Goal: Task Accomplishment & Management: Manage account settings

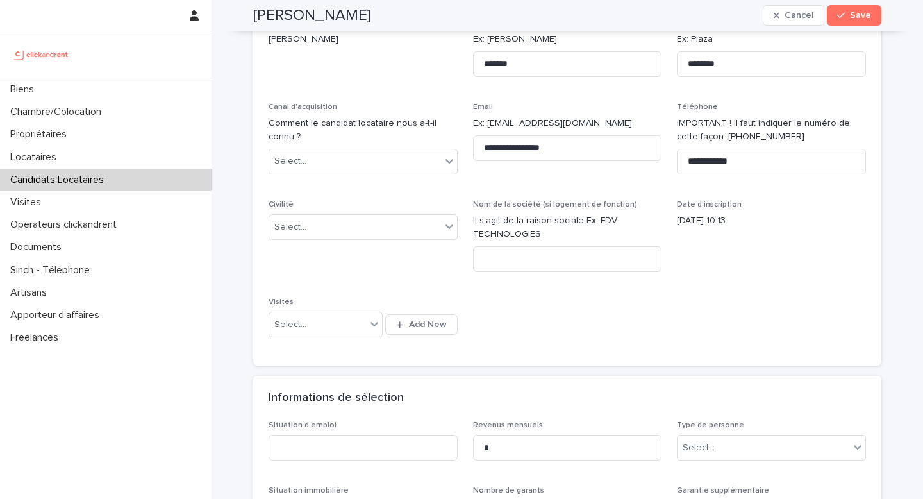
scroll to position [105, 0]
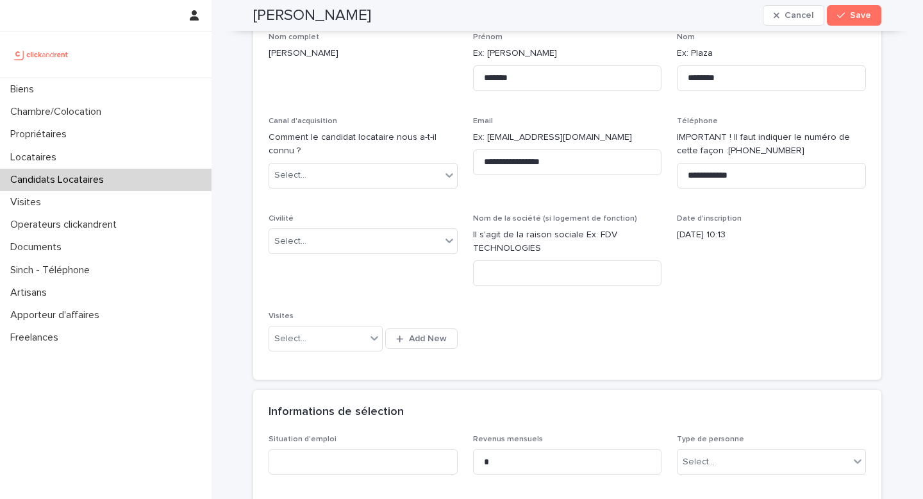
drag, startPoint x: 370, startPoint y: 15, endPoint x: 248, endPoint y: 12, distance: 121.8
click at [253, 12] on div "Éloïsse Guilbaud Cancel Save" at bounding box center [567, 15] width 628 height 31
copy h2 "Éloïsse Guilbaud"
click at [408, 7] on div "Éloïsse Guilbaud Cancel Save" at bounding box center [567, 15] width 628 height 31
drag, startPoint x: 367, startPoint y: 17, endPoint x: 301, endPoint y: 17, distance: 66.0
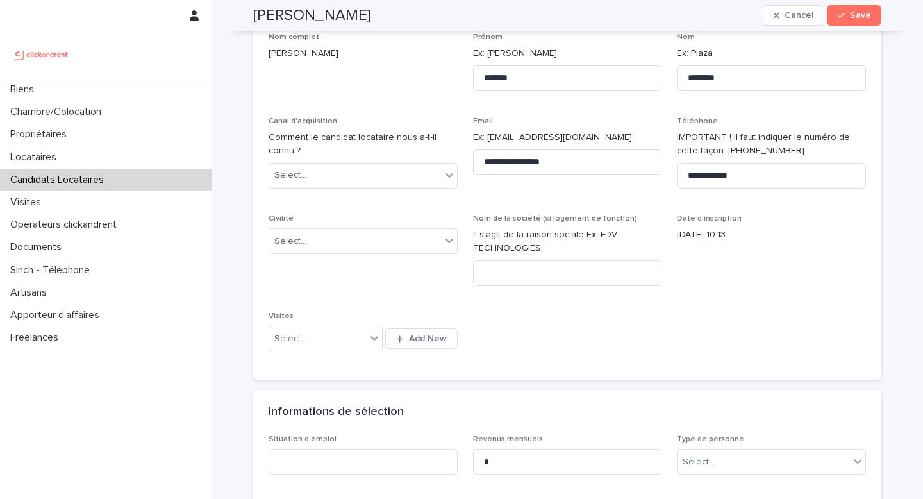
click at [301, 17] on div "Éloïsse Guilbaud Cancel Save" at bounding box center [567, 15] width 628 height 31
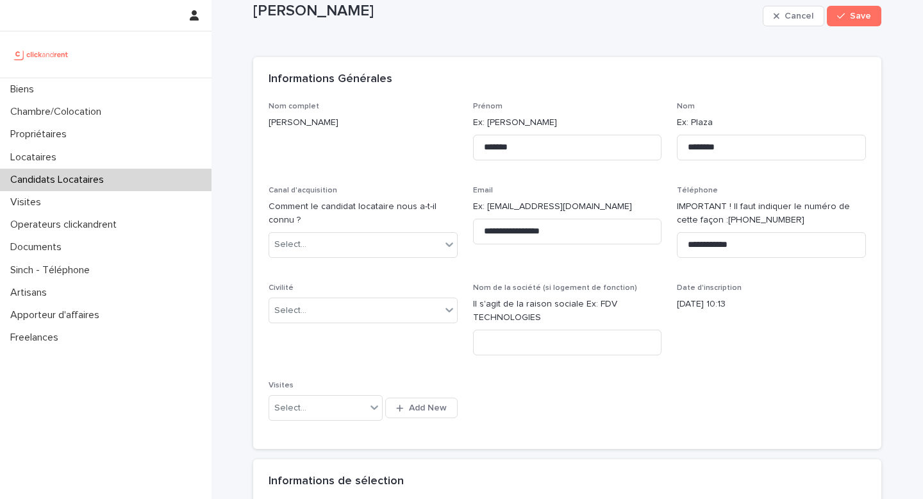
scroll to position [35, 0]
click at [360, 239] on div "Select..." at bounding box center [355, 244] width 172 height 21
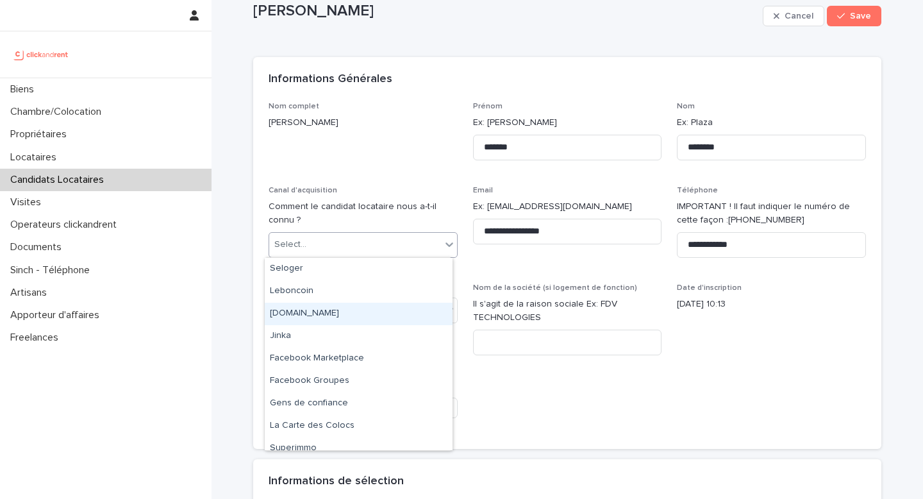
click at [339, 313] on div "[DOMAIN_NAME]" at bounding box center [359, 314] width 188 height 22
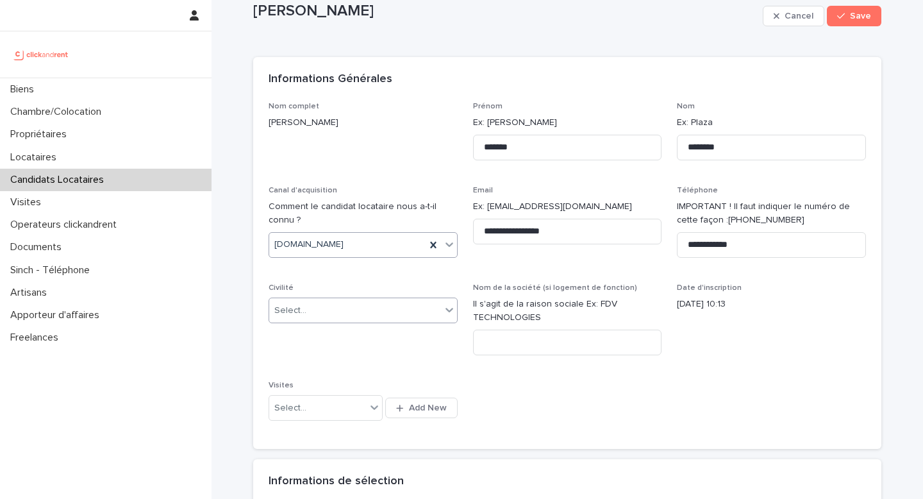
click at [391, 312] on div "Select..." at bounding box center [355, 310] width 172 height 21
click at [342, 335] on div "Madame" at bounding box center [359, 335] width 188 height 22
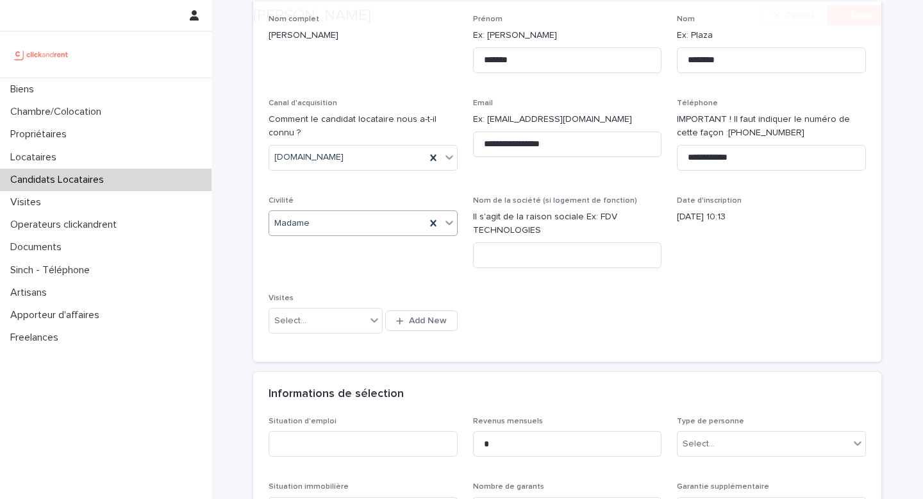
scroll to position [153, 0]
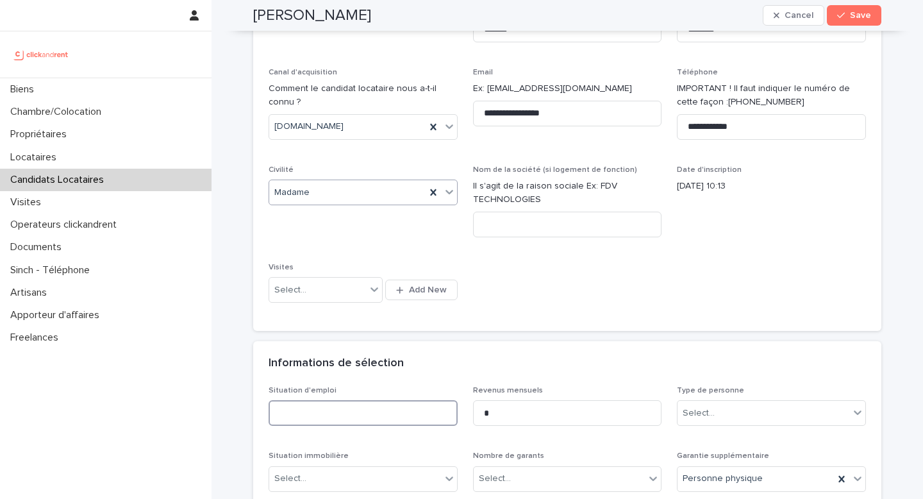
click at [326, 410] on input at bounding box center [363, 413] width 189 height 26
type input "*********"
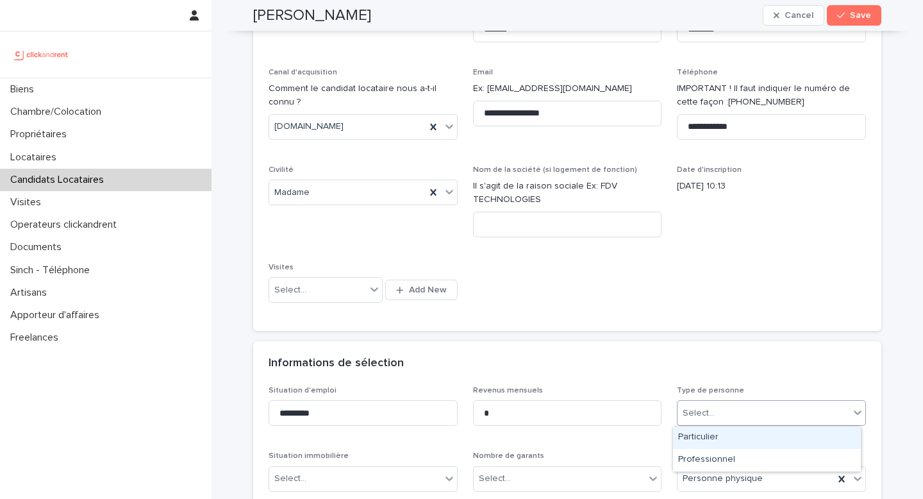
click at [748, 405] on div "Select..." at bounding box center [764, 413] width 172 height 21
click at [726, 438] on div "Particulier" at bounding box center [767, 437] width 188 height 22
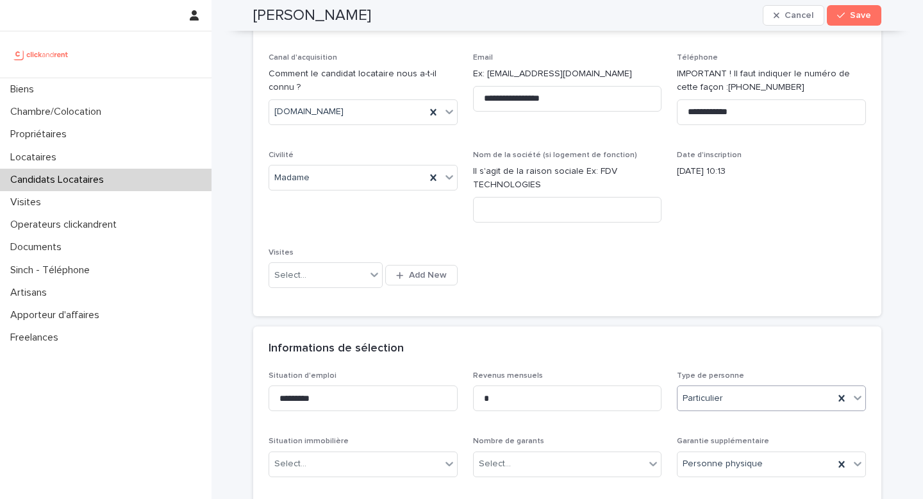
scroll to position [230, 0]
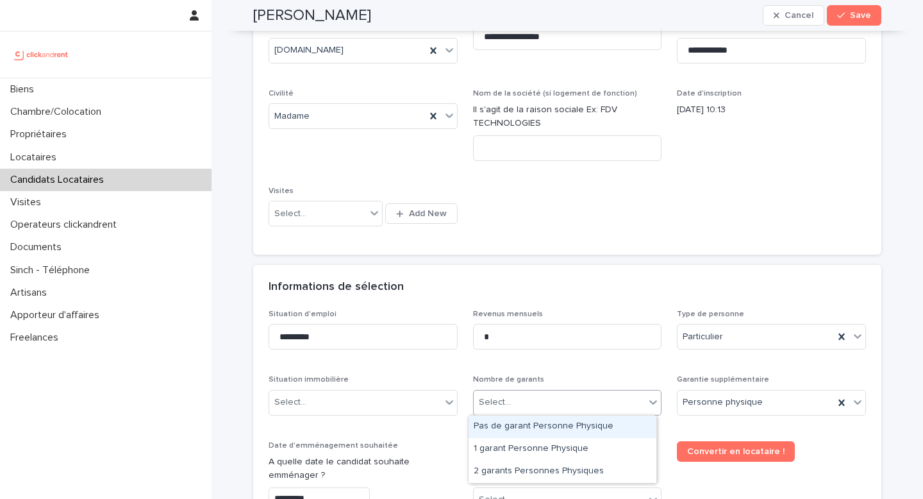
click at [545, 396] on div "Select..." at bounding box center [560, 402] width 172 height 21
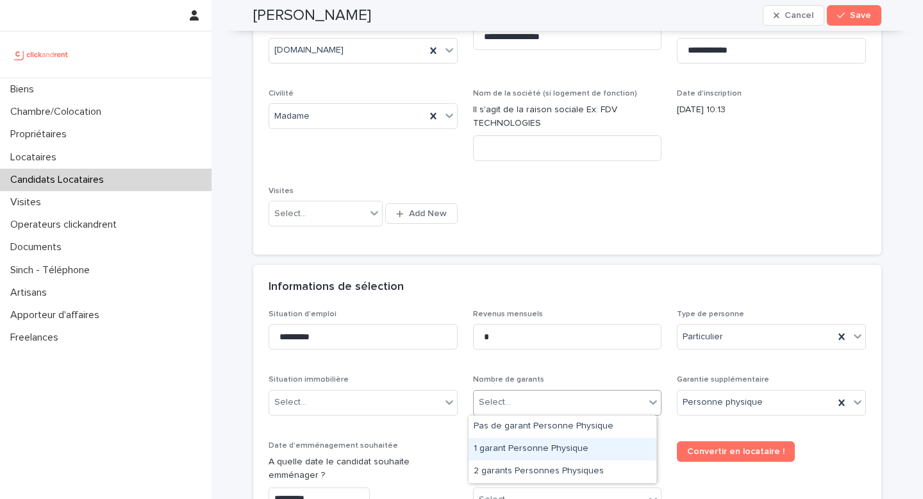
click at [520, 455] on div "1 garant Personne Physique" at bounding box center [563, 449] width 188 height 22
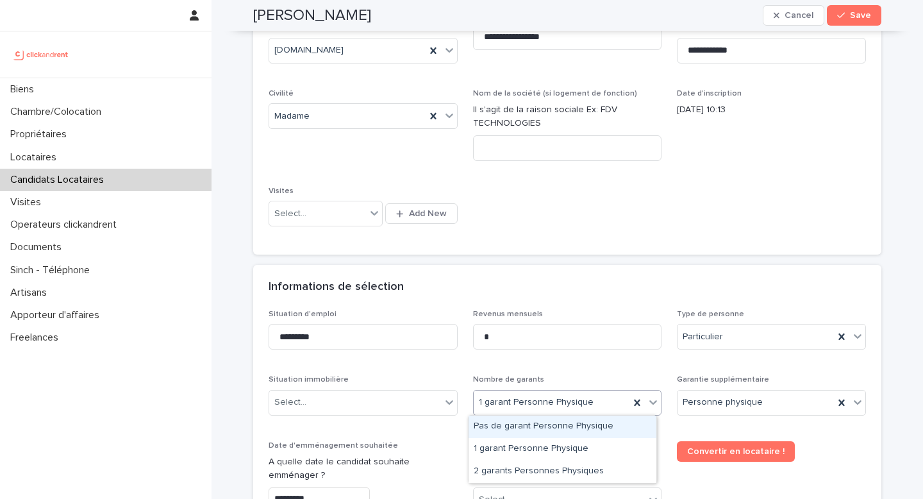
click at [564, 410] on div "1 garant Personne Physique" at bounding box center [552, 402] width 156 height 21
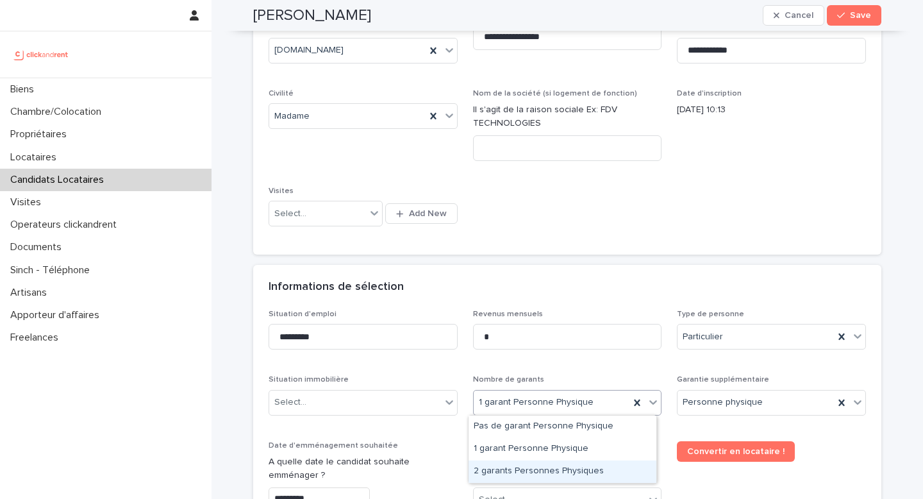
click at [537, 467] on div "2 garants Personnes Physiques" at bounding box center [563, 471] width 188 height 22
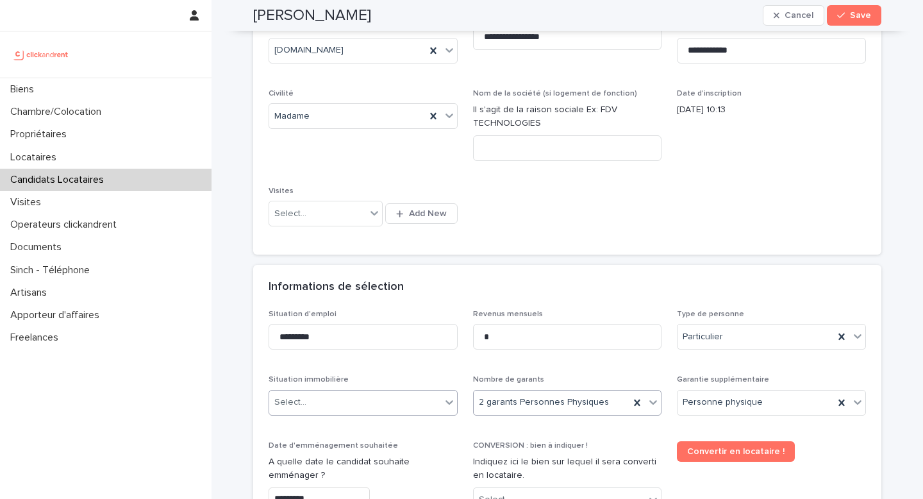
click at [355, 404] on div "Select..." at bounding box center [355, 402] width 172 height 21
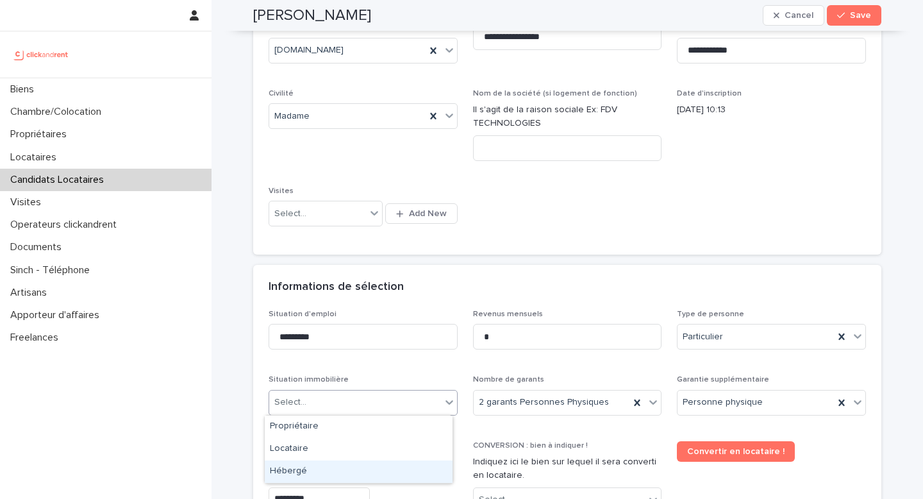
click at [320, 475] on div "Hébergé" at bounding box center [359, 471] width 188 height 22
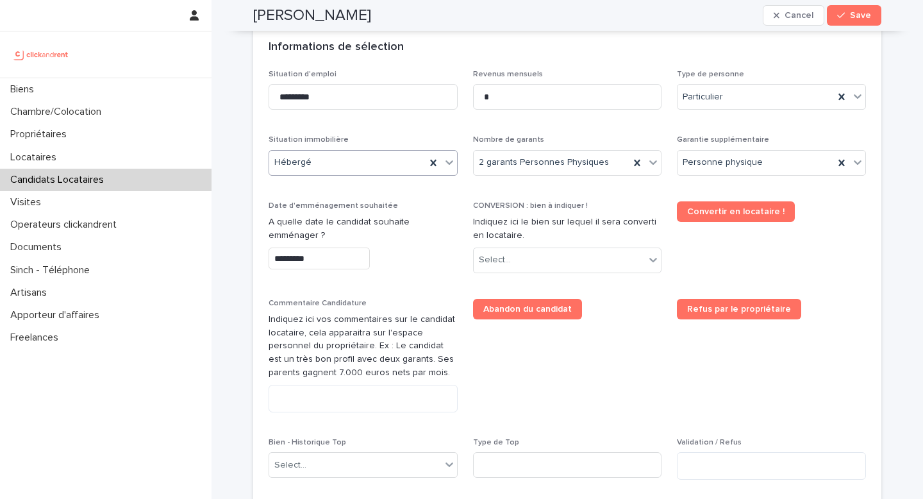
scroll to position [478, 0]
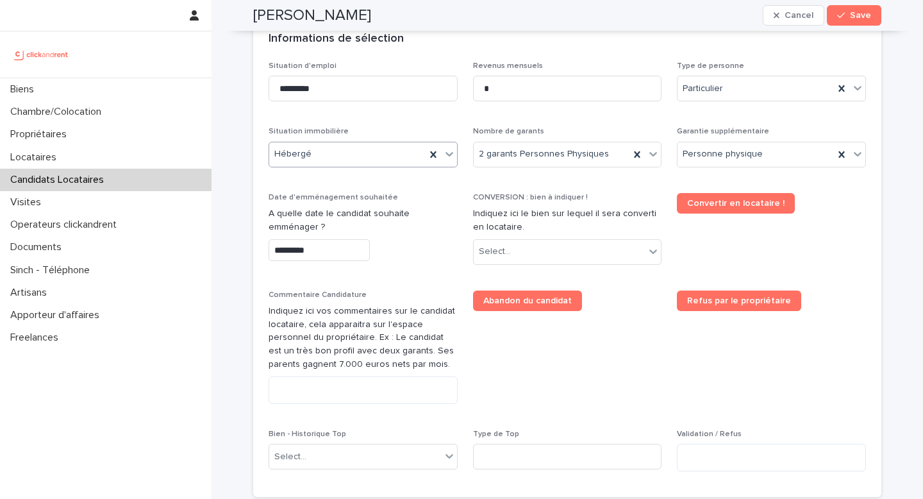
click at [335, 258] on input "*********" at bounding box center [319, 250] width 101 height 22
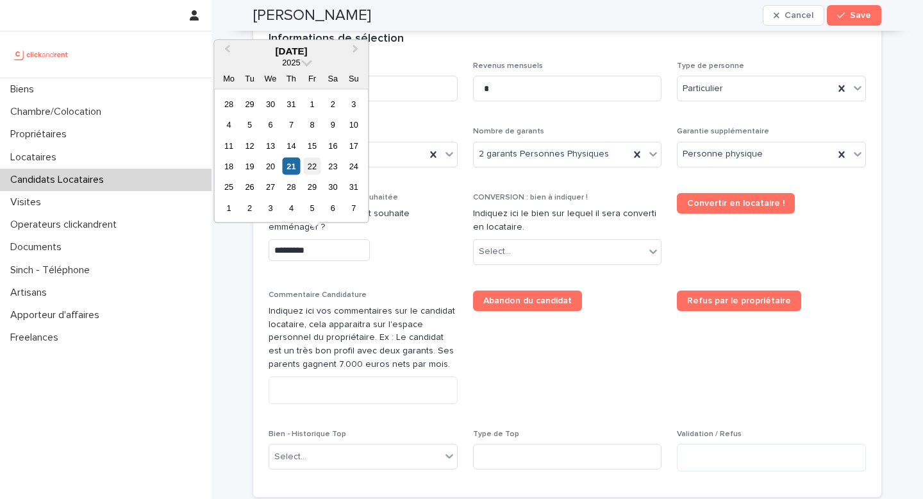
click at [315, 167] on div "22" at bounding box center [311, 166] width 17 height 17
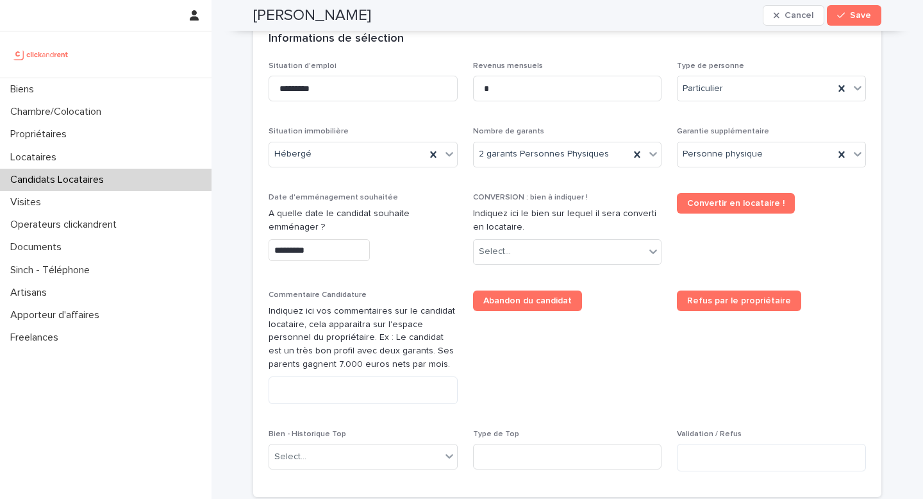
type input "*********"
click at [512, 261] on div "Select..." at bounding box center [560, 251] width 172 height 21
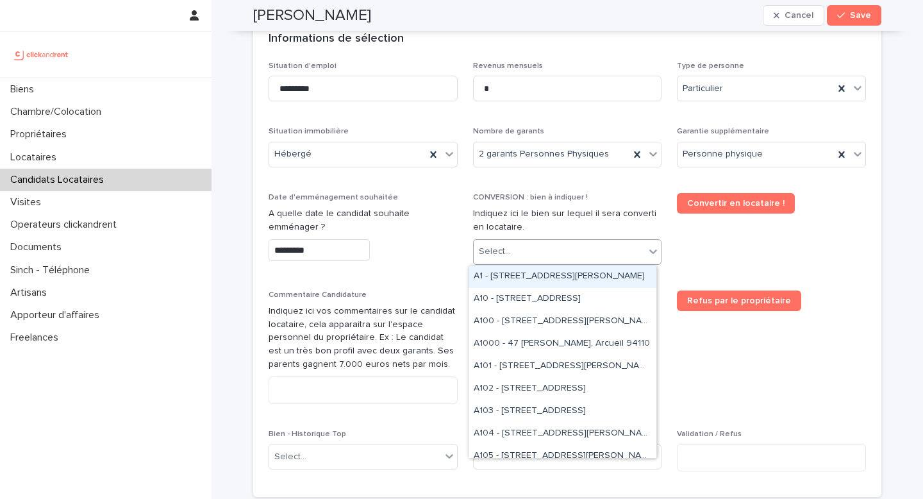
click at [526, 251] on div "Select..." at bounding box center [560, 251] width 172 height 21
paste input "*****"
type input "*****"
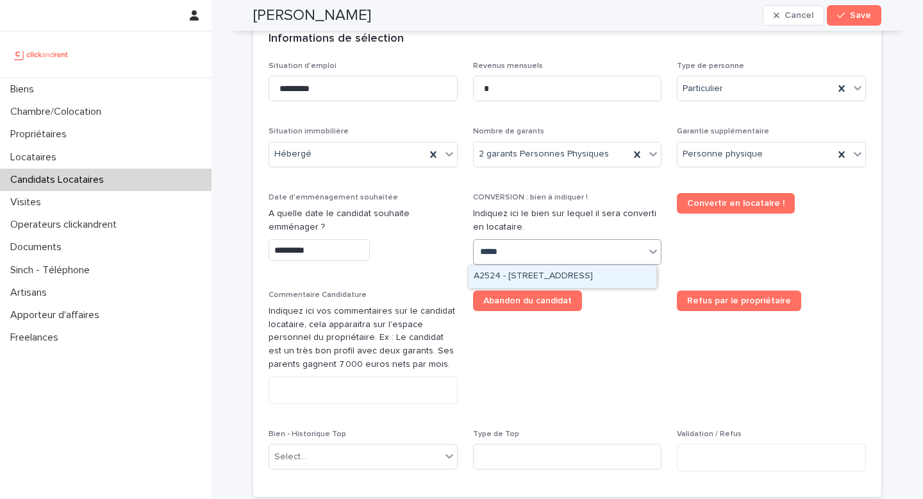
click at [528, 277] on div "A2524 - 37 rue de Wattignies, Paris 75012" at bounding box center [563, 276] width 188 height 22
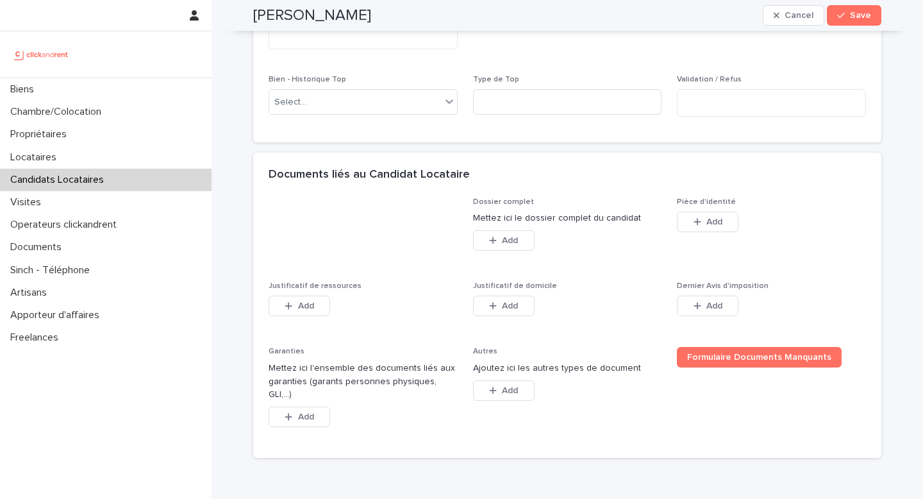
scroll to position [833, 0]
click at [707, 225] on span "Add" at bounding box center [715, 220] width 16 height 9
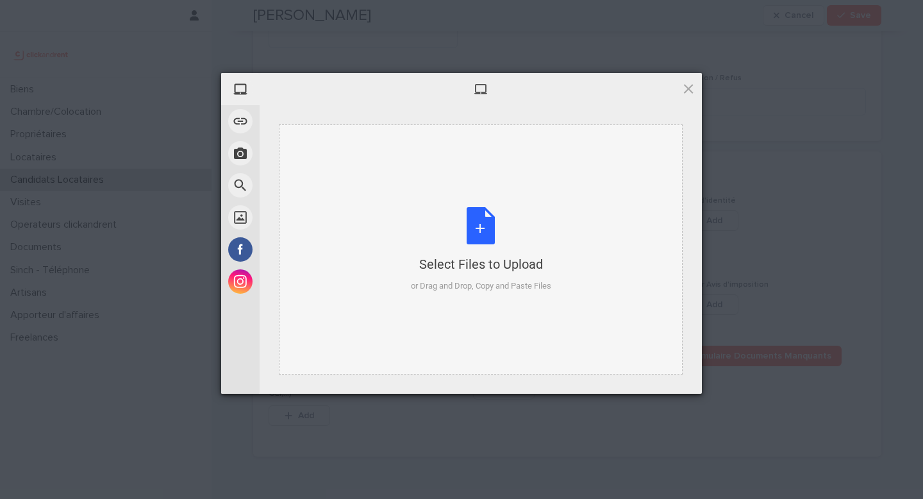
click at [453, 256] on div "Select Files to Upload" at bounding box center [481, 264] width 140 height 18
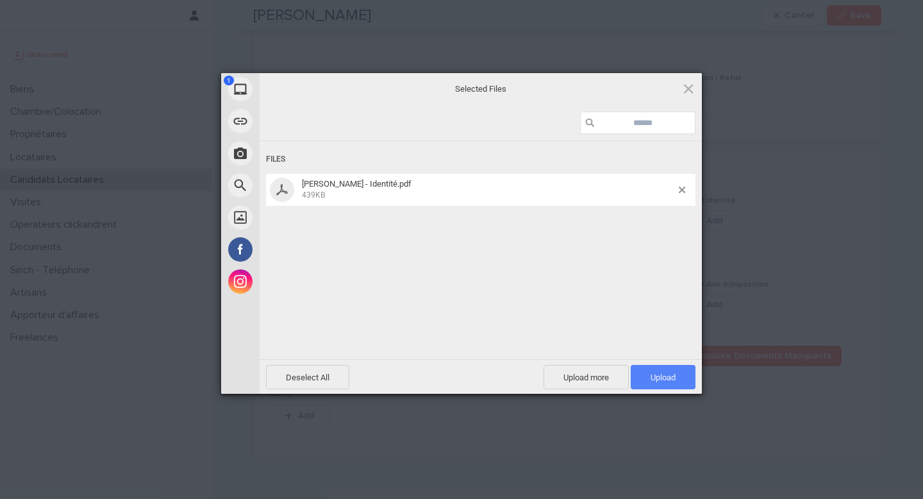
click at [657, 376] on span "Upload 1" at bounding box center [663, 378] width 25 height 10
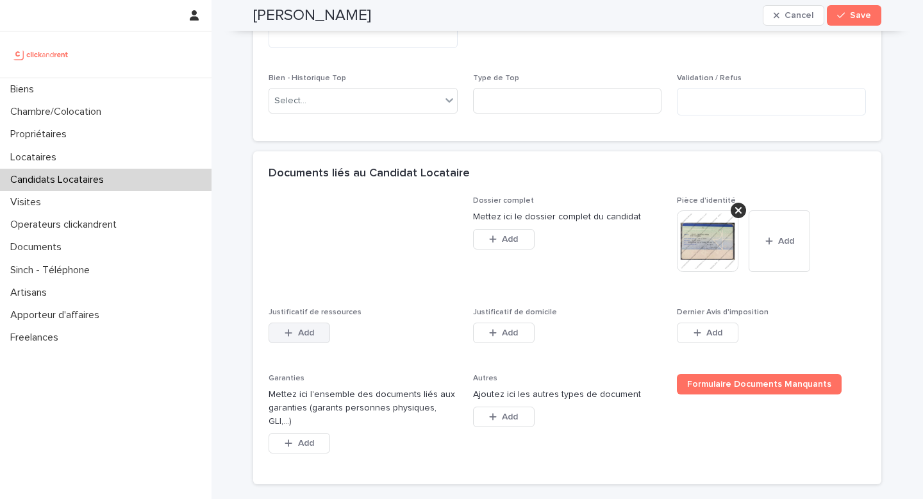
click at [311, 343] on button "Add" at bounding box center [300, 332] width 62 height 21
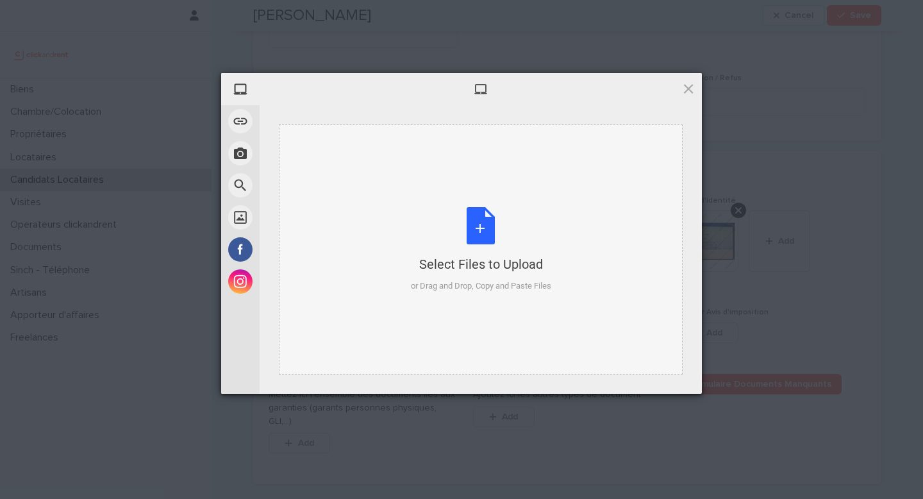
click at [540, 242] on div "Select Files to Upload or Drag and Drop, Copy and Paste Files" at bounding box center [481, 249] width 140 height 85
click at [476, 226] on div "Select Files to Upload or Drag and Drop, Copy and Paste Files" at bounding box center [481, 249] width 140 height 85
click at [483, 256] on div "Select Files to Upload" at bounding box center [481, 264] width 140 height 18
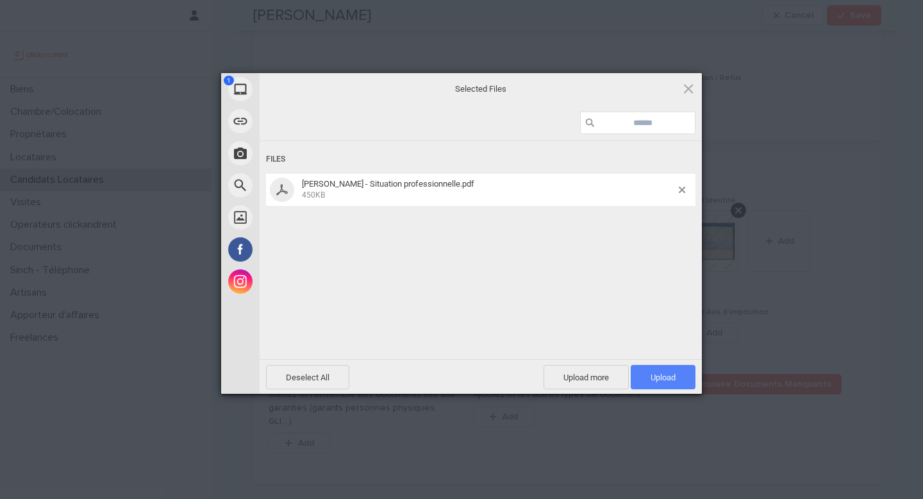
click at [644, 365] on span "Upload 1" at bounding box center [663, 377] width 65 height 24
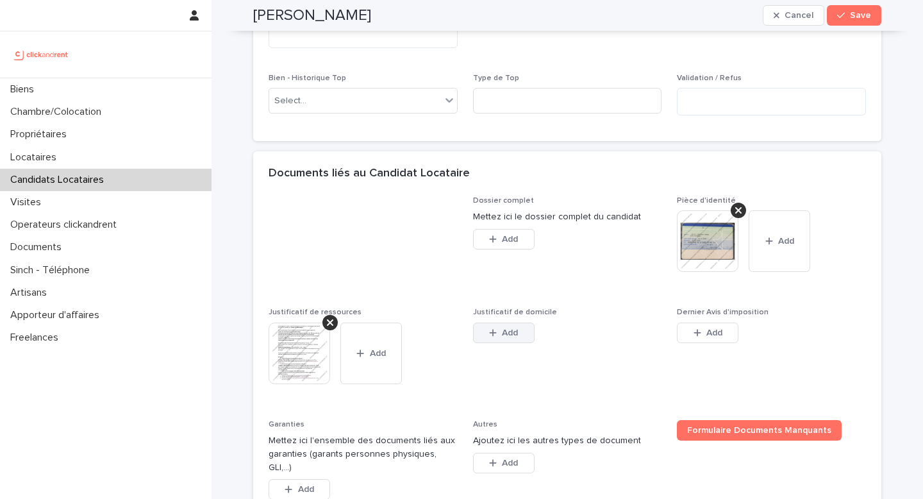
click at [489, 337] on icon "button" at bounding box center [493, 332] width 8 height 9
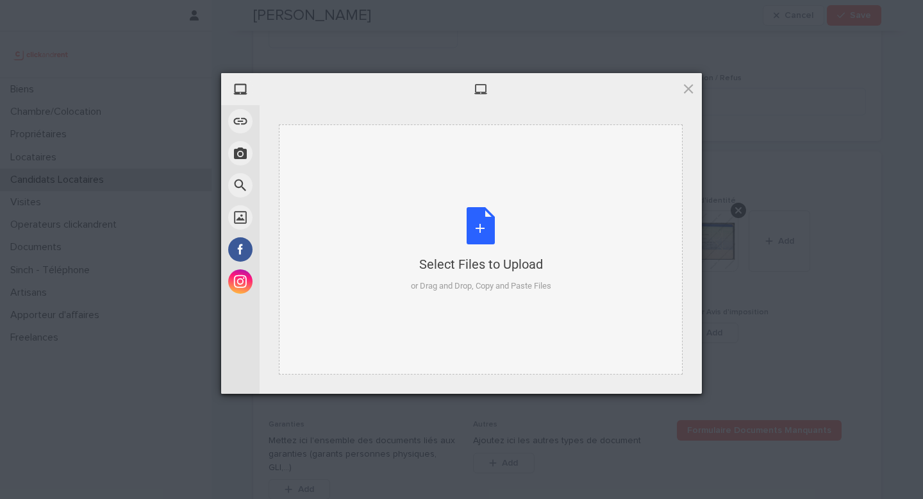
click at [465, 255] on div "Select Files to Upload" at bounding box center [481, 264] width 140 height 18
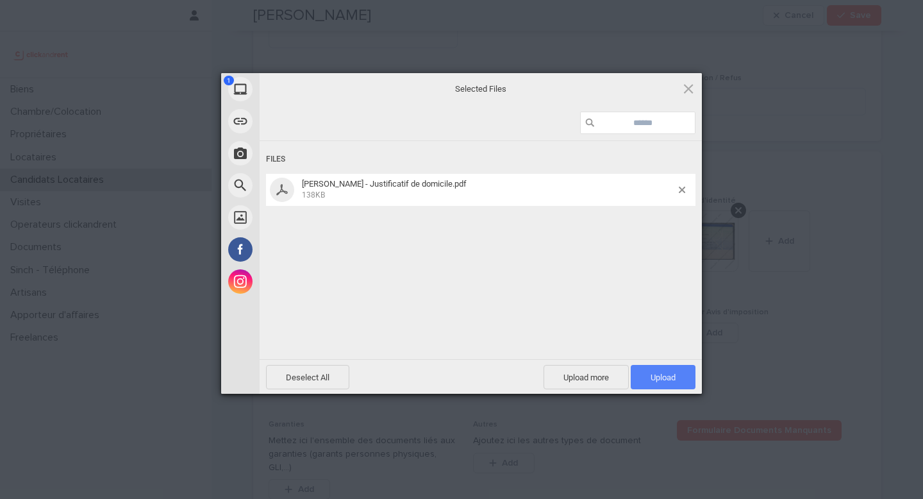
click at [653, 381] on span "Upload 1" at bounding box center [663, 378] width 25 height 10
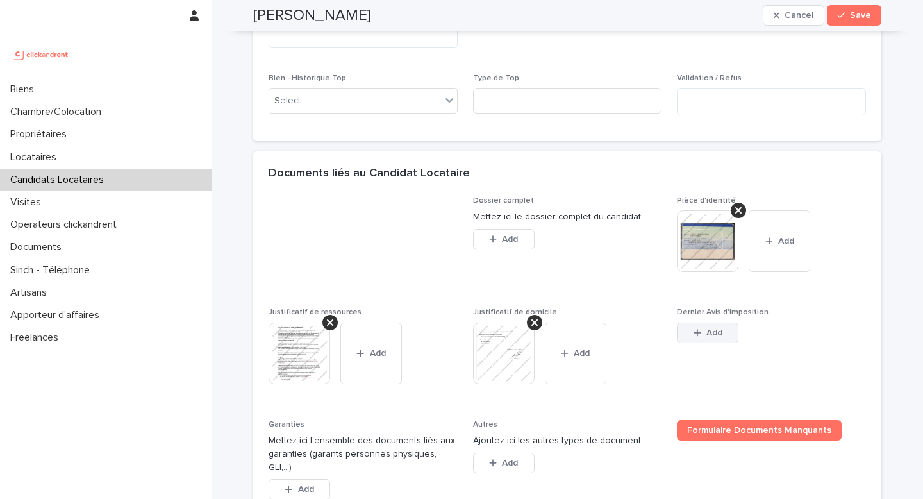
click at [709, 343] on button "Add" at bounding box center [708, 332] width 62 height 21
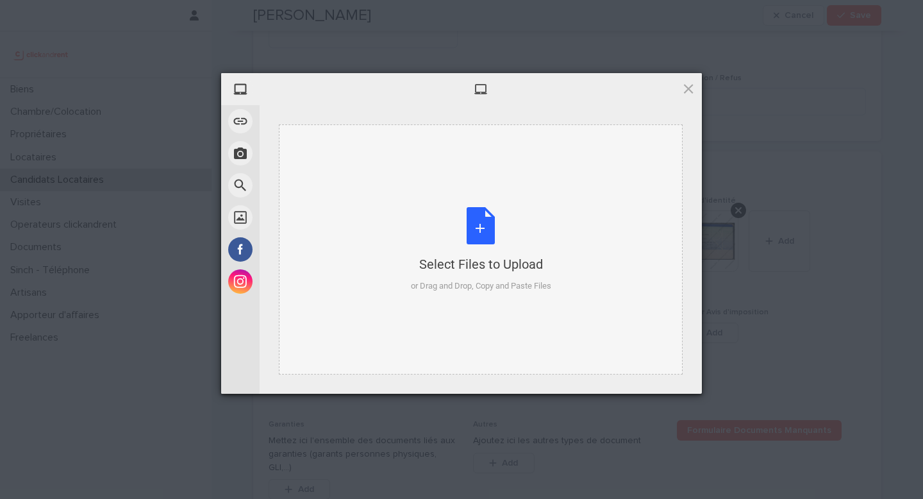
click at [539, 276] on div "Select Files to Upload or Drag and Drop, Copy and Paste Files" at bounding box center [481, 249] width 140 height 85
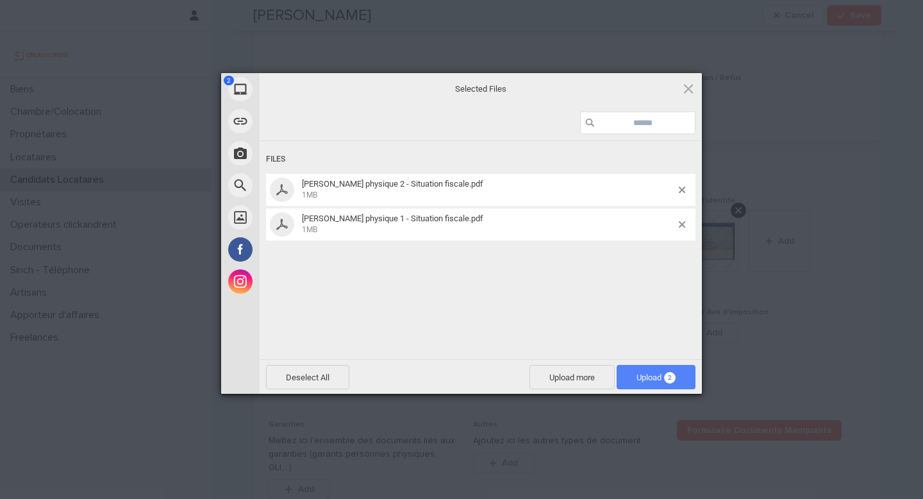
click at [640, 376] on span "Upload 2" at bounding box center [656, 378] width 39 height 10
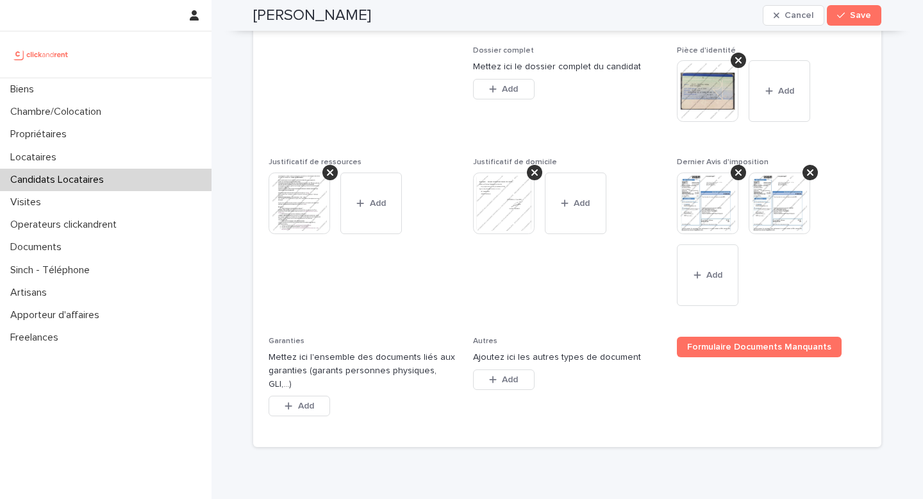
scroll to position [1053, 0]
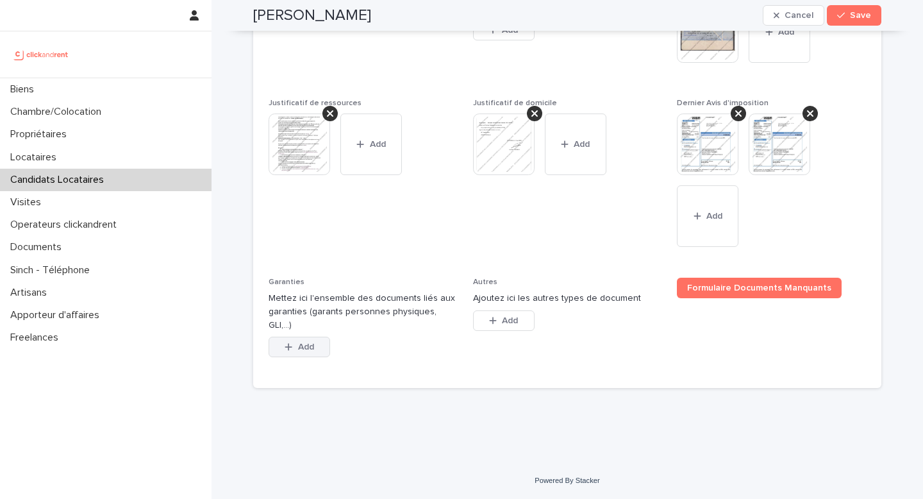
click at [302, 353] on button "Add" at bounding box center [300, 347] width 62 height 21
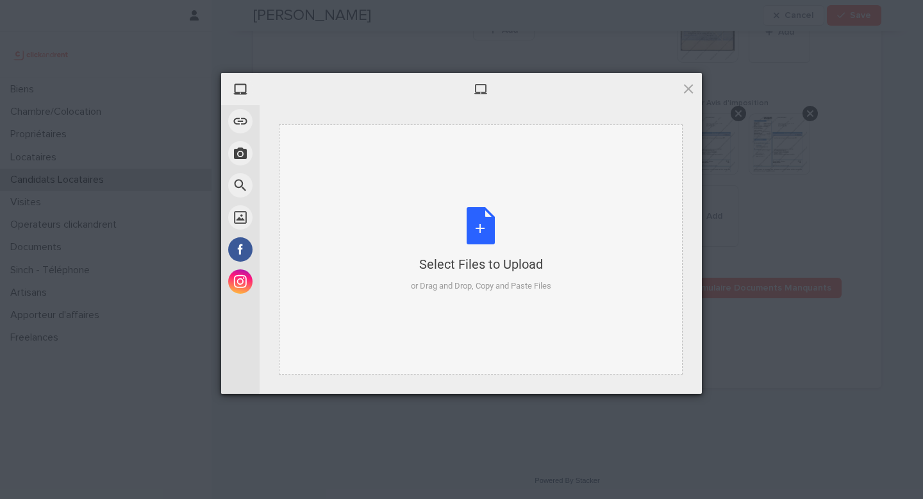
click at [526, 269] on div "Select Files to Upload" at bounding box center [481, 264] width 140 height 18
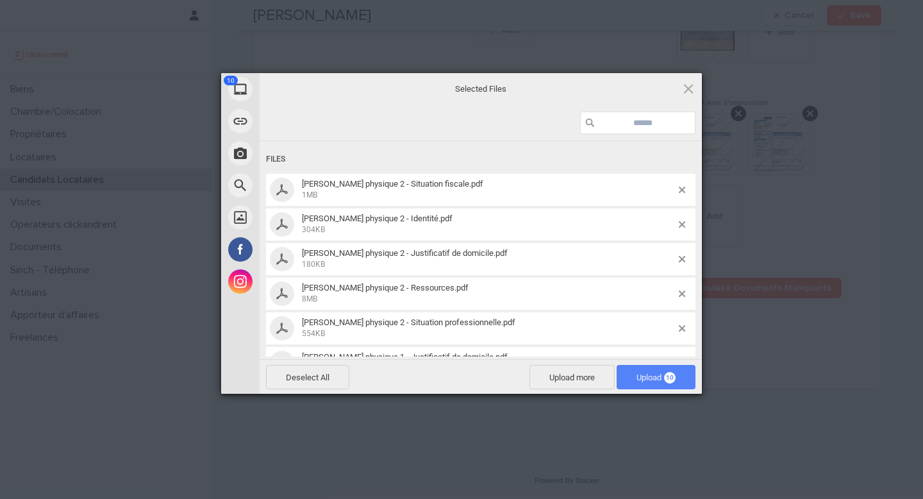
click at [662, 373] on span "Upload 10" at bounding box center [656, 378] width 39 height 10
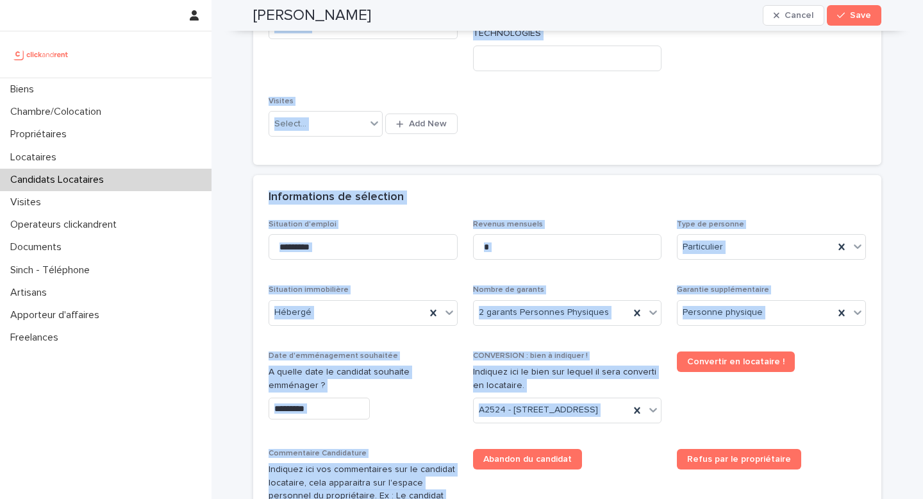
scroll to position [0, 0]
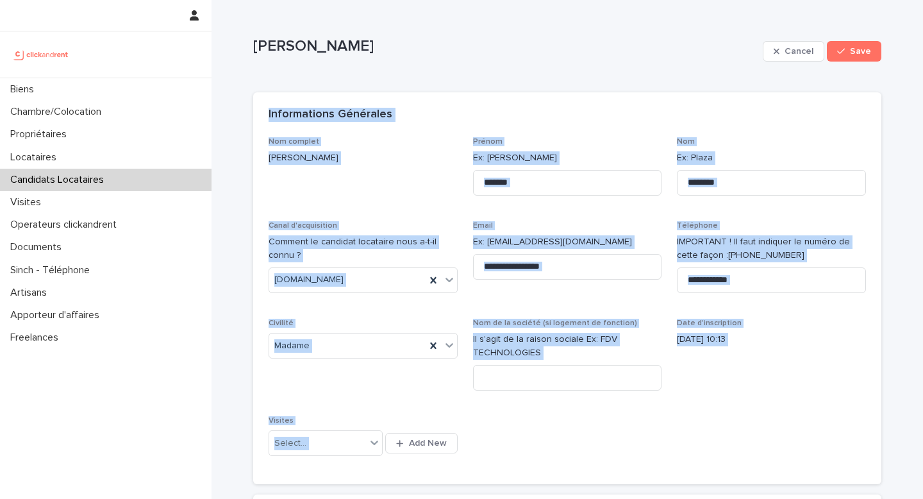
drag, startPoint x: 417, startPoint y: 343, endPoint x: 258, endPoint y: 111, distance: 281.0
copy div "Informations Générales Nom complet Éloïsse Guilbaud Prénom Ex: Stéphane Nom Ex:…"
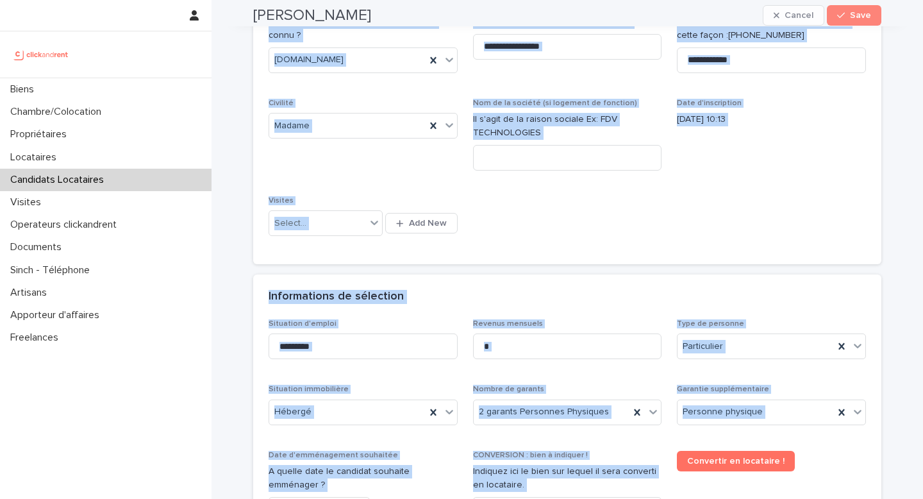
scroll to position [335, 0]
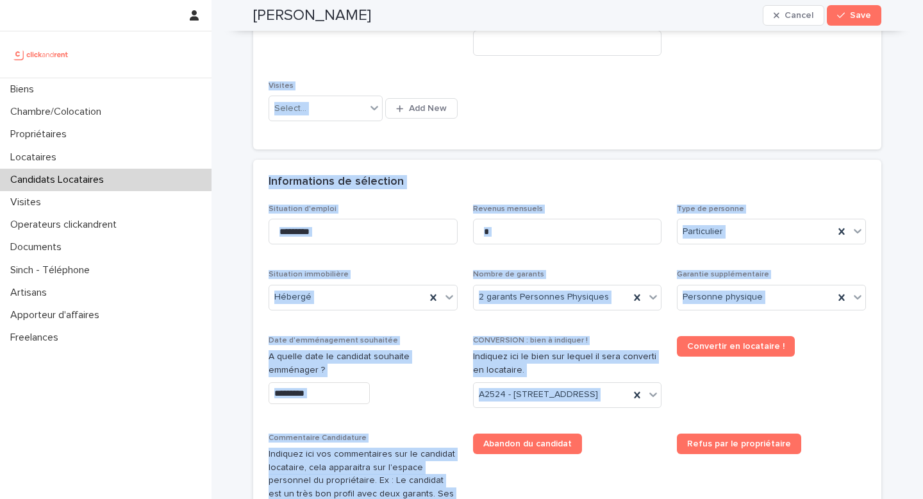
click at [453, 188] on div "Informations de sélection" at bounding box center [567, 182] width 628 height 45
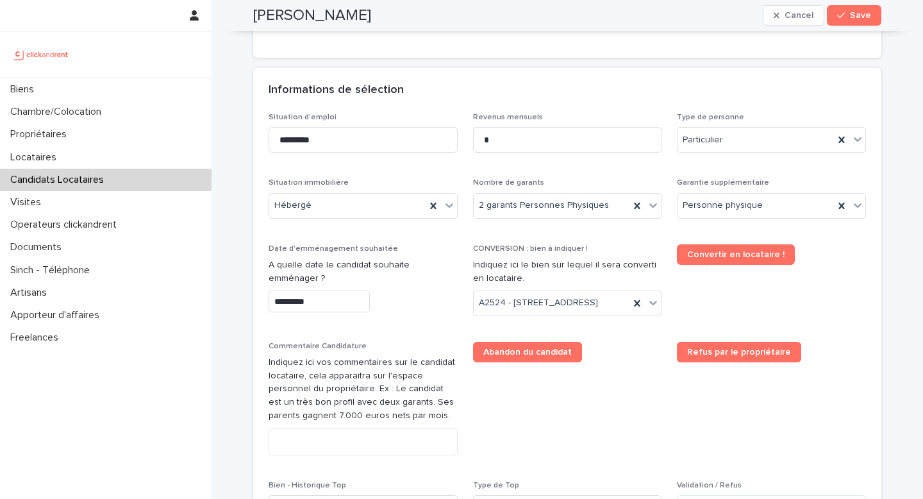
scroll to position [583, 0]
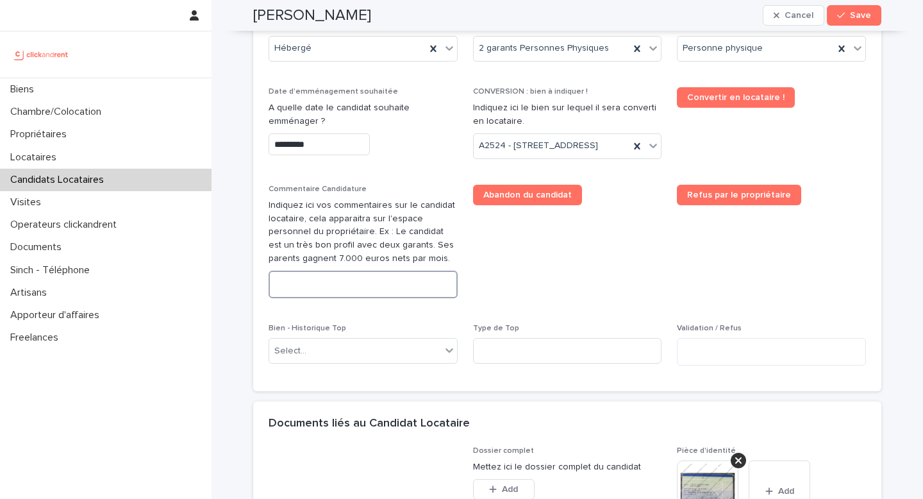
click at [356, 298] on textarea at bounding box center [363, 285] width 189 height 28
paste textarea "**********"
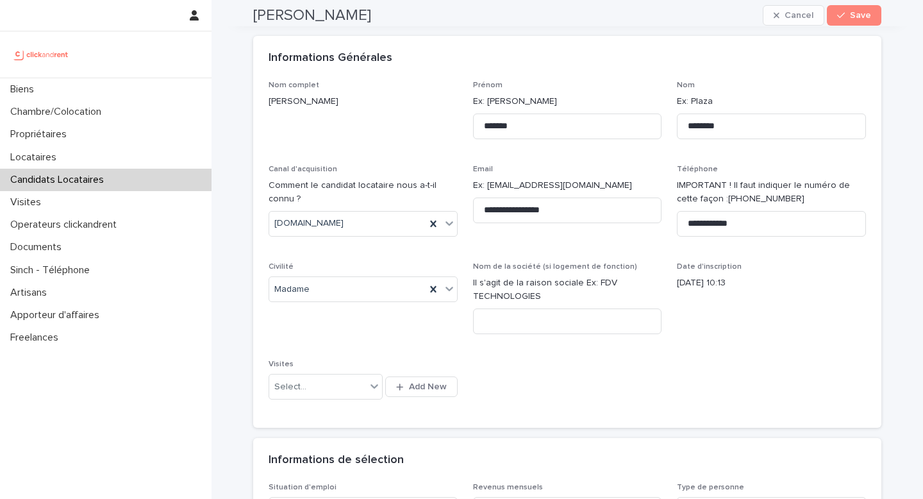
scroll to position [0, 0]
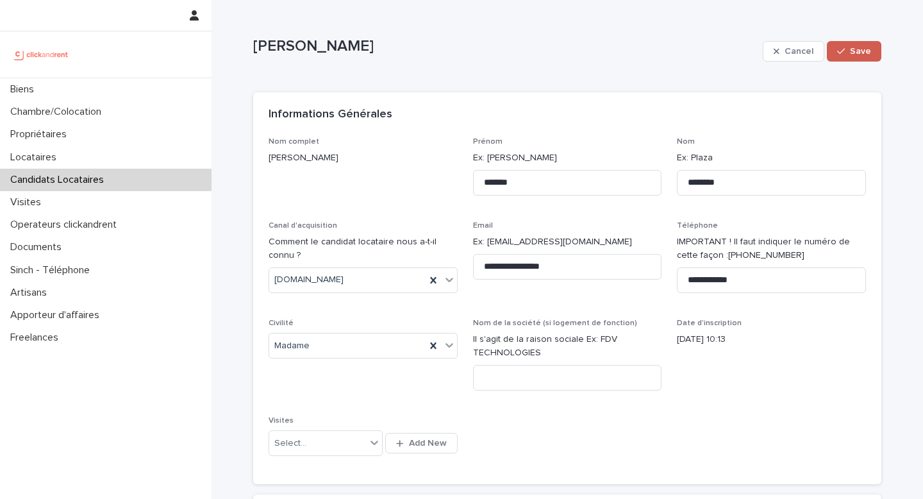
type textarea "**********"
click at [850, 50] on span "Save" at bounding box center [860, 51] width 21 height 9
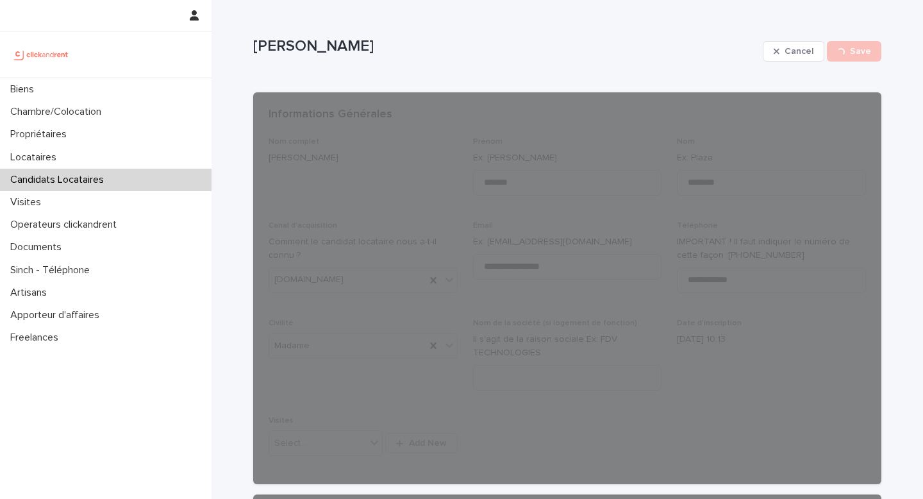
drag, startPoint x: 340, startPoint y: 46, endPoint x: 237, endPoint y: 46, distance: 103.9
copy p "Éloïsse Guilbaud"
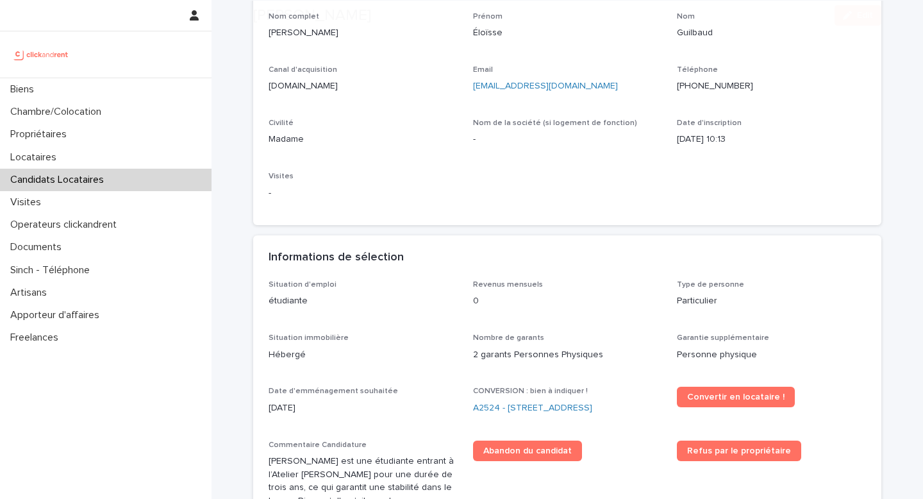
scroll to position [128, 0]
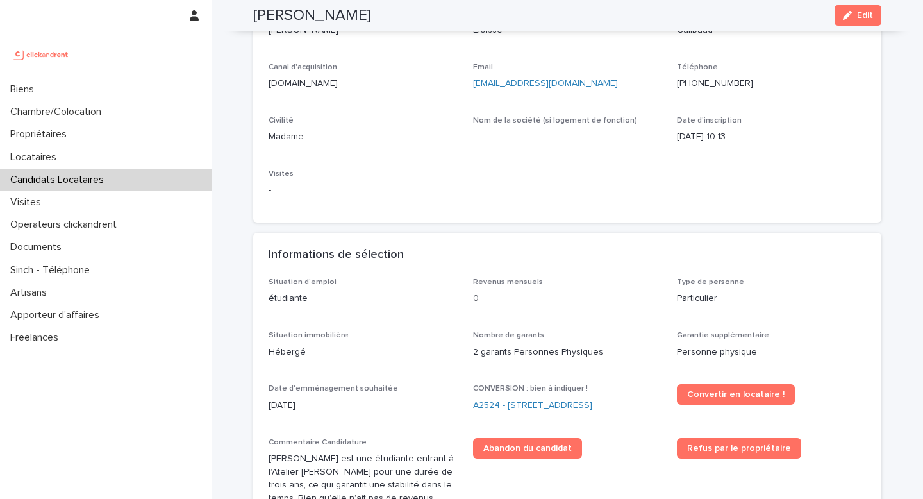
click at [537, 404] on link "A2524 - 37 rue de Wattignies, Paris 75012" at bounding box center [532, 405] width 119 height 13
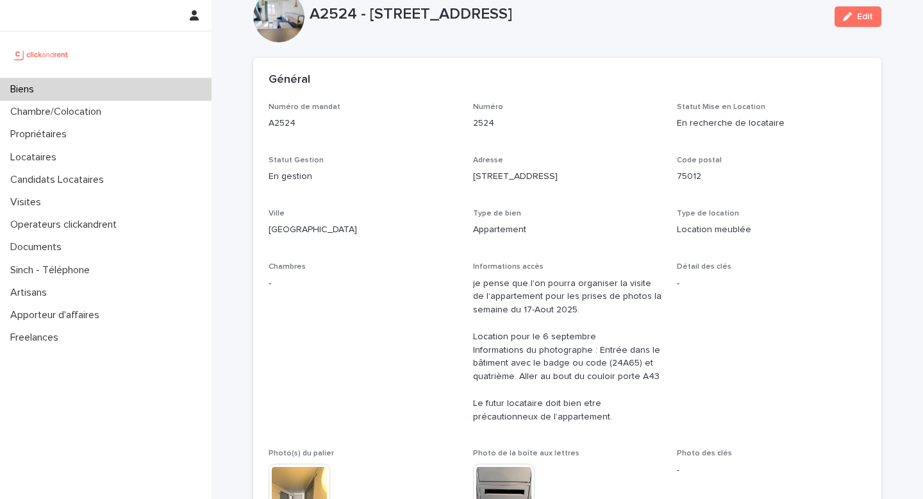
scroll to position [46, 0]
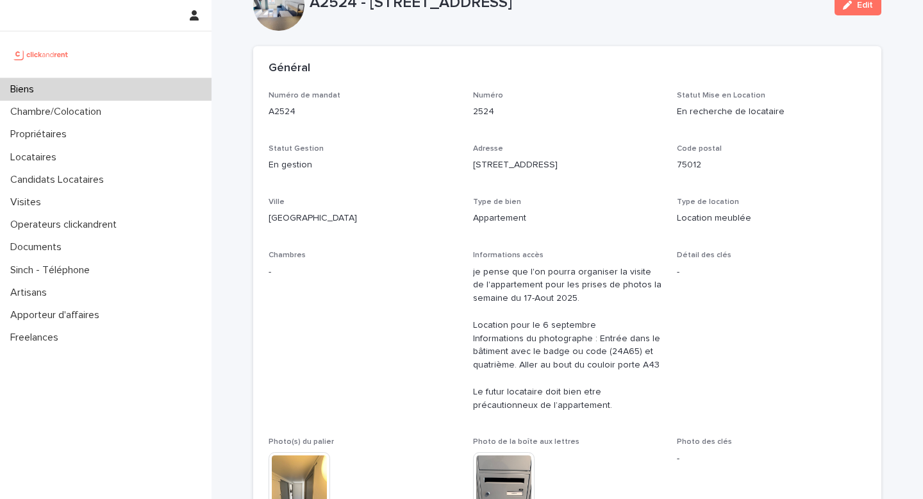
drag, startPoint x: 838, startPoint y: 8, endPoint x: 589, endPoint y: 201, distance: 314.8
click at [839, 8] on button "Edit" at bounding box center [858, 5] width 47 height 21
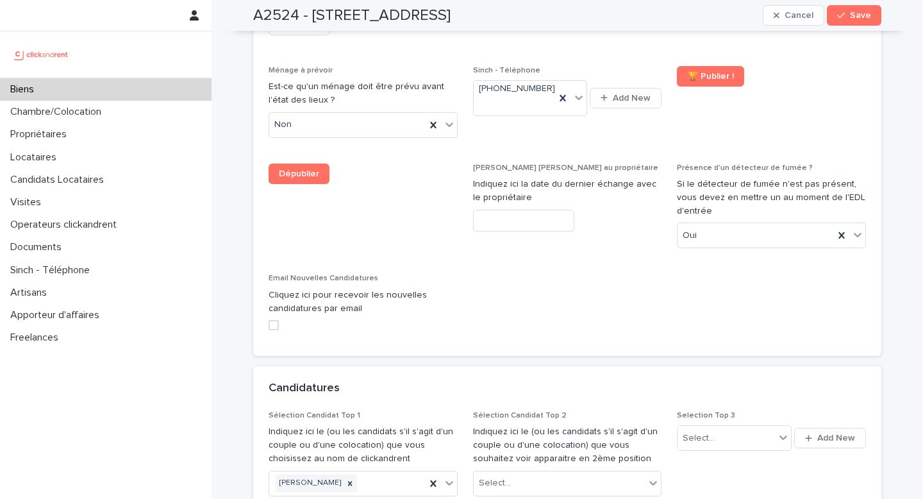
scroll to position [6054, 0]
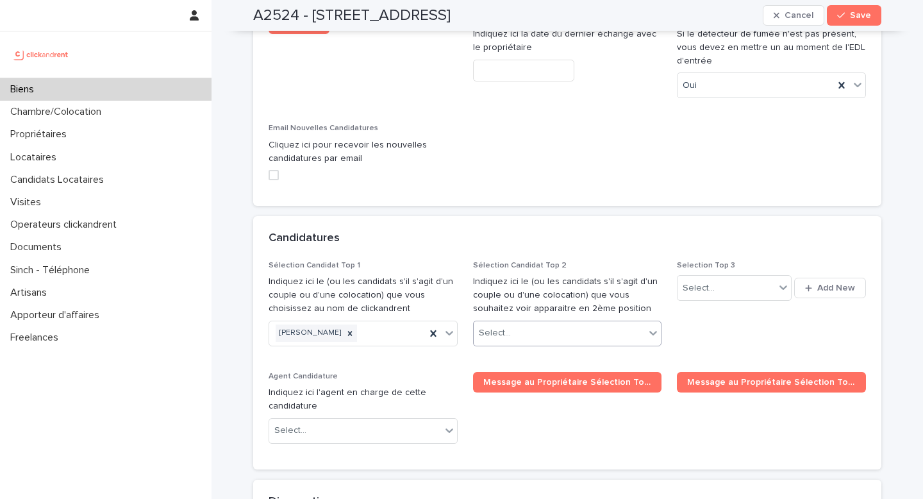
click at [526, 322] on div "Select..." at bounding box center [560, 332] width 172 height 21
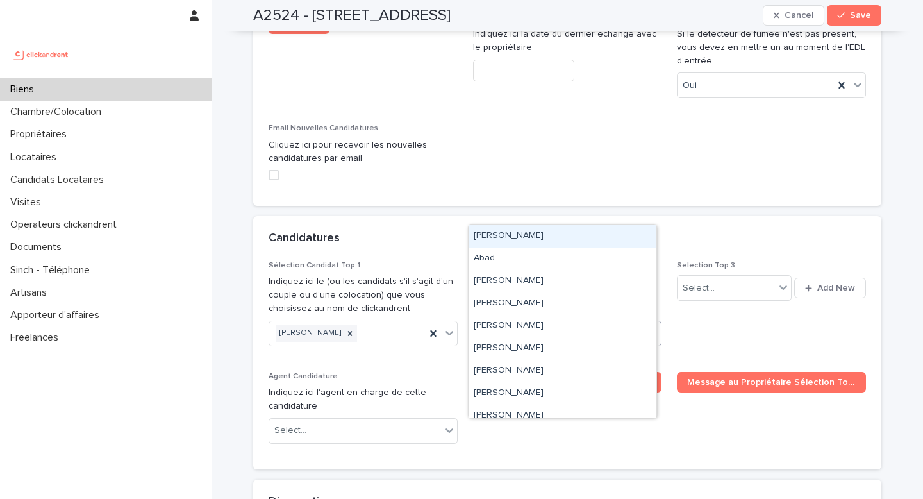
paste input "**********"
type input "**********"
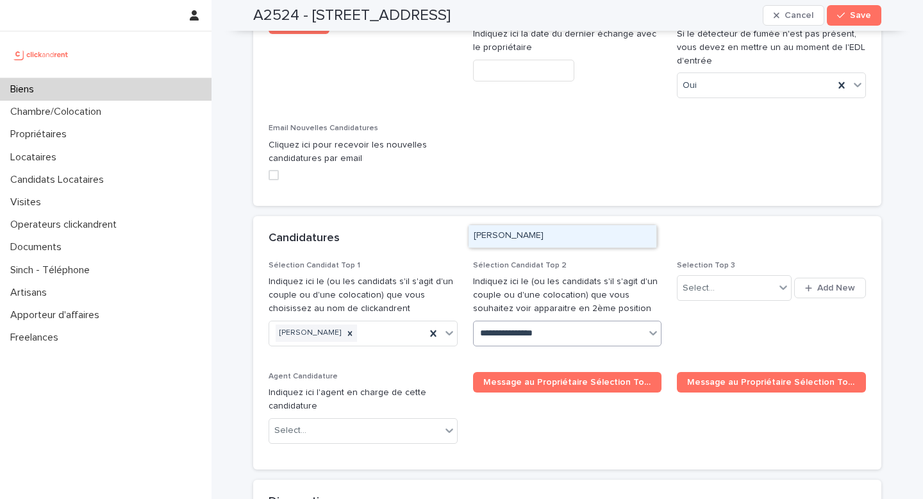
click at [528, 236] on div "Éloïsse Guilbaud" at bounding box center [563, 236] width 188 height 22
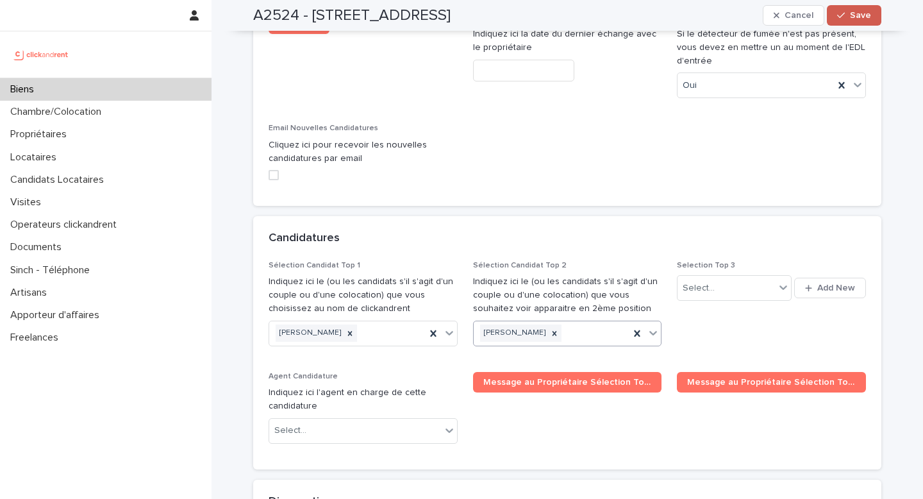
click at [851, 15] on span "Save" at bounding box center [860, 15] width 21 height 9
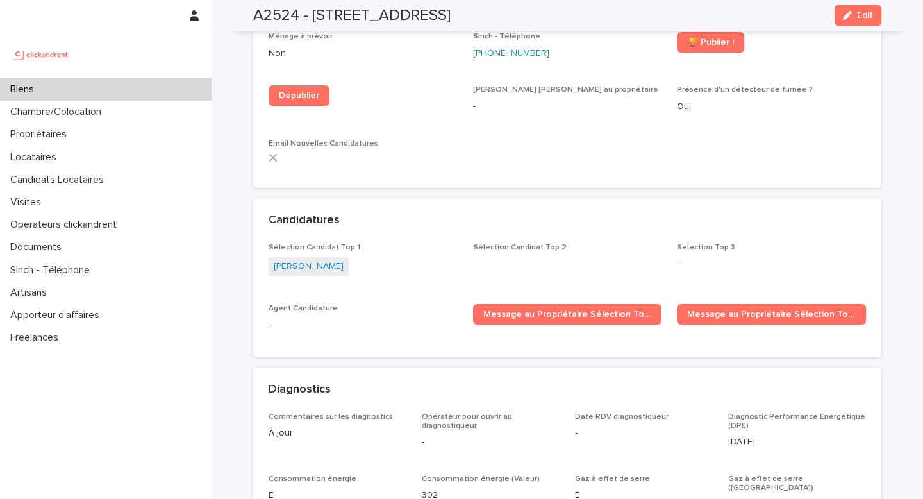
scroll to position [3628, 0]
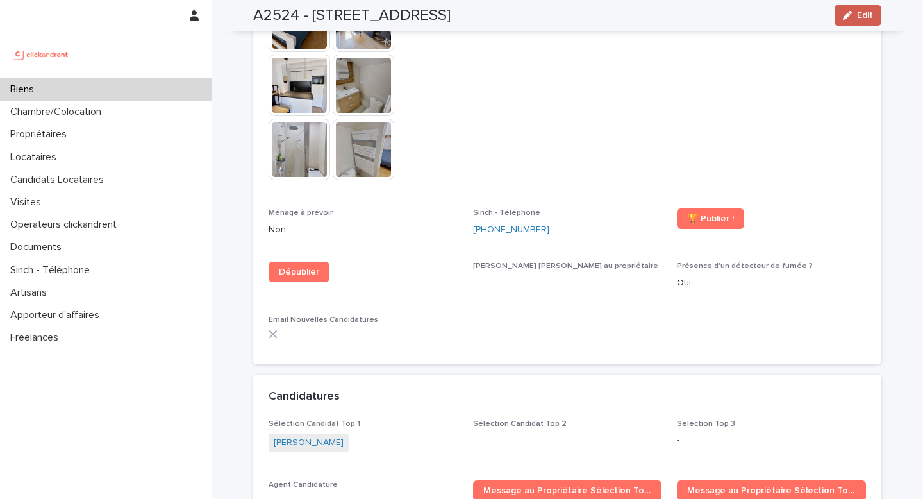
click at [869, 17] on button "Edit" at bounding box center [858, 15] width 47 height 21
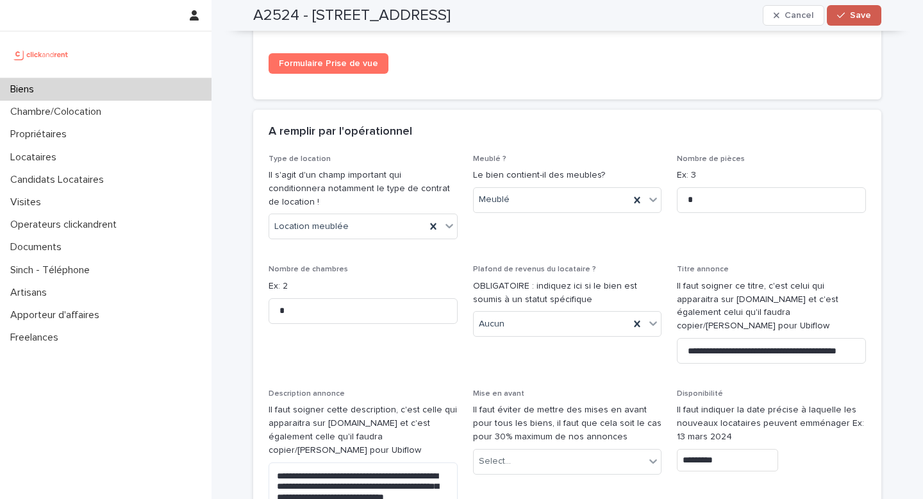
click at [857, 18] on span "Save" at bounding box center [860, 15] width 21 height 9
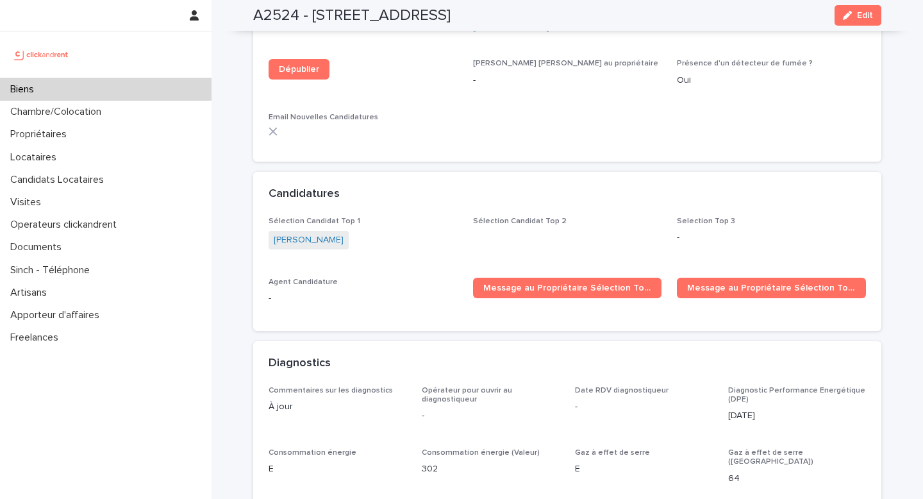
scroll to position [3906, 0]
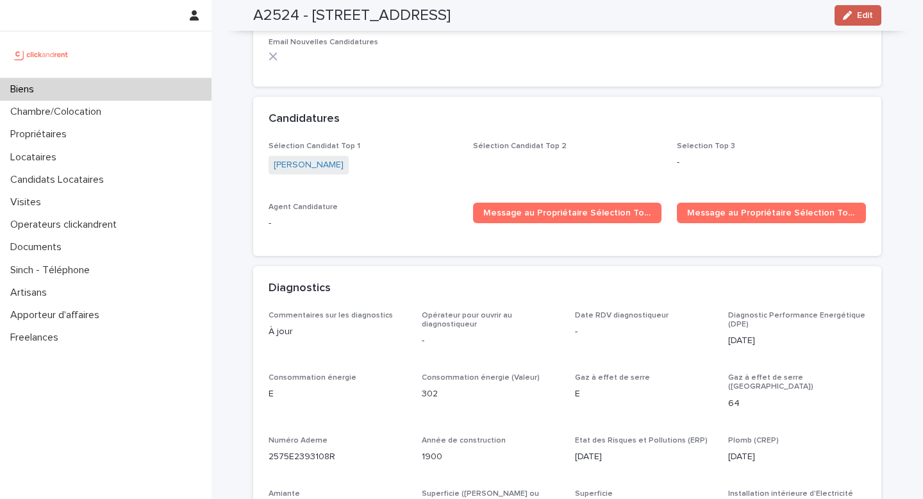
click at [841, 19] on button "Edit" at bounding box center [858, 15] width 47 height 21
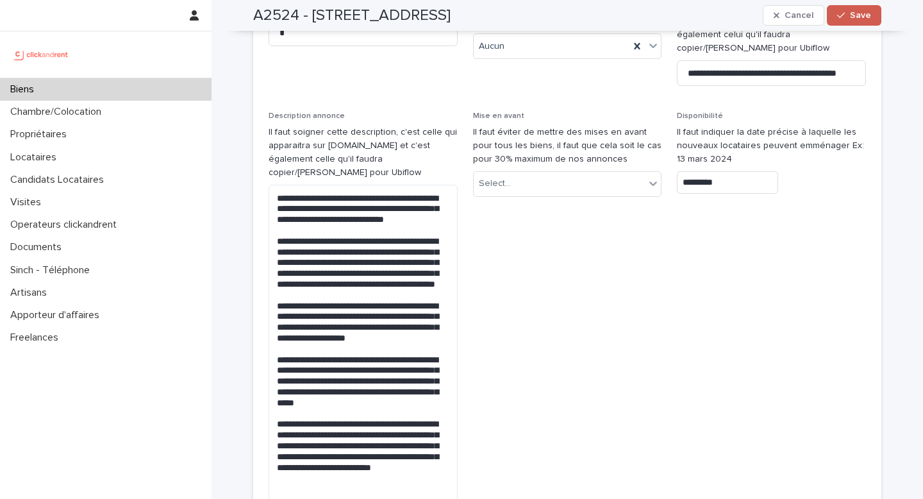
click at [850, 19] on span "Save" at bounding box center [860, 15] width 21 height 9
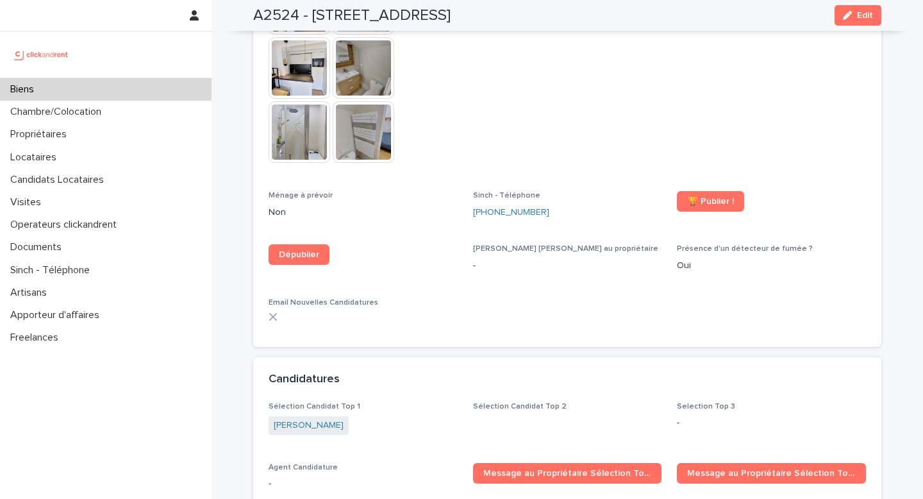
scroll to position [3744, 0]
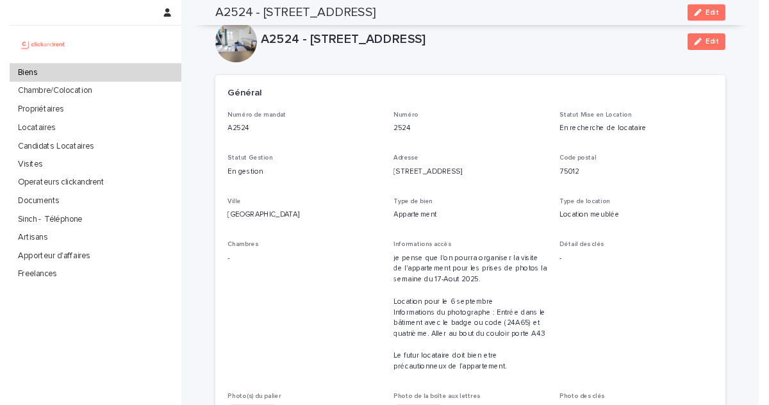
scroll to position [1260, 0]
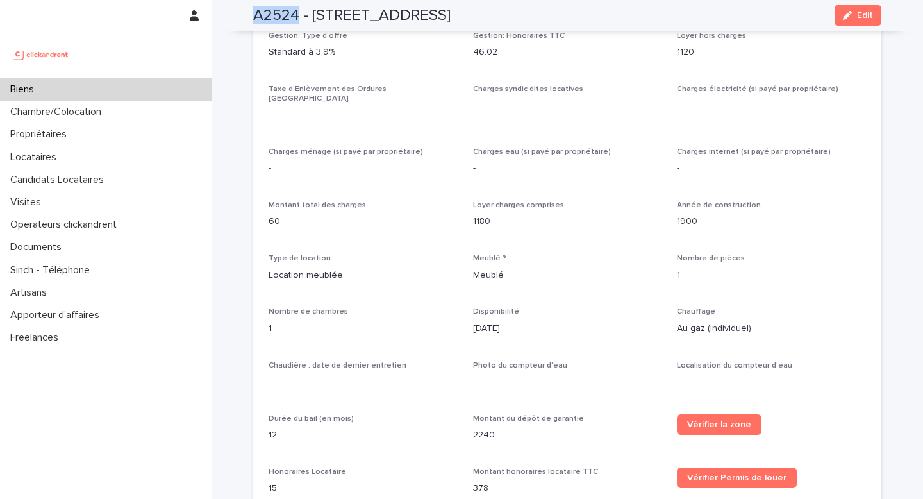
drag, startPoint x: 294, startPoint y: 13, endPoint x: 226, endPoint y: 17, distance: 68.1
click at [223, 18] on div "A2524 - 37 rue de Wattignies, Paris 75012 Edit" at bounding box center [567, 15] width 690 height 31
copy h2 "A2524"
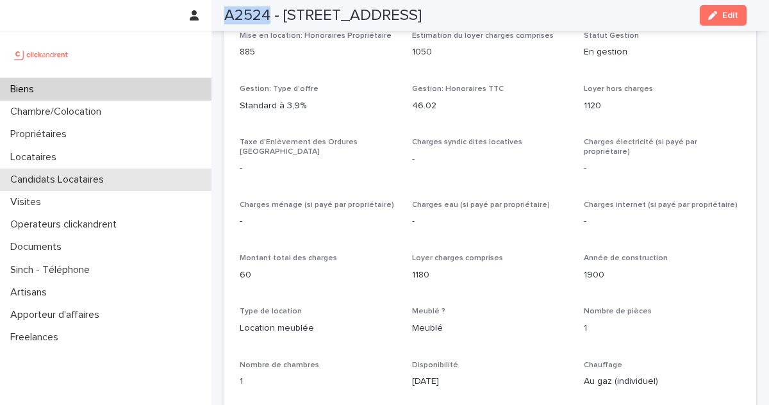
click at [74, 181] on p "Candidats Locataires" at bounding box center [59, 180] width 109 height 12
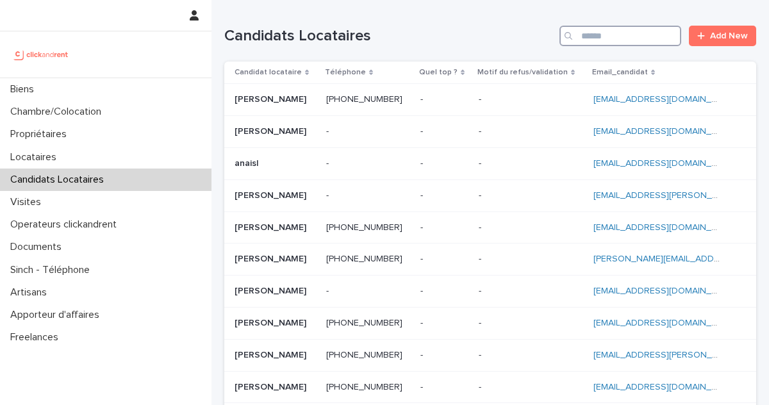
click at [640, 38] on input "Search" at bounding box center [621, 36] width 122 height 21
paste input "**********"
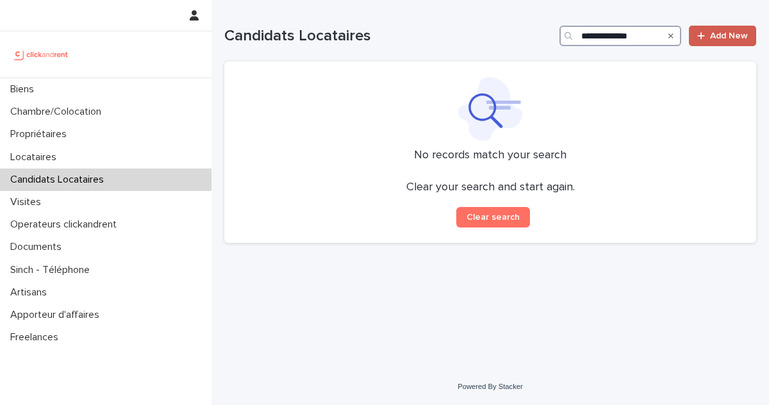
type input "**********"
click at [716, 37] on span "Add New" at bounding box center [729, 35] width 38 height 9
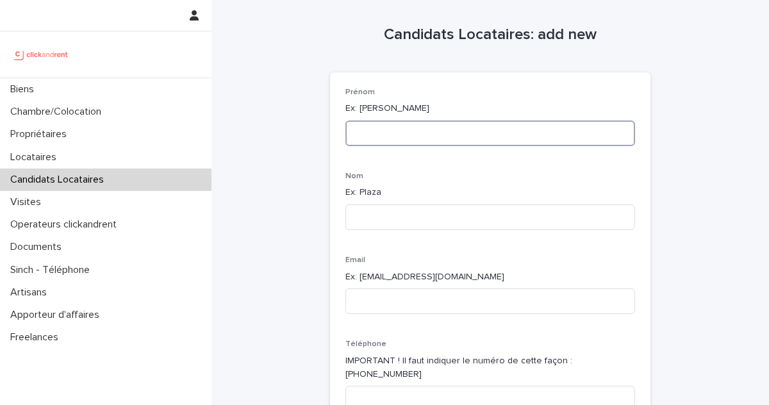
click at [436, 139] on input at bounding box center [491, 134] width 290 height 26
paste input "**********"
type input "**********"
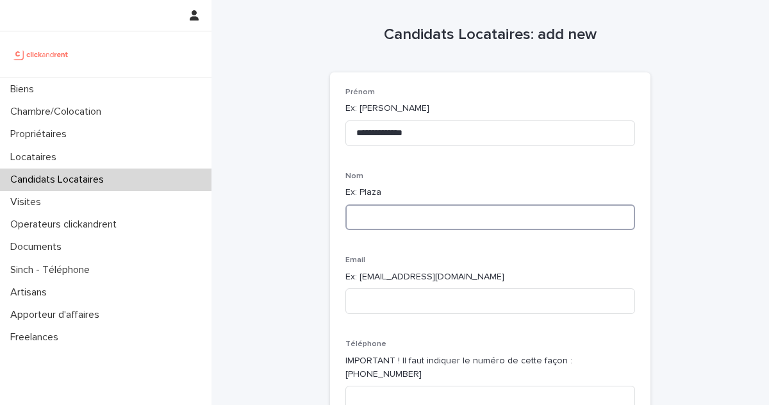
click at [418, 215] on input at bounding box center [491, 218] width 290 height 26
paste input "**********"
drag, startPoint x: 387, startPoint y: 220, endPoint x: 293, endPoint y: 207, distance: 95.1
type input "*******"
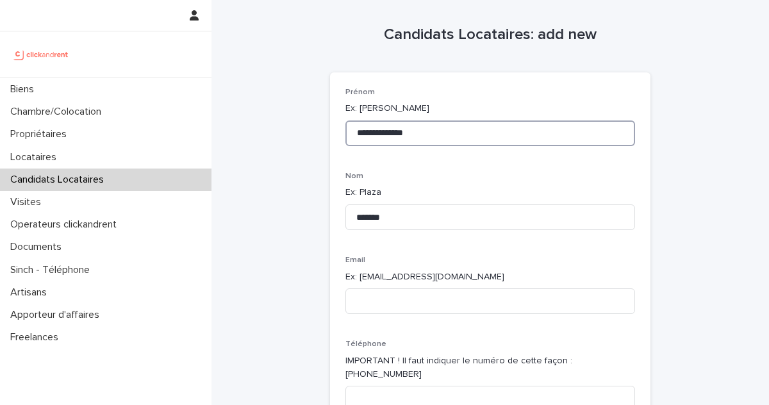
drag, startPoint x: 464, startPoint y: 128, endPoint x: 383, endPoint y: 128, distance: 81.4
click at [382, 128] on input "**********" at bounding box center [491, 134] width 290 height 26
drag, startPoint x: 423, startPoint y: 133, endPoint x: 385, endPoint y: 132, distance: 37.8
click at [385, 132] on input "**********" at bounding box center [491, 134] width 290 height 26
type input "******"
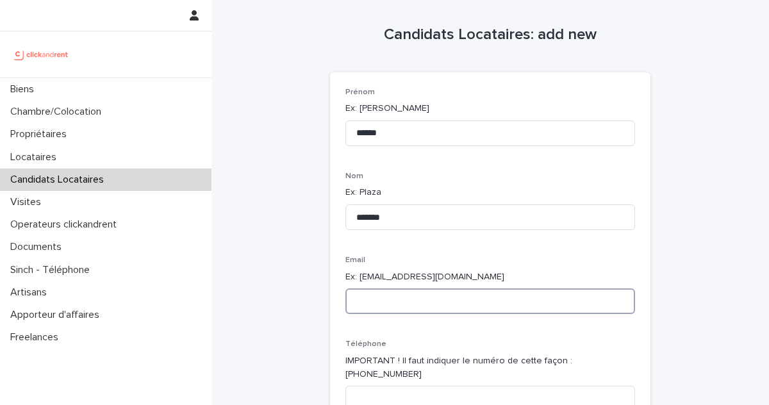
click at [388, 303] on input at bounding box center [491, 302] width 290 height 26
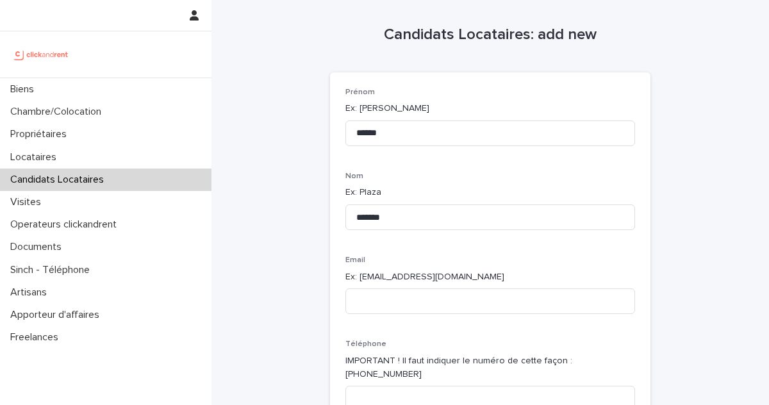
click at [56, 176] on p "Candidats Locataires" at bounding box center [59, 180] width 109 height 12
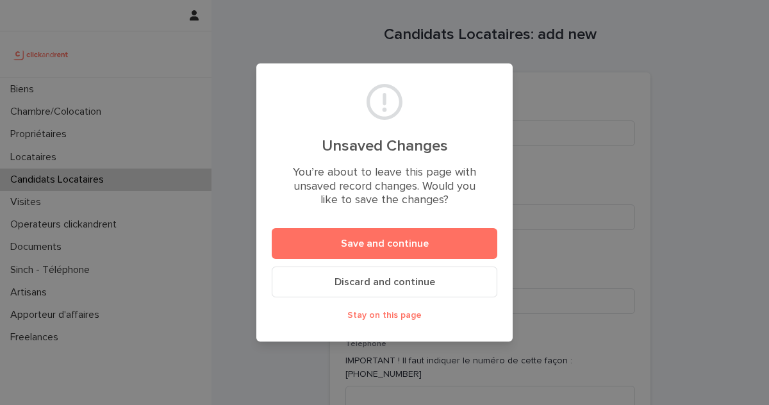
click at [410, 280] on span "Discard and continue" at bounding box center [385, 282] width 101 height 10
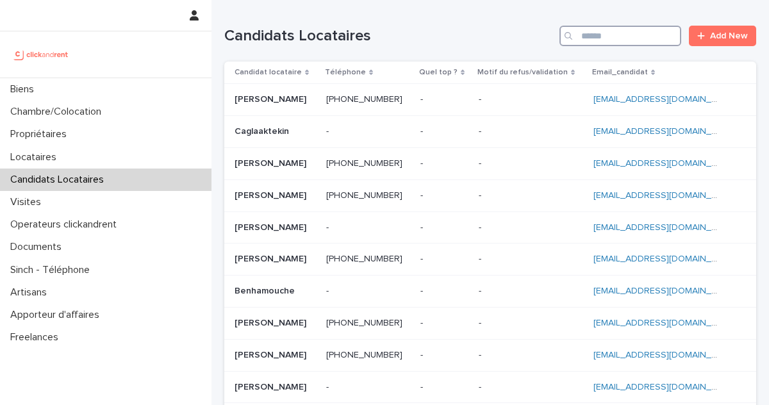
click at [619, 34] on input "Search" at bounding box center [621, 36] width 122 height 21
paste input "**********"
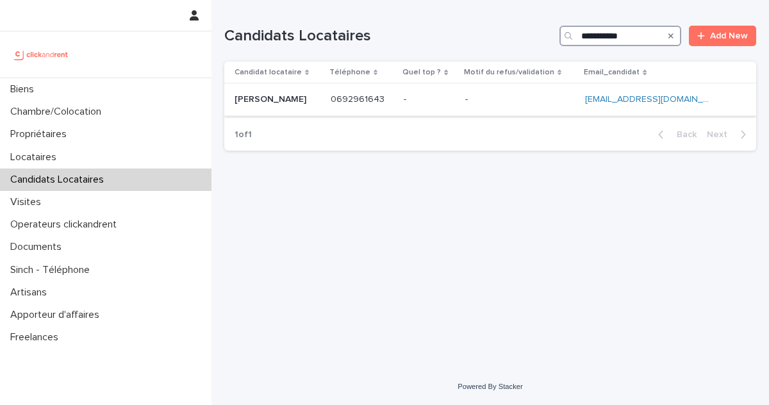
type input "**********"
click at [455, 103] on p at bounding box center [429, 99] width 51 height 11
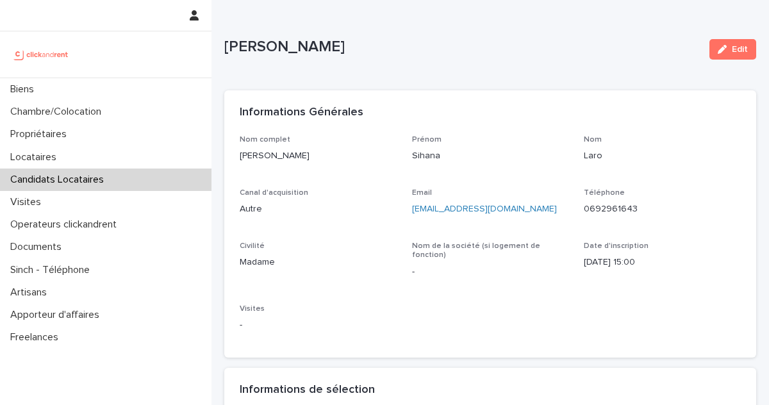
scroll to position [3, 0]
click at [718, 51] on icon "button" at bounding box center [722, 48] width 9 height 9
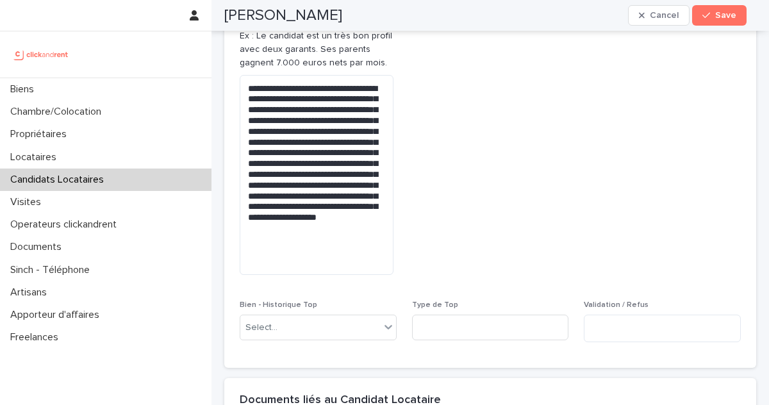
scroll to position [881, 0]
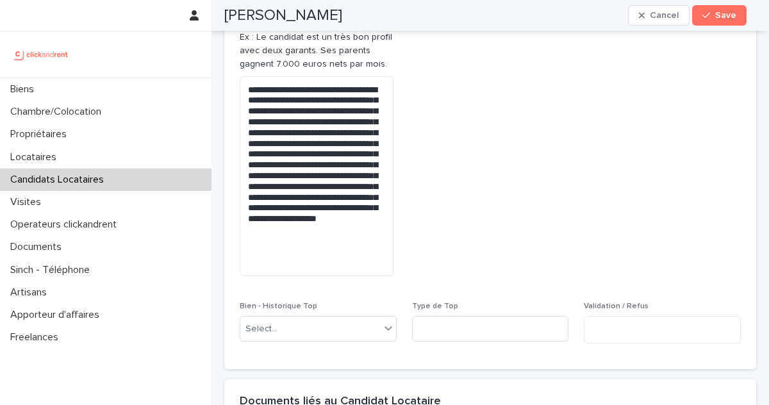
click at [322, 15] on div "Sihana Laro Cancel Save" at bounding box center [485, 15] width 523 height 31
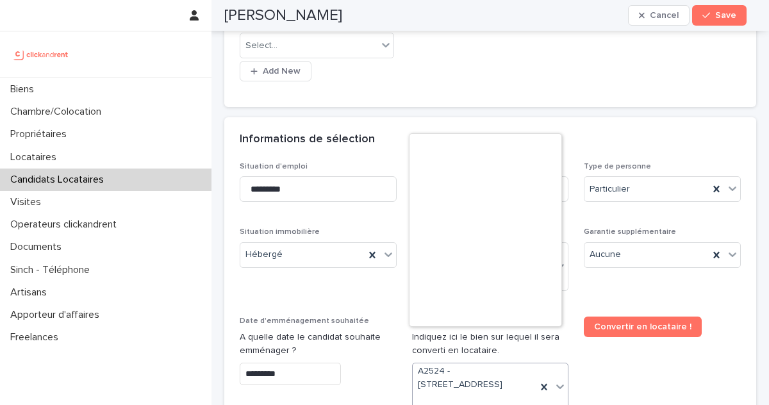
scroll to position [3860, 0]
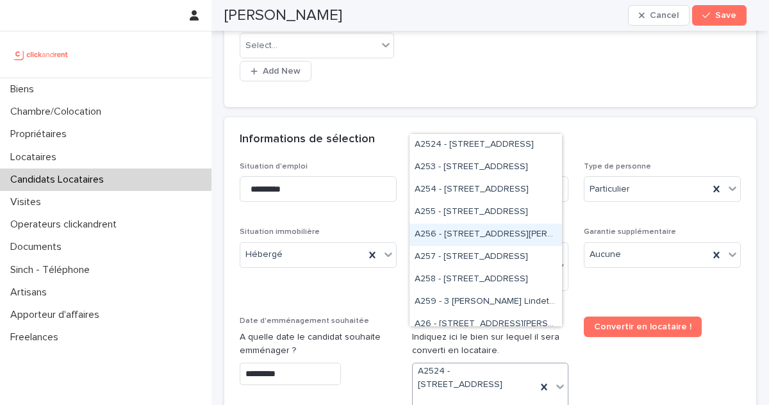
click at [644, 356] on span "Convertir en locataire !" at bounding box center [662, 369] width 157 height 105
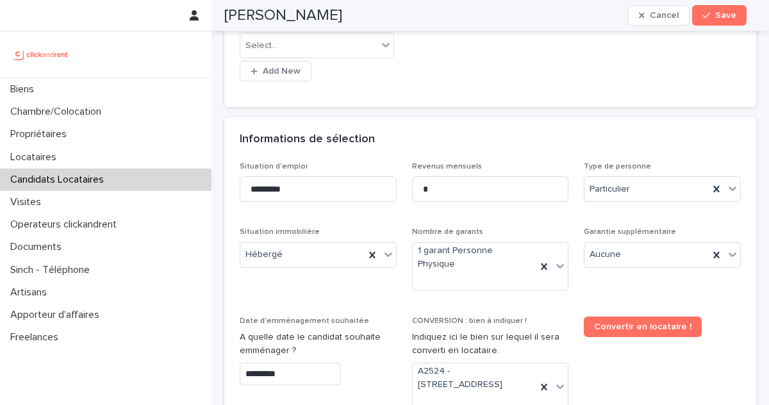
click at [705, 22] on button "Save" at bounding box center [719, 15] width 54 height 21
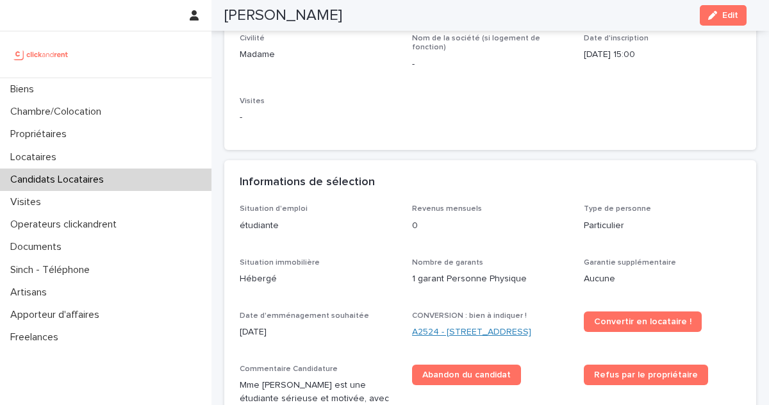
scroll to position [211, 0]
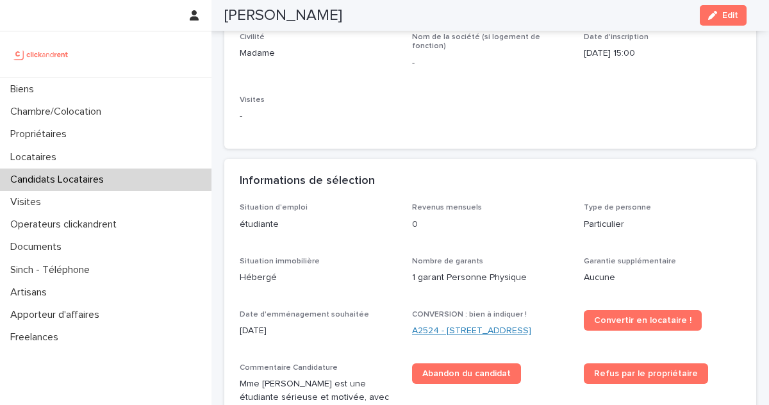
click at [452, 327] on link "A2524 - 37 rue de Wattignies, Paris 75012" at bounding box center [471, 330] width 119 height 13
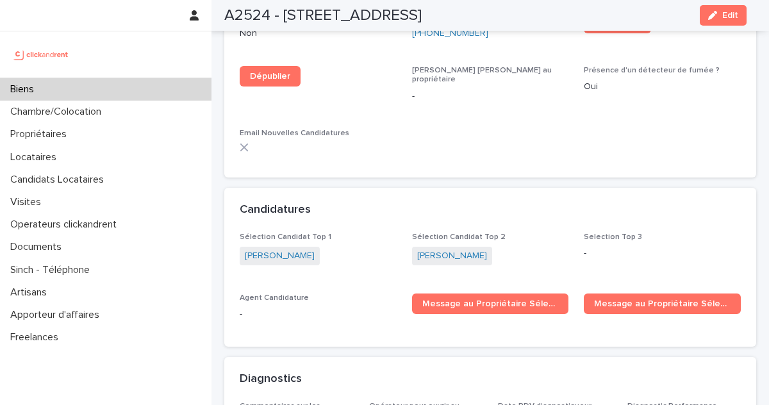
scroll to position [3980, 0]
click at [431, 249] on link "Éloïsse Guilbaud" at bounding box center [452, 255] width 70 height 13
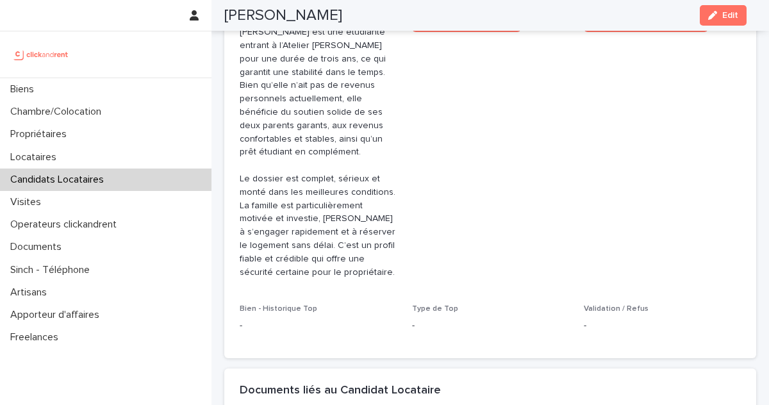
scroll to position [121, 0]
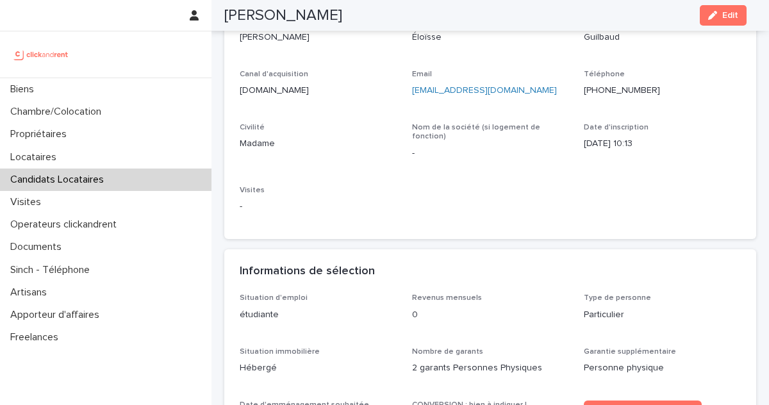
click at [68, 184] on p "Candidats Locataires" at bounding box center [59, 180] width 109 height 12
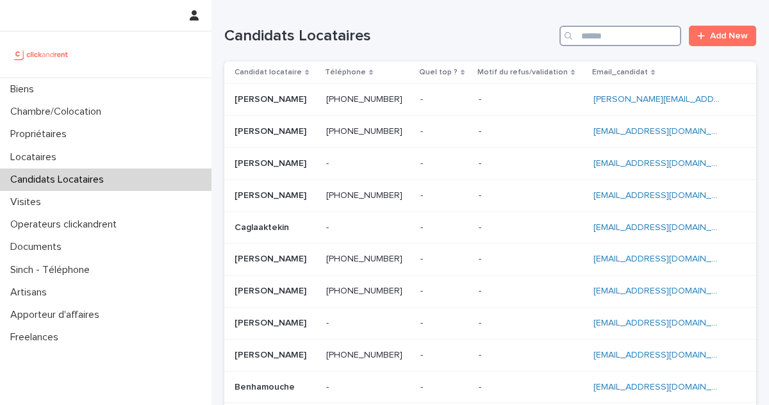
click at [642, 37] on input "Search" at bounding box center [621, 36] width 122 height 21
paste input "**********"
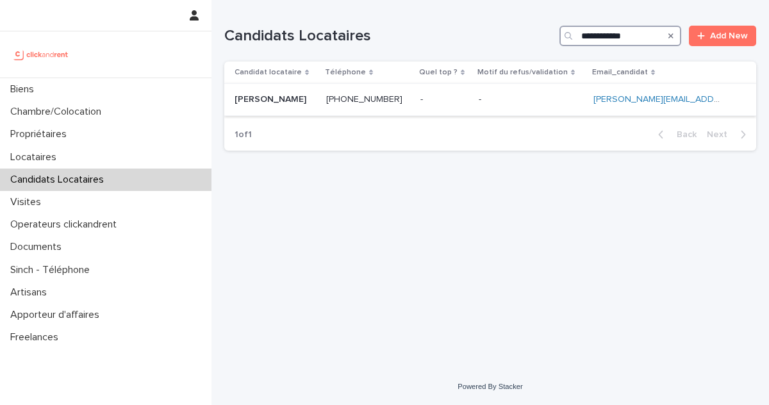
type input "**********"
click at [415, 107] on td "+33777498852 +33777498852" at bounding box center [368, 100] width 94 height 32
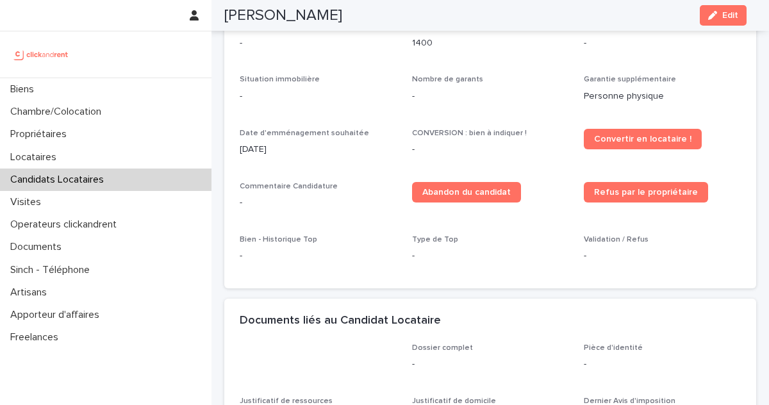
scroll to position [498, 0]
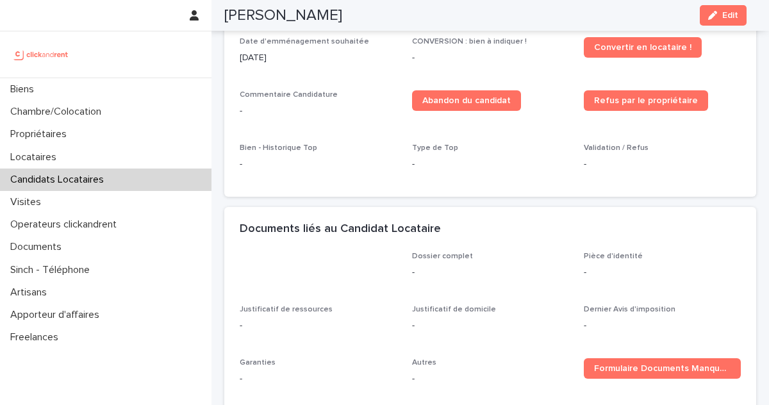
drag, startPoint x: 730, startPoint y: 12, endPoint x: 547, endPoint y: 134, distance: 220.1
click at [731, 12] on span "Edit" at bounding box center [731, 15] width 16 height 9
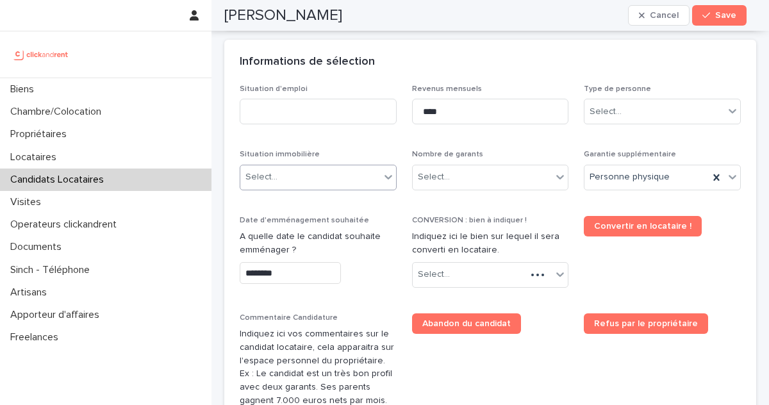
click at [308, 167] on div "Select..." at bounding box center [310, 177] width 140 height 21
click at [289, 227] on div "Hébergé" at bounding box center [316, 224] width 153 height 22
click at [289, 230] on p "A quelle date le candidat souhaite emménager ?" at bounding box center [318, 243] width 157 height 27
click at [283, 99] on input at bounding box center [318, 112] width 157 height 26
type input "********"
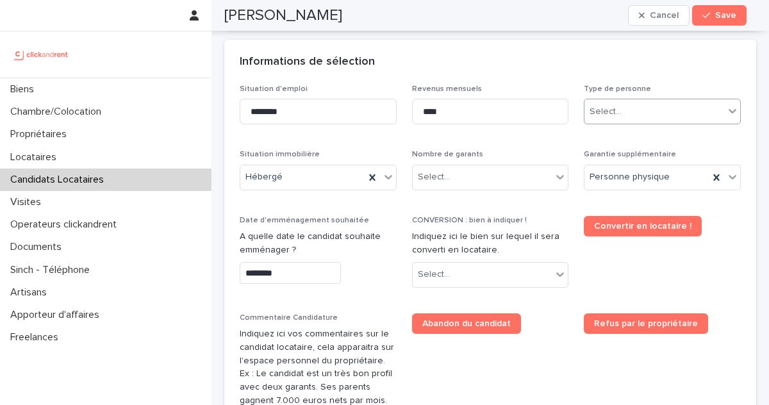
click at [619, 101] on div "Select..." at bounding box center [655, 111] width 140 height 21
click at [622, 119] on div "Particulier" at bounding box center [654, 114] width 153 height 22
click at [292, 262] on input "********" at bounding box center [290, 273] width 101 height 22
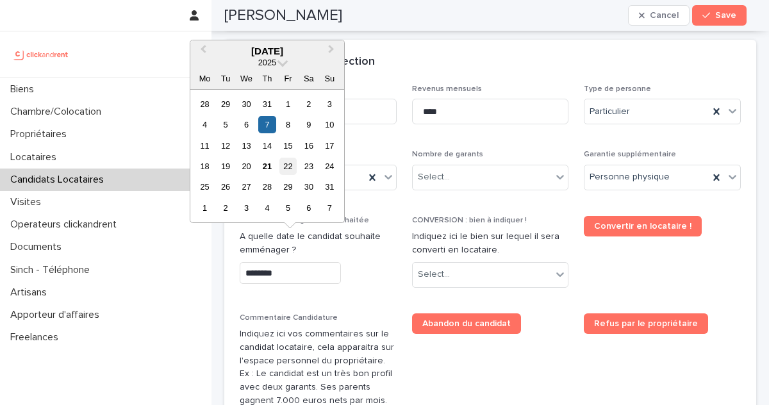
click at [290, 165] on div "22" at bounding box center [288, 166] width 17 height 17
type input "*********"
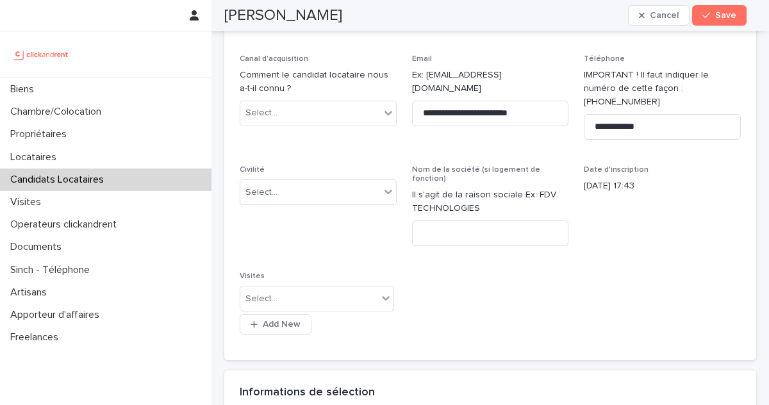
scroll to position [142, 0]
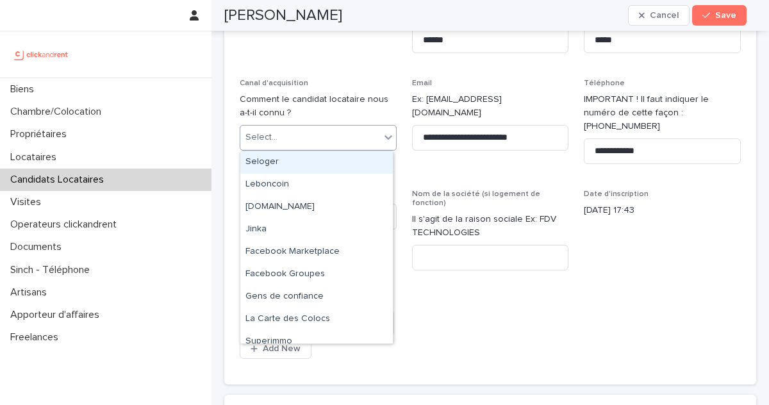
click at [352, 140] on div "Select..." at bounding box center [310, 137] width 140 height 21
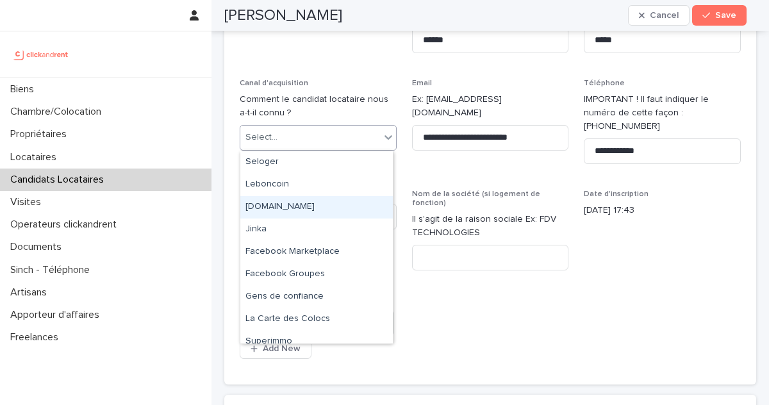
click at [324, 209] on div "[DOMAIN_NAME]" at bounding box center [316, 207] width 153 height 22
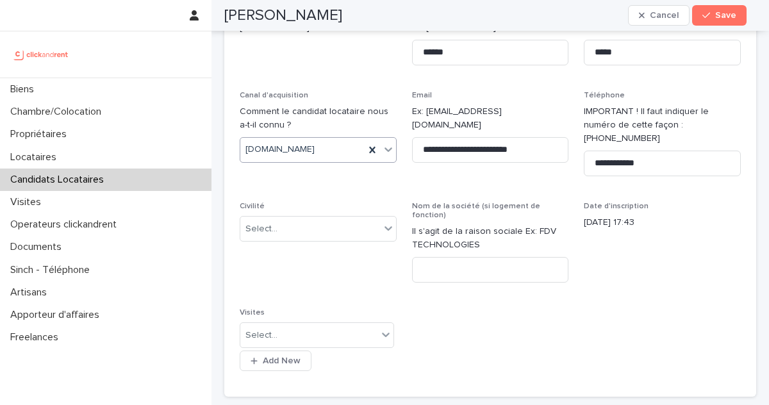
scroll to position [128, 0]
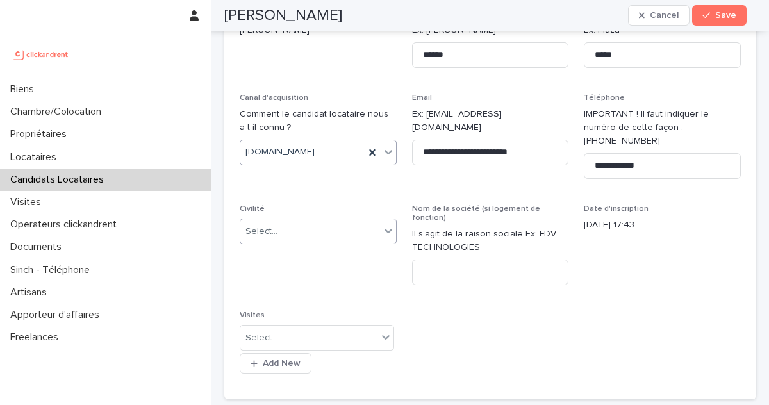
click at [335, 221] on div "Select..." at bounding box center [310, 231] width 140 height 21
click at [302, 247] on div "Madame" at bounding box center [316, 242] width 153 height 22
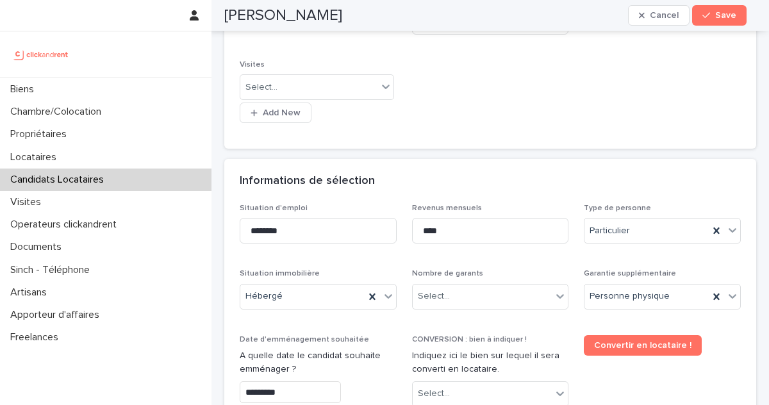
scroll to position [397, 0]
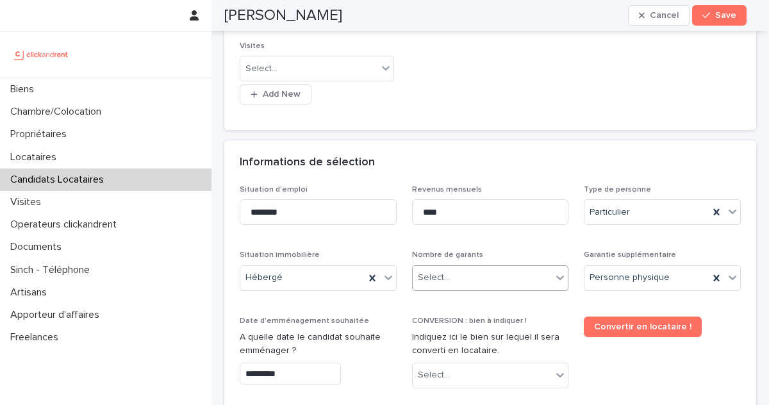
click at [455, 267] on div "Select..." at bounding box center [483, 277] width 140 height 21
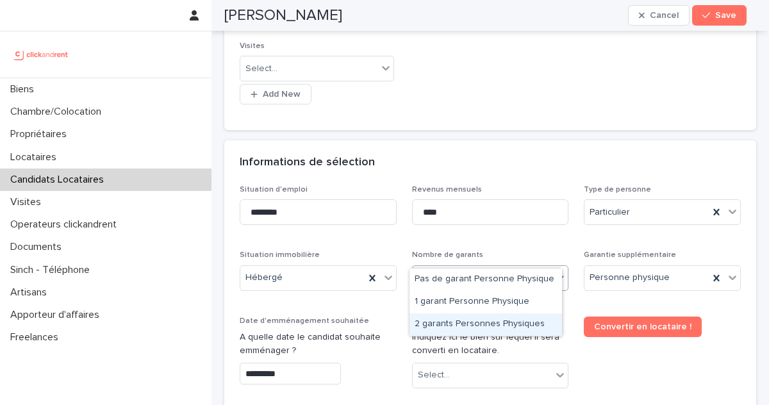
drag, startPoint x: 460, startPoint y: 312, endPoint x: 467, endPoint y: 314, distance: 7.2
click at [462, 318] on div "2 garants Personnes Physiques" at bounding box center [486, 325] width 153 height 22
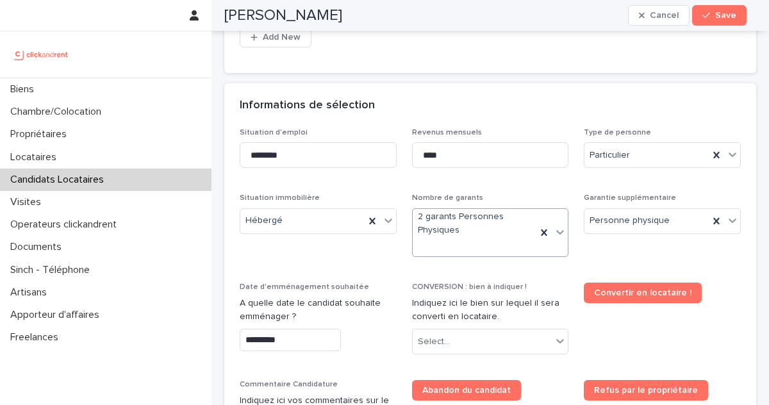
scroll to position [529, 0]
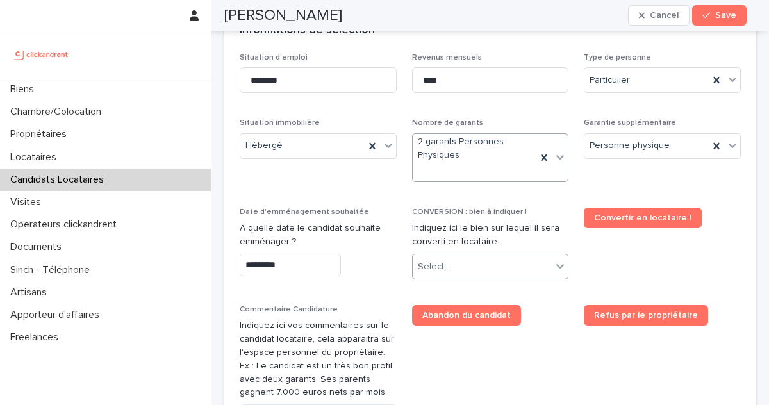
click at [449, 256] on div "Select..." at bounding box center [483, 266] width 140 height 21
type input "*****"
click at [497, 271] on div "A2493 - [STREET_ADDRESS]" at bounding box center [486, 268] width 153 height 22
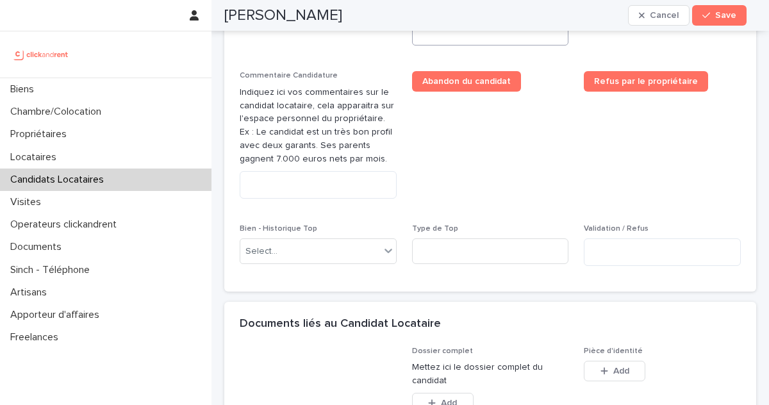
scroll to position [812, 0]
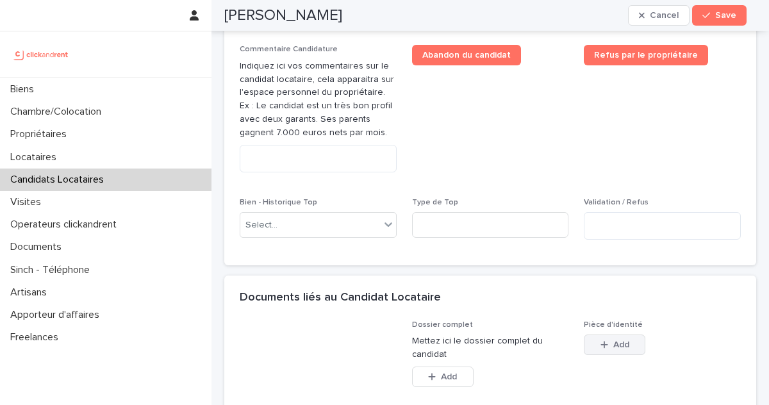
click at [603, 335] on button "Add" at bounding box center [615, 345] width 62 height 21
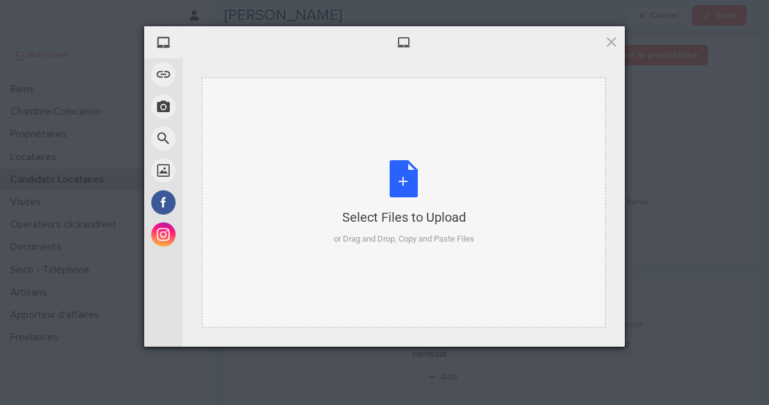
click at [367, 222] on div "Select Files to Upload" at bounding box center [404, 217] width 140 height 18
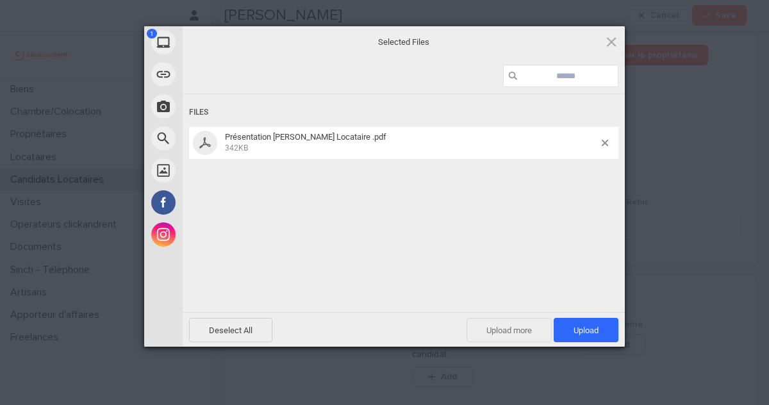
click at [519, 328] on span "Upload more" at bounding box center [509, 330] width 85 height 24
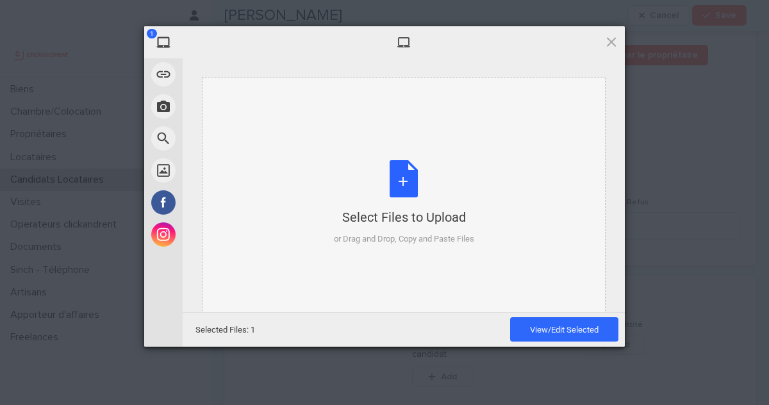
click at [455, 239] on div "or Drag and Drop, Copy and Paste Files" at bounding box center [404, 239] width 140 height 13
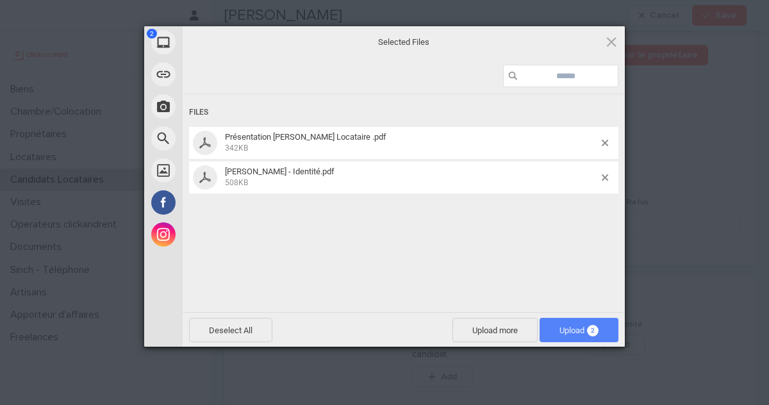
click at [571, 330] on span "Upload 2" at bounding box center [579, 331] width 39 height 10
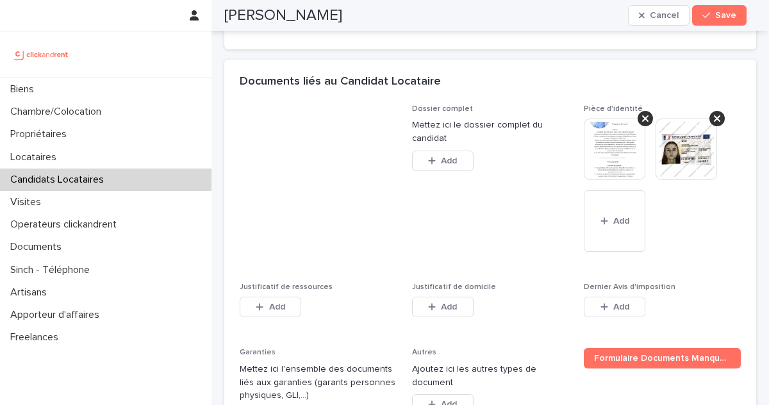
scroll to position [1033, 0]
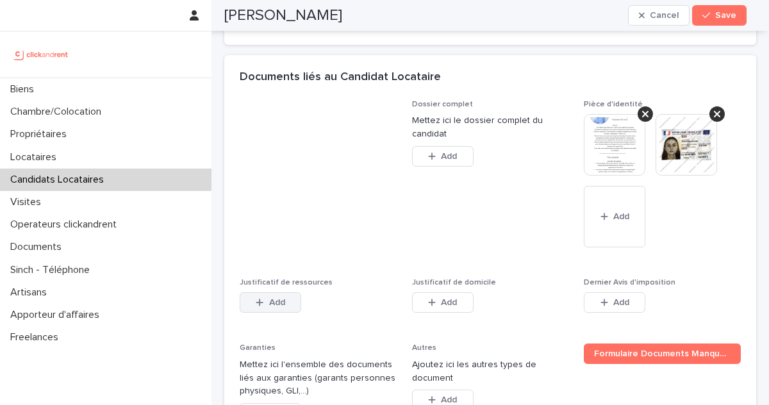
click at [286, 292] on button "Add" at bounding box center [271, 302] width 62 height 21
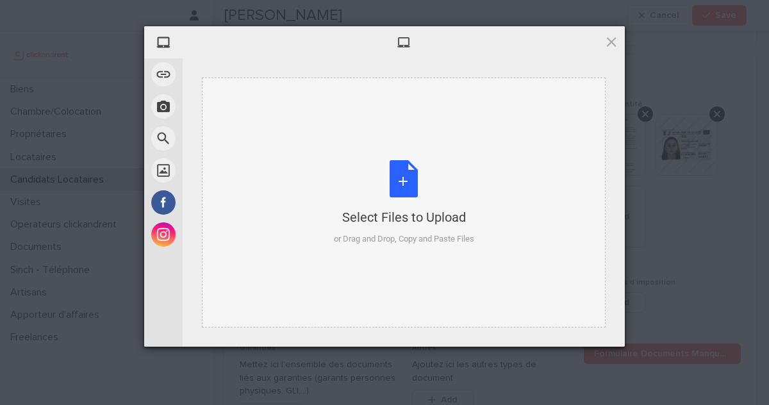
click at [401, 228] on div "Select Files to Upload or Drag and Drop, Copy and Paste Files" at bounding box center [404, 202] width 140 height 85
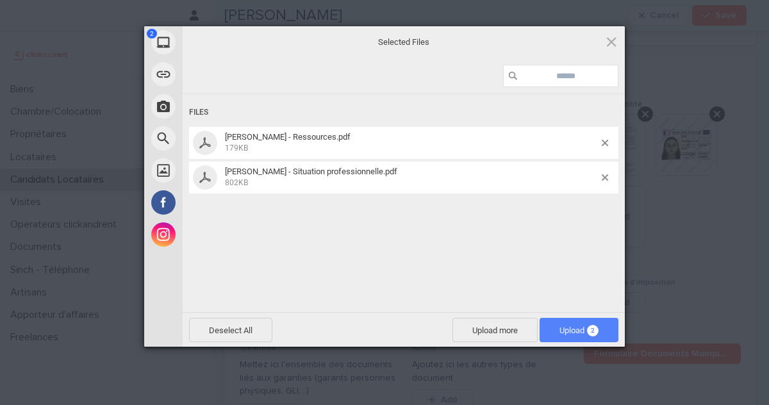
click at [599, 329] on span "Upload 2" at bounding box center [579, 330] width 79 height 24
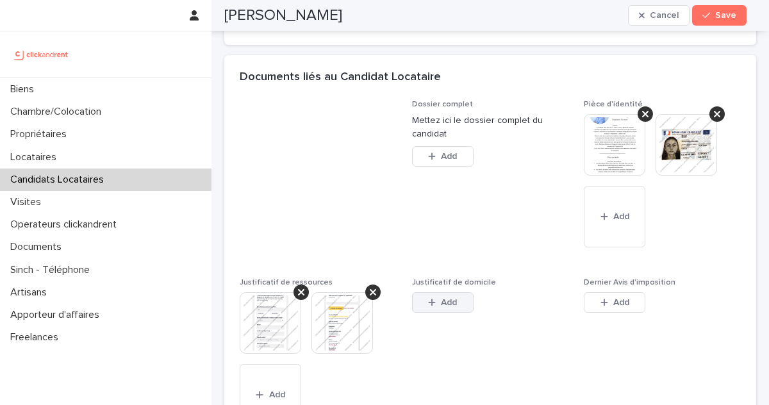
click at [431, 298] on icon "button" at bounding box center [432, 302] width 8 height 9
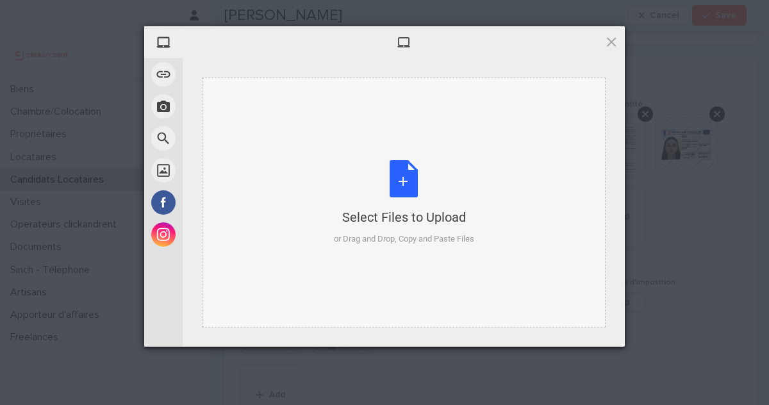
click at [430, 226] on div "Select Files to Upload" at bounding box center [404, 217] width 140 height 18
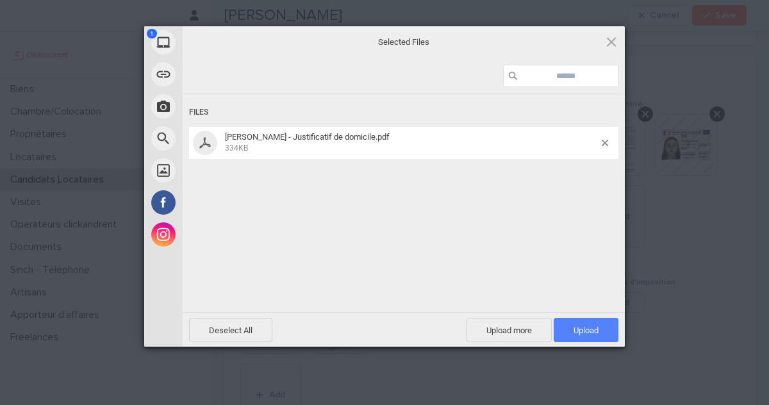
click at [562, 323] on span "Upload 1" at bounding box center [586, 330] width 65 height 24
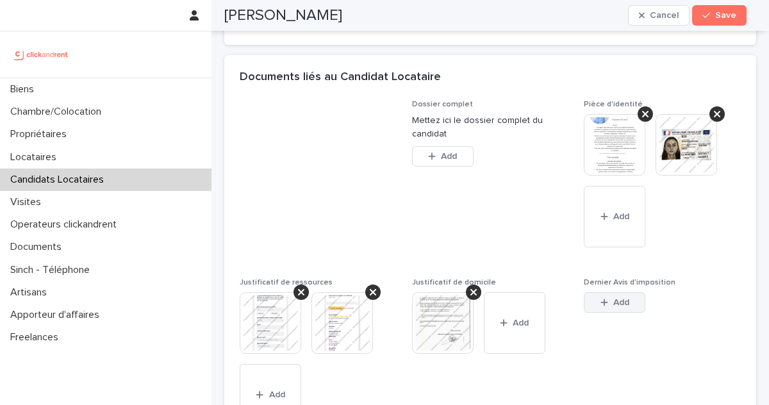
click at [623, 292] on button "Add" at bounding box center [615, 302] width 62 height 21
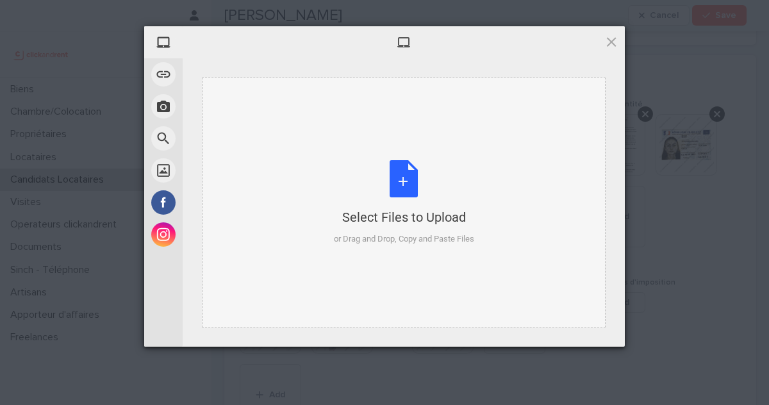
click at [453, 237] on div "or Drag and Drop, Copy and Paste Files" at bounding box center [404, 239] width 140 height 13
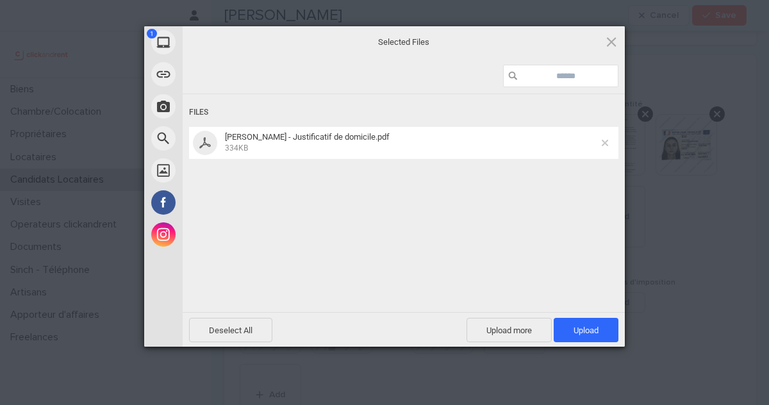
click at [605, 144] on span at bounding box center [605, 143] width 6 height 6
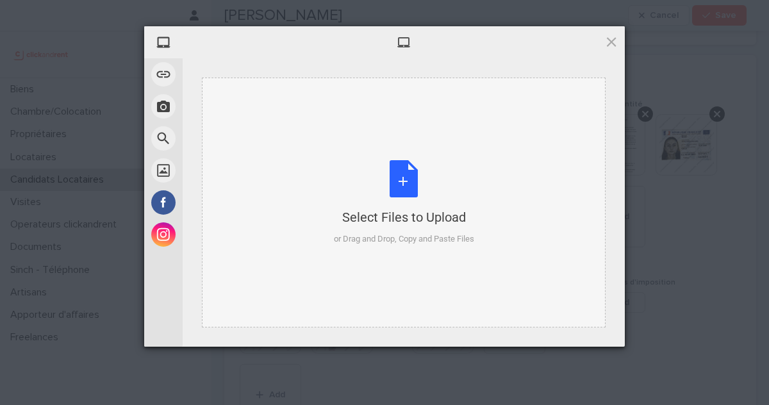
click at [471, 260] on div "Select Files to Upload or Drag and Drop, Copy and Paste Files" at bounding box center [404, 203] width 404 height 250
click at [617, 41] on span at bounding box center [612, 42] width 14 height 14
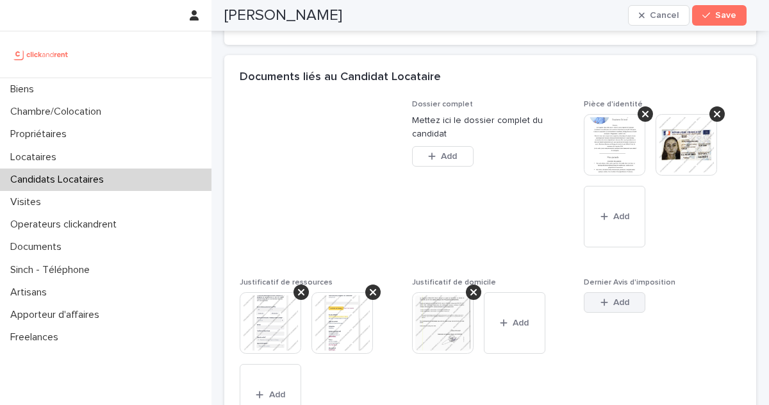
click at [589, 292] on button "Add" at bounding box center [615, 302] width 62 height 21
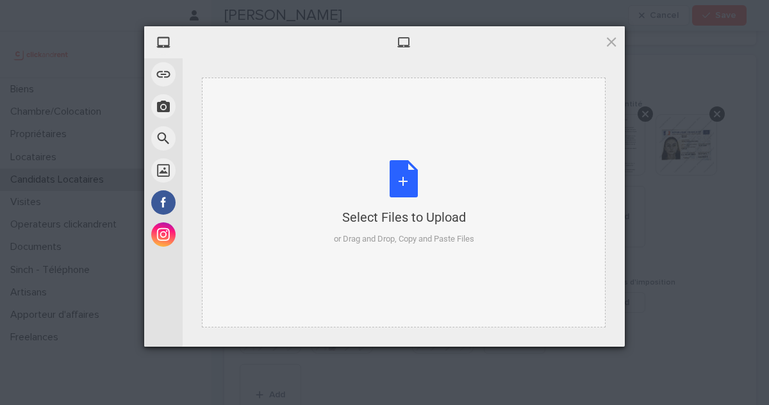
click at [363, 184] on div "Select Files to Upload or Drag and Drop, Copy and Paste Files" at bounding box center [404, 202] width 140 height 85
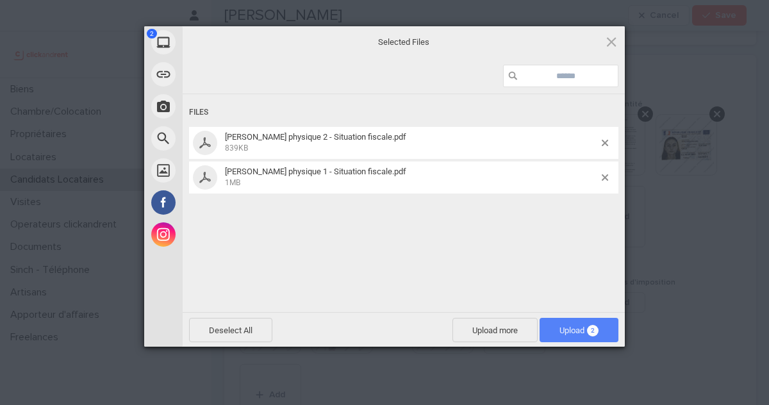
click at [560, 332] on span "Upload 2" at bounding box center [579, 331] width 39 height 10
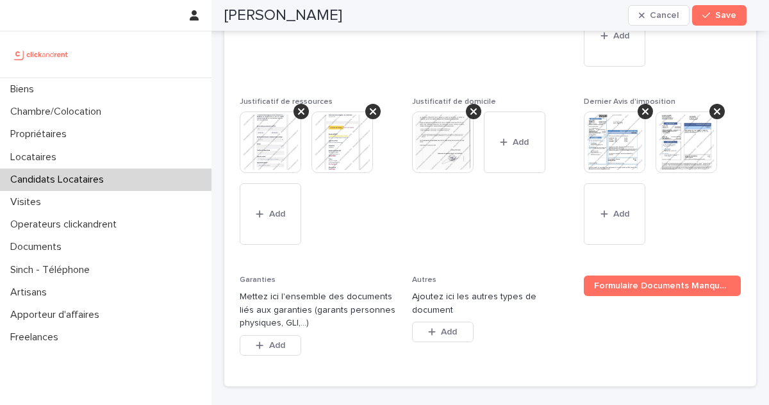
scroll to position [1214, 0]
click at [254, 335] on button "Add" at bounding box center [271, 345] width 62 height 21
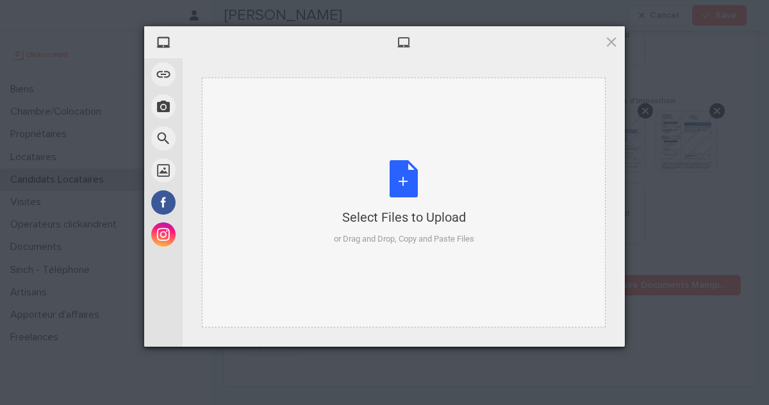
click at [358, 205] on div "Select Files to Upload or Drag and Drop, Copy and Paste Files" at bounding box center [404, 202] width 140 height 85
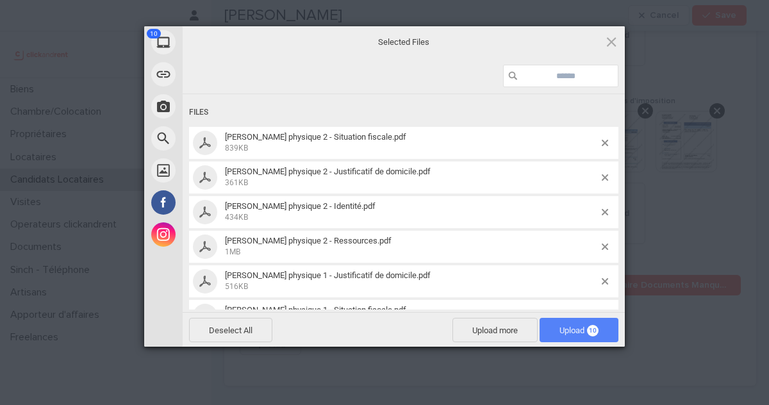
click at [586, 333] on span "Upload 10" at bounding box center [579, 331] width 39 height 10
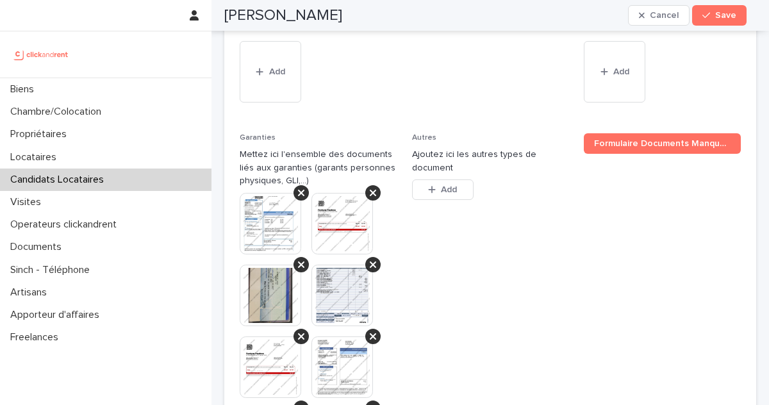
scroll to position [1343, 0]
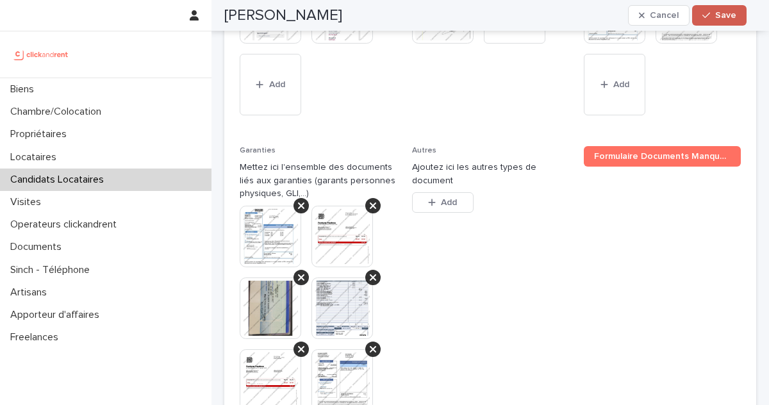
click at [701, 19] on button "Save" at bounding box center [719, 15] width 54 height 21
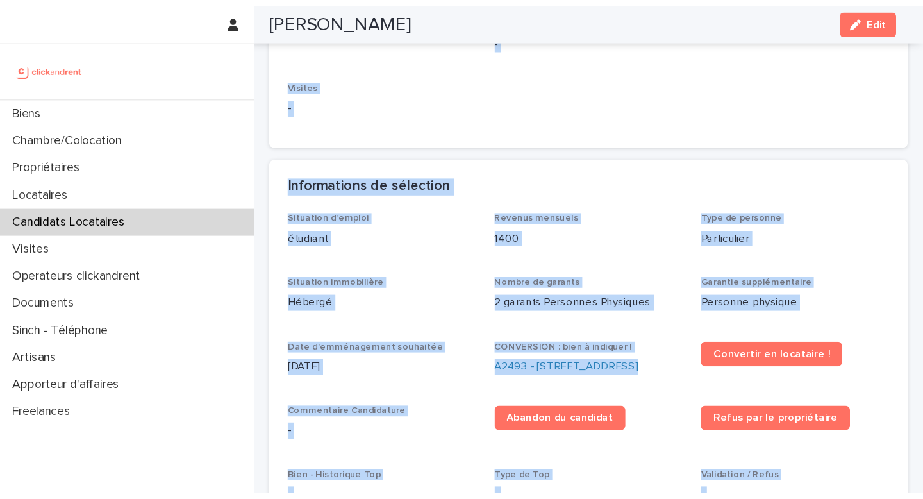
scroll to position [0, 0]
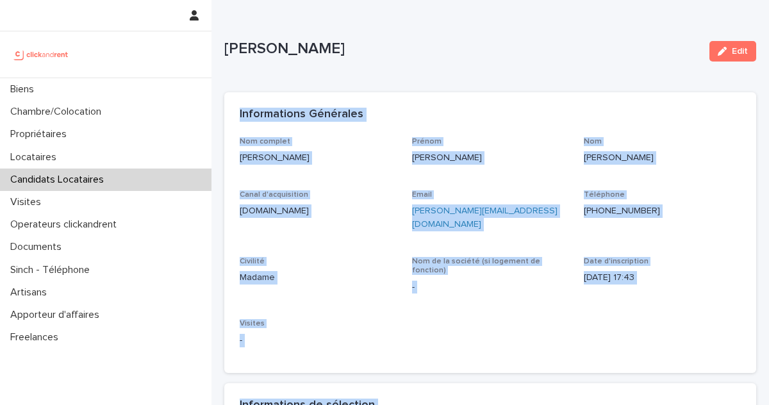
drag, startPoint x: 418, startPoint y: 289, endPoint x: 228, endPoint y: 109, distance: 262.1
copy div "Informations Générales Nom complet Alicia Selin Prénom Alicia Nom Selin Canal d…"
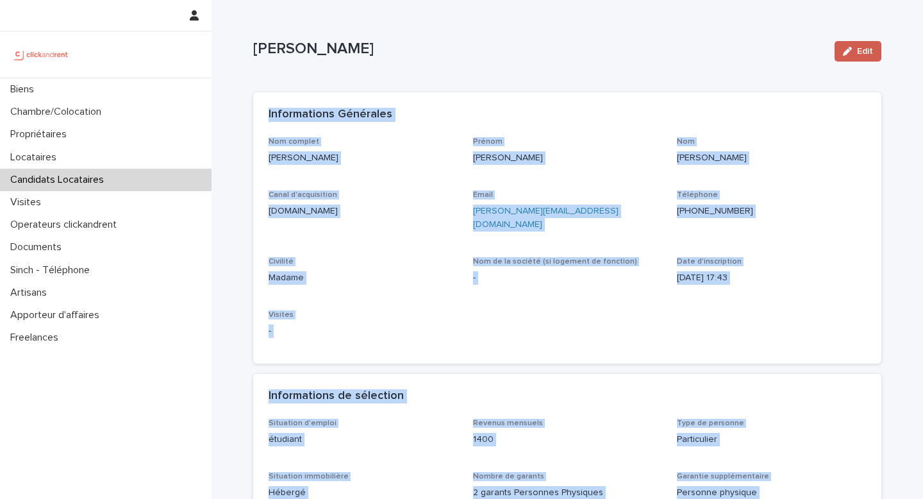
click at [835, 53] on button "Edit" at bounding box center [858, 51] width 47 height 21
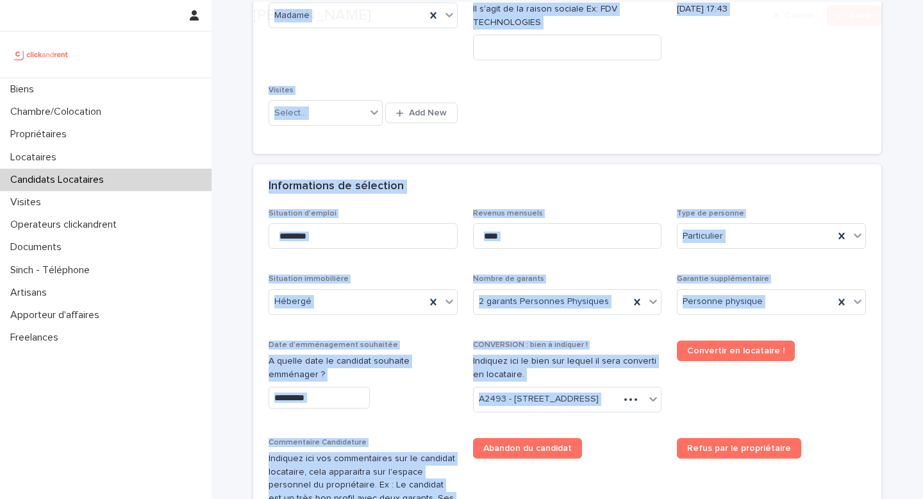
scroll to position [448, 0]
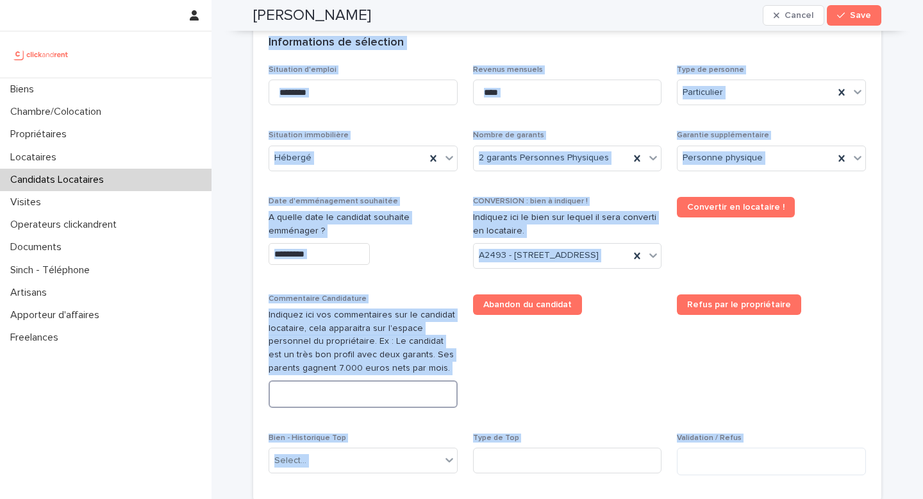
click at [360, 408] on textarea at bounding box center [363, 394] width 189 height 28
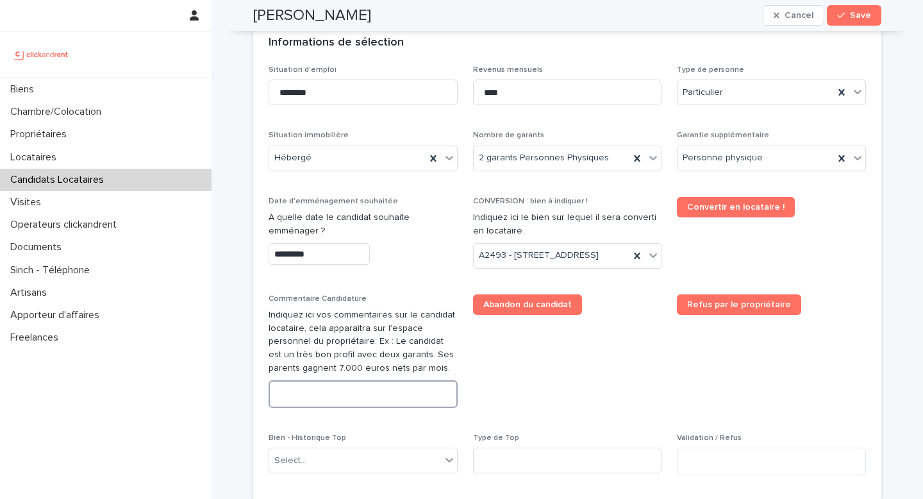
paste textarea "**********"
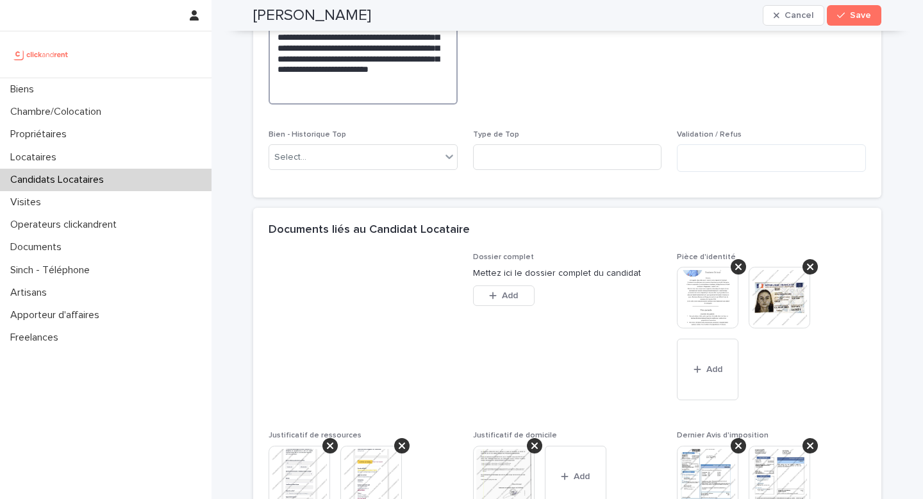
scroll to position [857, 0]
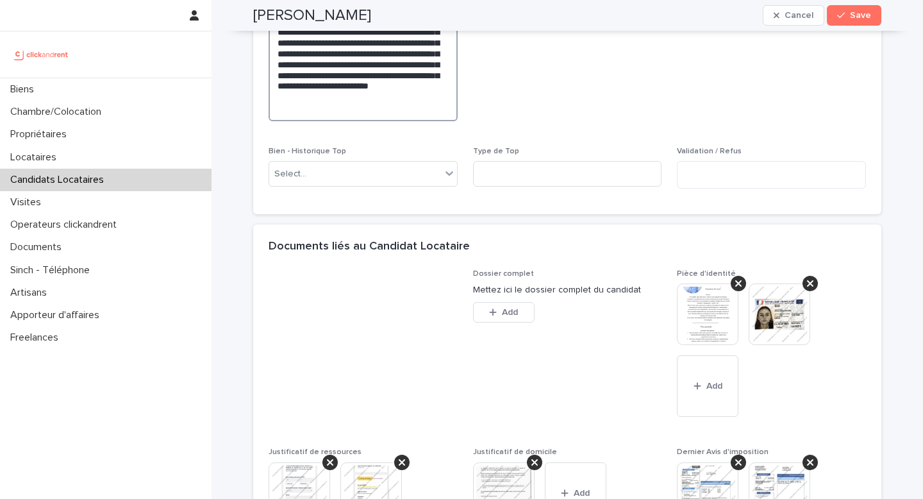
click at [398, 121] on textarea "**********" at bounding box center [363, 59] width 189 height 124
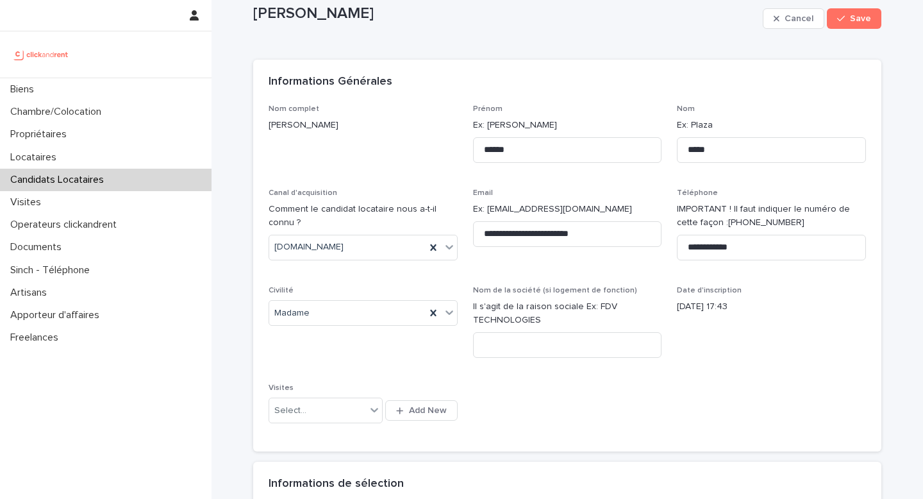
scroll to position [30, 0]
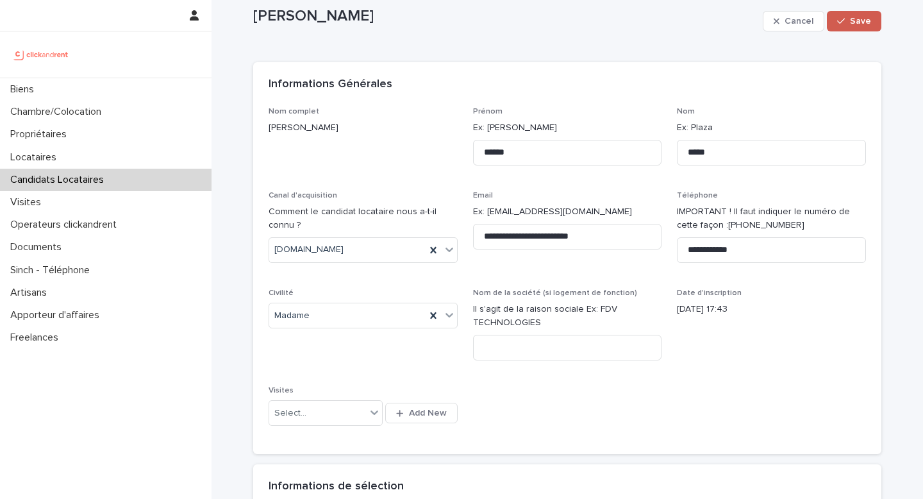
type textarea "**********"
click at [858, 24] on span "Save" at bounding box center [860, 21] width 21 height 9
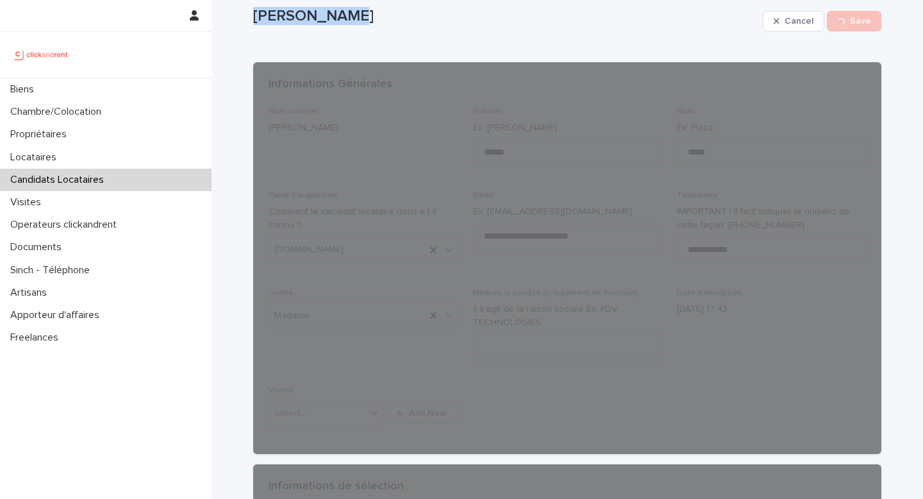
drag, startPoint x: 351, startPoint y: 19, endPoint x: 239, endPoint y: 10, distance: 112.0
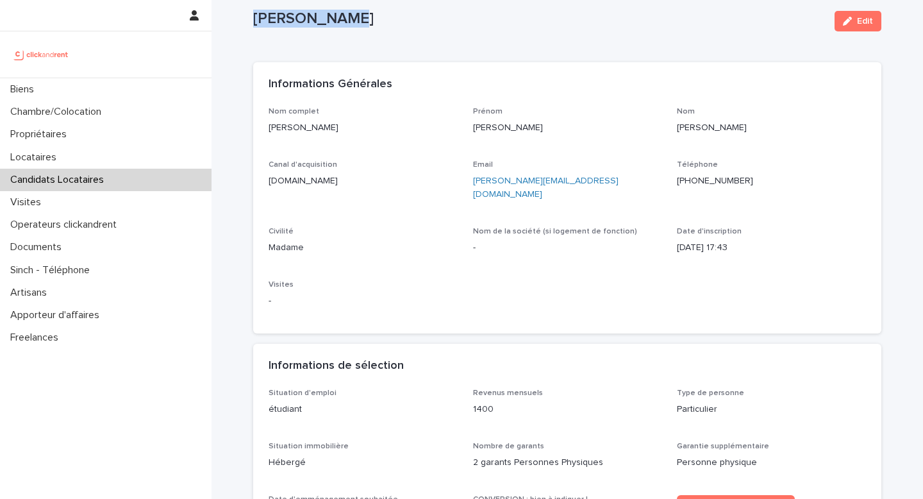
copy p "[PERSON_NAME]"
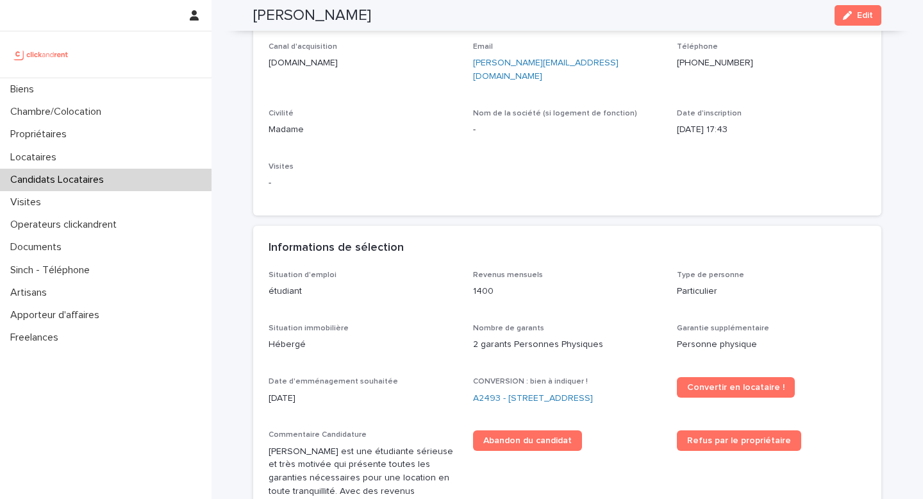
scroll to position [154, 0]
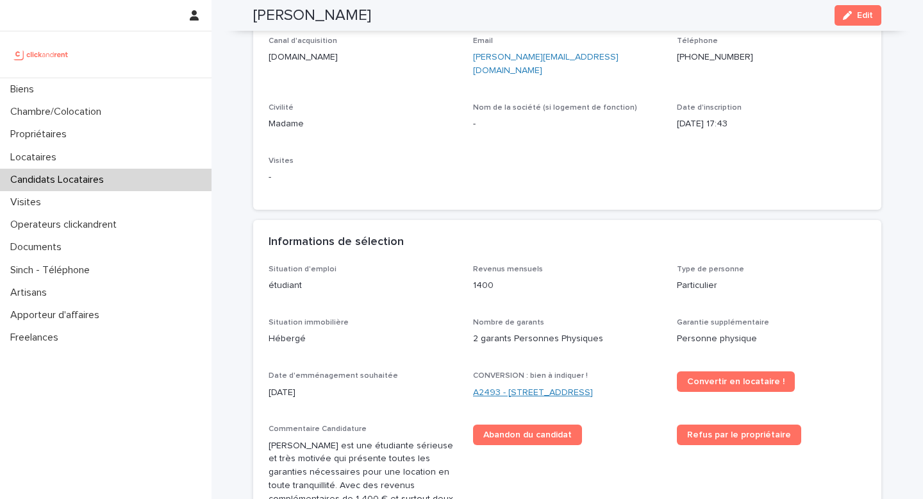
click at [533, 386] on link "A2493 - [STREET_ADDRESS]" at bounding box center [533, 392] width 120 height 13
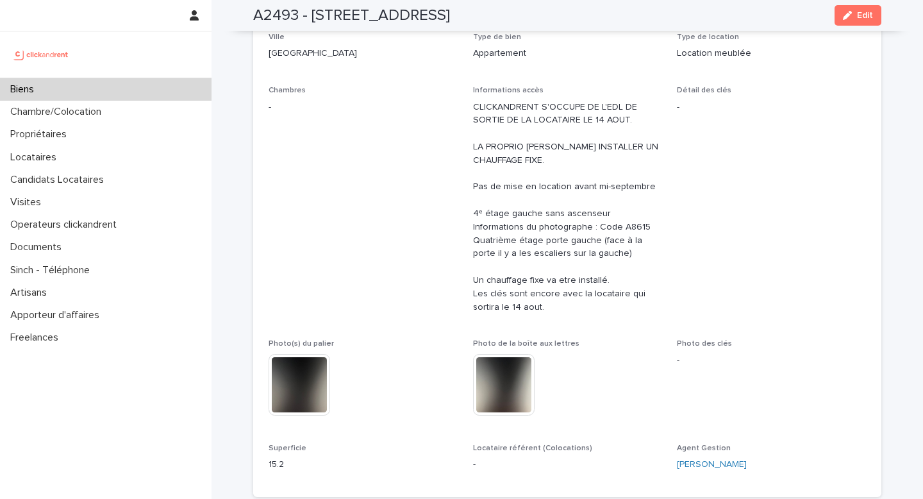
scroll to position [212, 0]
click at [861, 12] on span "Edit" at bounding box center [865, 15] width 16 height 9
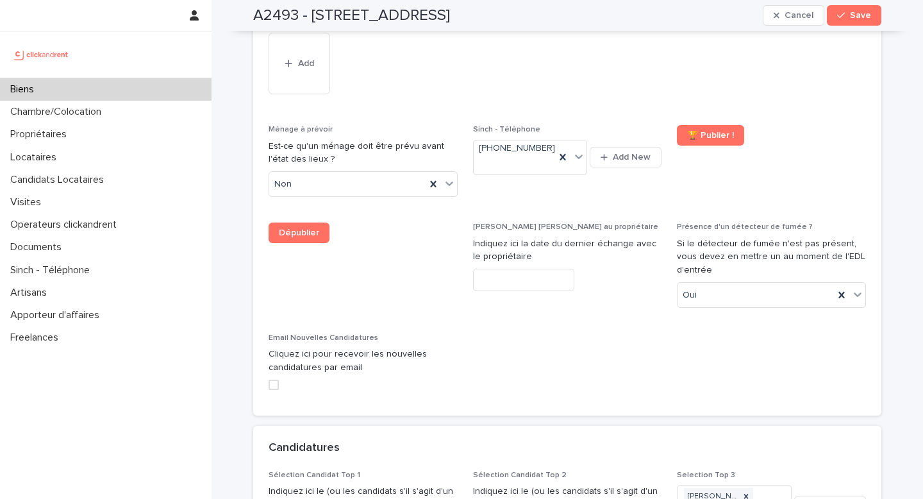
scroll to position [6118, 0]
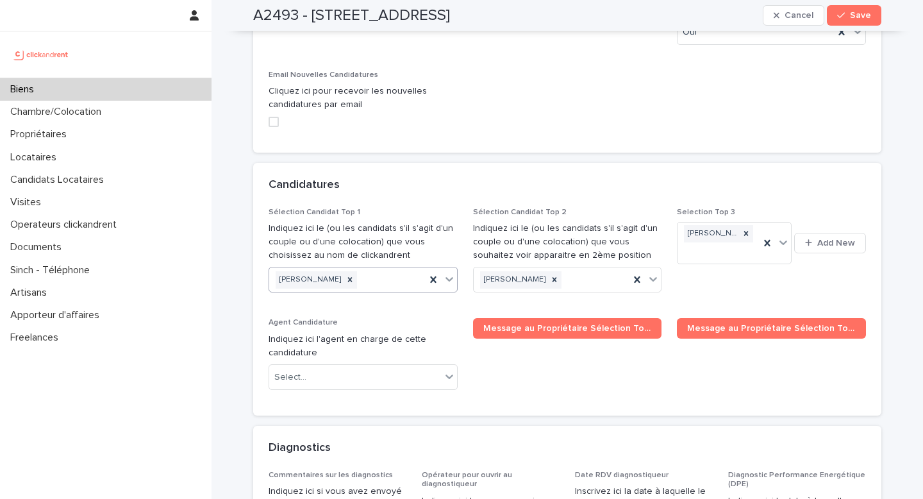
click at [387, 267] on div "[PERSON_NAME]" at bounding box center [363, 280] width 189 height 26
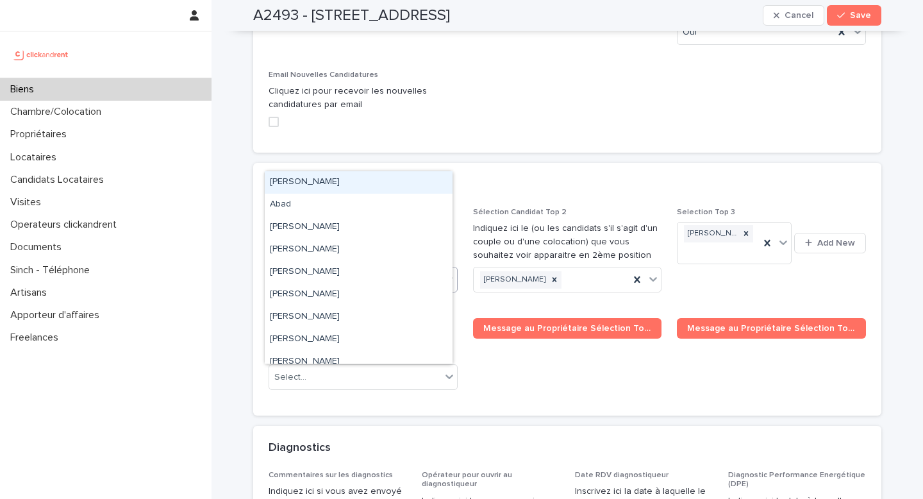
click at [381, 269] on div "[PERSON_NAME]" at bounding box center [347, 280] width 156 height 22
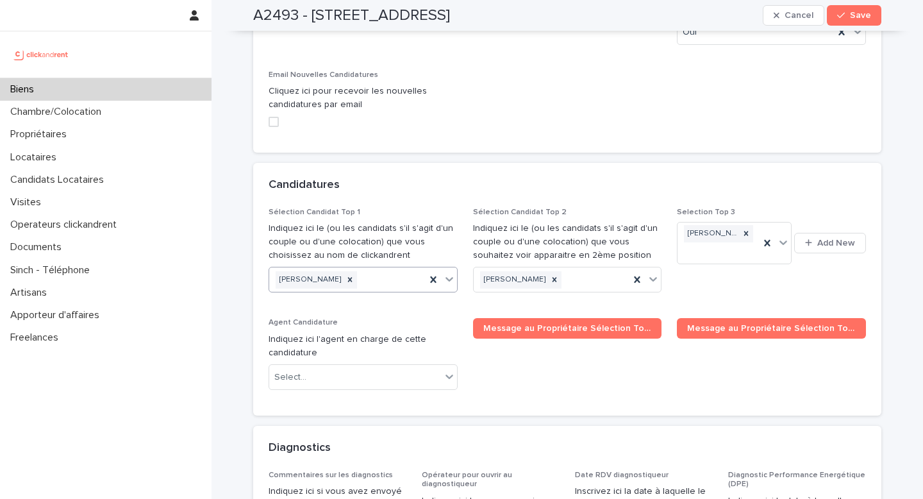
paste input "**********"
type input "**********"
click at [357, 185] on div "[PERSON_NAME]" at bounding box center [359, 182] width 188 height 22
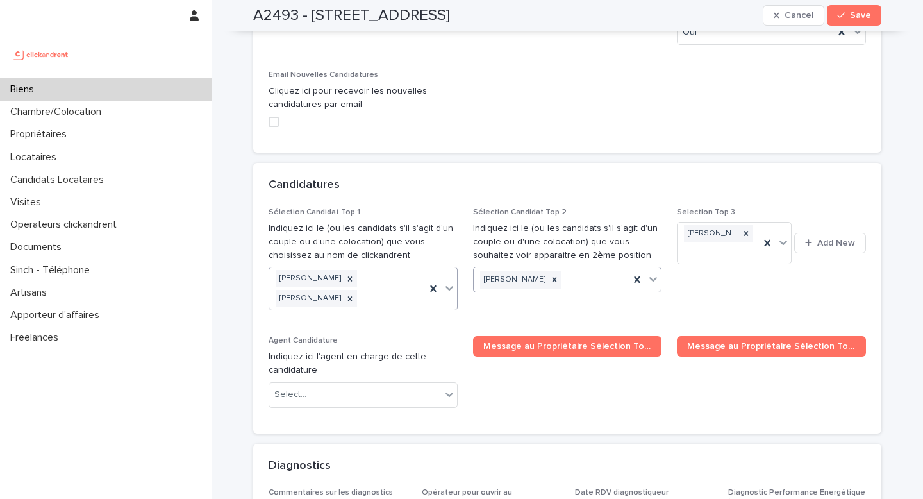
click at [587, 269] on div "Alban Martinet" at bounding box center [552, 280] width 156 height 22
type input "**********"
click at [569, 185] on div "[PERSON_NAME]" at bounding box center [563, 182] width 188 height 22
click at [744, 231] on icon at bounding box center [746, 233] width 4 height 4
click at [696, 228] on div "Select..." at bounding box center [699, 234] width 32 height 13
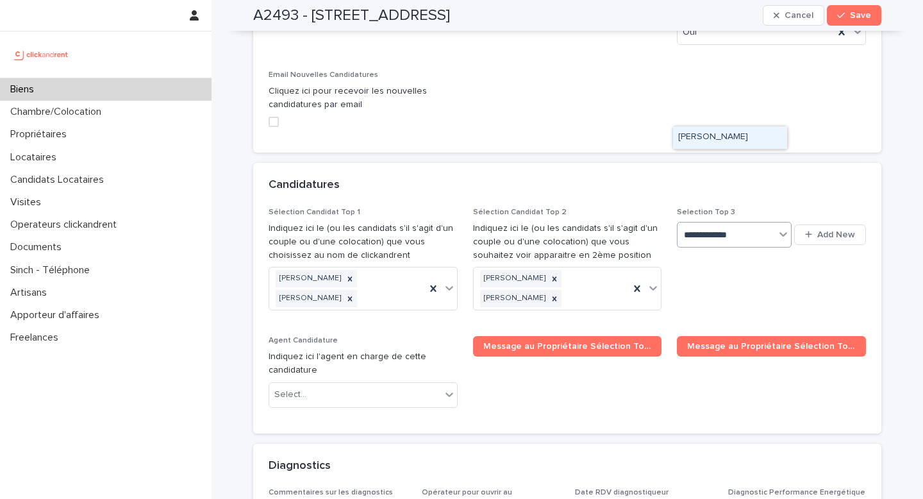
type input "**********"
click at [717, 138] on div "Alban Martinet" at bounding box center [730, 137] width 114 height 22
click at [550, 274] on icon at bounding box center [554, 278] width 9 height 9
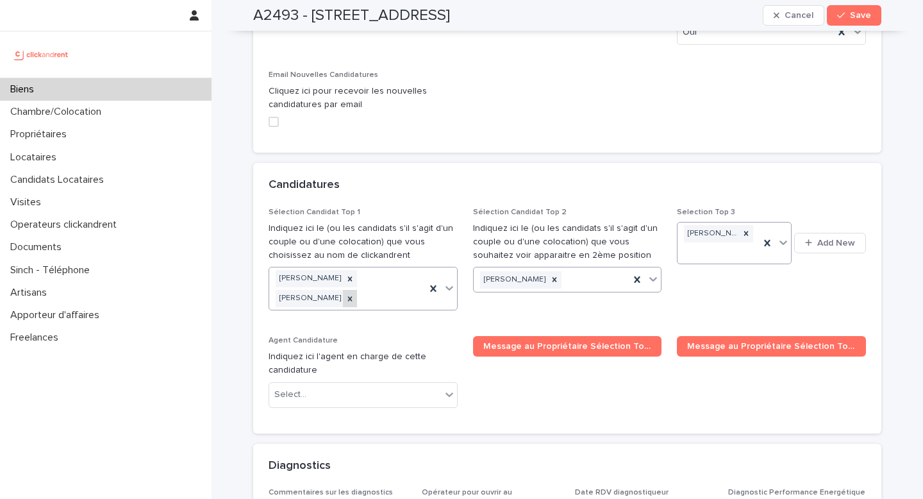
click at [355, 294] on icon at bounding box center [350, 298] width 9 height 9
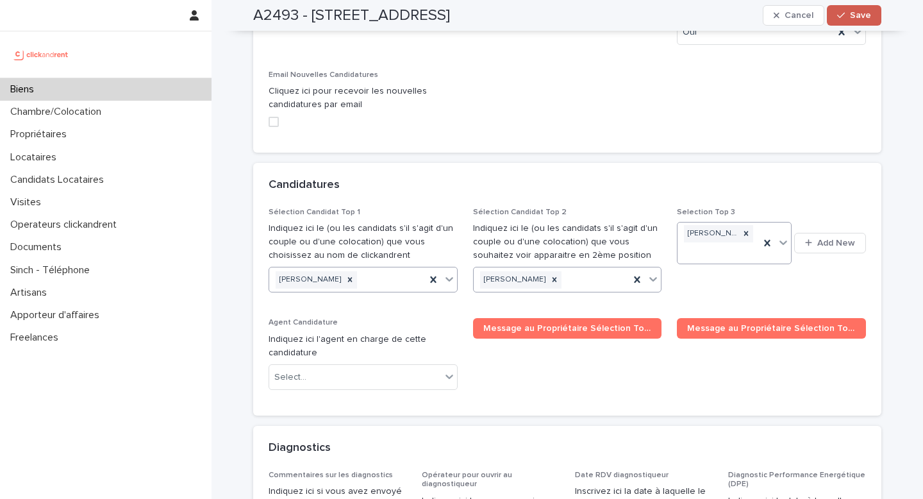
click at [856, 20] on button "Save" at bounding box center [854, 15] width 54 height 21
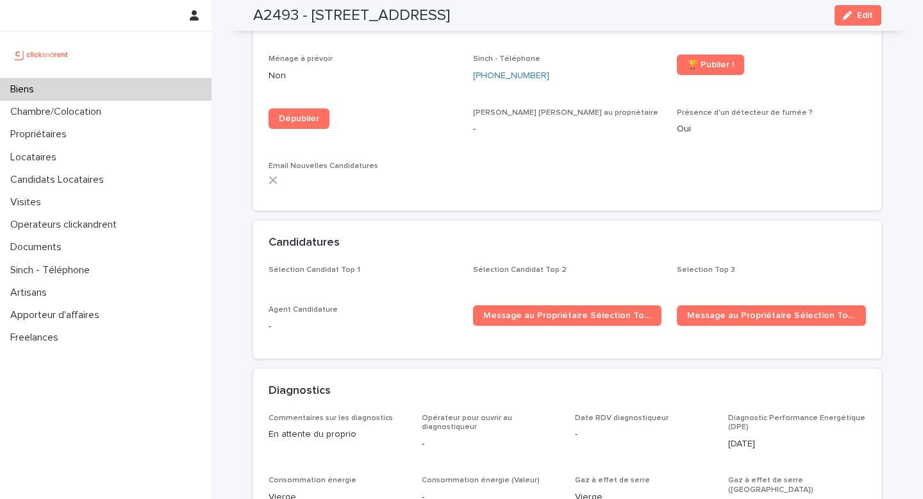
scroll to position [3809, 0]
click at [843, 22] on button "Edit" at bounding box center [858, 15] width 47 height 21
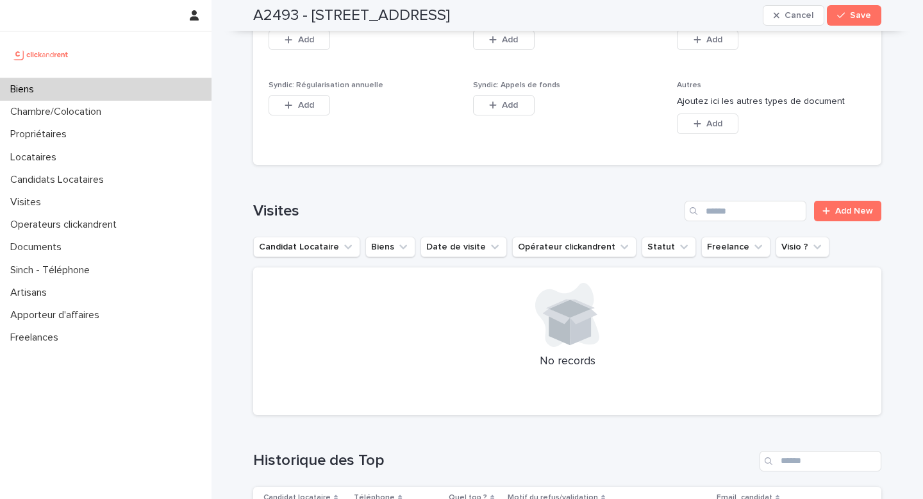
scroll to position [7844, 0]
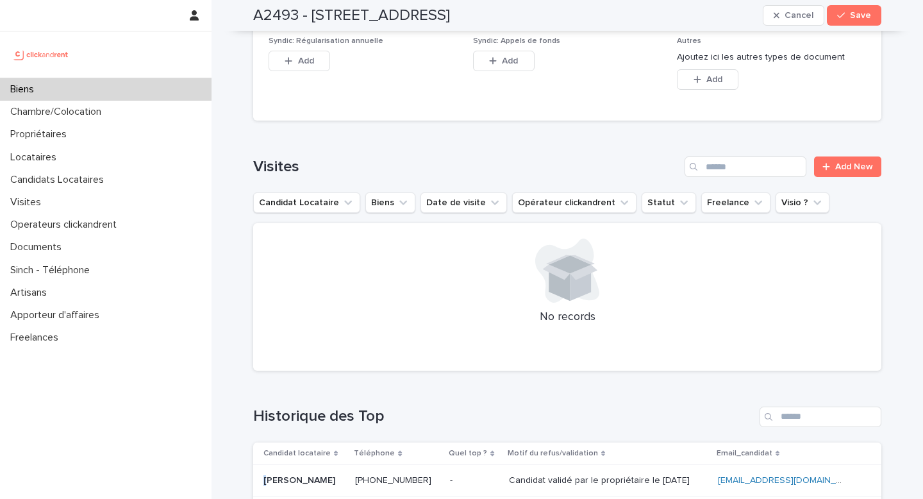
drag, startPoint x: 340, startPoint y: 341, endPoint x: 258, endPoint y: 340, distance: 82.7
click at [258, 465] on td "Nina Rouaud-jegou Nina Rouaud-jegou" at bounding box center [301, 481] width 97 height 32
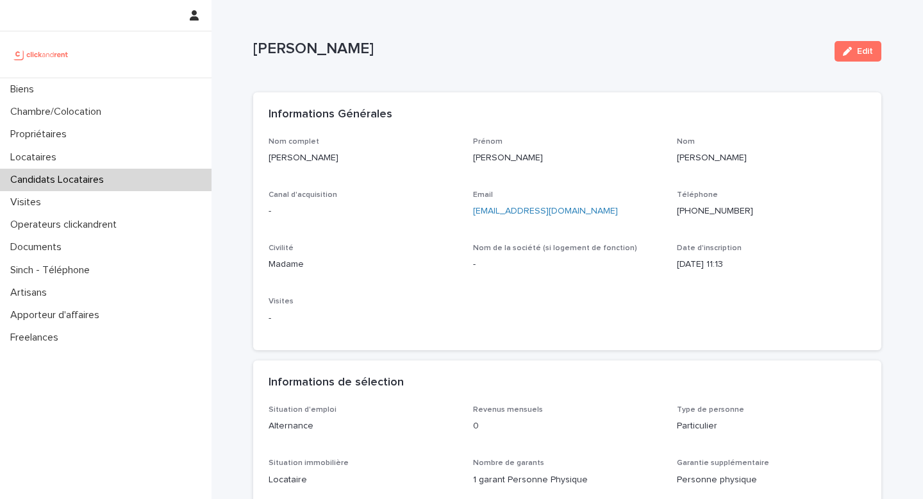
drag, startPoint x: 367, startPoint y: 48, endPoint x: 283, endPoint y: 38, distance: 85.2
click at [283, 38] on div "[PERSON_NAME]" at bounding box center [538, 47] width 571 height 21
copy p "[PERSON_NAME]"
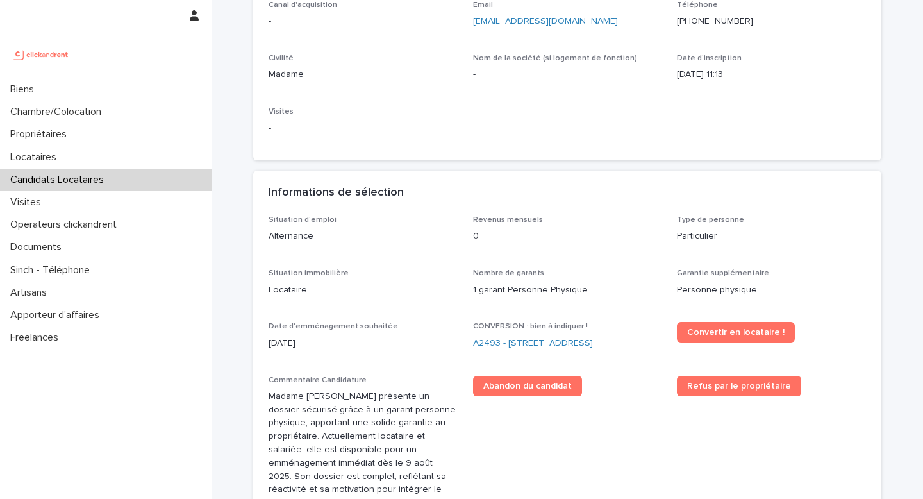
scroll to position [283, 0]
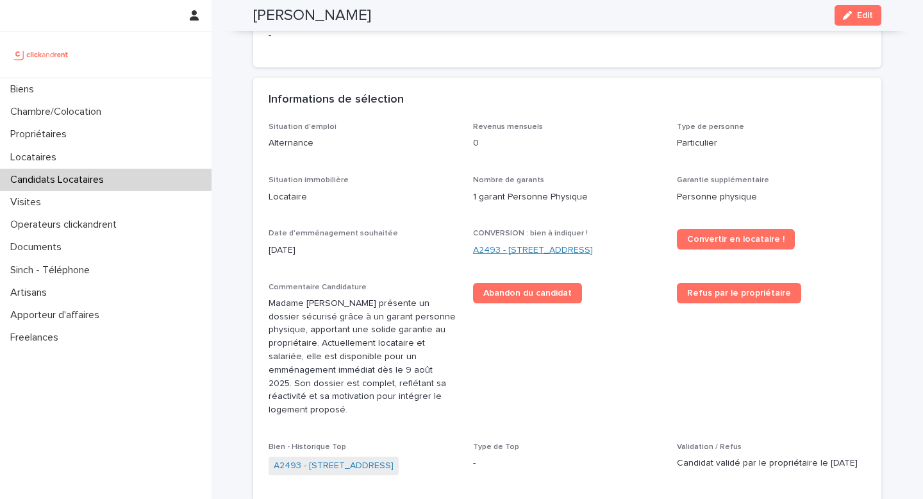
click at [507, 256] on div "CONVERSION : bien à indiquer ! A2493 - 26 rue de Poitou, Paris 75003" at bounding box center [567, 248] width 189 height 38
click at [507, 254] on link "A2493 - [STREET_ADDRESS]" at bounding box center [533, 250] width 120 height 13
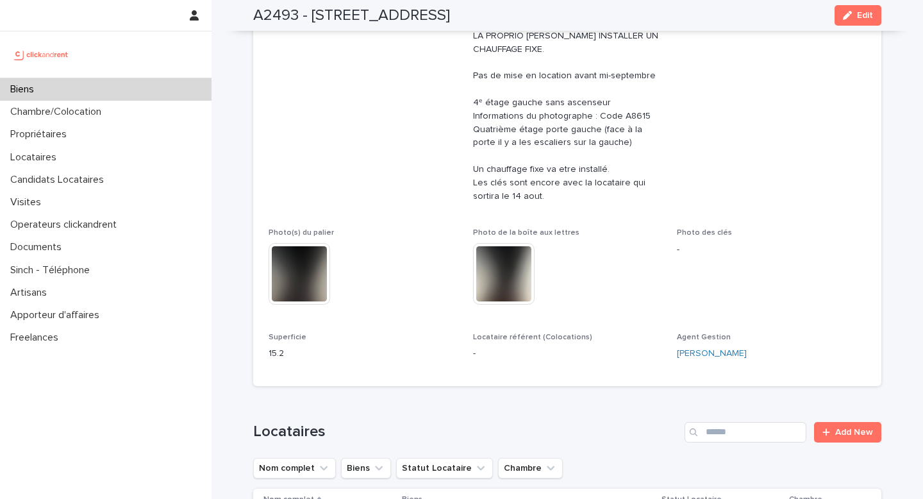
scroll to position [405, 0]
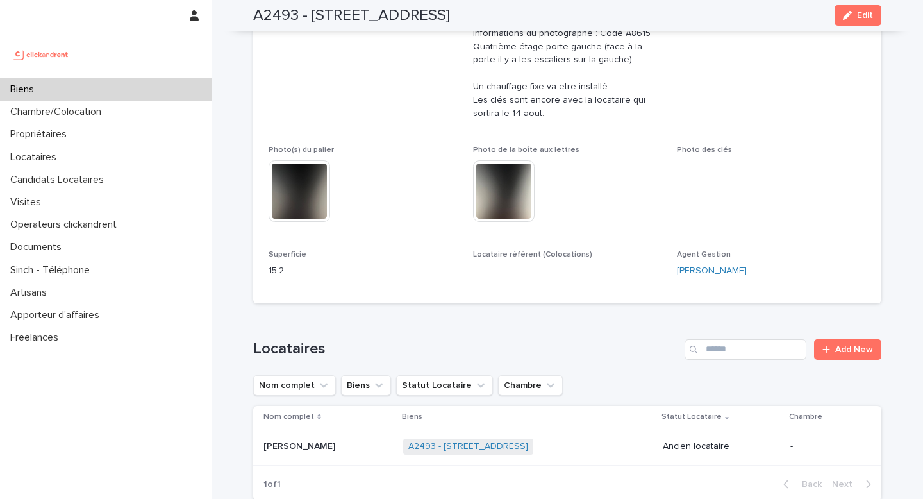
click at [851, 17] on div "button" at bounding box center [850, 15] width 14 height 9
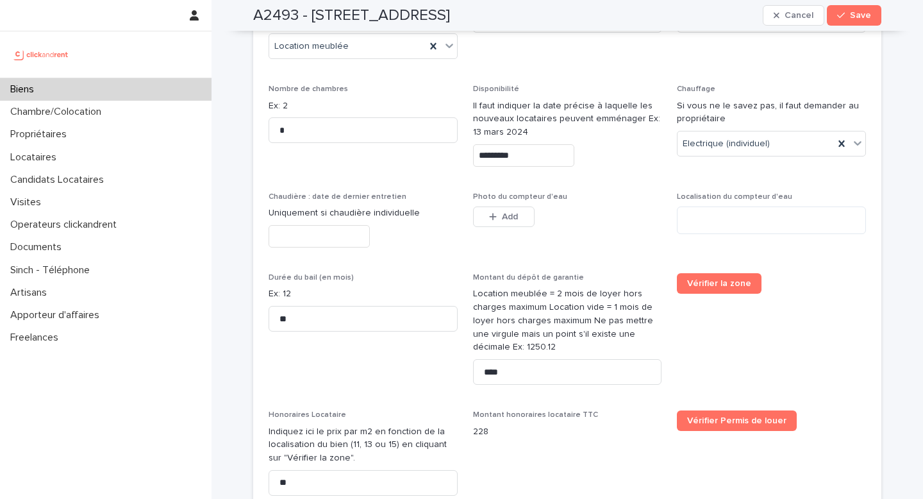
scroll to position [2452, 0]
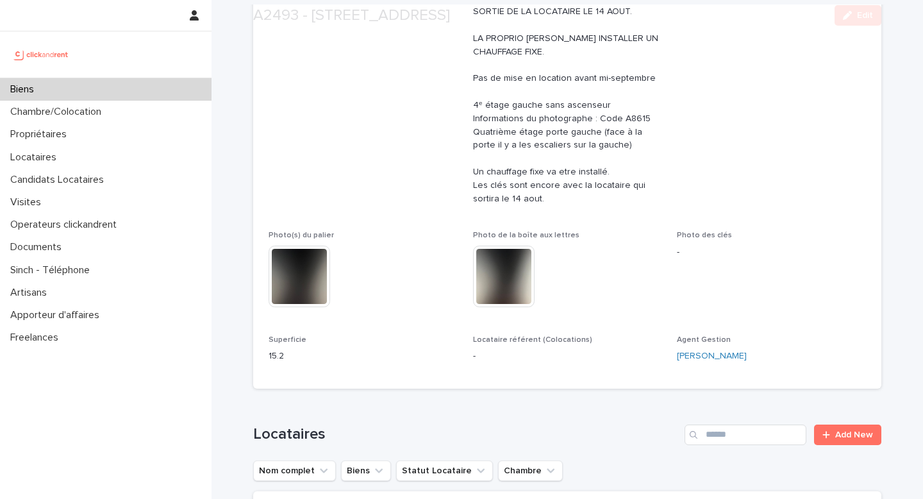
scroll to position [452, 0]
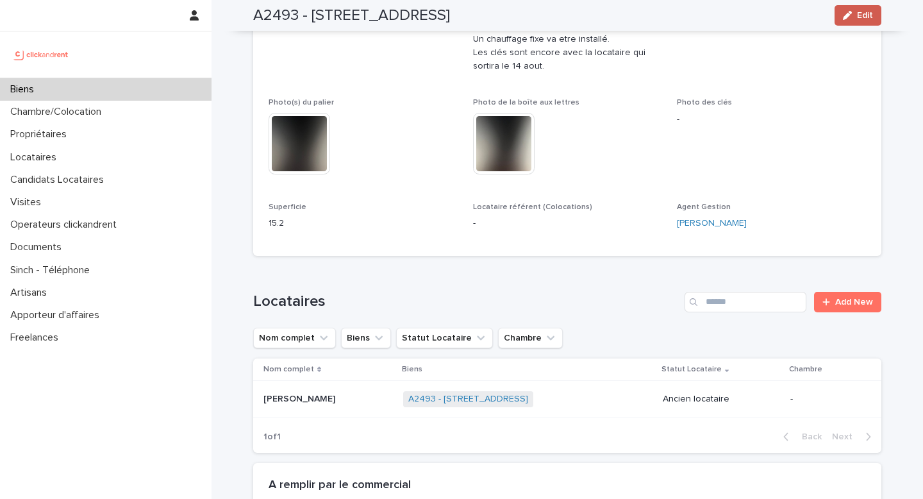
click at [853, 21] on button "Edit" at bounding box center [858, 15] width 47 height 21
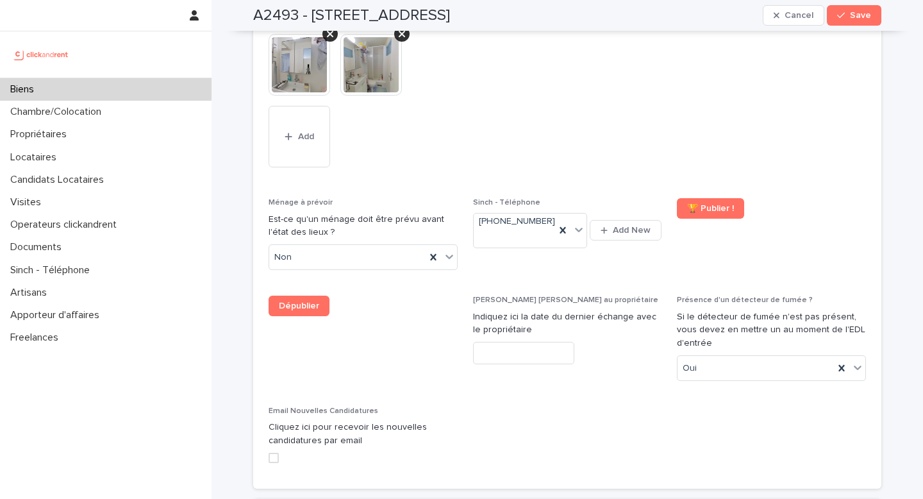
scroll to position [5897, 0]
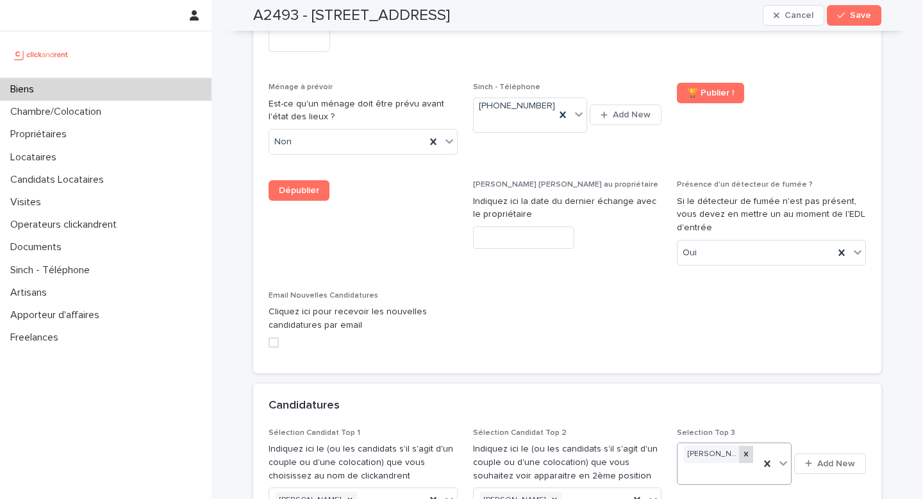
click at [744, 452] on icon at bounding box center [746, 454] width 4 height 4
click at [698, 449] on div "Select..." at bounding box center [699, 455] width 32 height 13
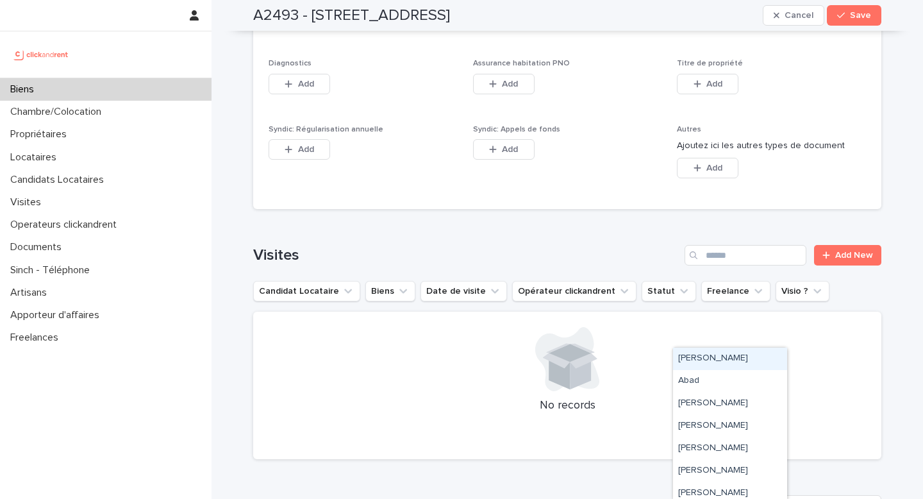
scroll to position [7844, 0]
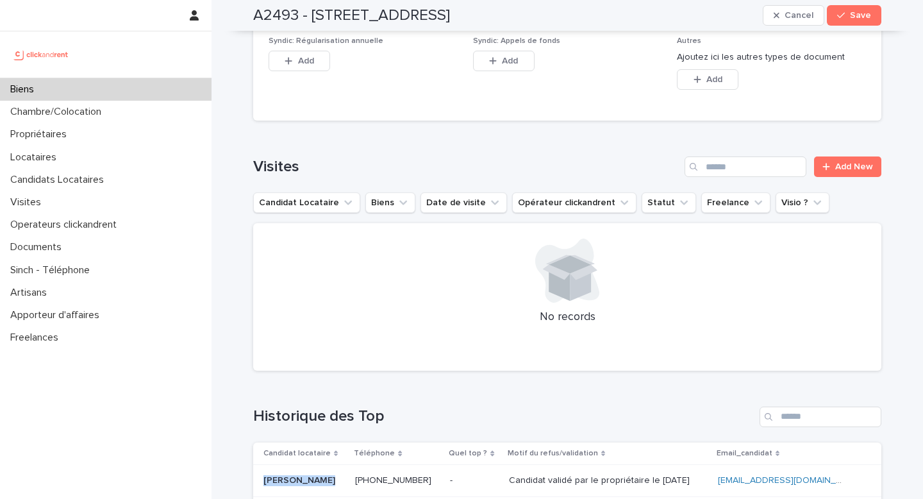
drag, startPoint x: 338, startPoint y: 337, endPoint x: 258, endPoint y: 337, distance: 79.5
click at [264, 475] on div "Nina Rouaud-jegou Nina Rouaud-jegou" at bounding box center [304, 480] width 81 height 11
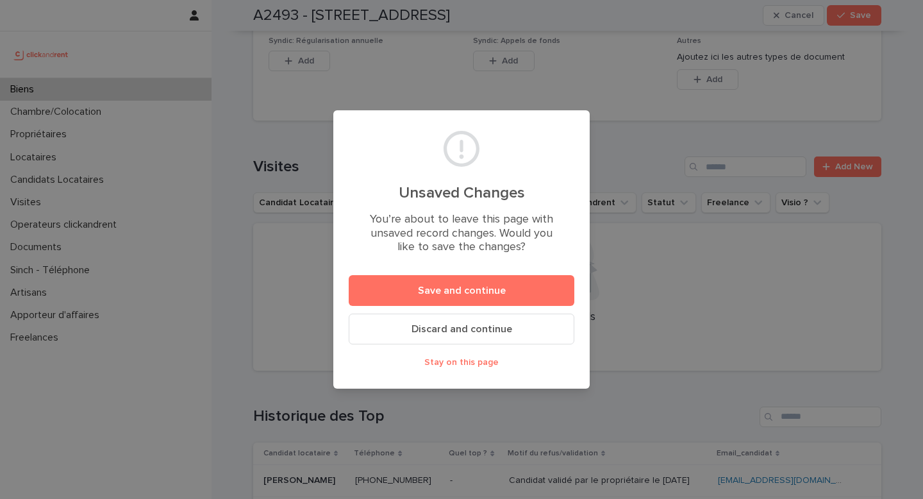
click at [451, 403] on div "Unsaved Changes You’re about to leave this page with unsaved record changes. Wo…" at bounding box center [461, 249] width 923 height 499
click at [462, 369] on button "Stay on this page" at bounding box center [462, 362] width 226 height 21
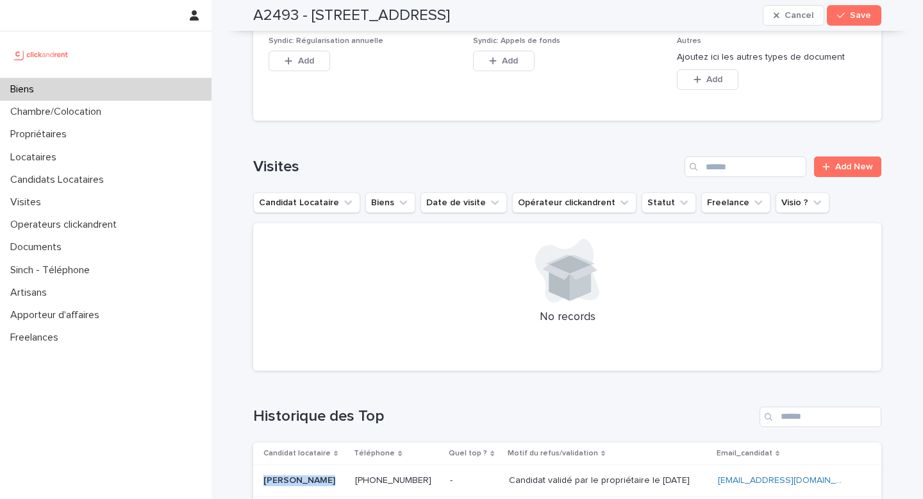
drag, startPoint x: 342, startPoint y: 340, endPoint x: 260, endPoint y: 337, distance: 82.7
click at [264, 475] on div "Nina Rouaud-jegou Nina Rouaud-jegou" at bounding box center [304, 480] width 81 height 11
copy div "Nina Rouaud-jegou Nina Rouaud-jegou"
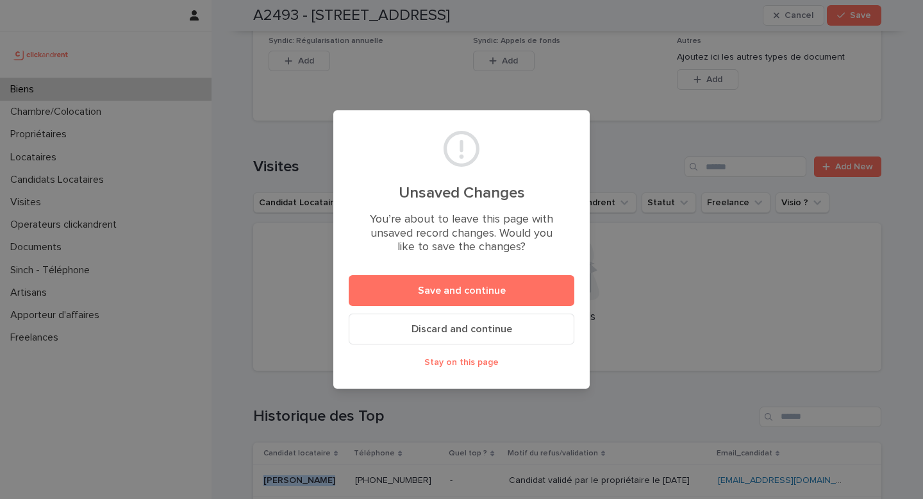
click at [445, 365] on span "Stay on this page" at bounding box center [461, 362] width 74 height 9
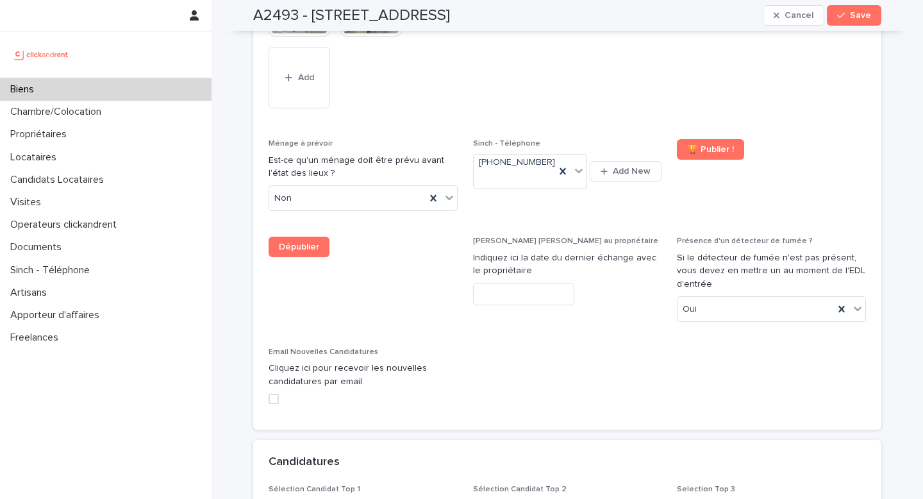
scroll to position [5979, 0]
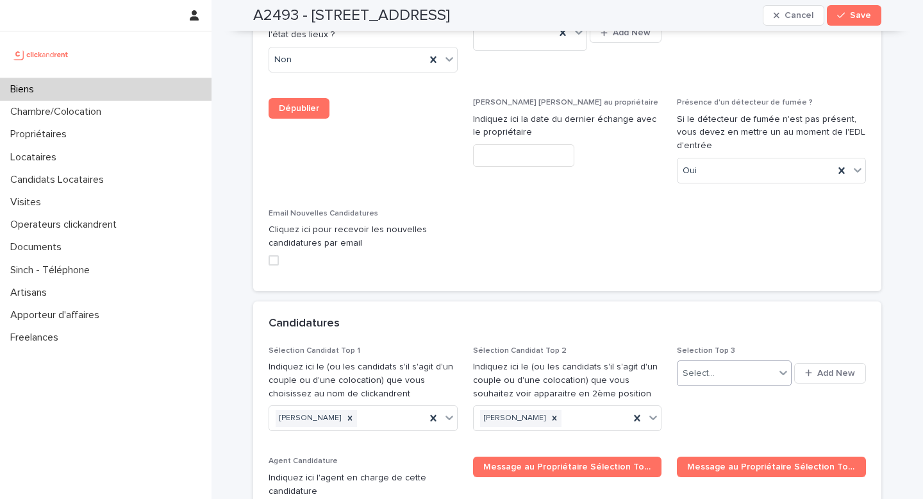
click at [715, 363] on div "Select..." at bounding box center [726, 373] width 97 height 21
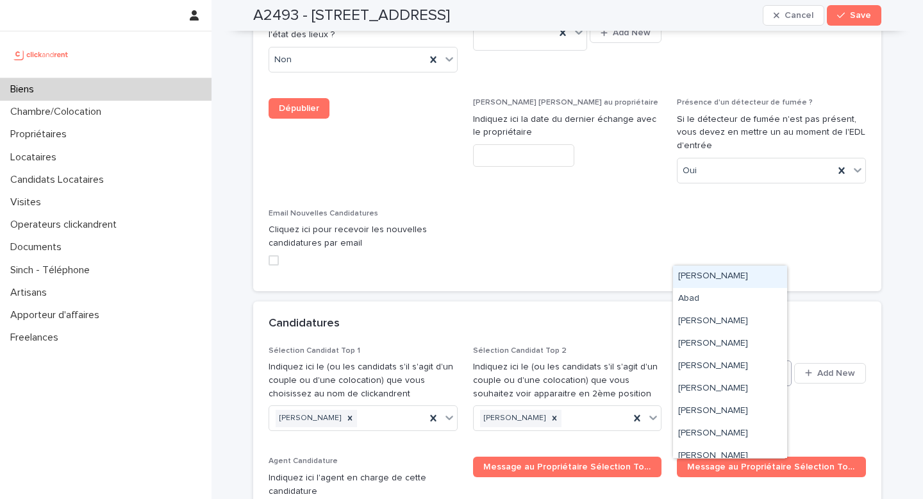
paste input "**********"
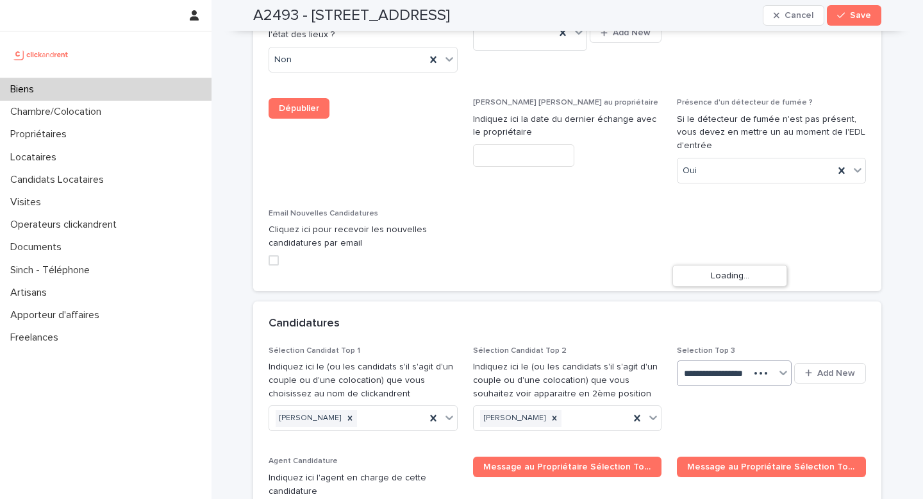
type input "**********"
click at [748, 271] on div "[PERSON_NAME]" at bounding box center [730, 276] width 114 height 22
click at [850, 11] on span "Save" at bounding box center [860, 15] width 21 height 9
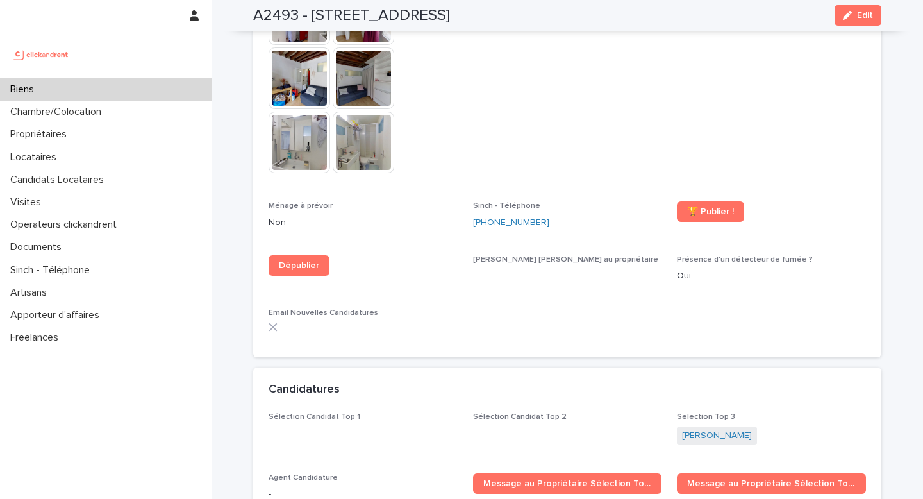
scroll to position [3962, 0]
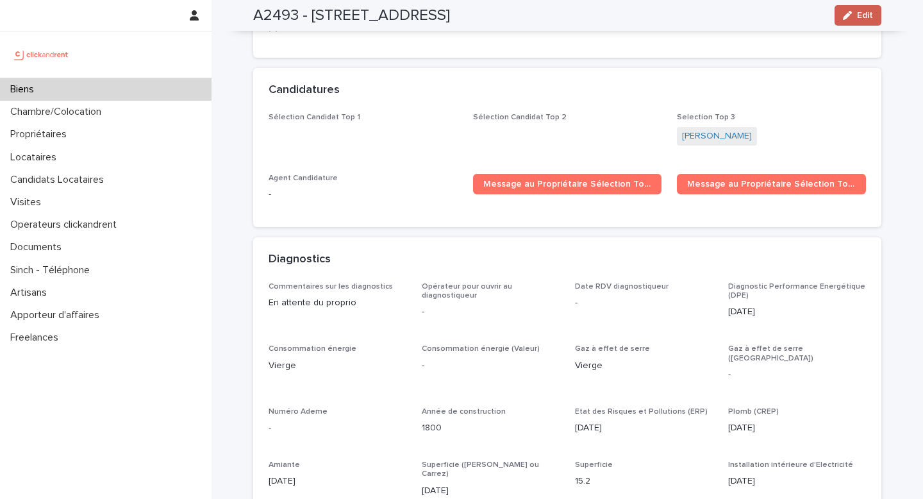
click at [868, 21] on button "Edit" at bounding box center [858, 15] width 47 height 21
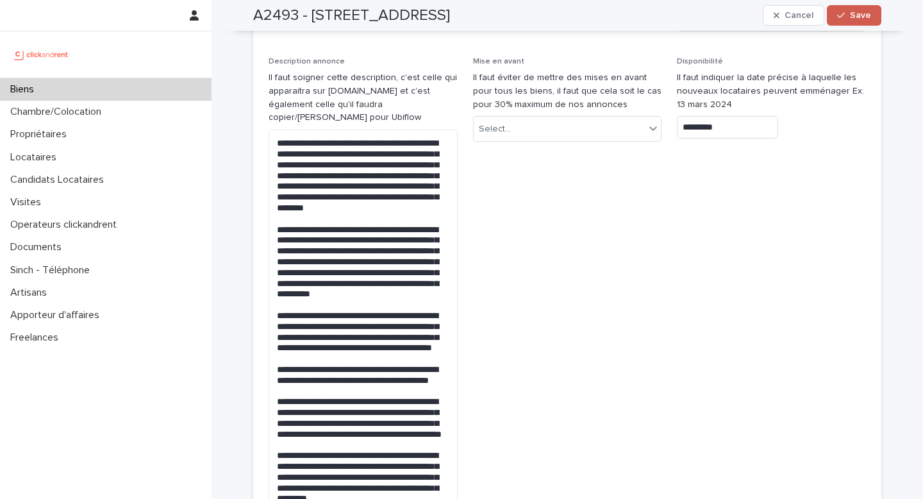
click at [860, 15] on span "Save" at bounding box center [860, 15] width 21 height 9
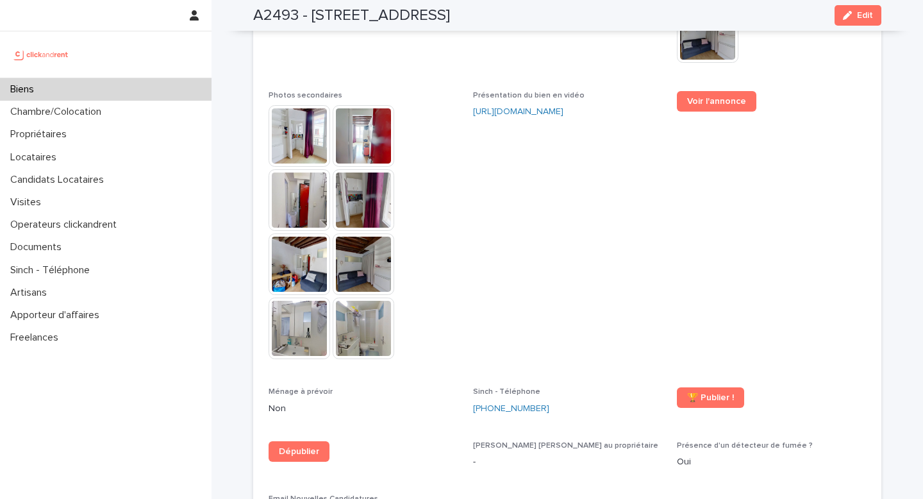
scroll to position [3924, 0]
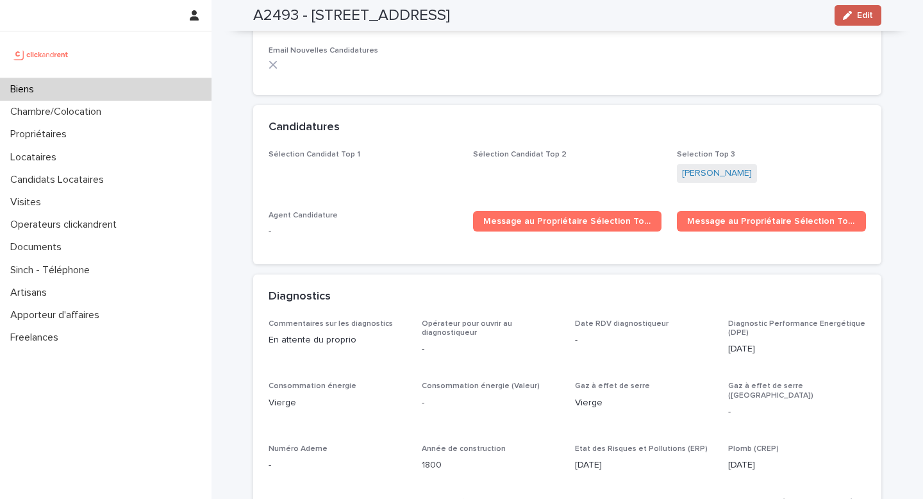
click at [857, 17] on span "Edit" at bounding box center [865, 15] width 16 height 9
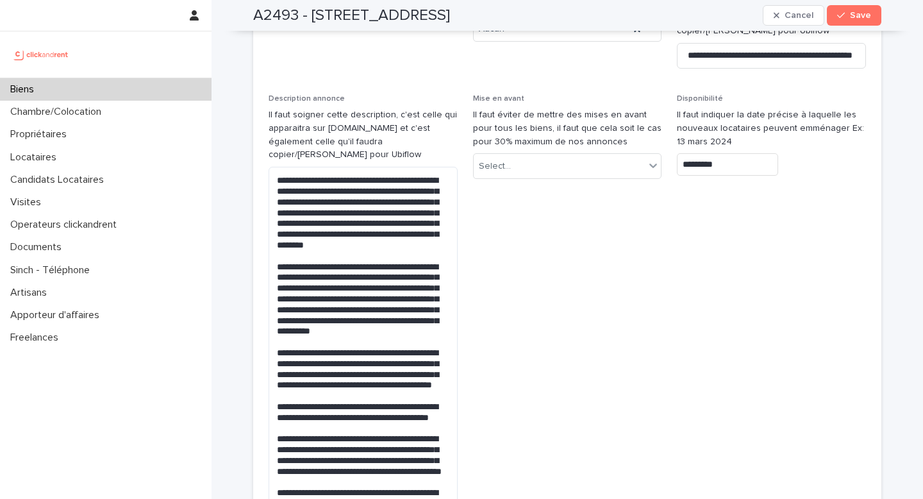
click at [857, 17] on span "Save" at bounding box center [860, 15] width 21 height 9
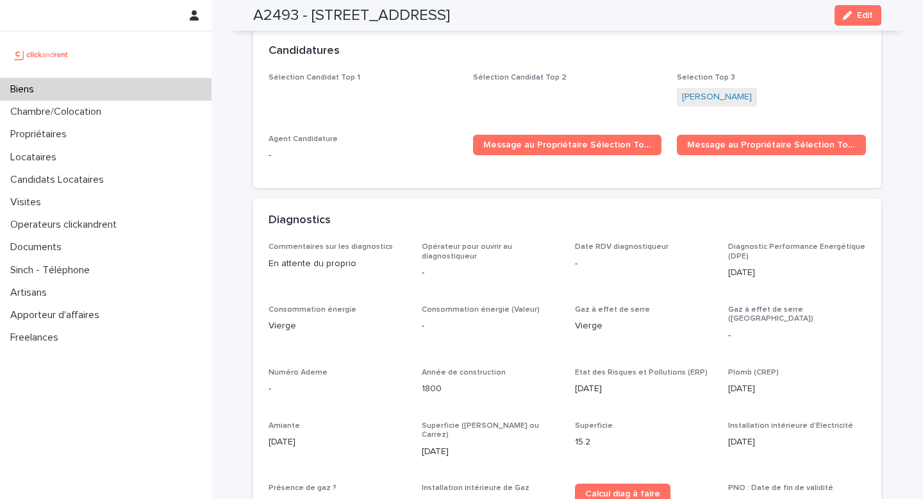
scroll to position [2499, 0]
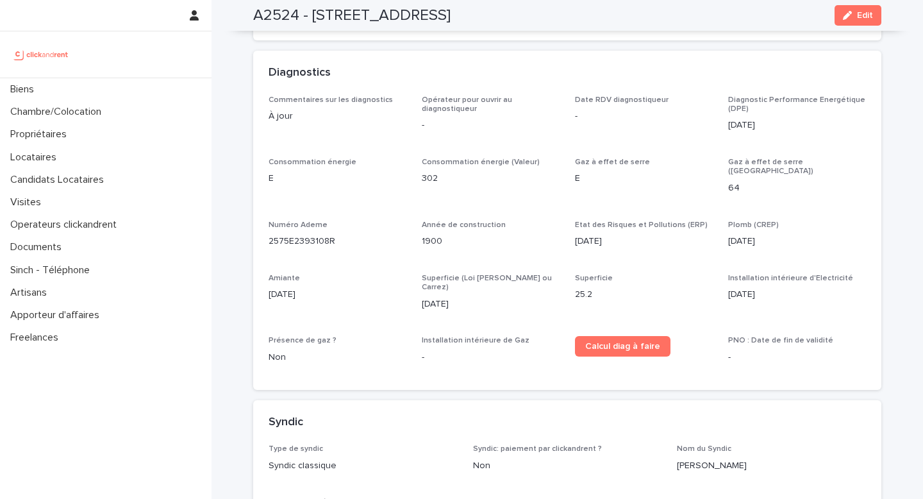
scroll to position [3890, 0]
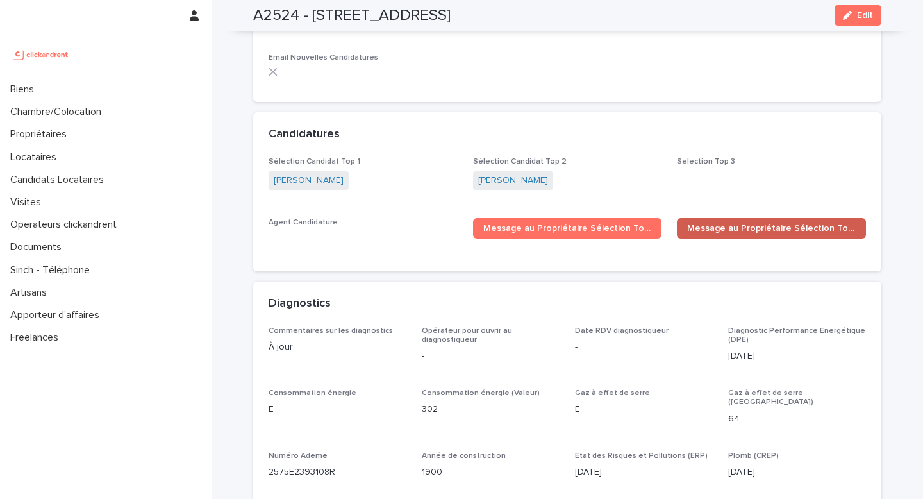
click at [699, 224] on span "Message au Propriétaire Sélection Top 2" at bounding box center [771, 228] width 169 height 9
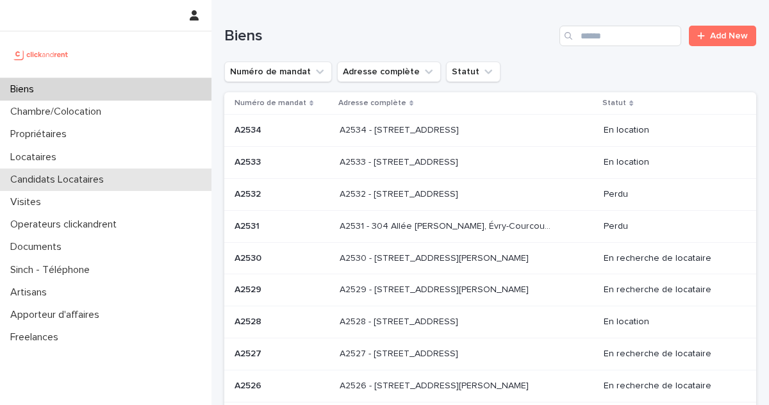
click at [90, 180] on p "Candidats Locataires" at bounding box center [59, 180] width 109 height 12
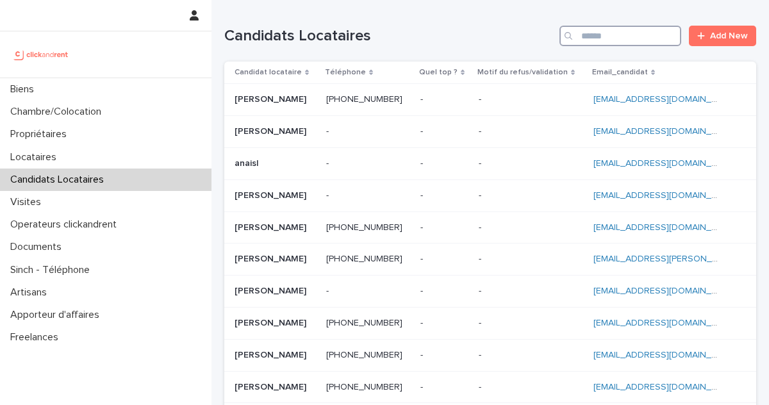
click at [598, 40] on input "Search" at bounding box center [621, 36] width 122 height 21
paste input "**********"
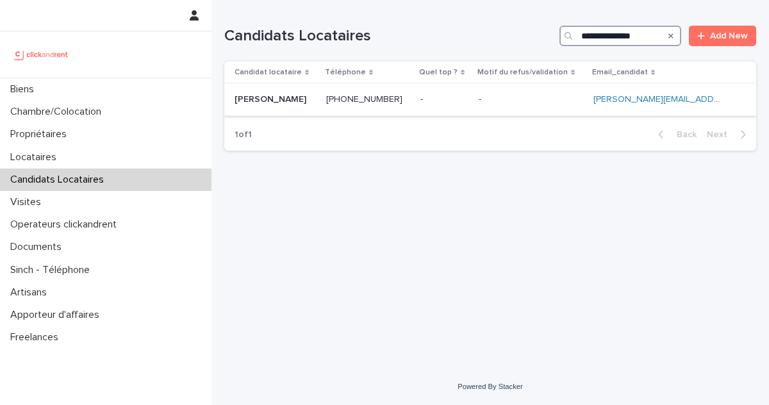
type input "**********"
click at [312, 100] on p at bounding box center [275, 99] width 81 height 11
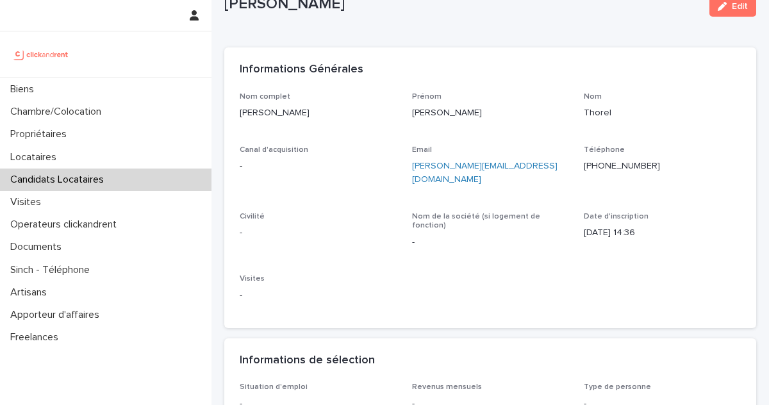
scroll to position [204, 0]
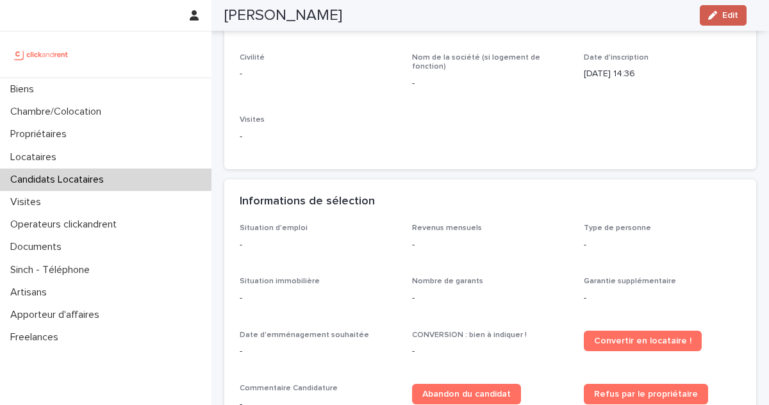
click at [731, 18] on span "Edit" at bounding box center [731, 15] width 16 height 9
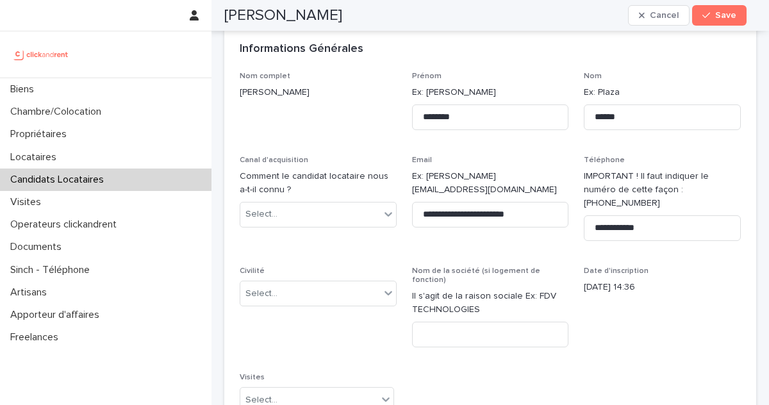
scroll to position [25, 0]
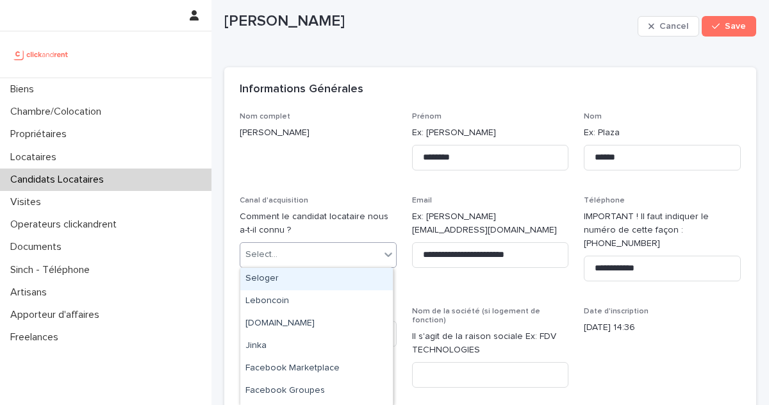
click at [319, 249] on div "Select..." at bounding box center [310, 254] width 140 height 21
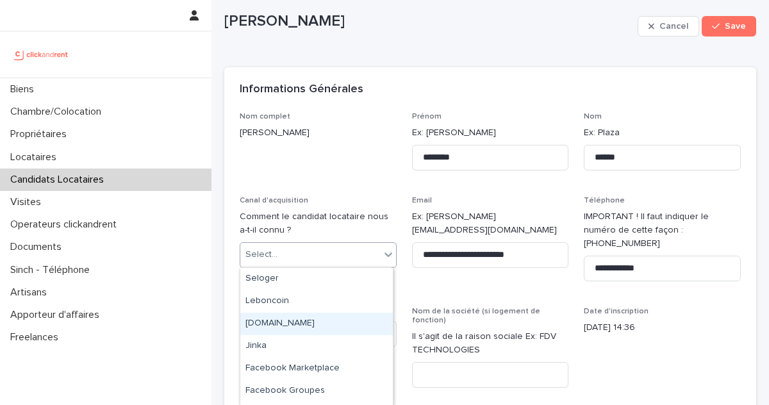
click at [303, 315] on div "[DOMAIN_NAME]" at bounding box center [316, 324] width 153 height 22
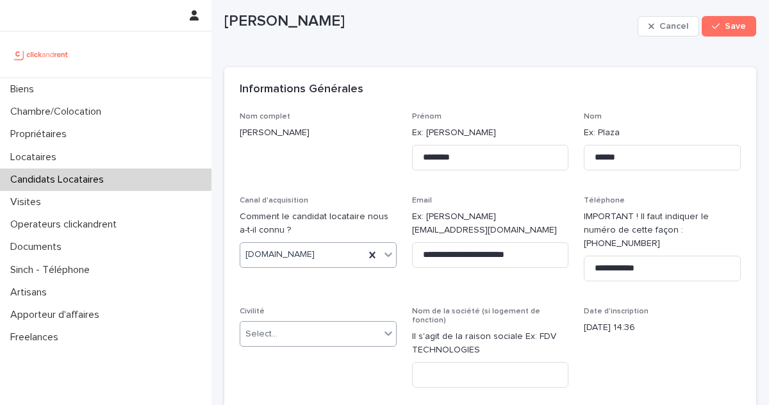
click at [315, 324] on div "Select..." at bounding box center [310, 334] width 140 height 21
drag, startPoint x: 298, startPoint y: 355, endPoint x: 300, endPoint y: 362, distance: 7.3
click at [299, 363] on div "Monsieur" at bounding box center [316, 367] width 153 height 22
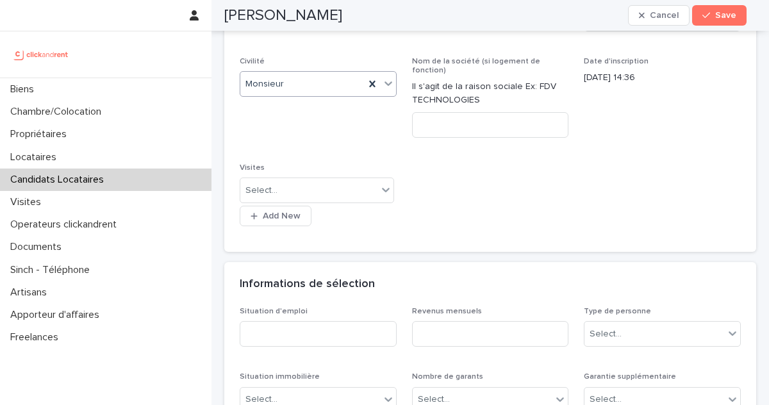
scroll to position [326, 0]
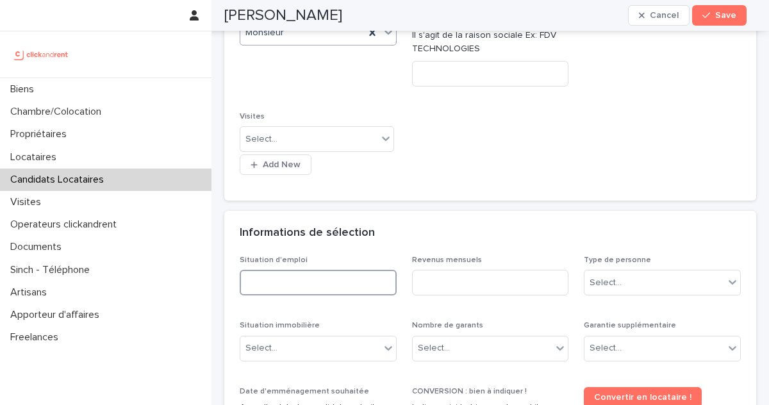
click at [331, 270] on input at bounding box center [318, 283] width 157 height 26
drag, startPoint x: 312, startPoint y: 258, endPoint x: 242, endPoint y: 41, distance: 227.7
click at [312, 270] on input at bounding box center [318, 283] width 157 height 26
click at [297, 270] on input at bounding box center [318, 283] width 157 height 26
type input "*******"
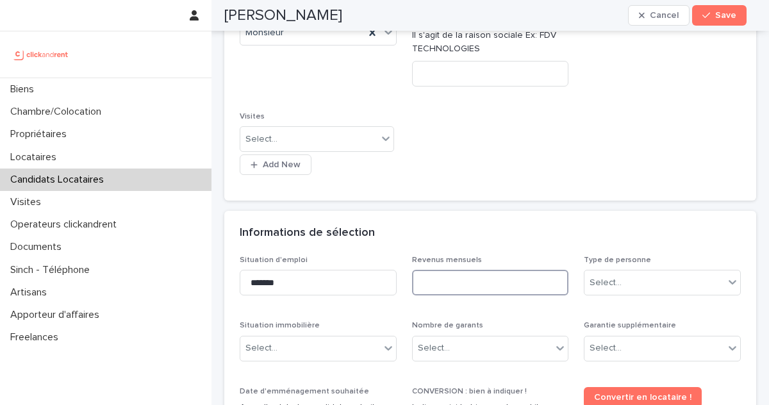
click at [462, 270] on input at bounding box center [490, 283] width 157 height 26
type input "****"
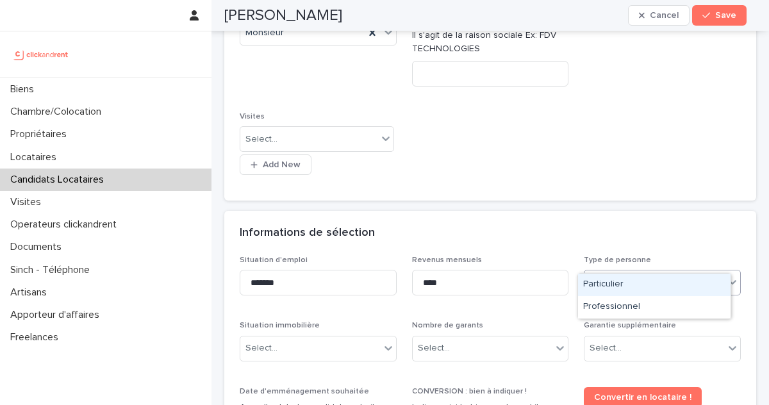
click at [683, 272] on div "Select..." at bounding box center [655, 282] width 140 height 21
click at [620, 284] on div "Particulier" at bounding box center [654, 285] width 153 height 22
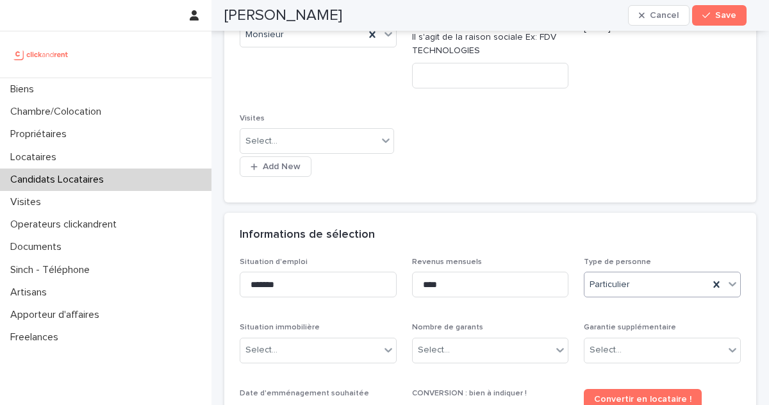
scroll to position [324, 0]
click at [306, 340] on div "Select..." at bounding box center [310, 350] width 140 height 21
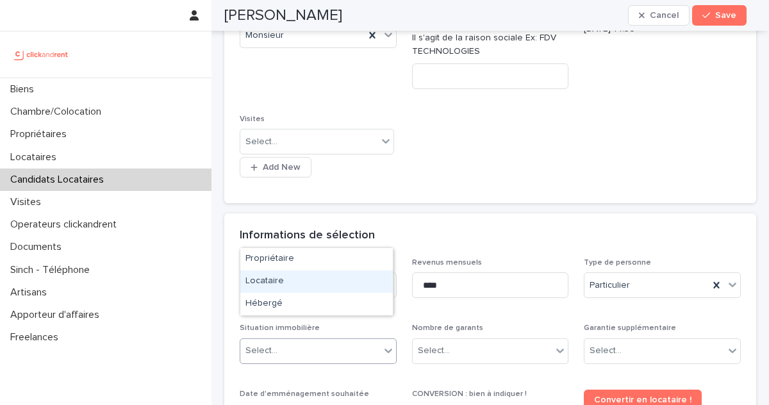
click at [268, 278] on div "Locataire" at bounding box center [316, 282] width 153 height 22
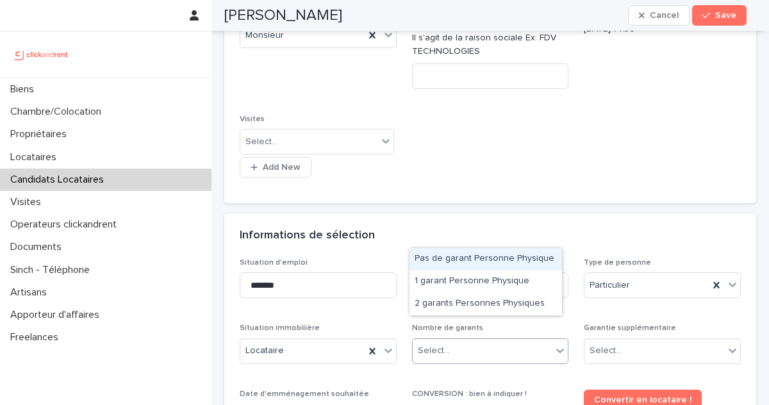
click at [456, 340] on div "Select..." at bounding box center [483, 350] width 140 height 21
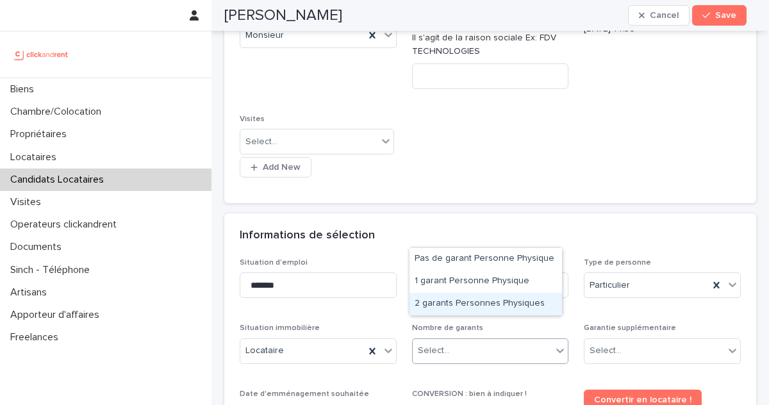
click at [465, 297] on div "2 garants Personnes Physiques" at bounding box center [486, 304] width 153 height 22
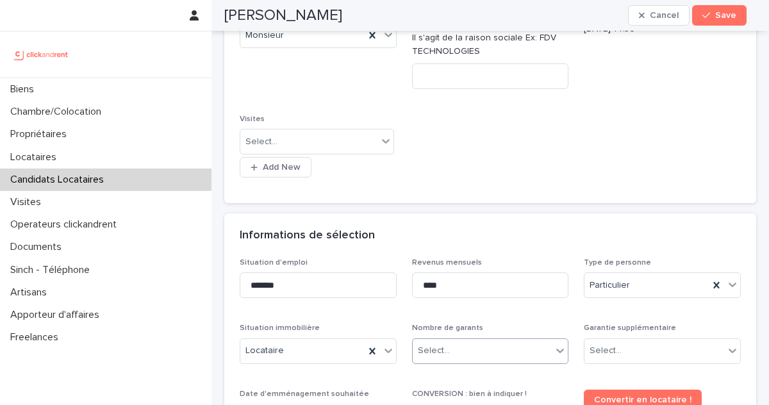
scroll to position [335, 0]
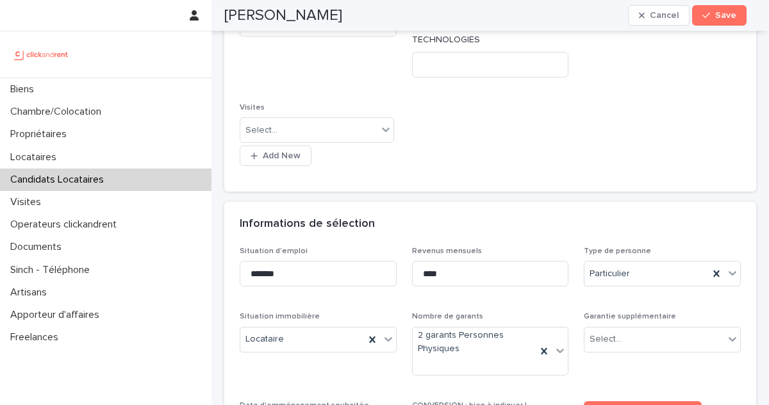
click at [610, 337] on div "Garantie supplémentaire Select..." at bounding box center [662, 337] width 157 height 50
click at [608, 329] on div "Select..." at bounding box center [655, 339] width 140 height 21
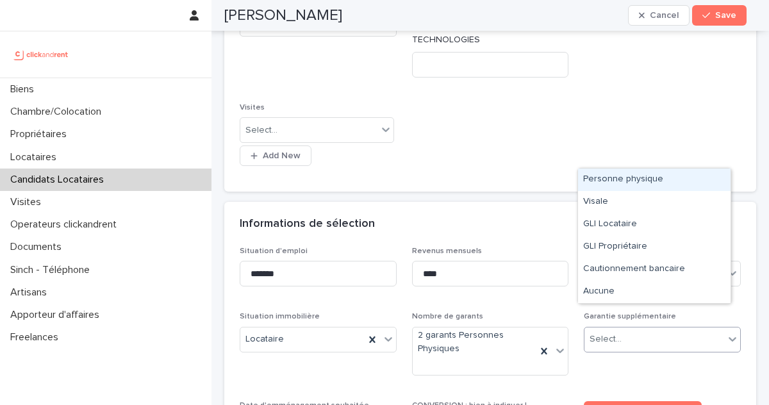
click at [621, 185] on div "Personne physique" at bounding box center [654, 180] width 153 height 22
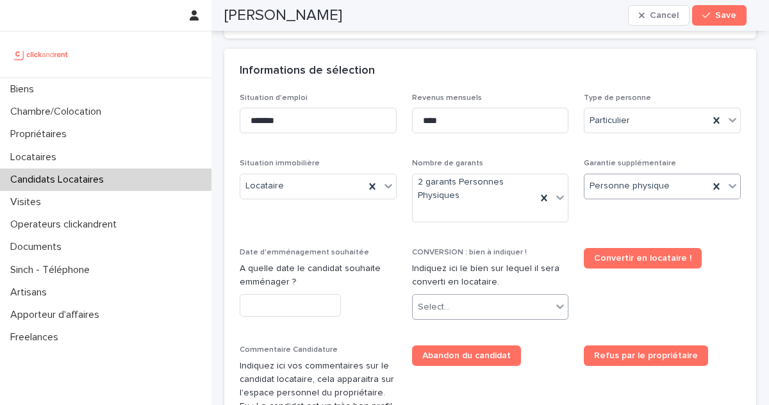
scroll to position [492, 0]
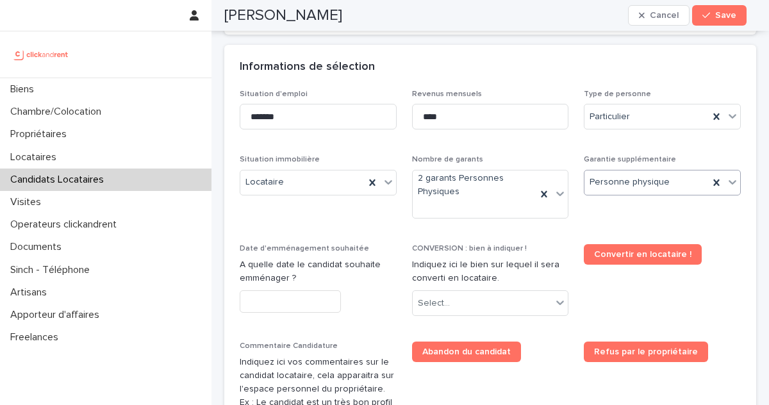
click at [286, 290] on input "text" at bounding box center [290, 301] width 101 height 22
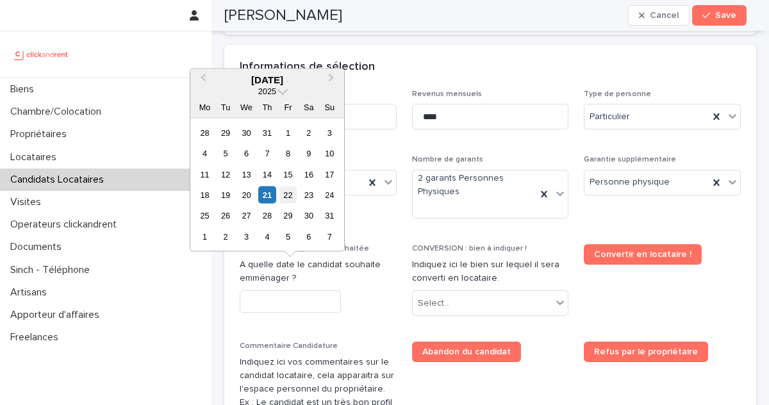
click at [292, 194] on div "22" at bounding box center [288, 195] width 17 height 17
type input "*********"
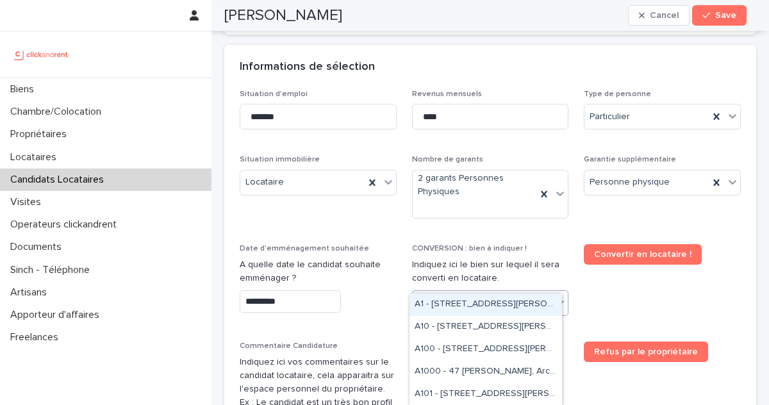
click at [503, 293] on div "Select..." at bounding box center [483, 303] width 140 height 21
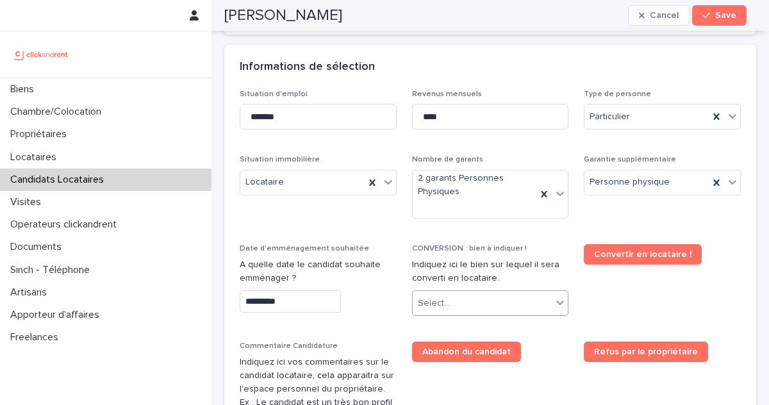
click at [480, 293] on div "Select..." at bounding box center [483, 303] width 140 height 21
type input "*****"
click at [490, 310] on div "A1335 - 48 bis rue Custine, Paris 75018" at bounding box center [486, 305] width 153 height 22
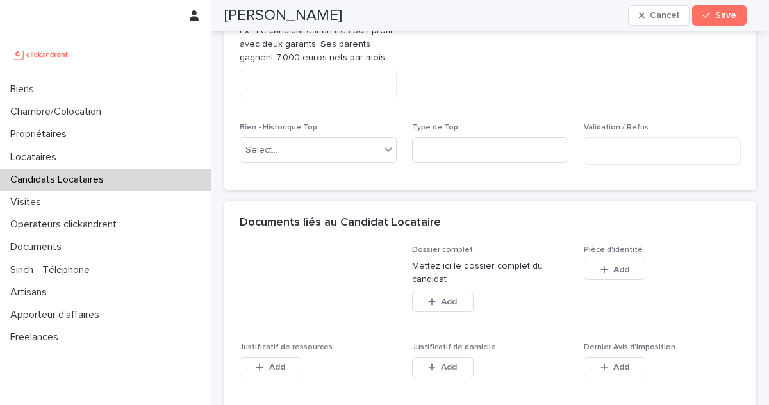
scroll to position [962, 0]
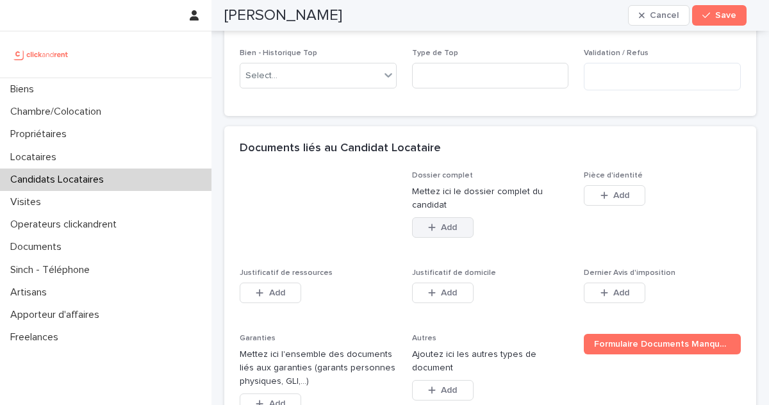
click at [433, 217] on button "Add" at bounding box center [443, 227] width 62 height 21
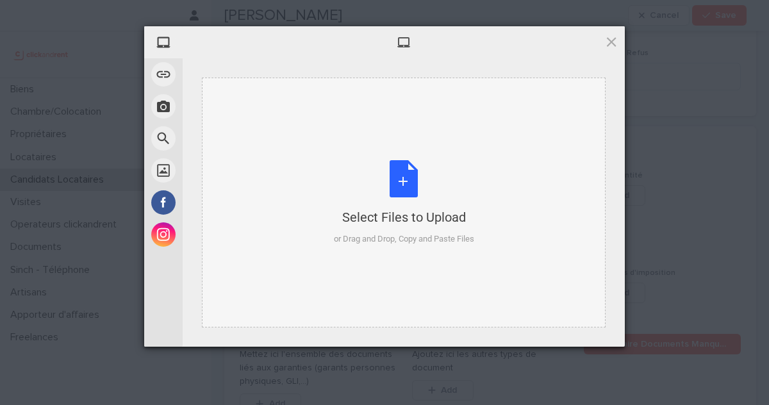
click at [408, 188] on div "Select Files to Upload or Drag and Drop, Copy and Paste Files" at bounding box center [404, 202] width 140 height 85
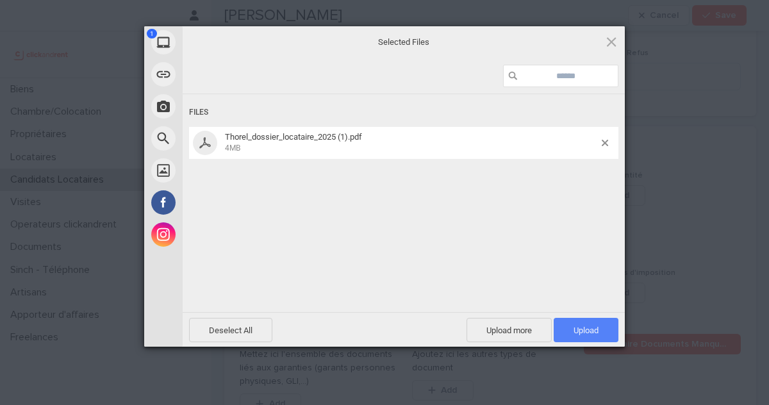
click at [582, 326] on span "Upload 1" at bounding box center [586, 331] width 25 height 10
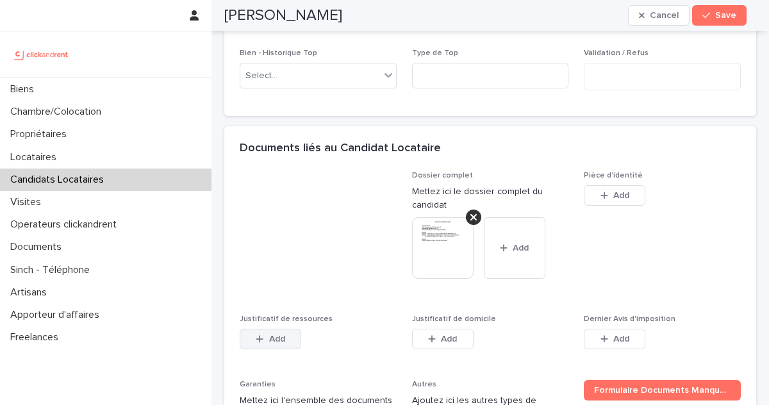
click at [285, 335] on span "Add" at bounding box center [277, 339] width 16 height 9
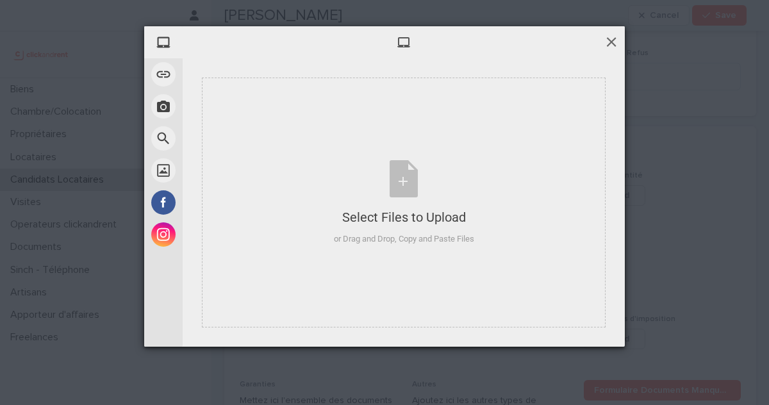
click at [611, 45] on span at bounding box center [612, 42] width 14 height 14
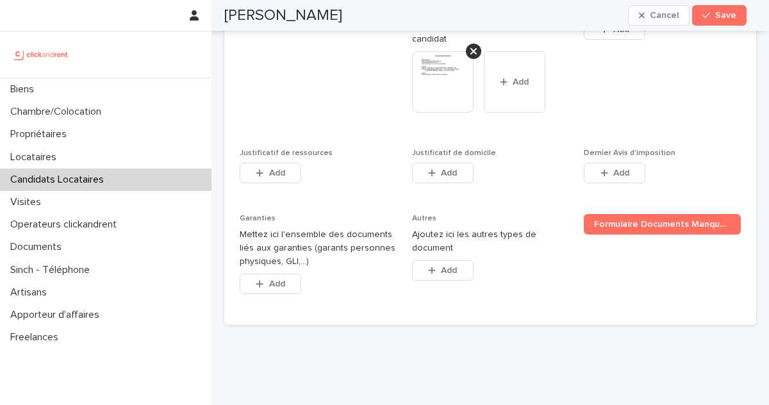
scroll to position [1135, 0]
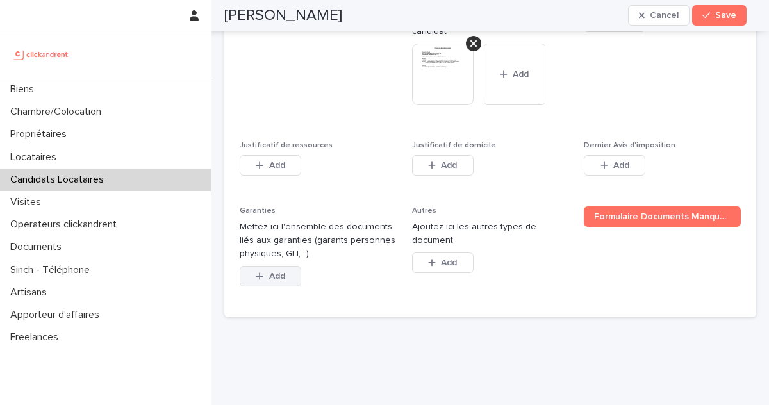
click at [287, 266] on button "Add" at bounding box center [271, 276] width 62 height 21
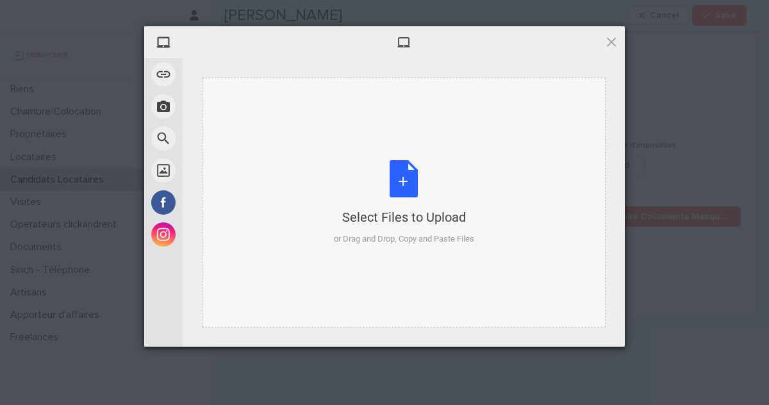
click at [404, 167] on div "Select Files to Upload or Drag and Drop, Copy and Paste Files" at bounding box center [404, 202] width 140 height 85
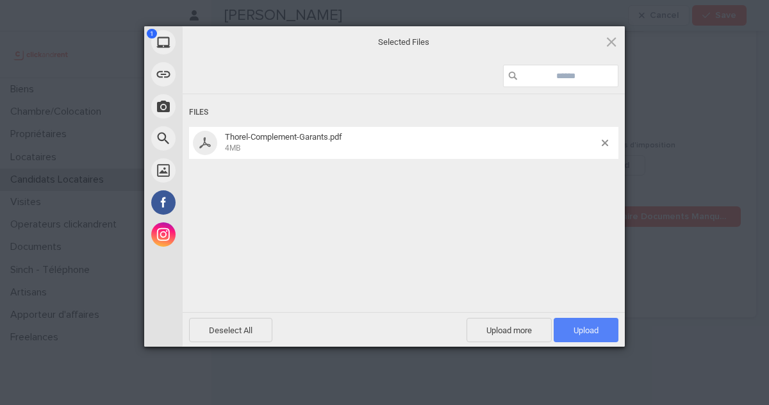
click at [584, 324] on span "Upload 1" at bounding box center [586, 330] width 65 height 24
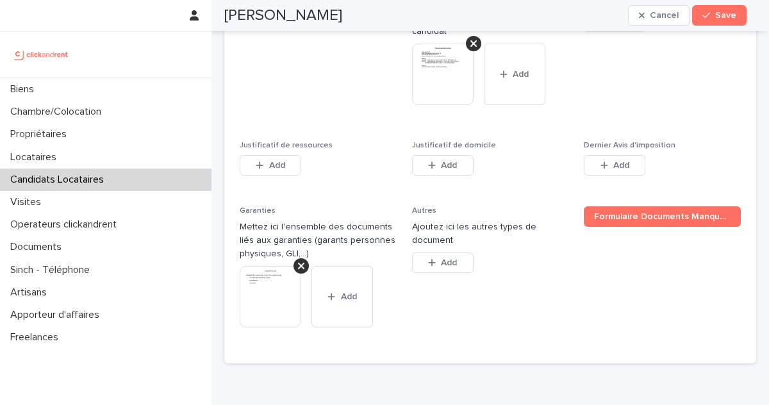
drag, startPoint x: 455, startPoint y: 319, endPoint x: 200, endPoint y: 55, distance: 366.8
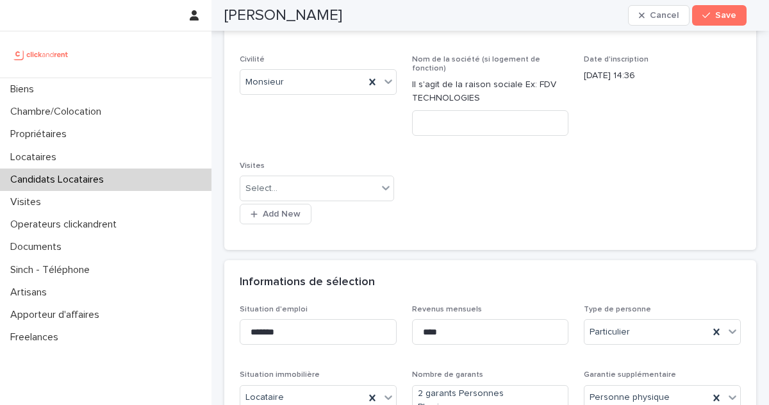
scroll to position [0, 0]
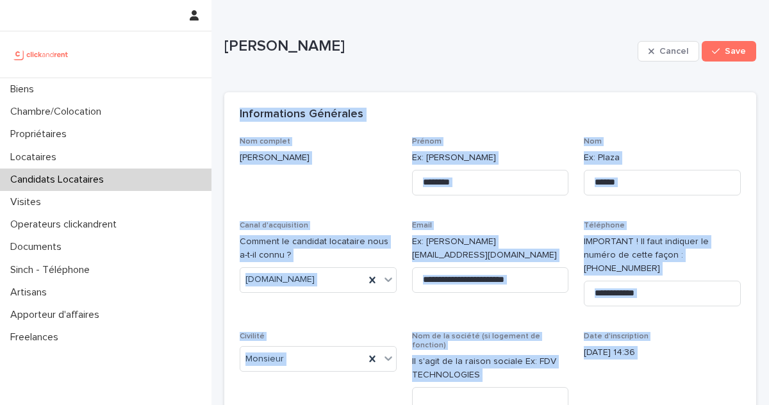
drag, startPoint x: 389, startPoint y: 289, endPoint x: 234, endPoint y: 118, distance: 230.6
copy div "Informations Générales Nom complet Benjamin Thorel Prénom Ex: Stéphane Nom Ex: …"
click at [327, 310] on div "**********" at bounding box center [490, 324] width 501 height 375
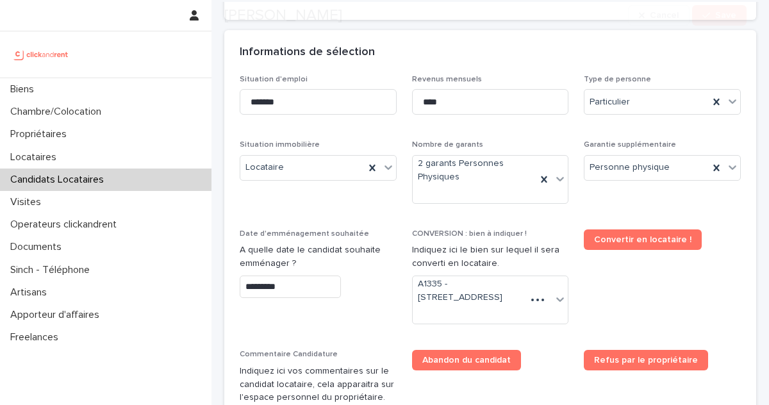
scroll to position [654, 0]
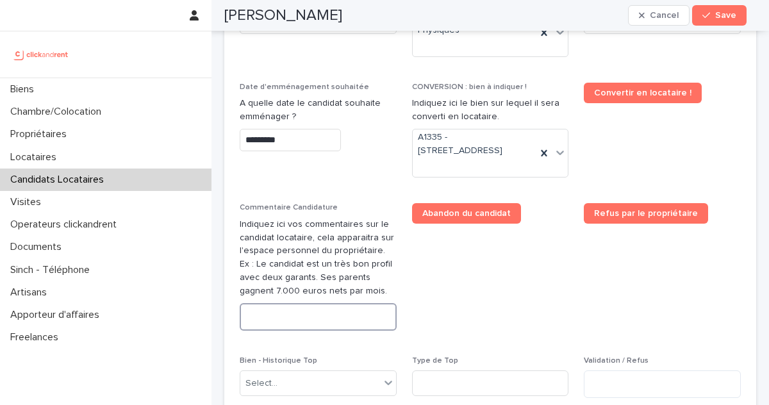
click at [319, 303] on textarea at bounding box center [318, 317] width 157 height 28
paste textarea "**********"
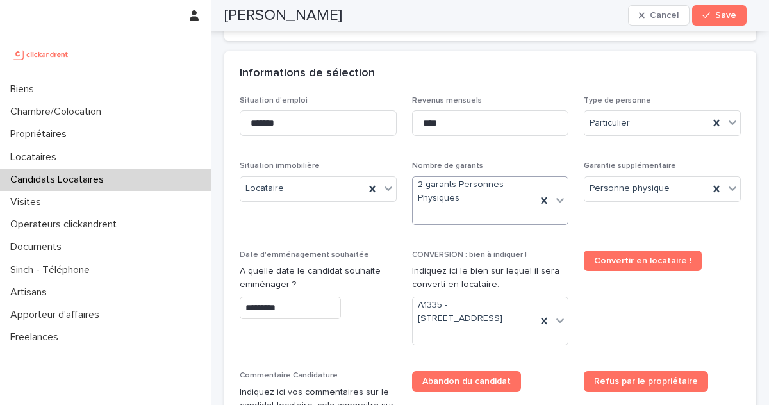
scroll to position [383, 0]
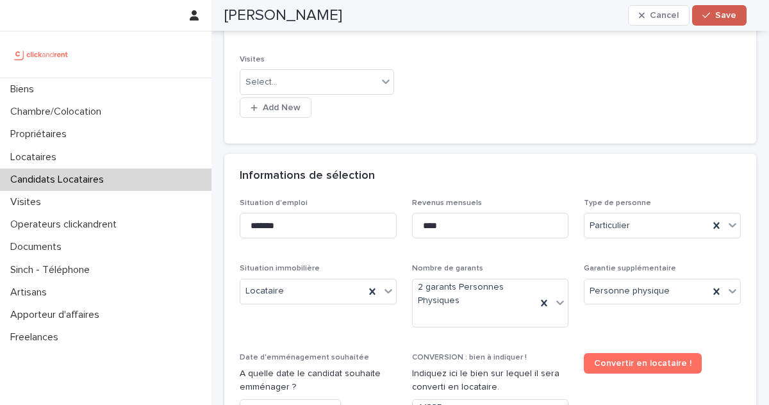
type textarea "**********"
click at [712, 10] on button "Save" at bounding box center [719, 15] width 54 height 21
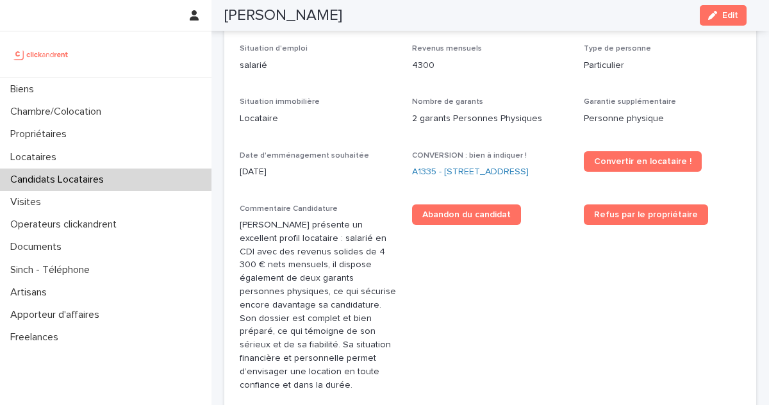
drag, startPoint x: 336, startPoint y: 18, endPoint x: 226, endPoint y: 12, distance: 109.8
click at [226, 12] on div "Benjamin Thorel Edit" at bounding box center [485, 15] width 523 height 31
copy h2 "Benjamin Thorel"
click at [454, 165] on link "A1335 - 48 bis rue Custine, Paris 75018" at bounding box center [470, 171] width 117 height 13
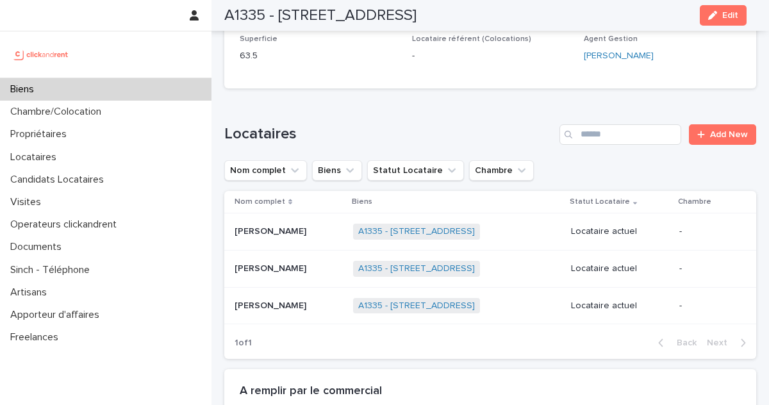
scroll to position [732, 0]
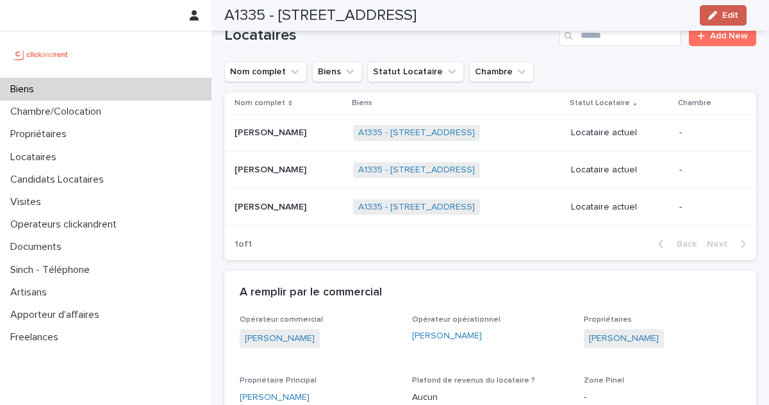
click at [716, 21] on button "Edit" at bounding box center [723, 15] width 47 height 21
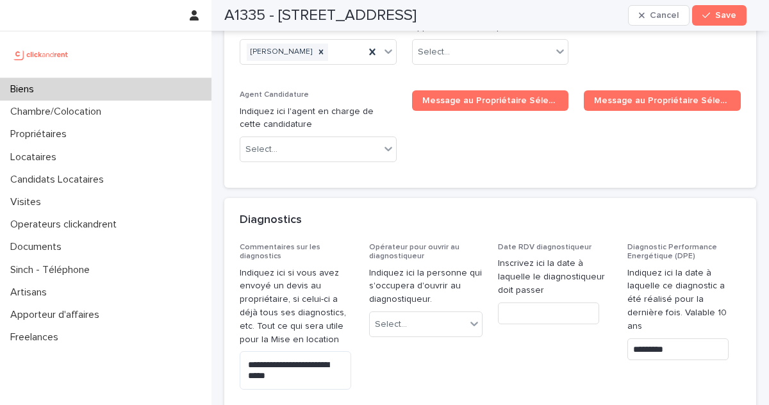
scroll to position [6594, 0]
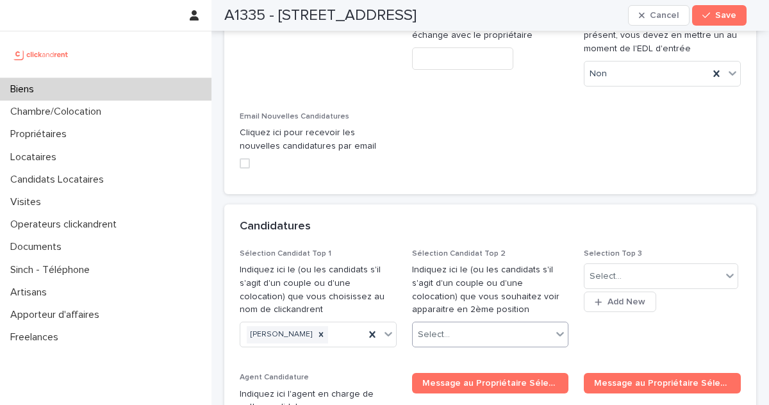
click at [475, 324] on div "Select..." at bounding box center [483, 334] width 140 height 21
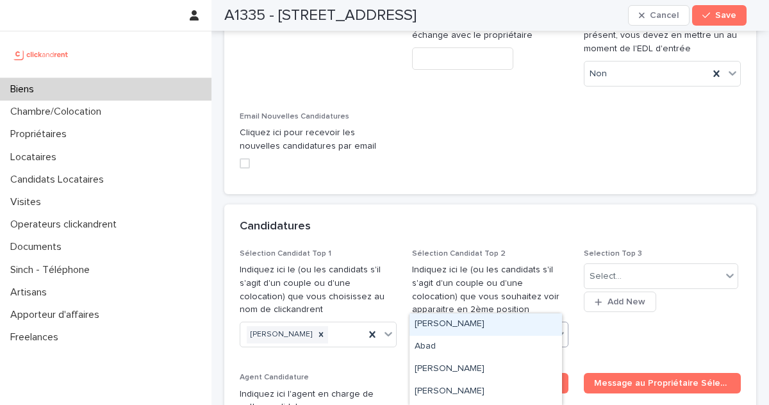
paste input "**********"
type input "**********"
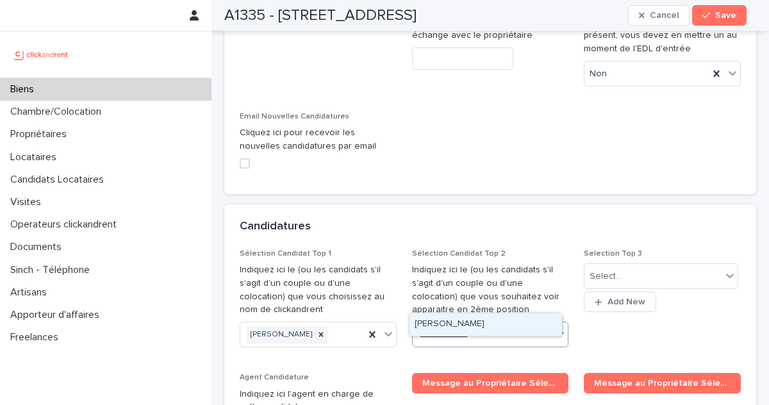
click at [481, 326] on div "Benjamin Thorel" at bounding box center [486, 325] width 153 height 22
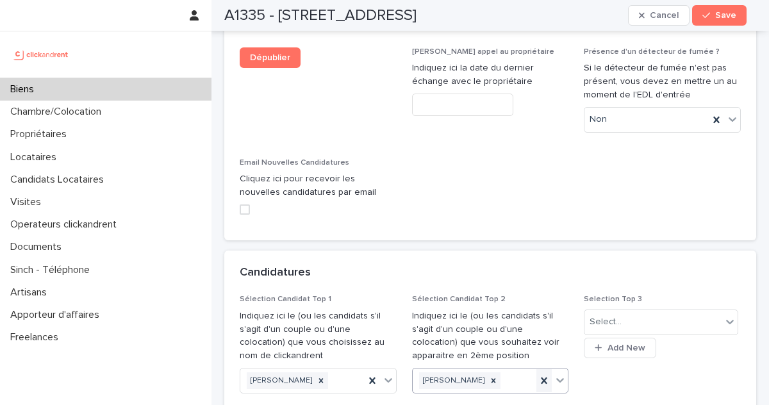
scroll to position [6731, 0]
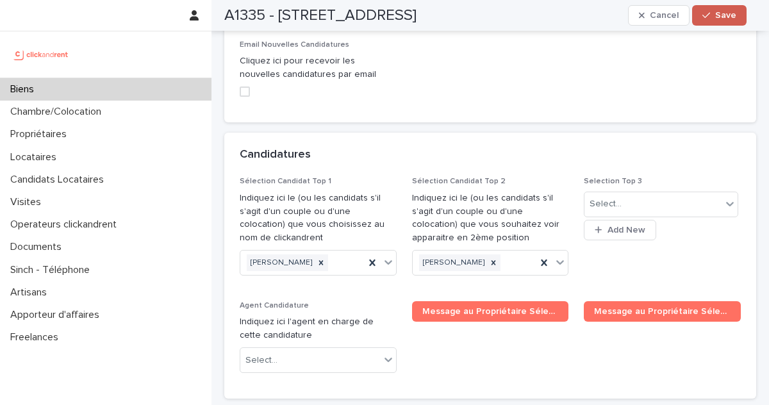
click at [712, 17] on div "button" at bounding box center [709, 15] width 13 height 9
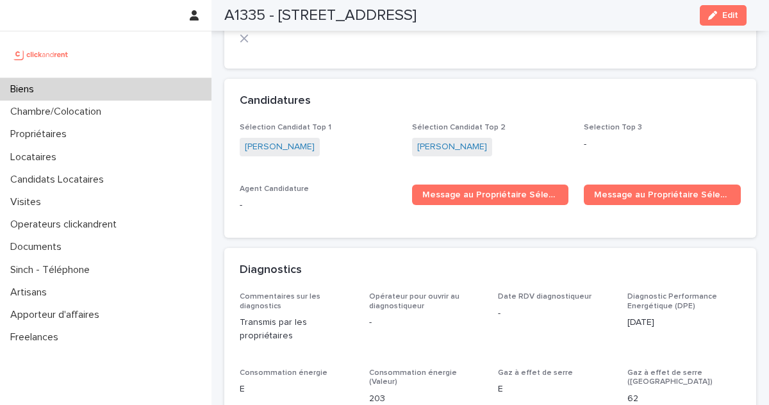
scroll to position [4086, 0]
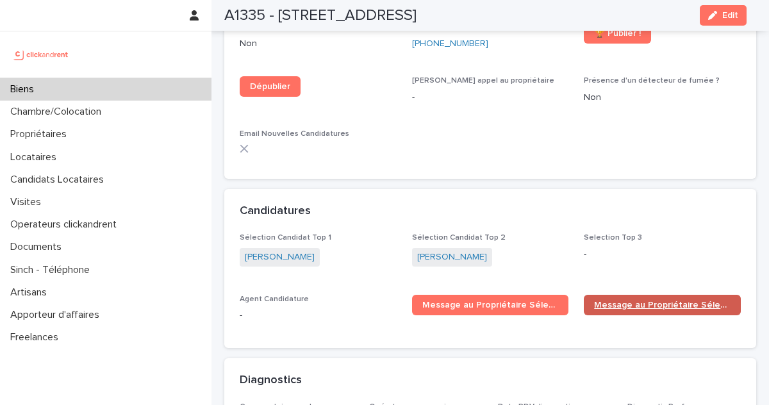
click at [660, 301] on span "Message au Propriétaire Sélection Top 2" at bounding box center [662, 305] width 137 height 9
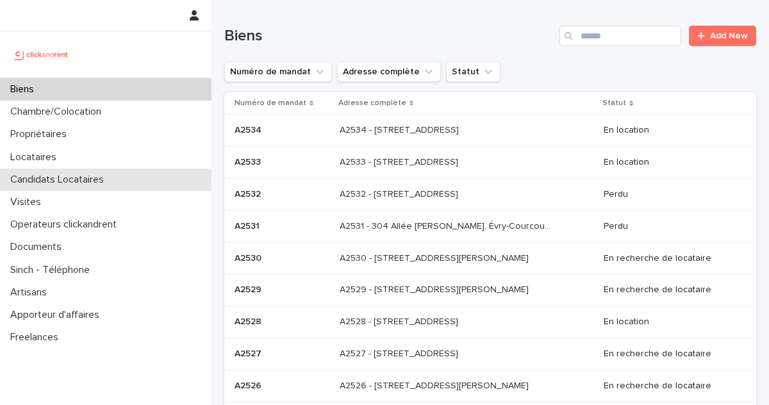
click at [94, 184] on p "Candidats Locataires" at bounding box center [59, 180] width 109 height 12
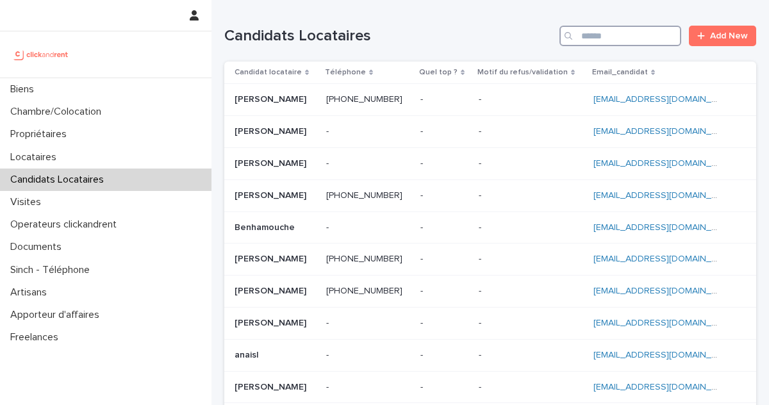
click at [598, 41] on input "Search" at bounding box center [621, 36] width 122 height 21
paste input "**********"
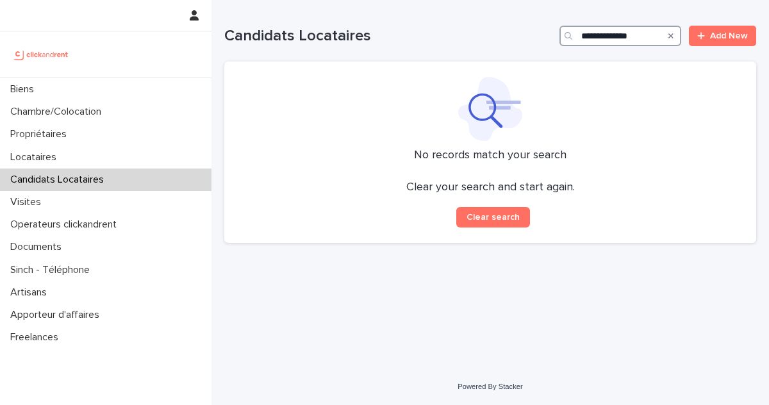
type input "**********"
click at [668, 37] on div "Search" at bounding box center [671, 36] width 21 height 21
click at [669, 36] on icon "Search" at bounding box center [671, 36] width 5 height 8
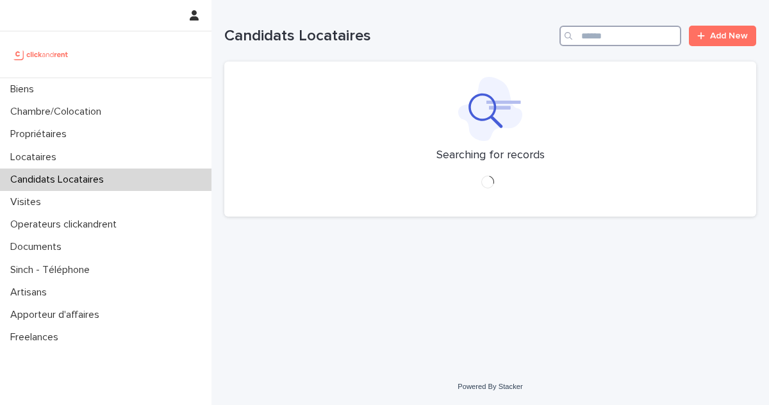
click at [640, 40] on input "Search" at bounding box center [621, 36] width 122 height 21
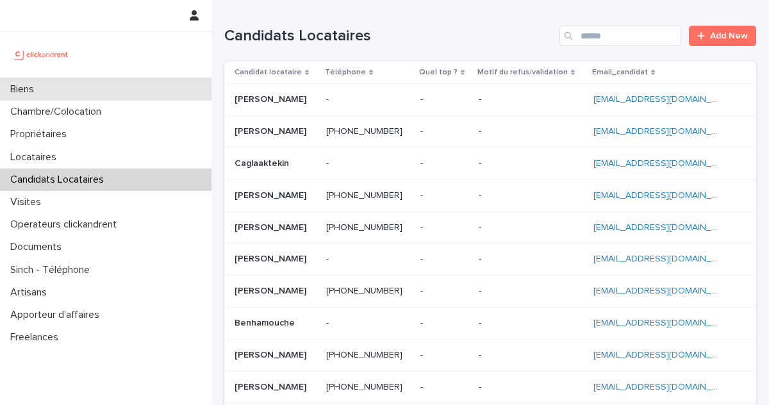
click at [142, 96] on div "Biens" at bounding box center [106, 89] width 212 height 22
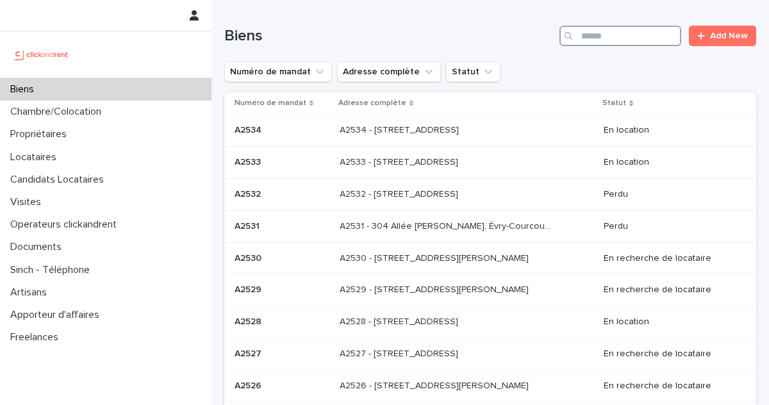
click at [621, 35] on input "Search" at bounding box center [621, 36] width 122 height 21
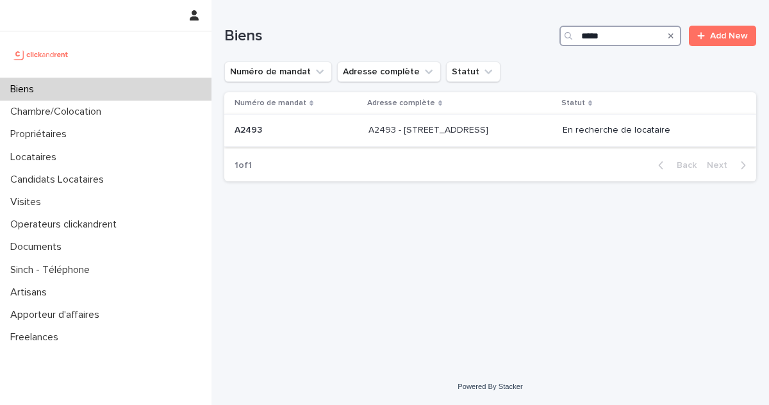
type input "*****"
click at [601, 117] on td "En recherche de locataire" at bounding box center [657, 131] width 199 height 32
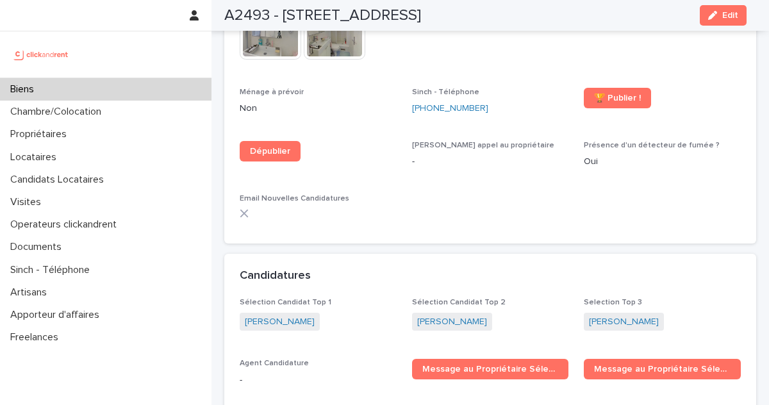
scroll to position [3949, 0]
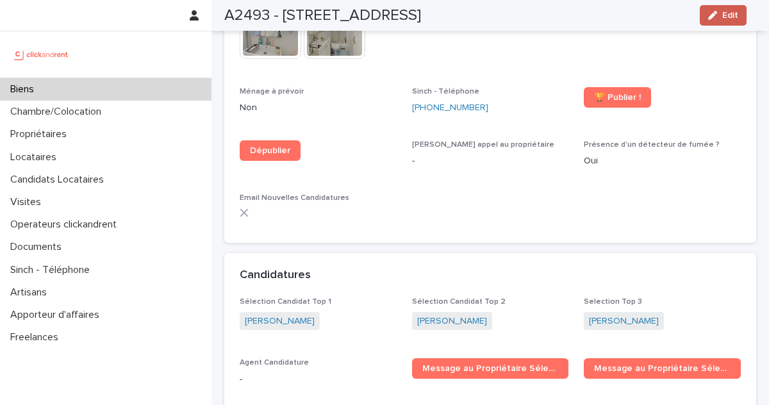
click at [726, 13] on span "Edit" at bounding box center [731, 15] width 16 height 9
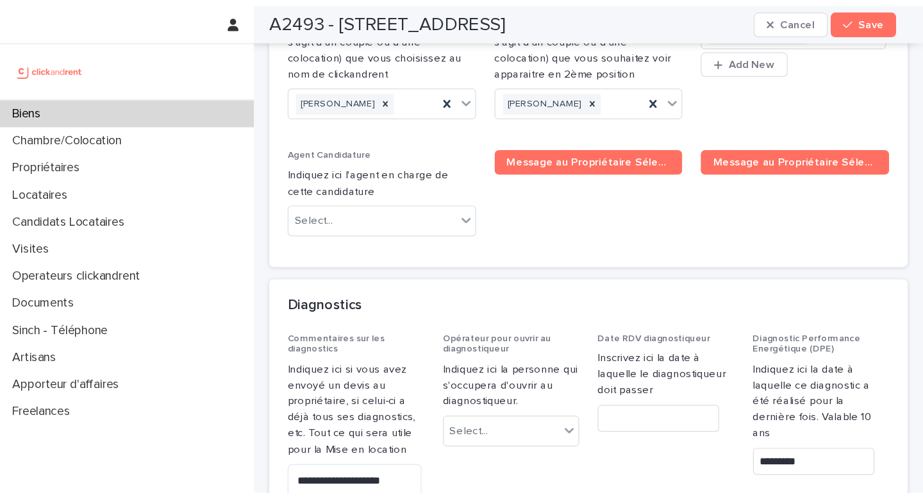
scroll to position [6611, 0]
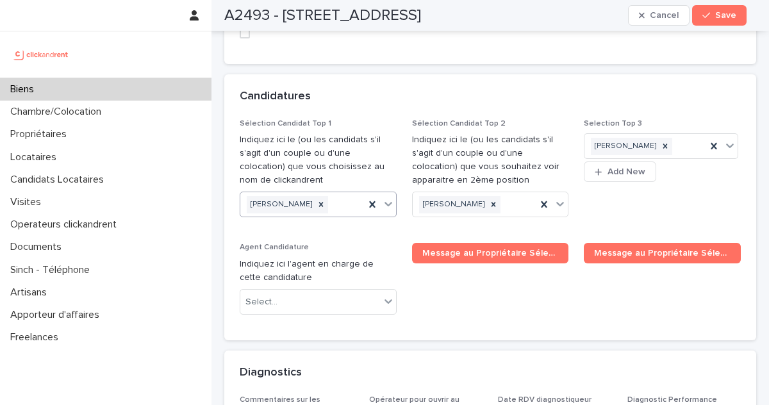
click at [330, 194] on div "[PERSON_NAME]" at bounding box center [302, 205] width 124 height 22
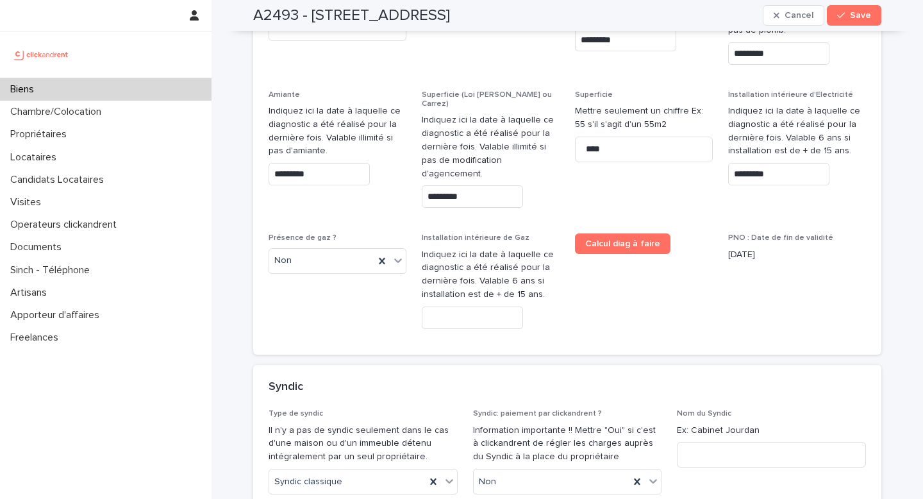
scroll to position [6891, 0]
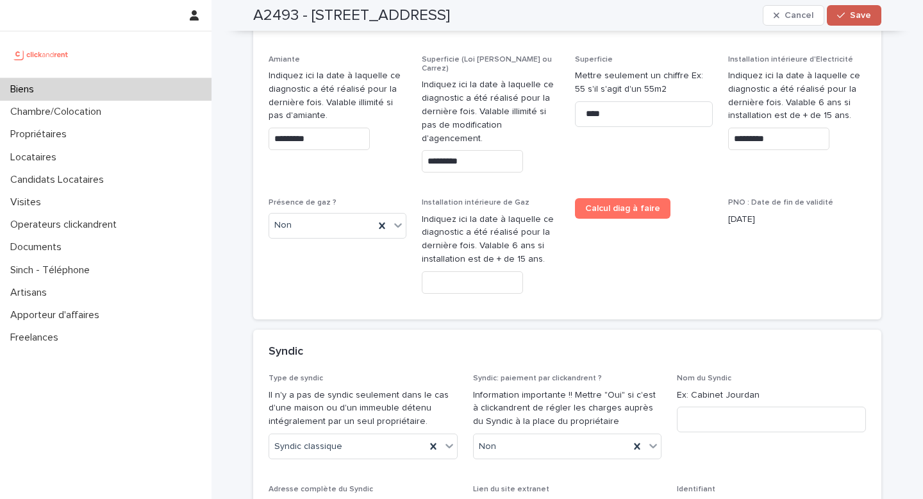
click at [769, 18] on icon "button" at bounding box center [841, 15] width 8 height 9
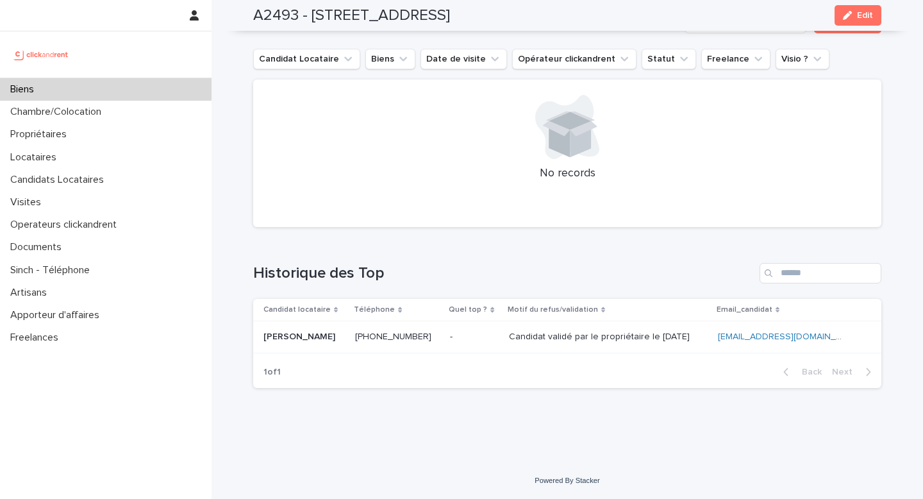
scroll to position [4995, 0]
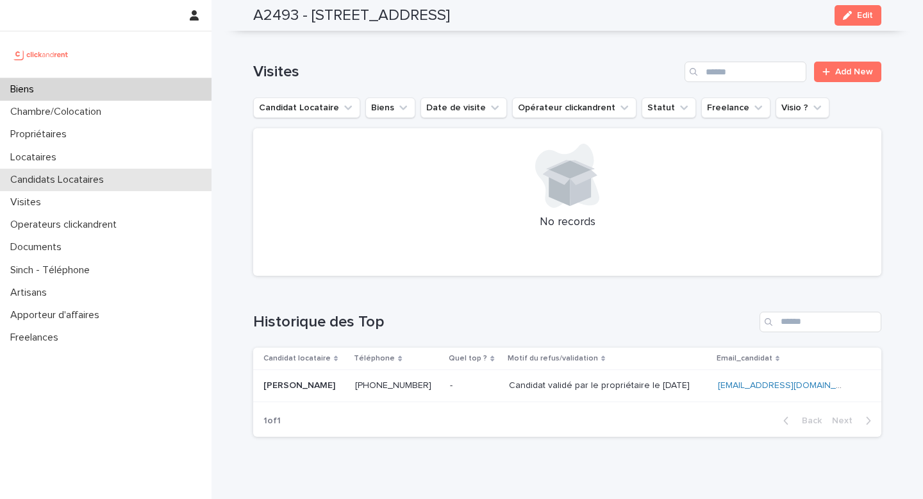
click at [83, 180] on p "Candidats Locataires" at bounding box center [59, 180] width 109 height 12
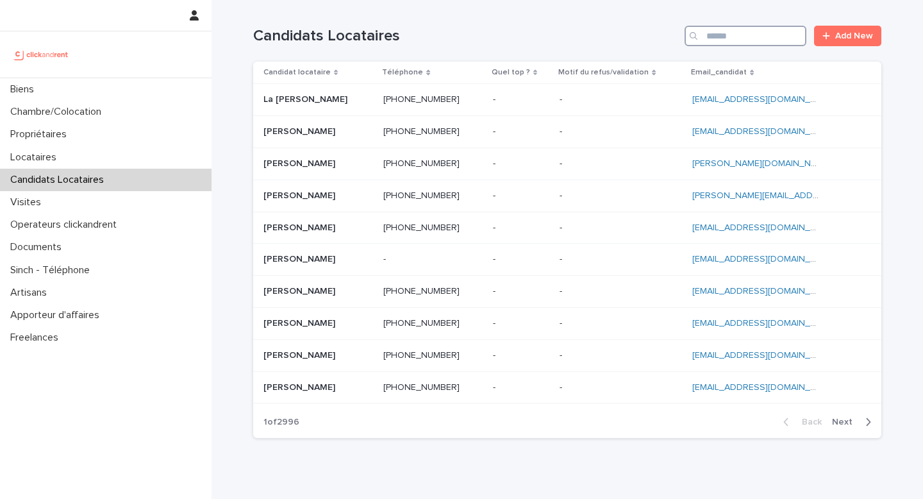
click at [738, 41] on input "Search" at bounding box center [746, 36] width 122 height 21
paste input "**********"
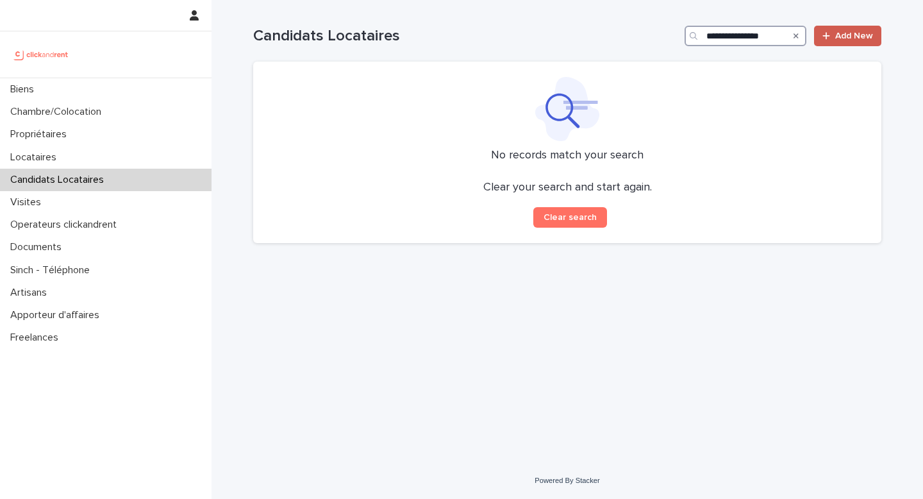
type input "**********"
click at [769, 37] on icon at bounding box center [826, 35] width 7 height 7
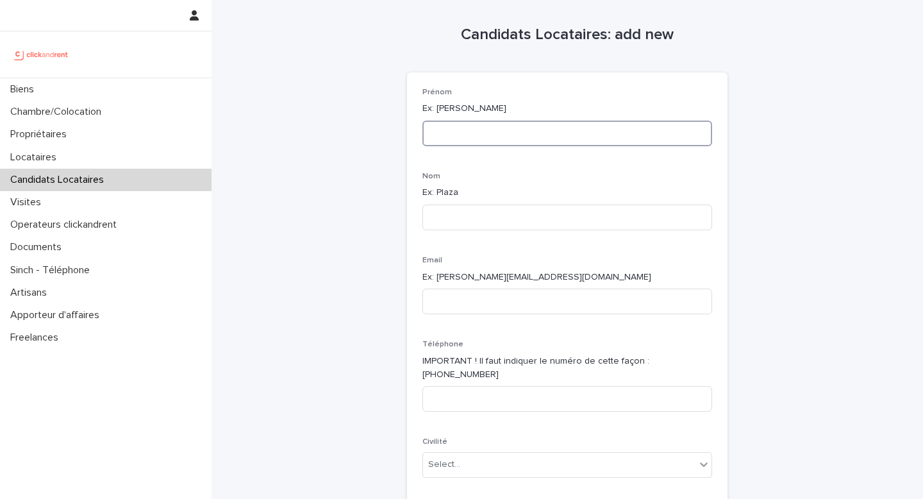
click at [429, 128] on input at bounding box center [568, 134] width 290 height 26
paste input "**********"
type input "**********"
click at [451, 216] on input at bounding box center [568, 218] width 290 height 26
paste input "**********"
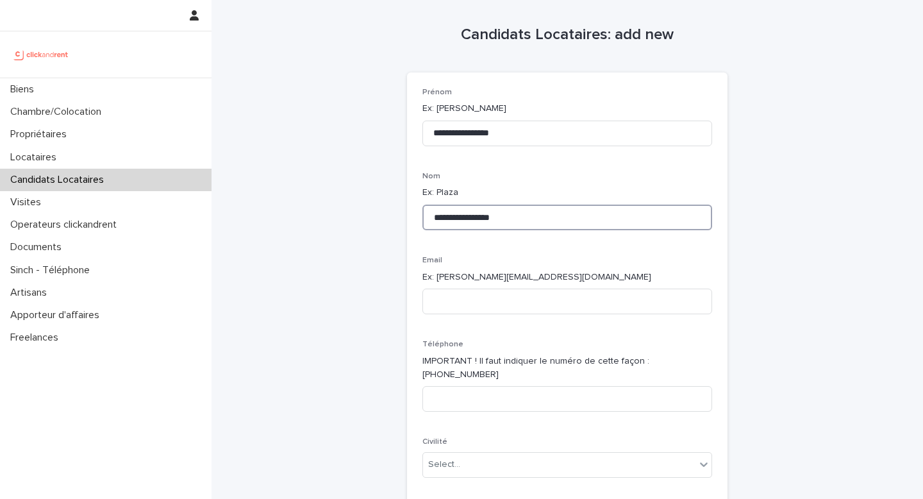
drag, startPoint x: 473, startPoint y: 219, endPoint x: 412, endPoint y: 212, distance: 61.3
type input "*****"
drag, startPoint x: 508, startPoint y: 128, endPoint x: 472, endPoint y: 134, distance: 37.1
click at [472, 134] on input "**********" at bounding box center [568, 134] width 290 height 26
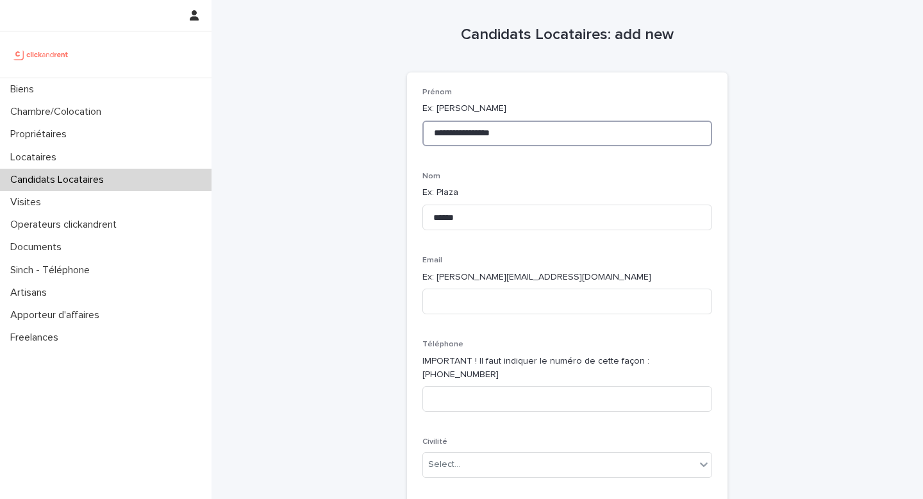
click at [499, 131] on input "**********" at bounding box center [568, 134] width 290 height 26
drag, startPoint x: 501, startPoint y: 134, endPoint x: 469, endPoint y: 135, distance: 31.4
click at [469, 135] on input "**********" at bounding box center [568, 134] width 290 height 26
type input "**********"
click at [562, 308] on input at bounding box center [568, 302] width 290 height 26
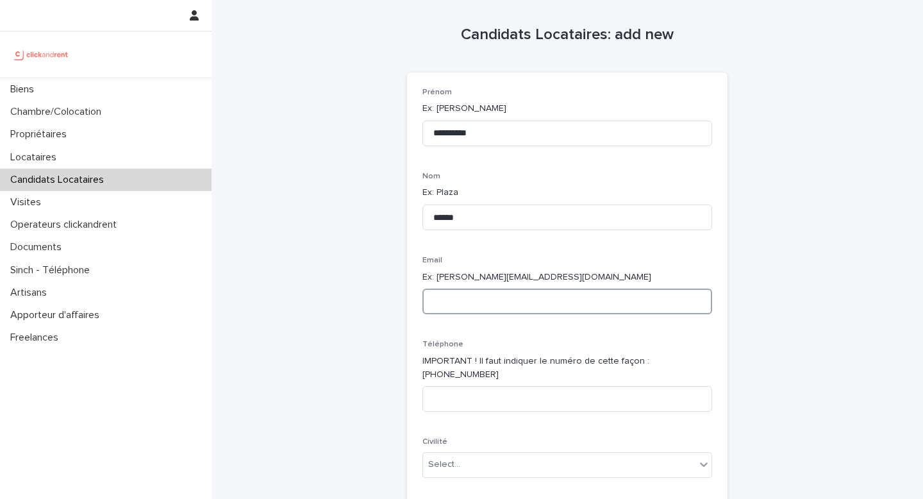
click at [490, 310] on input at bounding box center [568, 302] width 290 height 26
paste input "**********"
type input "**********"
click at [67, 187] on div "Candidats Locataires" at bounding box center [106, 180] width 212 height 22
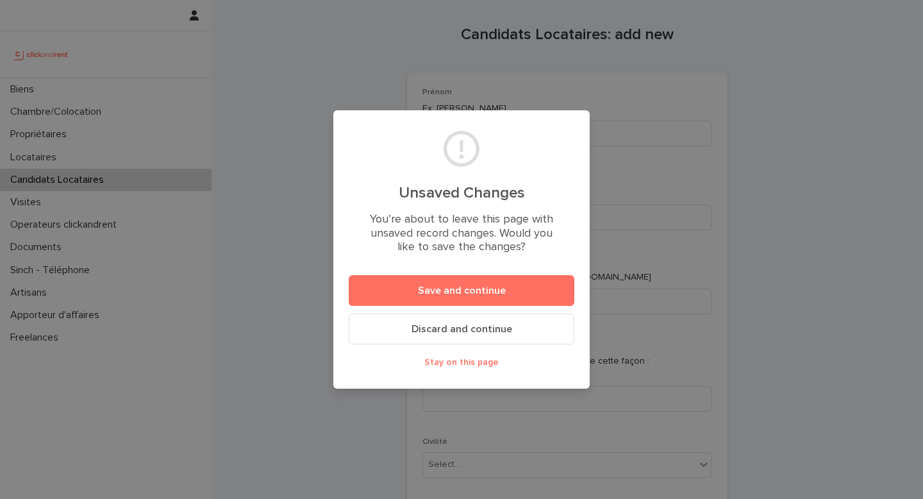
click at [468, 335] on button "Discard and continue" at bounding box center [462, 329] width 226 height 31
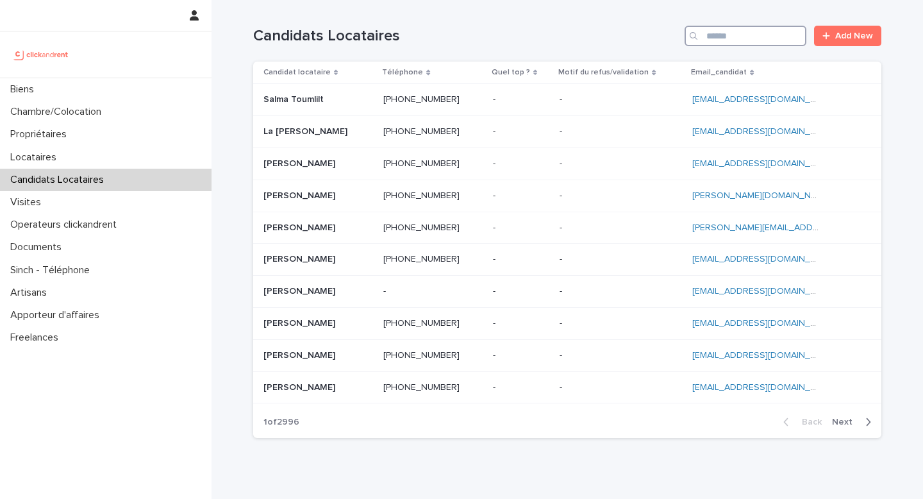
click at [769, 35] on input "Search" at bounding box center [746, 36] width 122 height 21
paste input "**********"
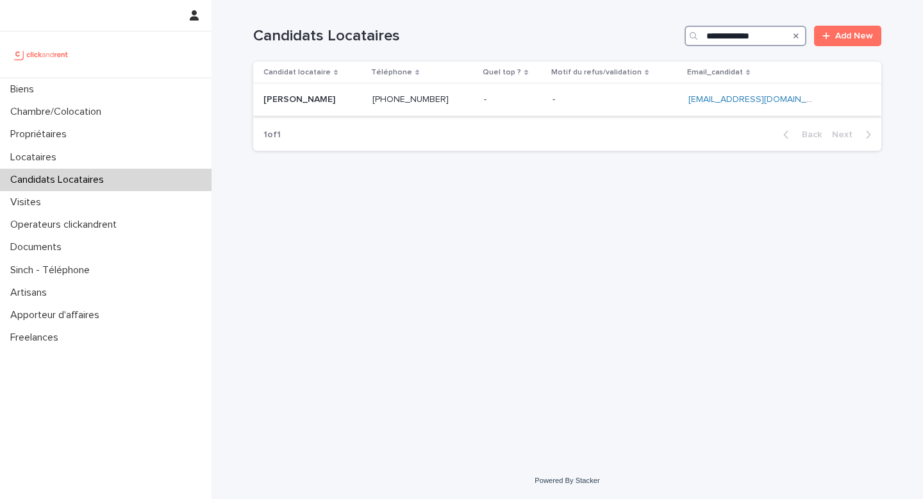
type input "**********"
click at [353, 102] on p at bounding box center [313, 99] width 99 height 11
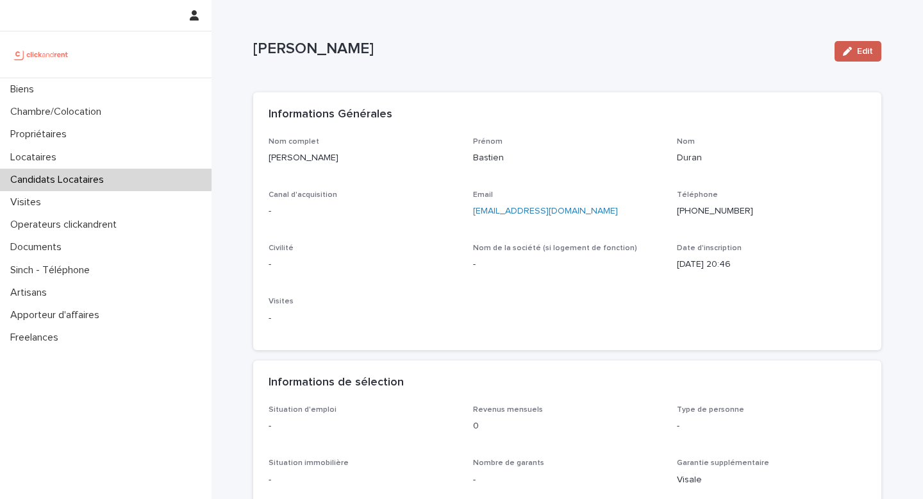
click at [769, 56] on button "Edit" at bounding box center [858, 51] width 47 height 21
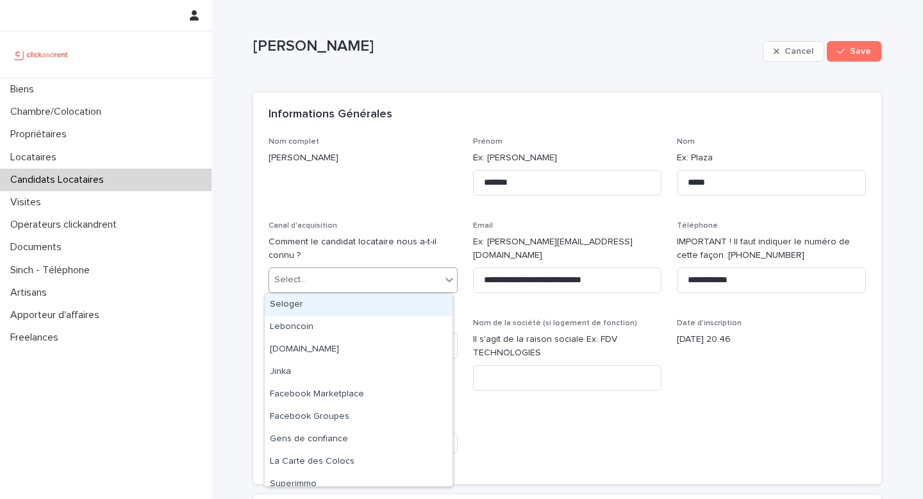
click at [373, 271] on div "Select..." at bounding box center [355, 279] width 172 height 21
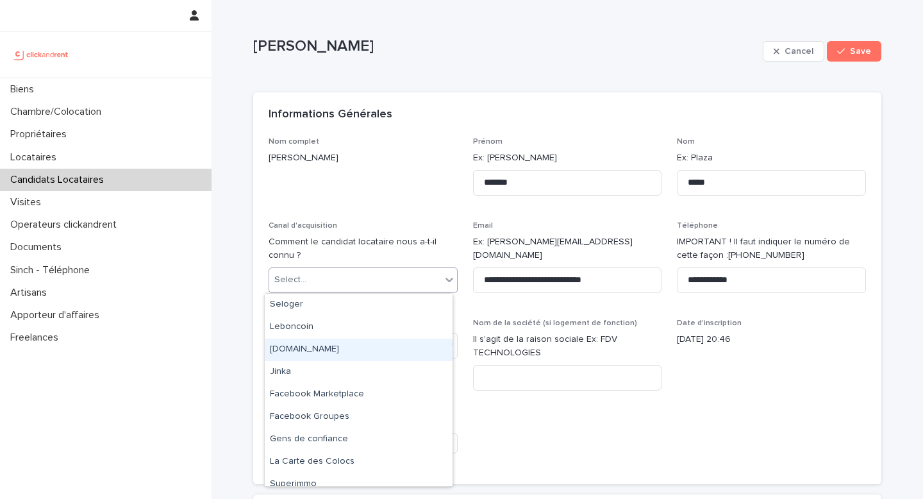
click at [326, 352] on div "[DOMAIN_NAME]" at bounding box center [359, 350] width 188 height 22
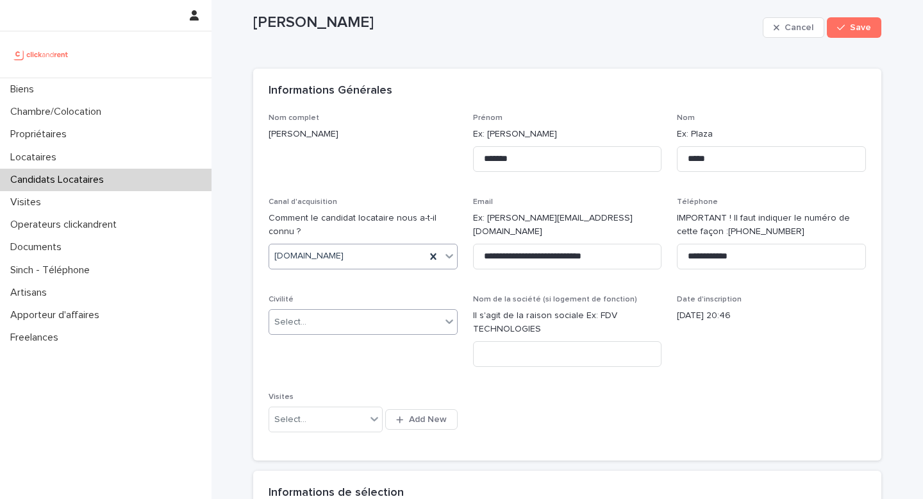
scroll to position [24, 0]
drag, startPoint x: 409, startPoint y: 322, endPoint x: 401, endPoint y: 327, distance: 9.2
click at [409, 321] on div "Select..." at bounding box center [355, 321] width 172 height 21
click at [343, 365] on div "Monsieur" at bounding box center [359, 368] width 188 height 22
click at [526, 347] on input at bounding box center [567, 353] width 189 height 26
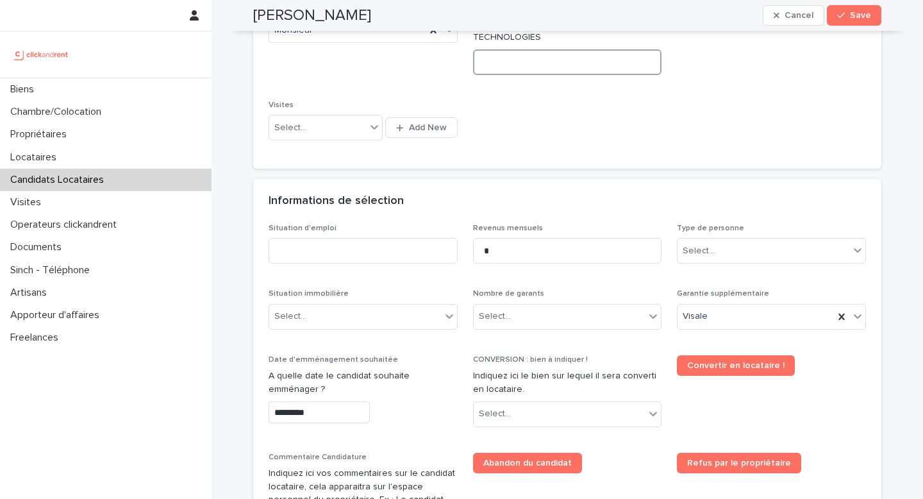
scroll to position [317, 0]
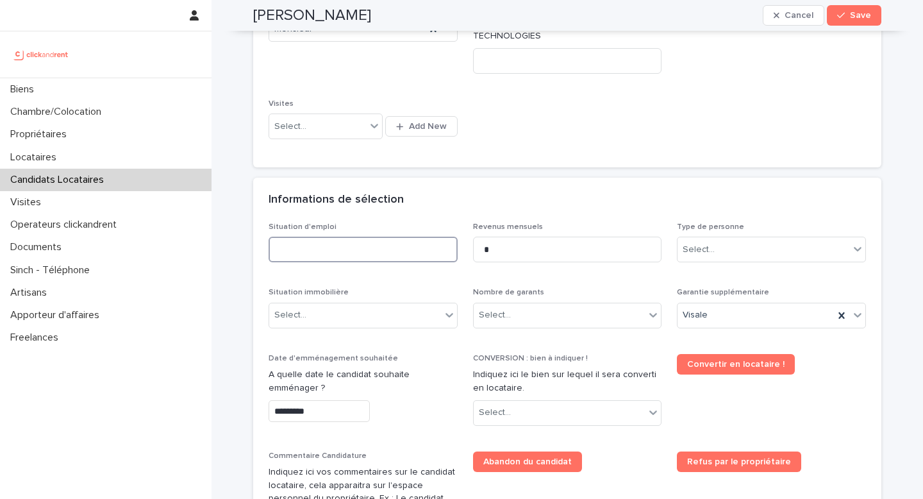
click at [340, 244] on input at bounding box center [363, 250] width 189 height 26
type input "********"
click at [717, 246] on div "Select..." at bounding box center [764, 249] width 172 height 21
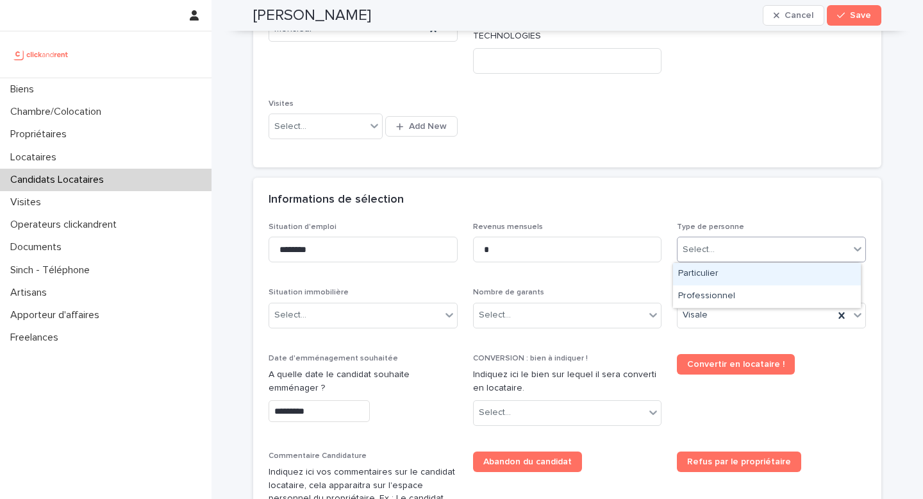
click at [708, 274] on div "Particulier" at bounding box center [767, 274] width 188 height 22
click at [702, 321] on div "Visale" at bounding box center [756, 315] width 156 height 21
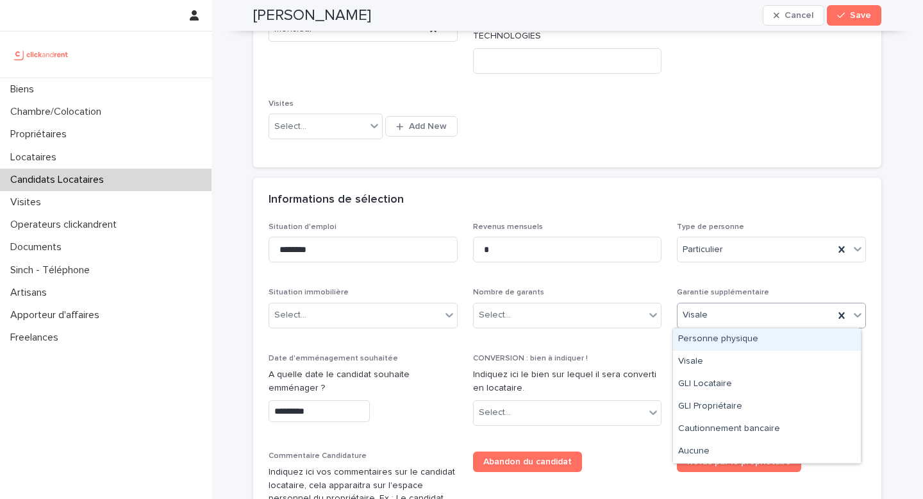
click at [605, 334] on div "Nombre de garants Select..." at bounding box center [567, 313] width 189 height 50
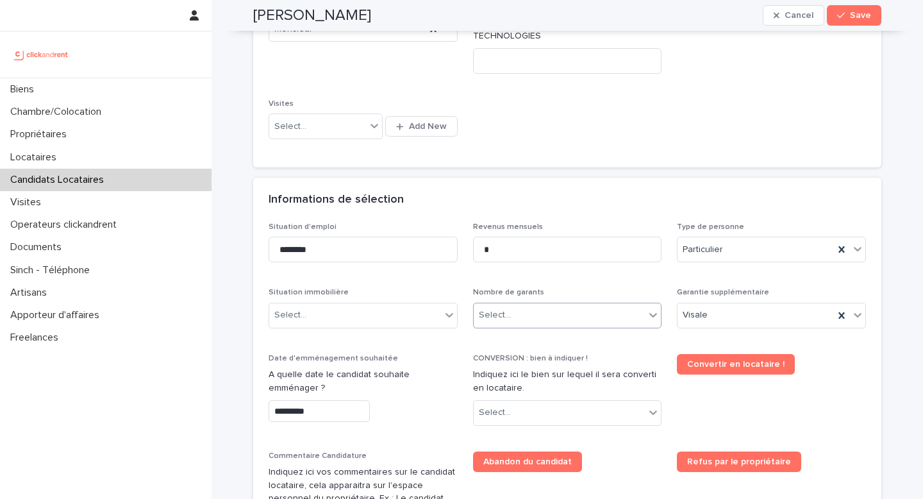
click at [543, 324] on div "Select..." at bounding box center [560, 315] width 172 height 21
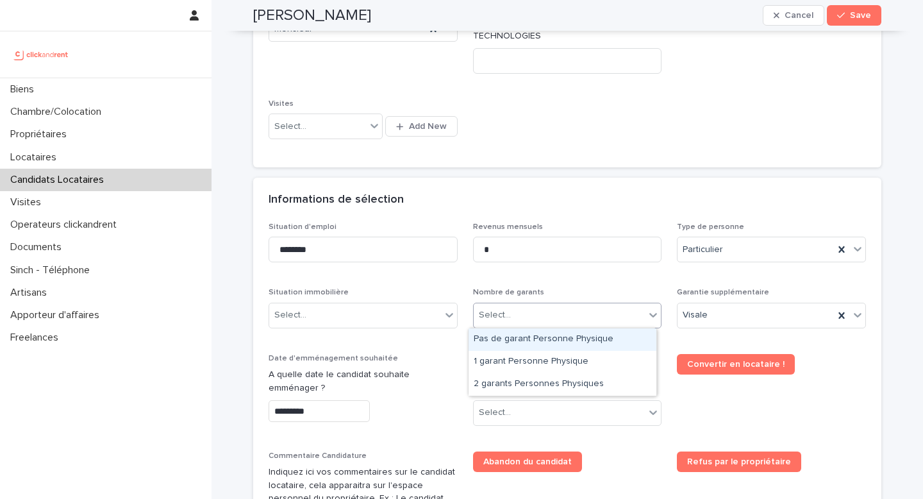
click at [523, 343] on div "Pas de garant Personne Physique" at bounding box center [563, 339] width 188 height 22
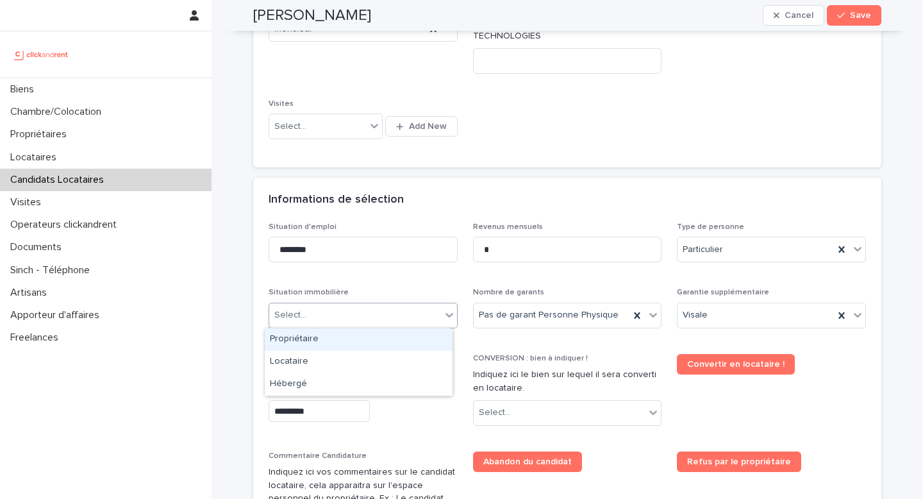
click at [310, 317] on div "Select..." at bounding box center [355, 315] width 172 height 21
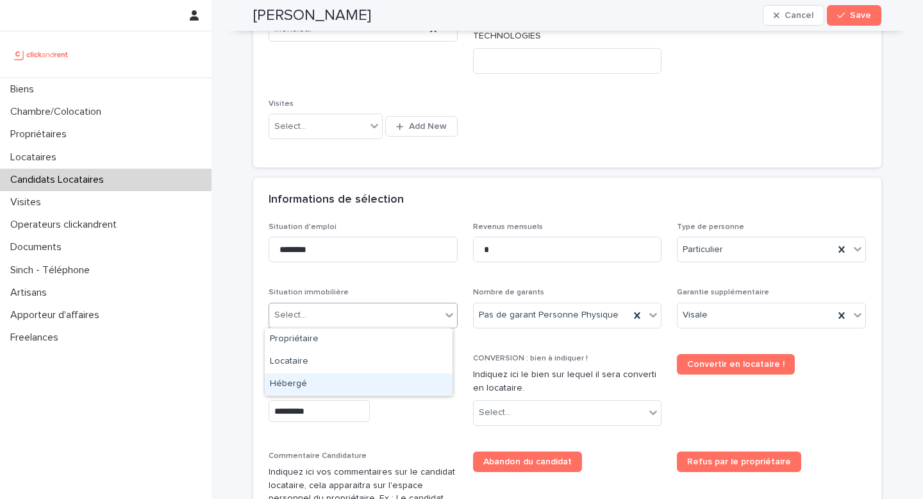
click at [297, 380] on div "Hébergé" at bounding box center [359, 384] width 188 height 22
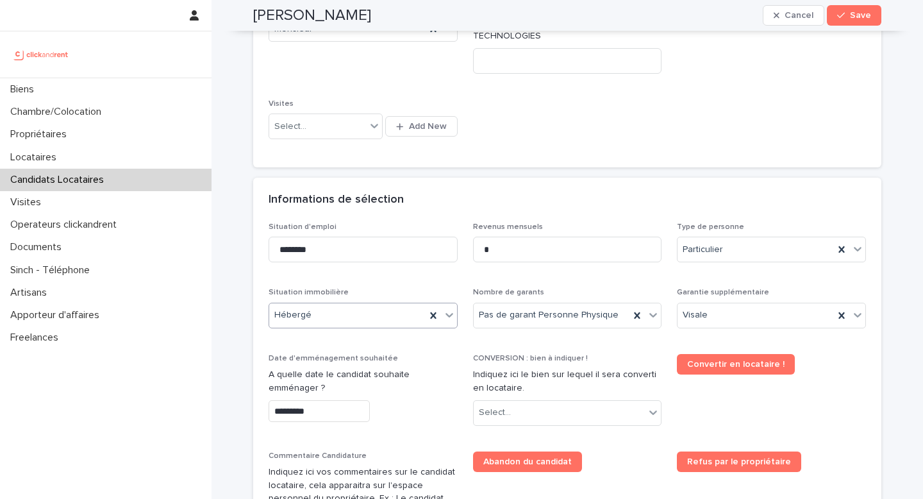
click at [301, 404] on input "*********" at bounding box center [319, 411] width 101 height 22
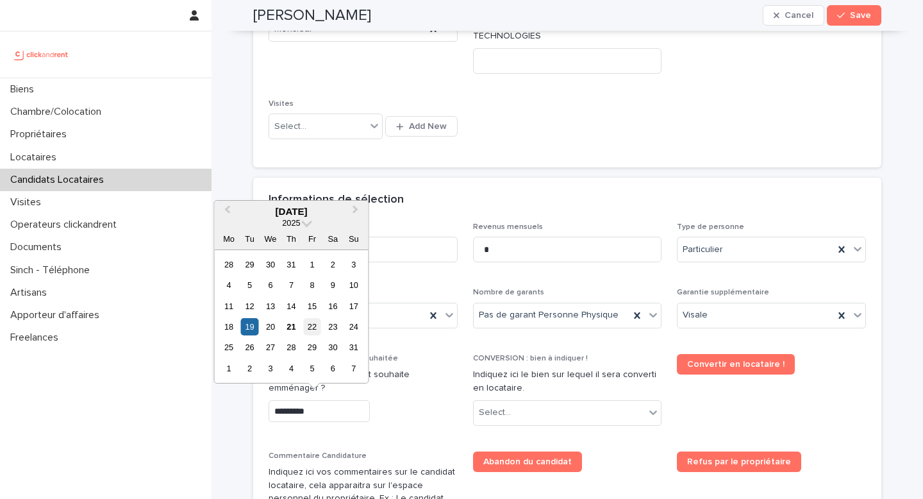
click at [315, 329] on div "22" at bounding box center [311, 326] width 17 height 17
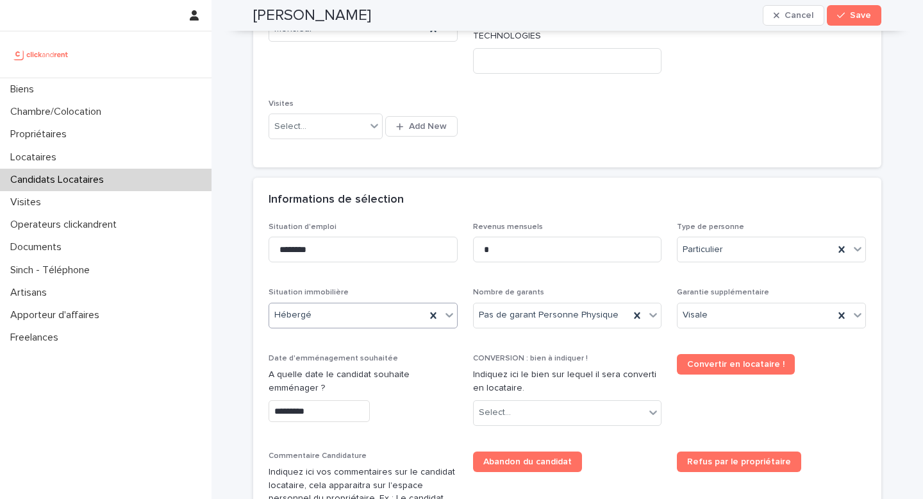
type input "*********"
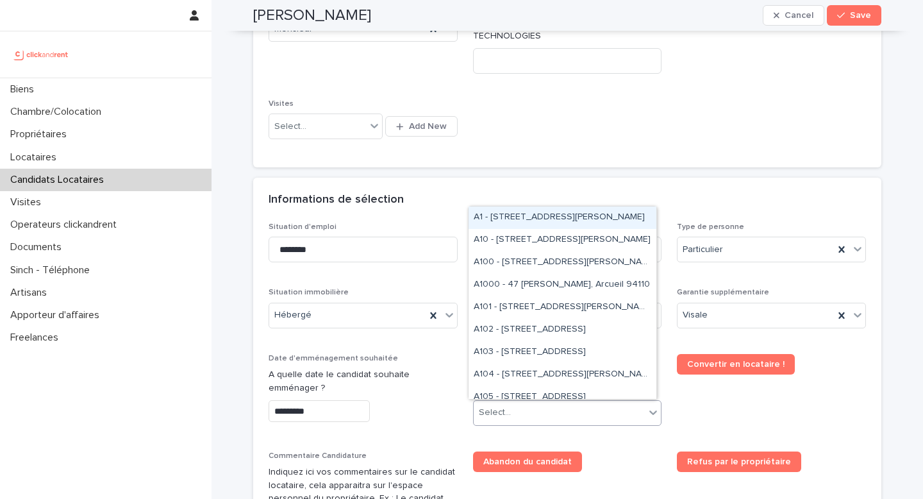
click at [558, 405] on div "Select..." at bounding box center [560, 412] width 172 height 21
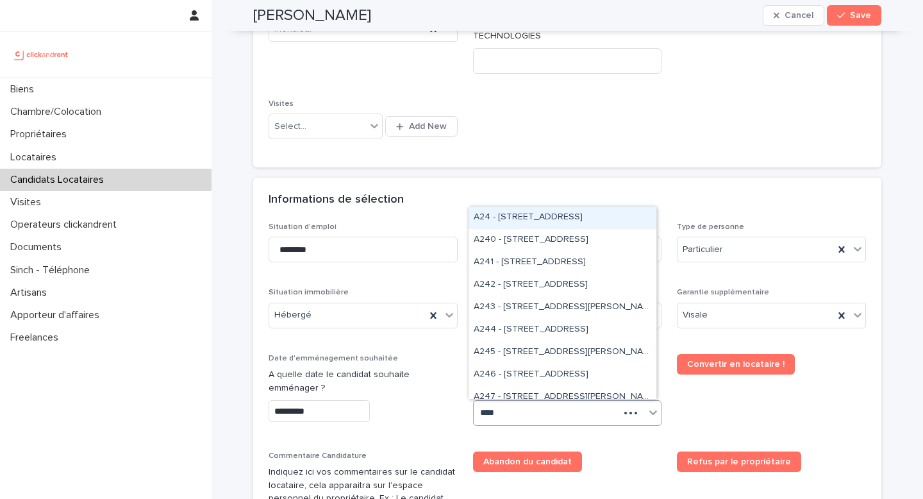
type input "*****"
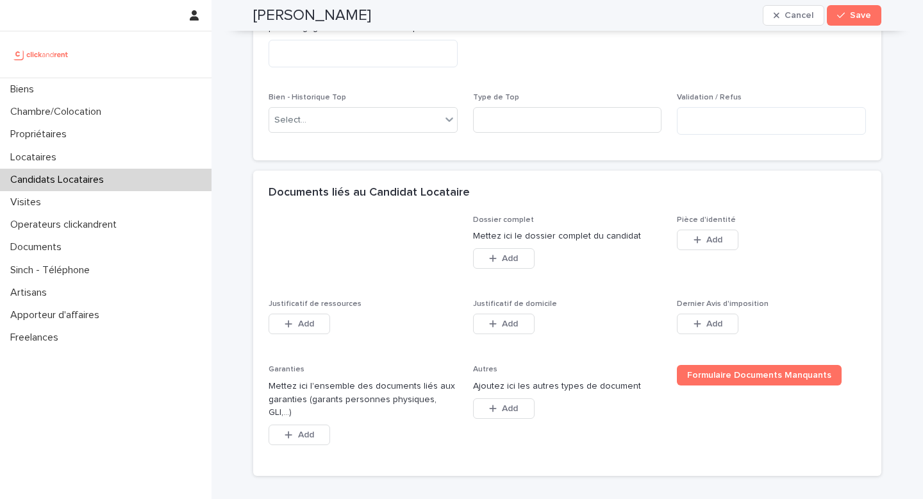
scroll to position [816, 0]
click at [708, 243] on span "Add" at bounding box center [715, 238] width 16 height 9
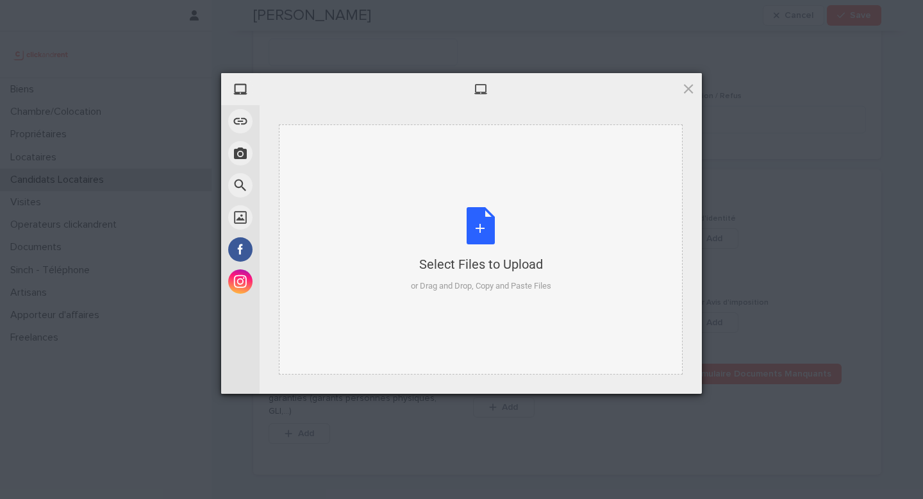
click at [443, 260] on div "Select Files to Upload" at bounding box center [481, 264] width 140 height 18
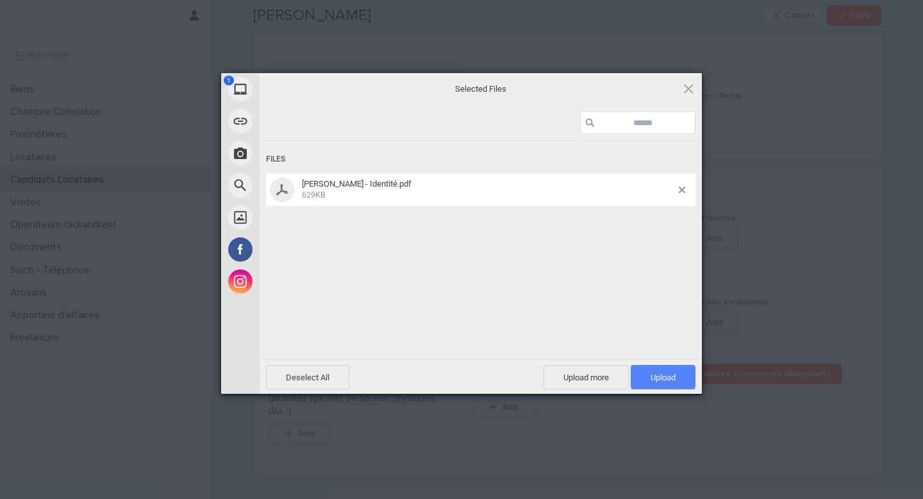
click at [662, 375] on span "Upload 1" at bounding box center [663, 378] width 25 height 10
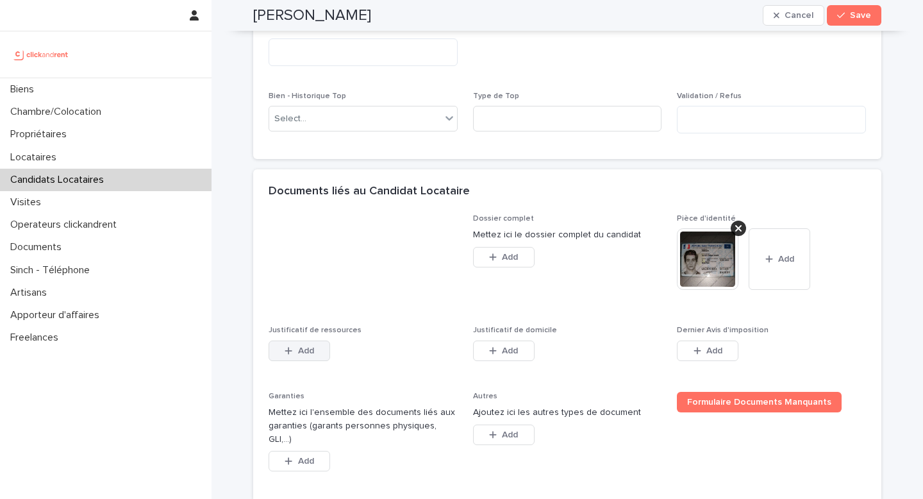
click at [298, 361] on button "Add" at bounding box center [300, 350] width 62 height 21
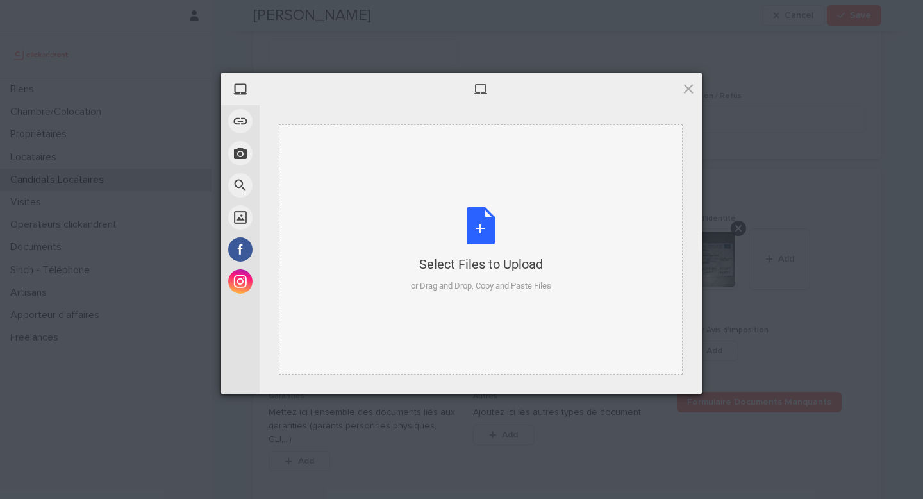
click at [454, 260] on div "Select Files to Upload" at bounding box center [481, 264] width 140 height 18
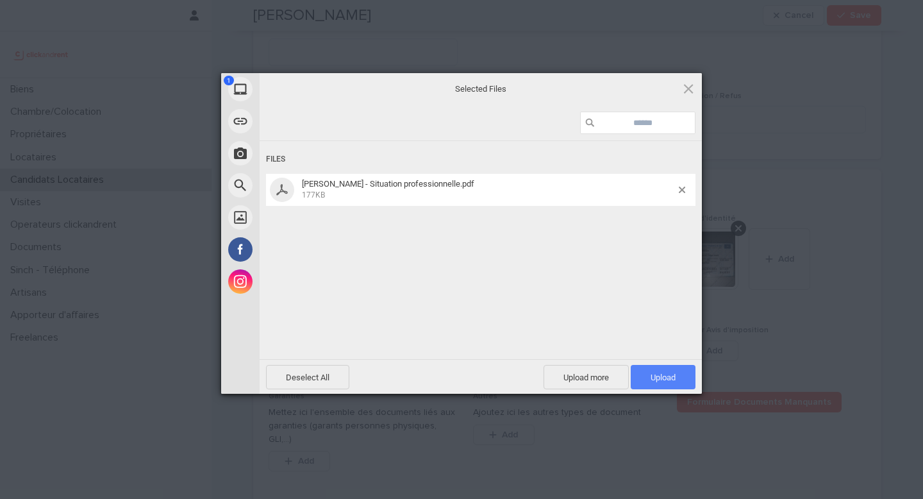
click at [672, 374] on span "Upload 1" at bounding box center [663, 378] width 25 height 10
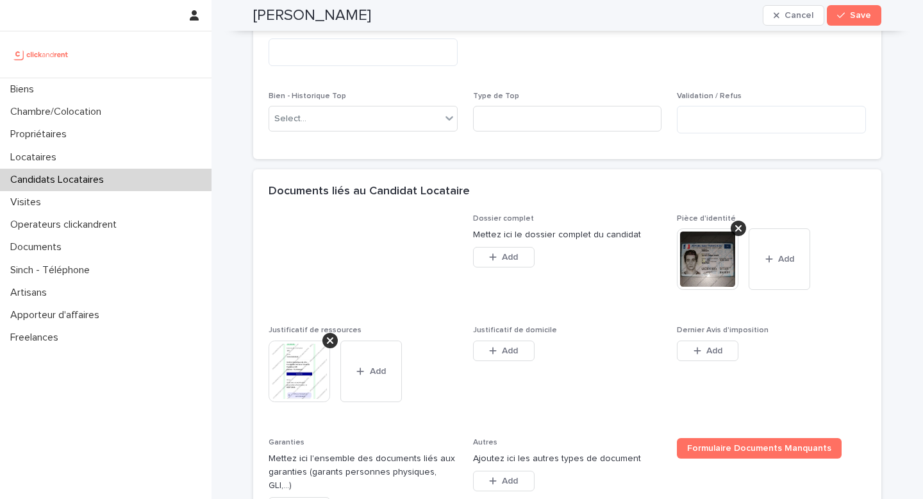
scroll to position [928, 0]
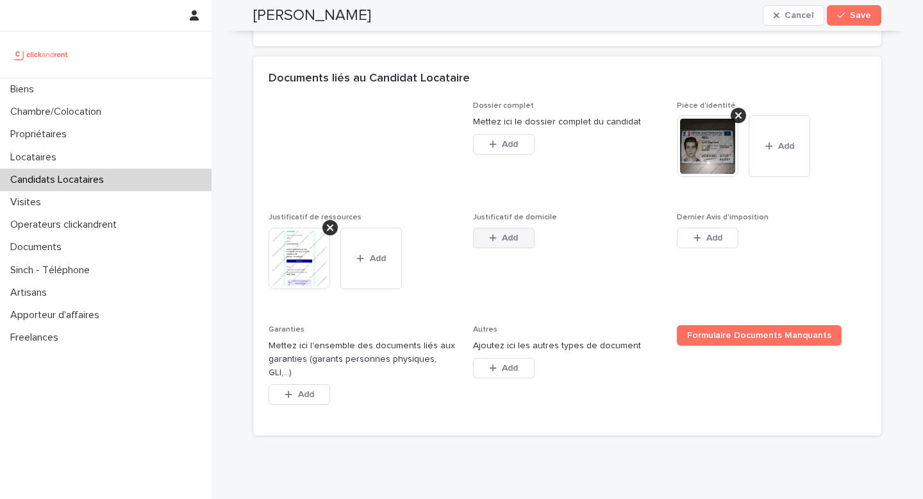
click at [505, 242] on span "Add" at bounding box center [510, 237] width 16 height 9
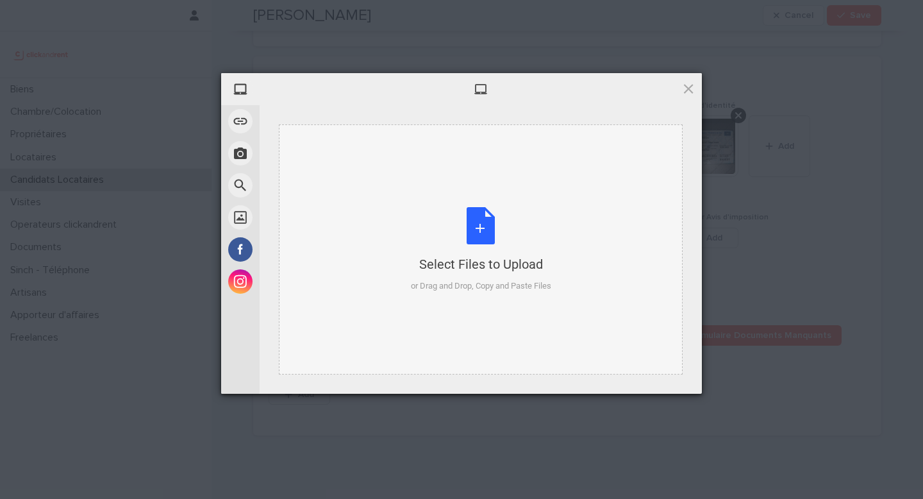
click at [505, 265] on div "Select Files to Upload" at bounding box center [481, 264] width 140 height 18
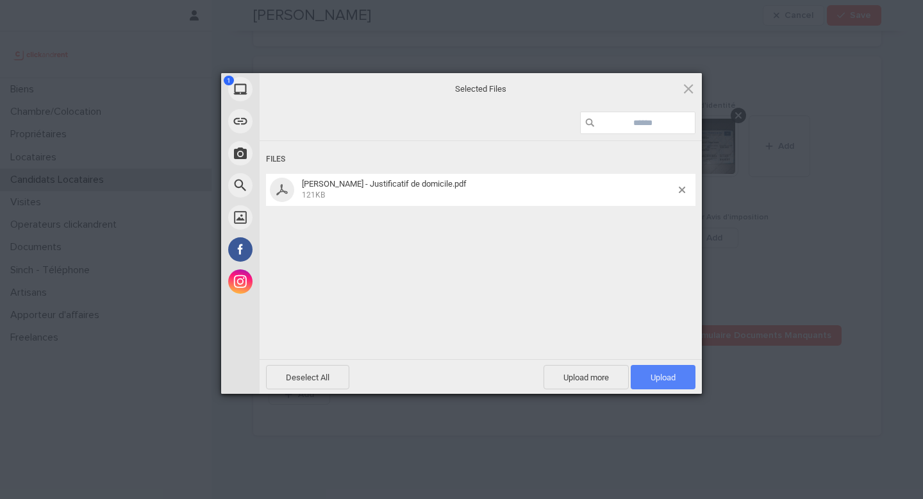
click at [675, 379] on span "Upload 1" at bounding box center [663, 378] width 25 height 10
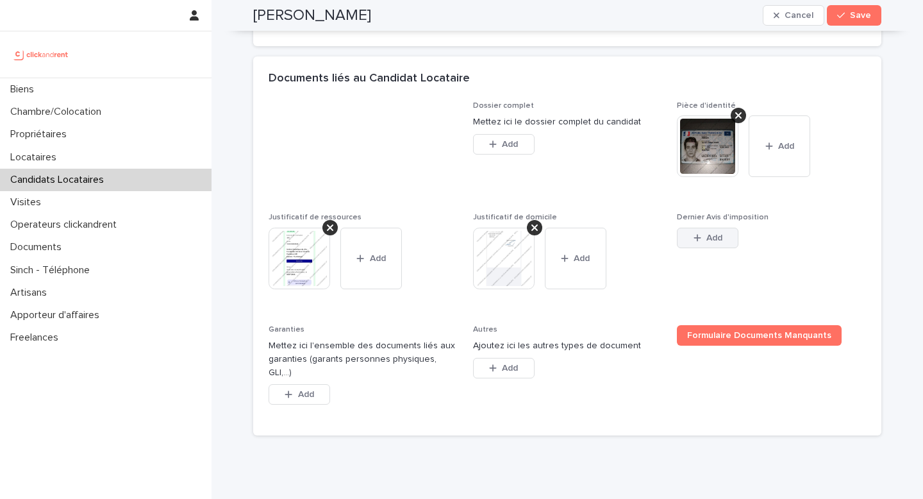
click at [694, 241] on icon "button" at bounding box center [697, 237] width 7 height 7
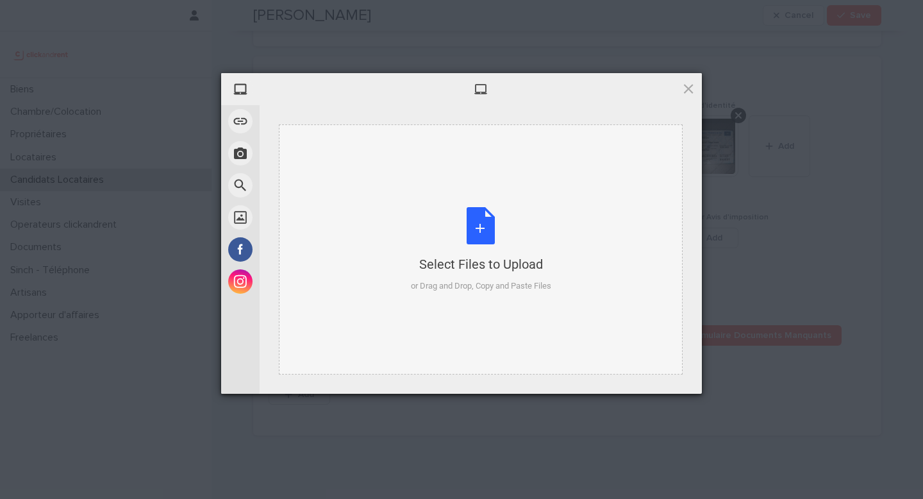
click at [490, 244] on div "Select Files to Upload or Drag and Drop, Copy and Paste Files" at bounding box center [481, 249] width 140 height 85
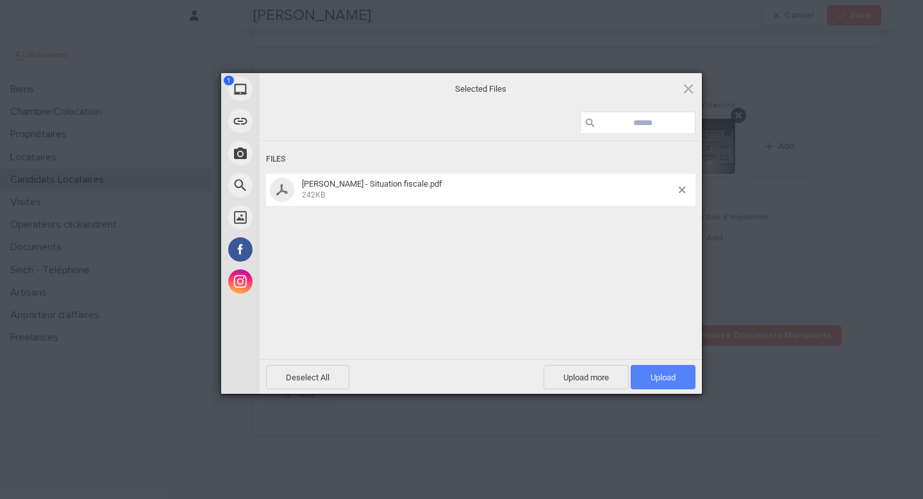
click at [664, 369] on span "Upload 1" at bounding box center [663, 377] width 65 height 24
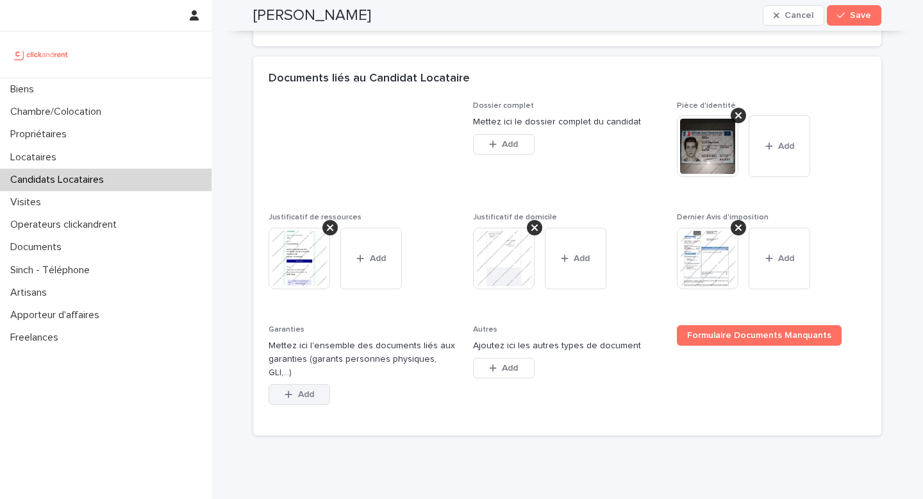
click at [307, 399] on span "Add" at bounding box center [306, 394] width 16 height 9
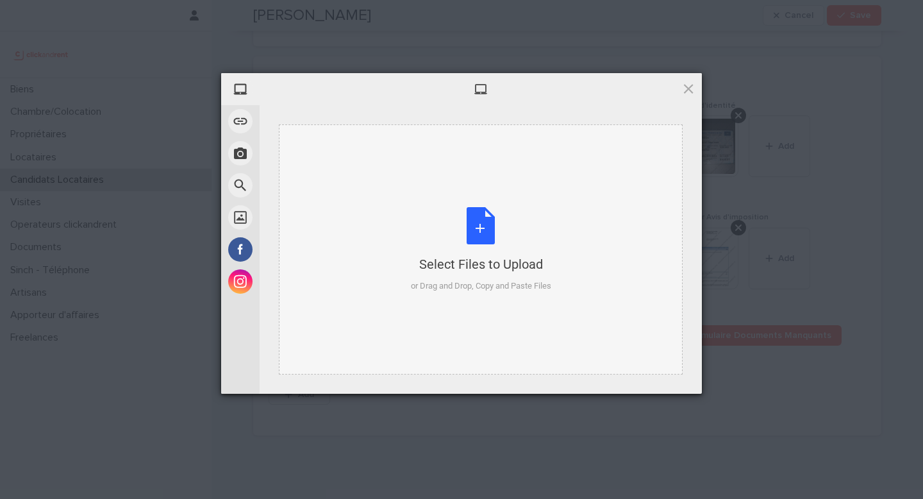
click at [430, 181] on div "Select Files to Upload or Drag and Drop, Copy and Paste Files" at bounding box center [481, 249] width 404 height 250
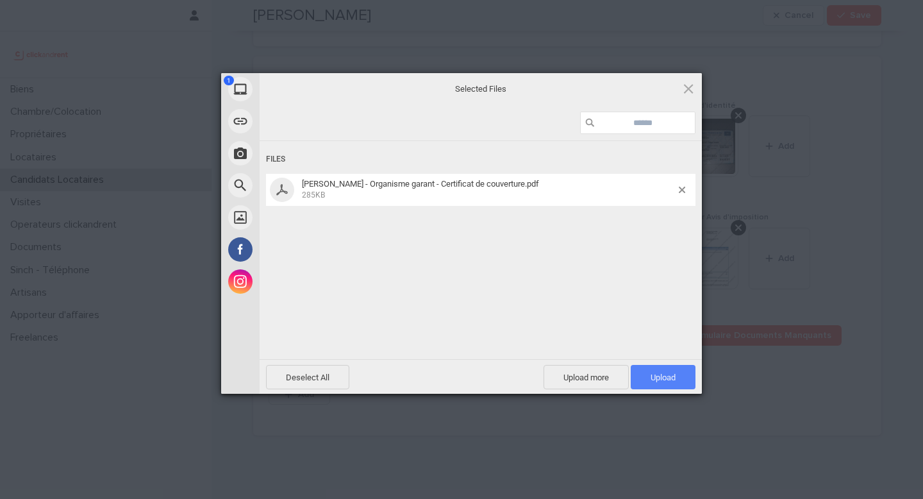
click at [662, 374] on span "Upload 1" at bounding box center [663, 378] width 25 height 10
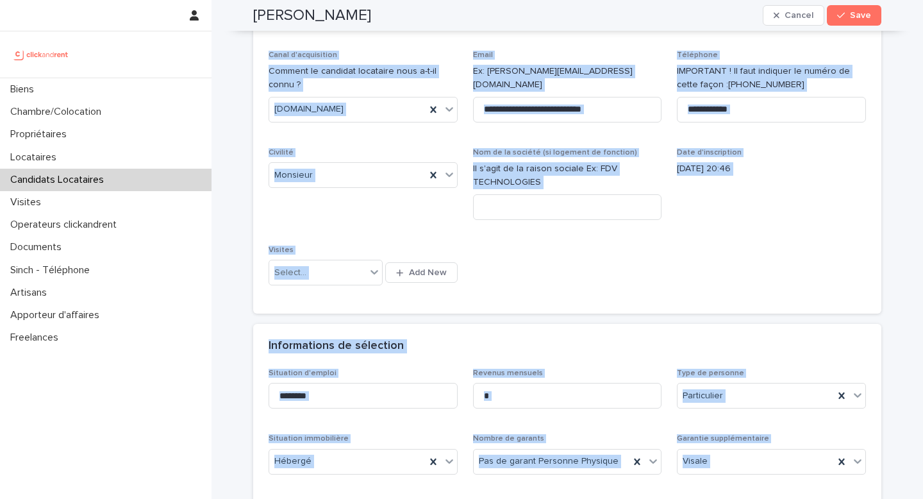
scroll to position [0, 0]
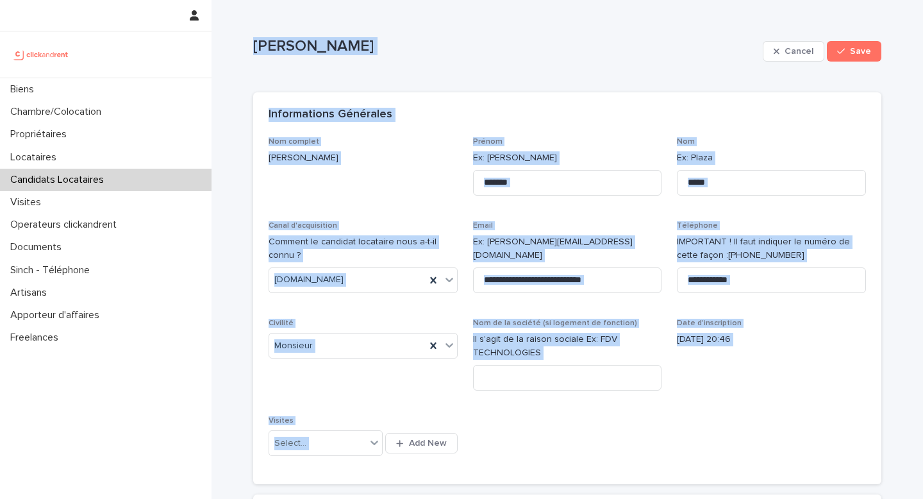
drag, startPoint x: 423, startPoint y: 463, endPoint x: 251, endPoint y: 47, distance: 450.4
copy div "Bastien Duran Cancel Save Sorry, there was an error saving your record. Please …"
click at [360, 405] on div "**********" at bounding box center [568, 303] width 598 height 332
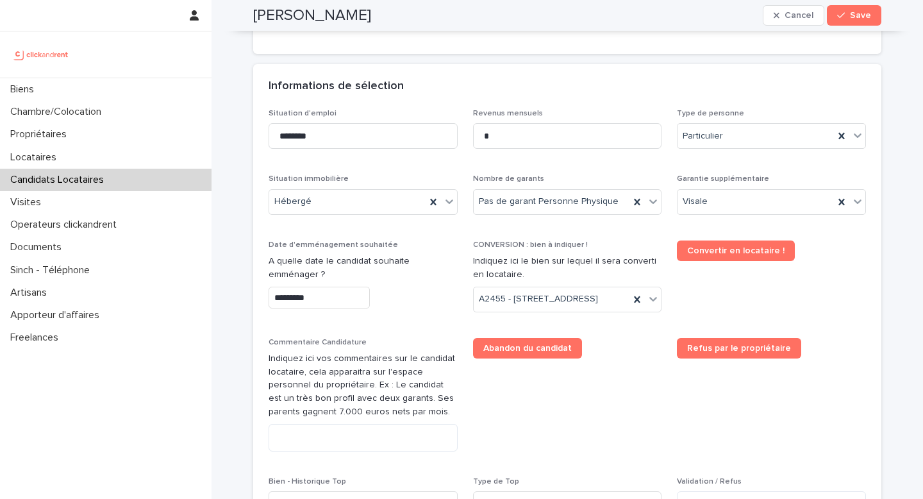
scroll to position [431, 0]
paste textarea "**********"
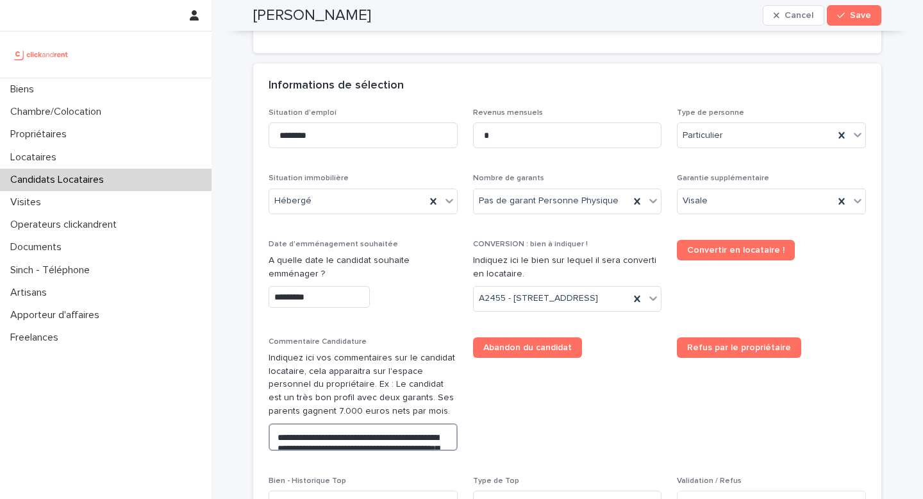
scroll to position [515, 0]
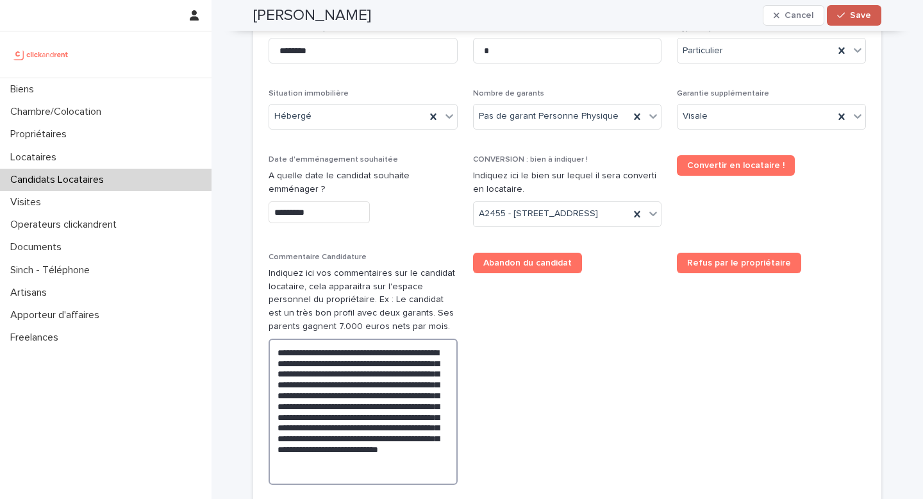
type textarea "**********"
click at [769, 15] on div "button" at bounding box center [843, 15] width 13 height 9
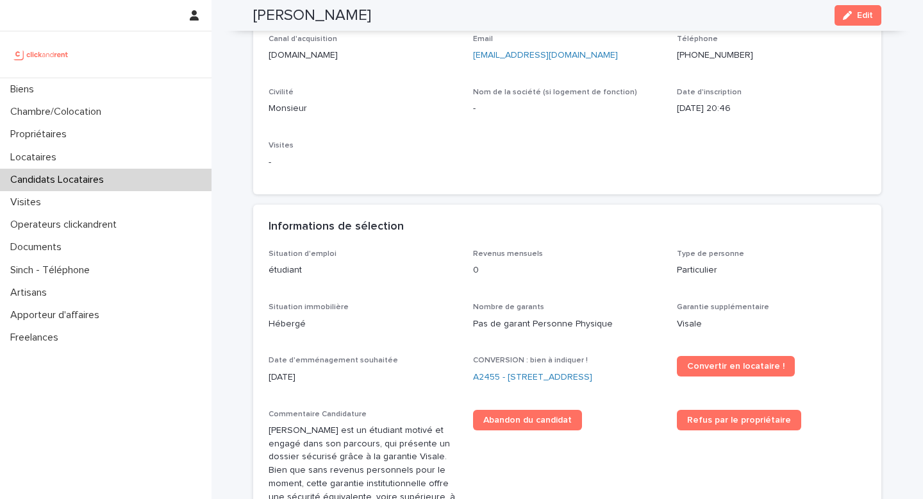
scroll to position [281, 0]
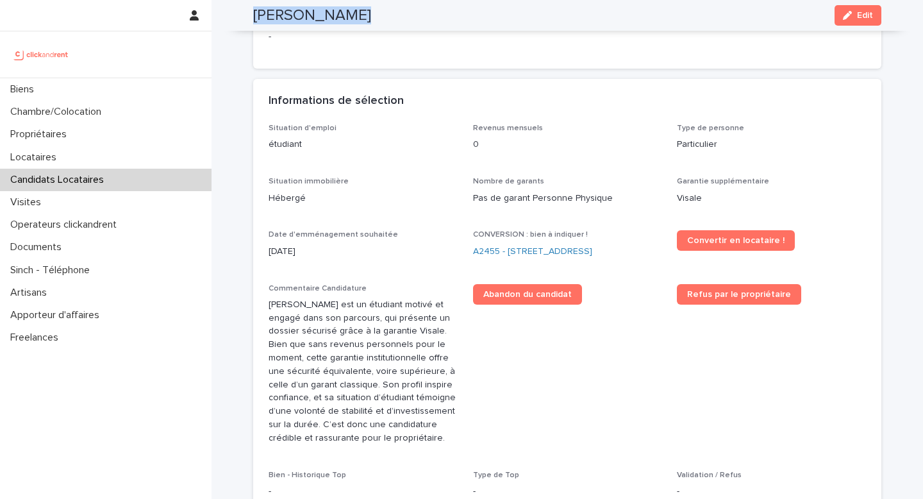
drag, startPoint x: 344, startPoint y: 17, endPoint x: 247, endPoint y: 12, distance: 96.3
click at [247, 12] on div "Bastien Duran Edit" at bounding box center [567, 15] width 690 height 31
copy h2 "[PERSON_NAME]"
click at [551, 251] on link "A2455 - [STREET_ADDRESS]" at bounding box center [532, 251] width 119 height 13
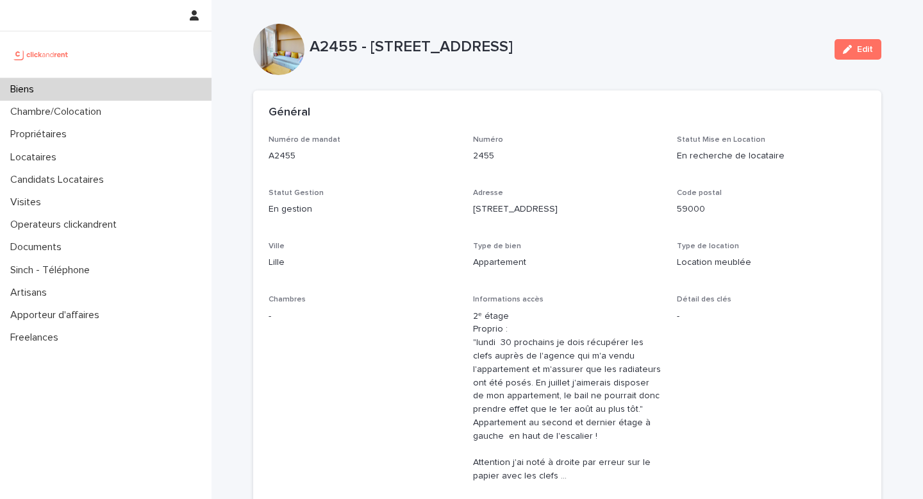
scroll to position [3, 0]
click at [769, 53] on button "Edit" at bounding box center [858, 48] width 47 height 21
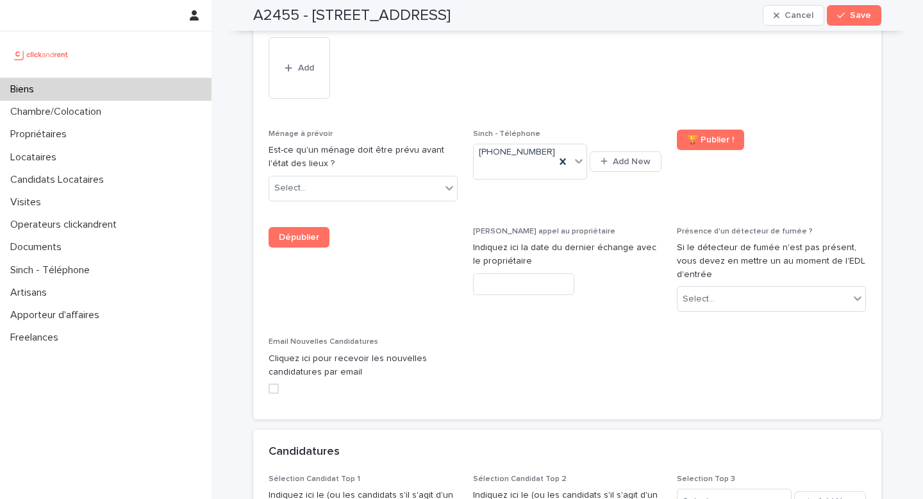
scroll to position [5896, 0]
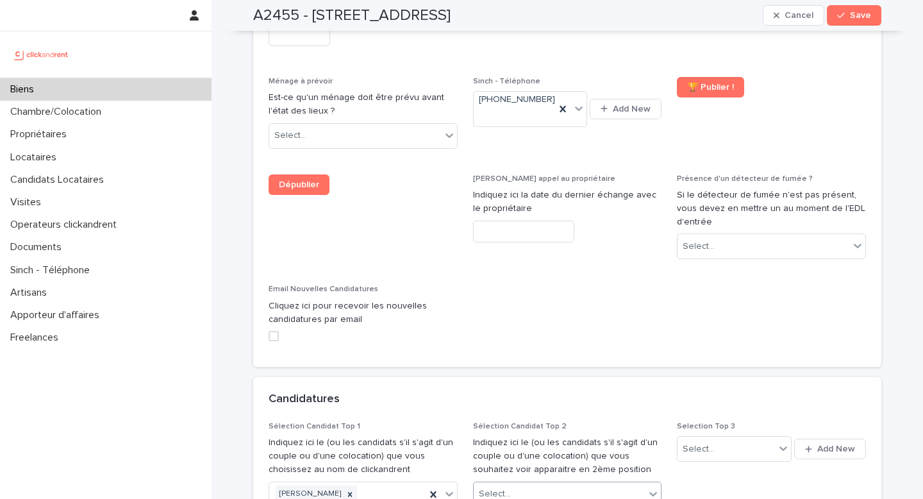
click at [567, 405] on div "Select..." at bounding box center [560, 493] width 172 height 21
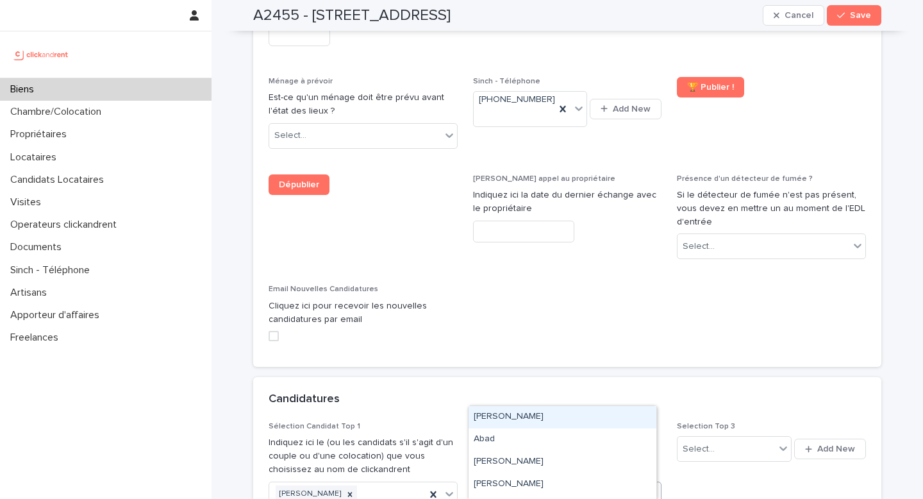
click at [517, 405] on div "Select..." at bounding box center [560, 493] width 172 height 21
click at [490, 405] on div "Select..." at bounding box center [495, 493] width 32 height 13
click at [536, 405] on div "Select..." at bounding box center [560, 493] width 172 height 21
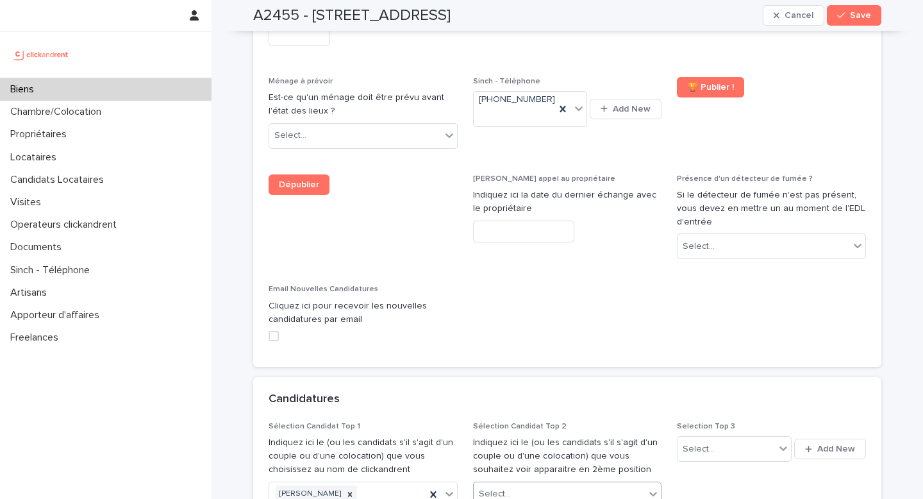
click at [536, 405] on div "Select..." at bounding box center [560, 493] width 172 height 21
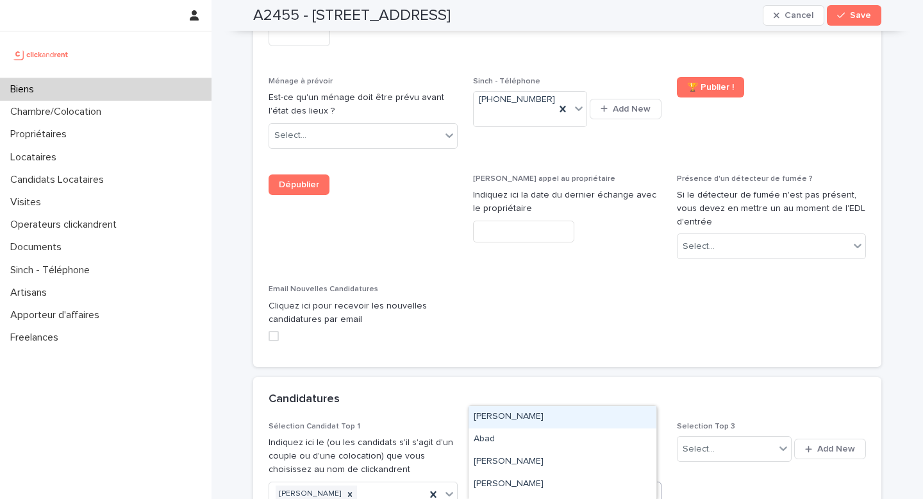
drag, startPoint x: 583, startPoint y: 399, endPoint x: 541, endPoint y: 395, distance: 41.9
click at [582, 405] on div "Select..." at bounding box center [560, 493] width 172 height 21
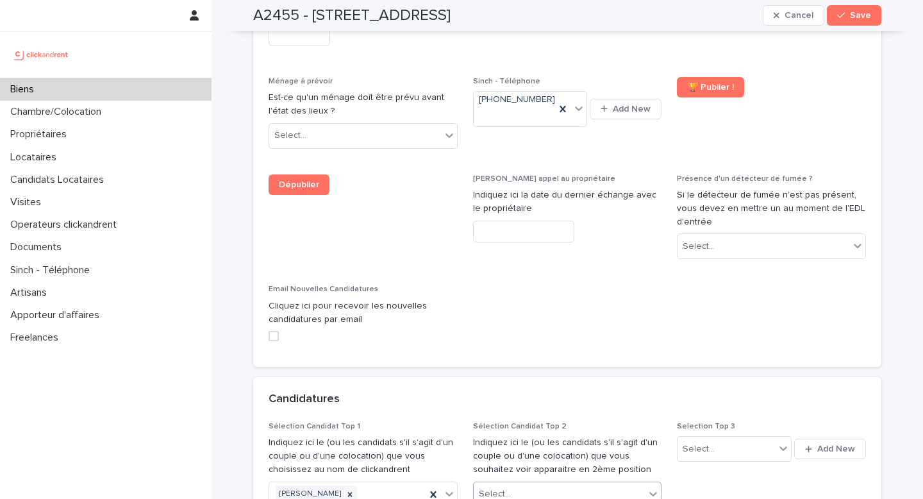
click at [534, 405] on div "Select..." at bounding box center [560, 493] width 172 height 21
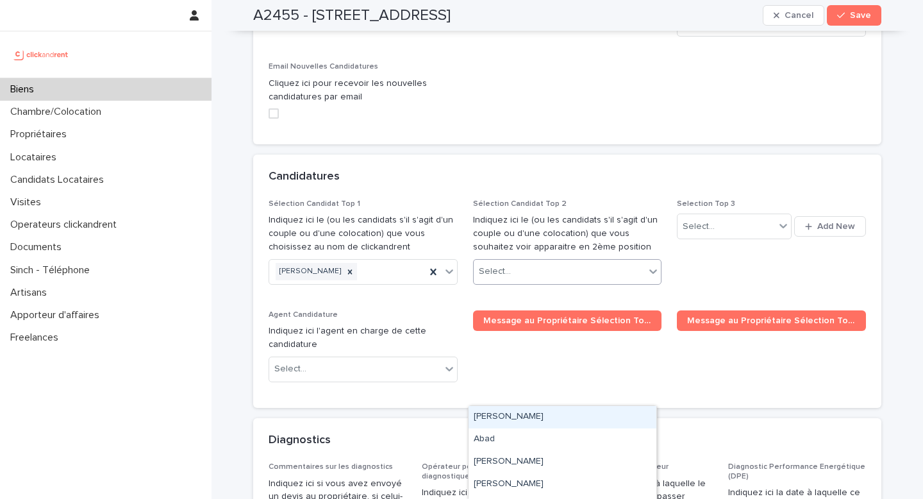
scroll to position [6168, 0]
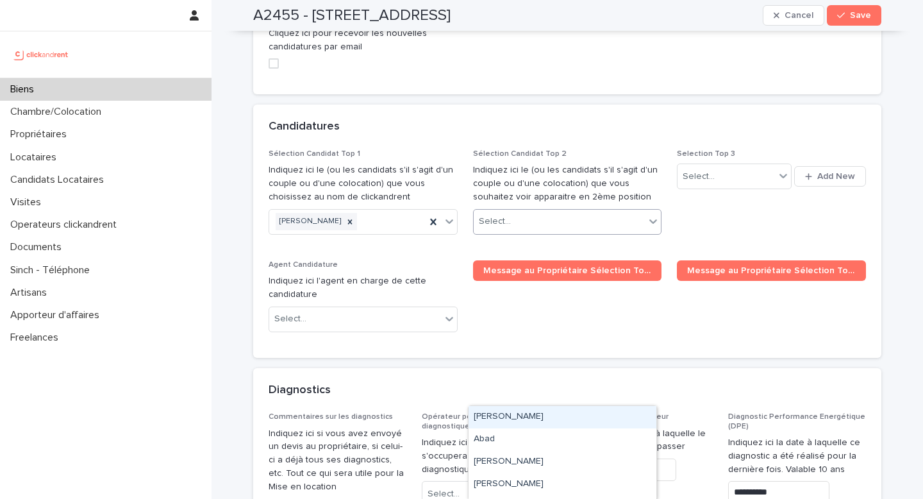
click at [517, 163] on p "Indiquez ici le (ou les candidats s'il s'agit d'un couple ou d'une colocation) …" at bounding box center [567, 183] width 189 height 40
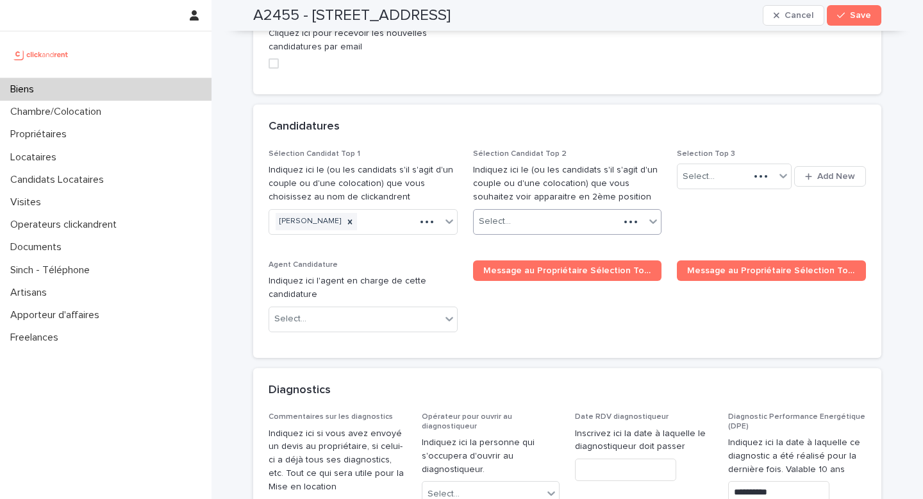
click at [515, 211] on div "Select..." at bounding box center [547, 221] width 146 height 21
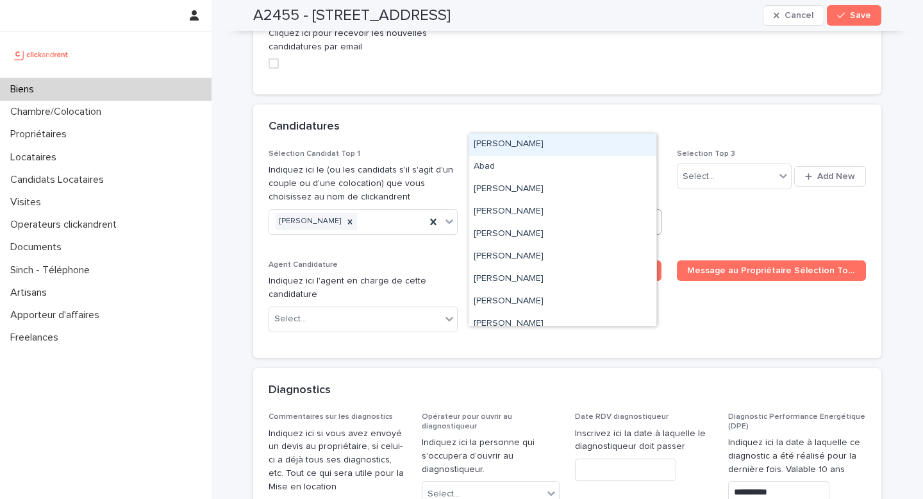
paste input "**********"
type input "**********"
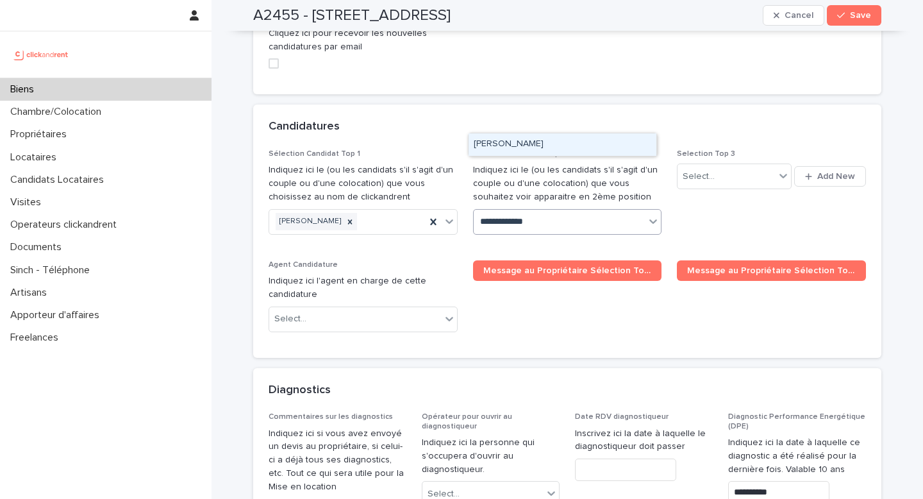
click at [533, 144] on div "[PERSON_NAME]" at bounding box center [563, 144] width 188 height 22
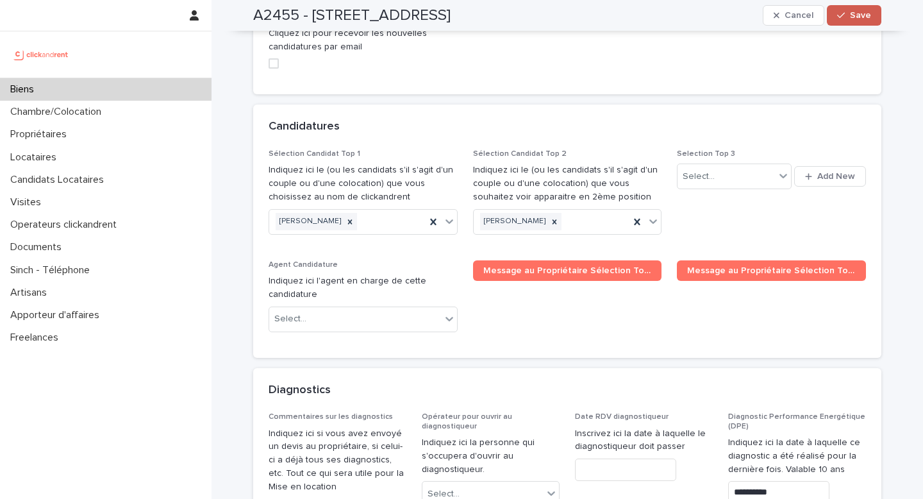
click at [769, 17] on button "Save" at bounding box center [854, 15] width 54 height 21
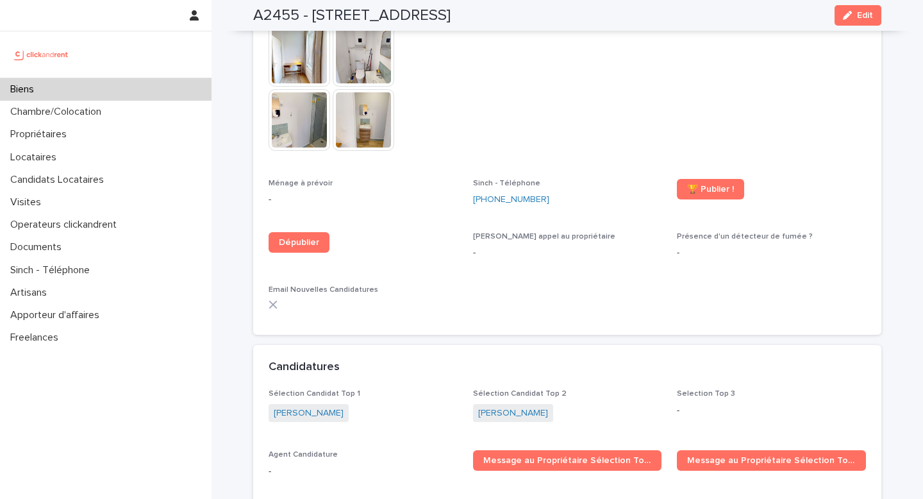
scroll to position [3696, 0]
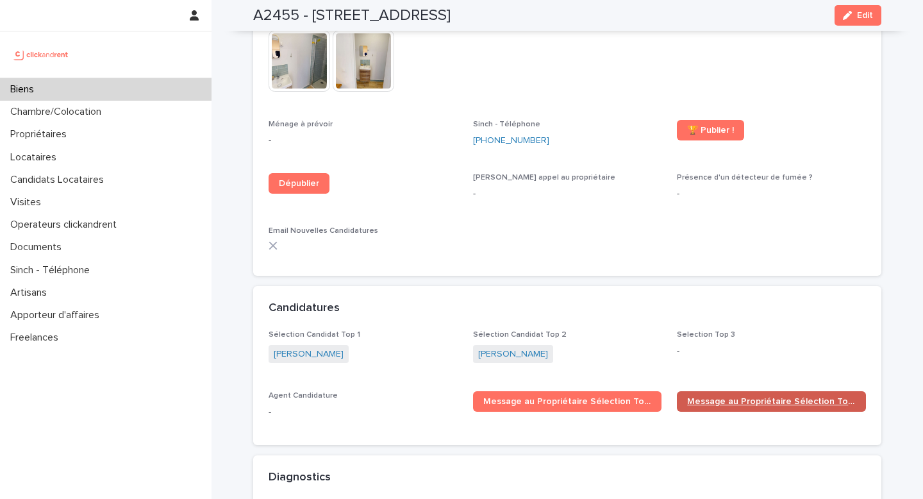
click at [738, 397] on span "Message au Propriétaire Sélection Top 2" at bounding box center [771, 401] width 169 height 9
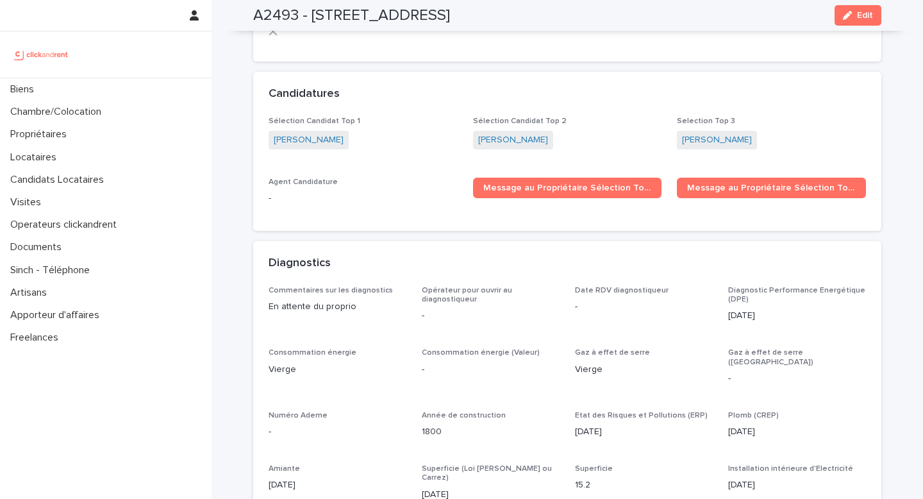
scroll to position [3944, 0]
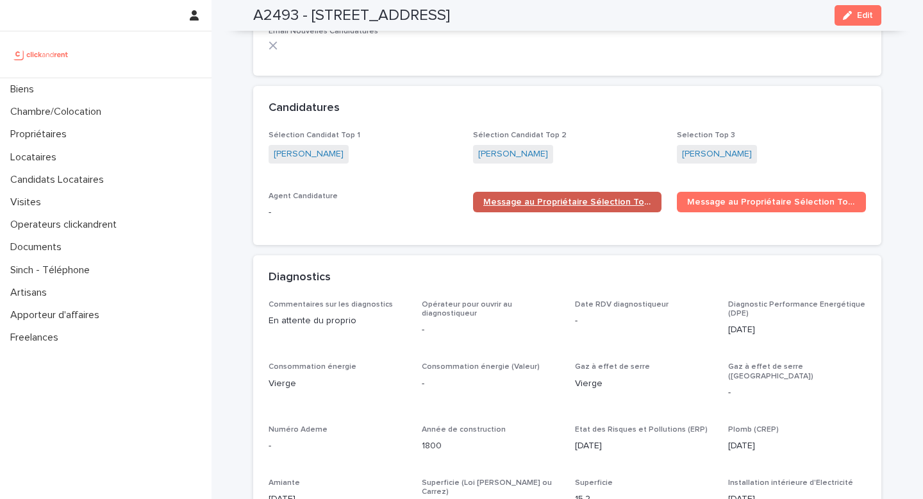
click at [496, 197] on span "Message au Propriétaire Sélection Top 1" at bounding box center [567, 201] width 169 height 9
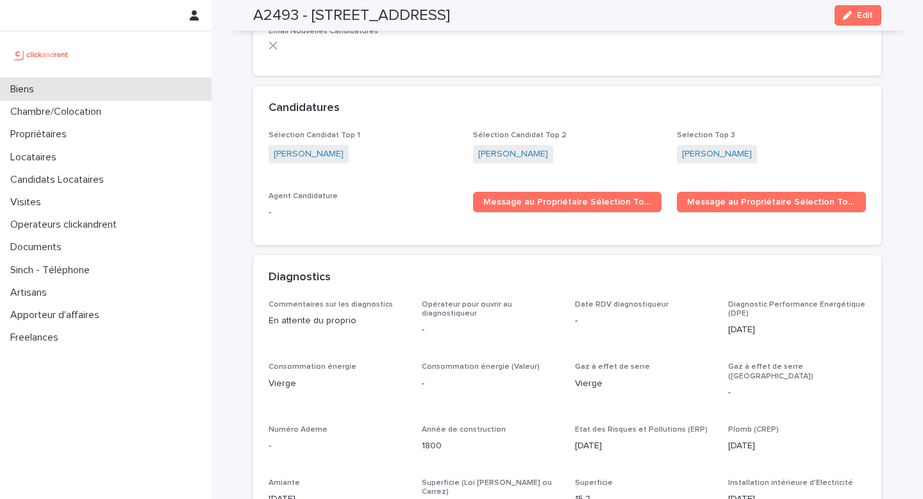
click at [74, 90] on div "Biens" at bounding box center [106, 89] width 212 height 22
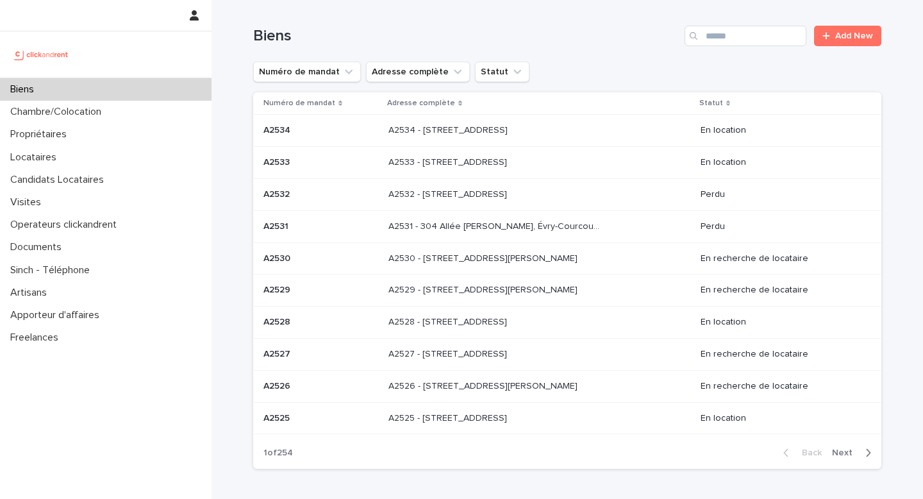
click at [112, 87] on div "Biens" at bounding box center [106, 89] width 212 height 22
click at [94, 183] on p "Candidats Locataires" at bounding box center [59, 180] width 109 height 12
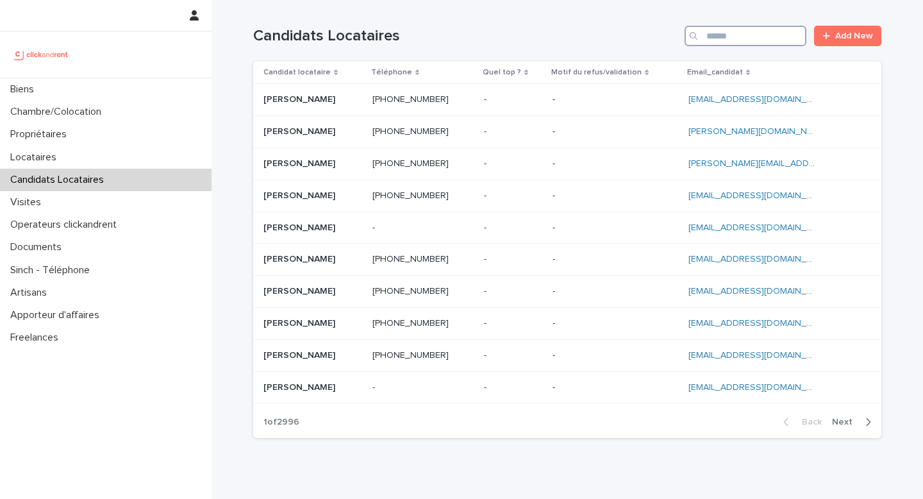
click at [744, 43] on input "Search" at bounding box center [746, 36] width 122 height 21
paste input "**********"
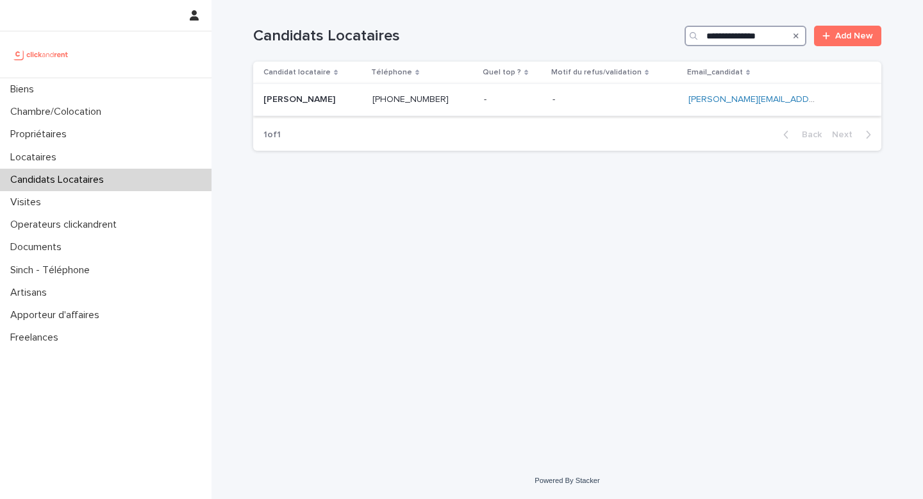
type input "**********"
click at [464, 112] on td "[PHONE_NUMBER] [PHONE_NUMBER]" at bounding box center [423, 100] width 112 height 32
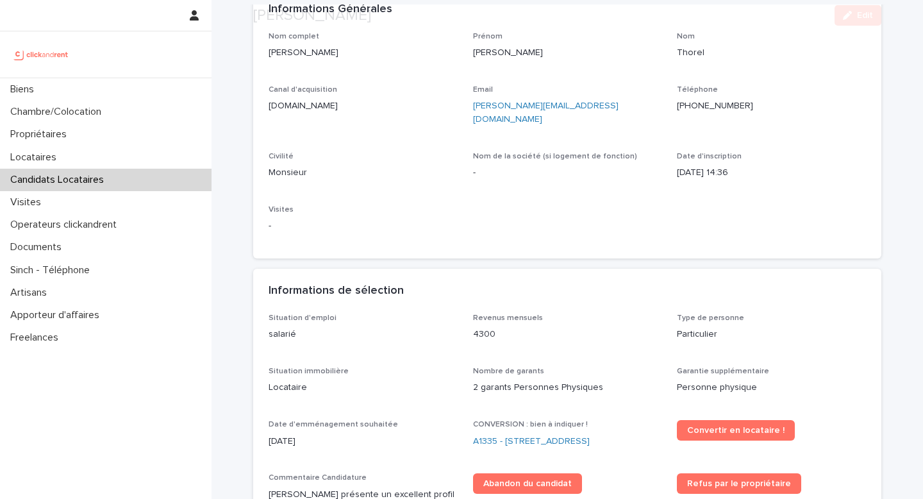
scroll to position [254, 0]
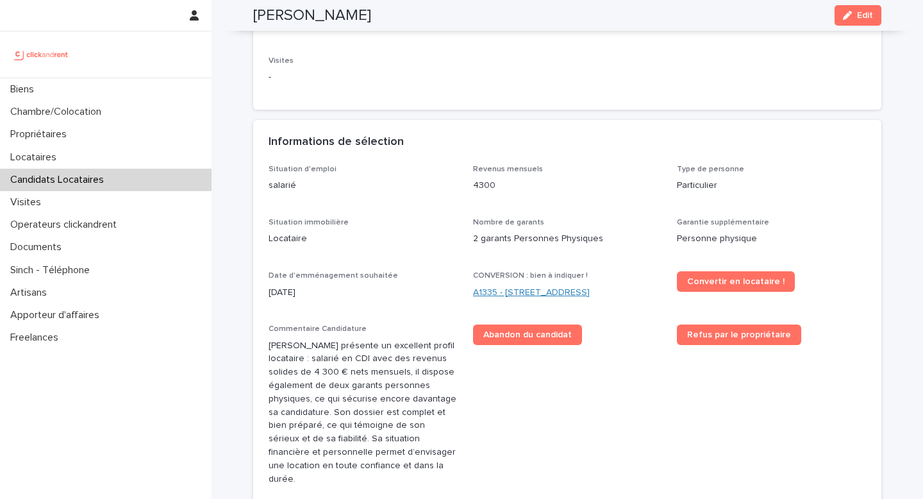
click at [526, 286] on link "A1335 - [STREET_ADDRESS]" at bounding box center [531, 292] width 117 height 13
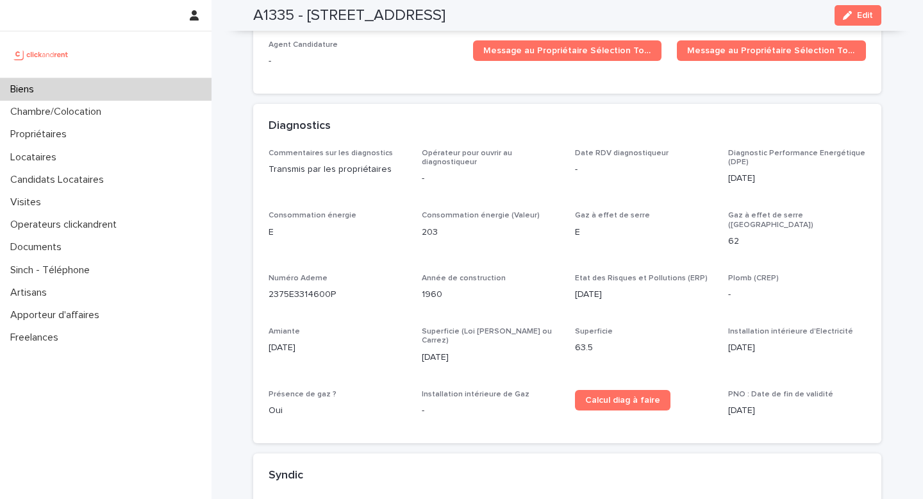
scroll to position [3983, 0]
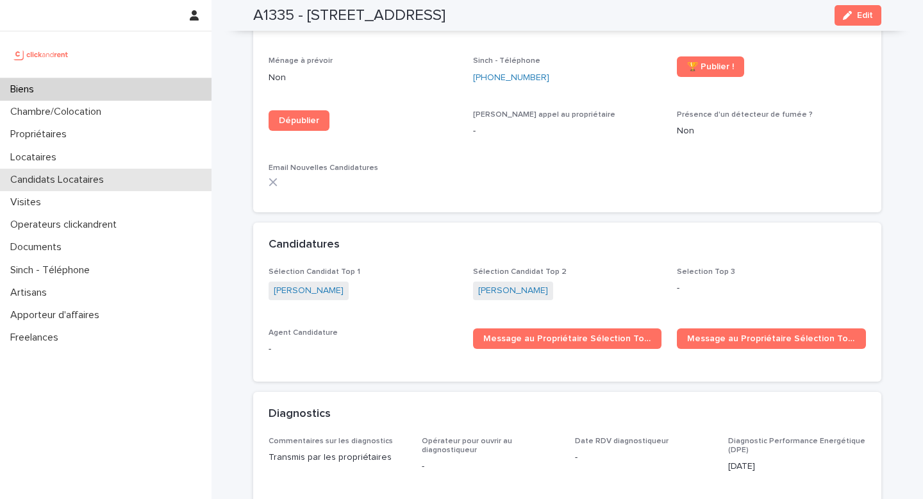
click at [77, 172] on div "Candidats Locataires" at bounding box center [106, 180] width 212 height 22
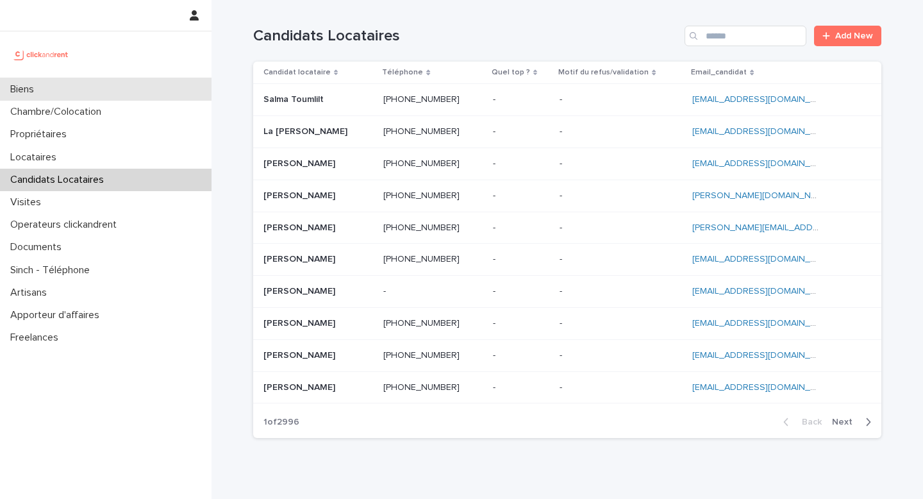
click at [69, 84] on div "Biens" at bounding box center [106, 89] width 212 height 22
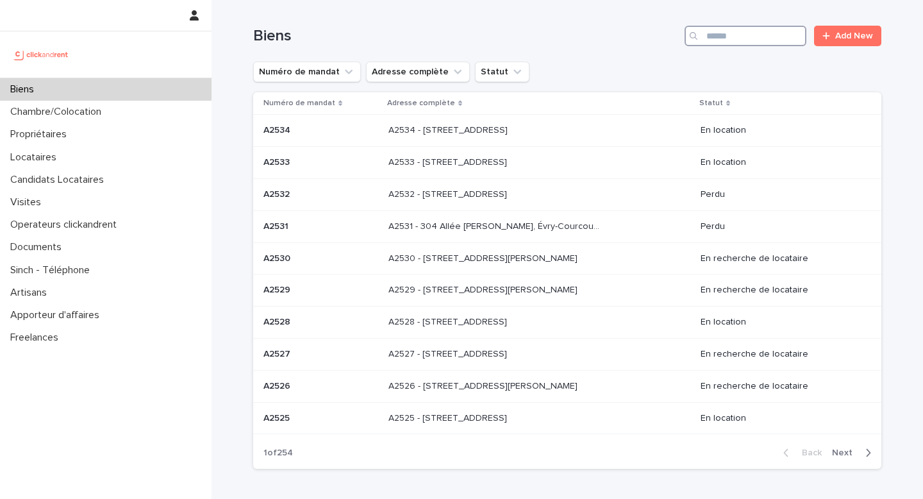
click at [761, 46] on input "Search" at bounding box center [746, 36] width 122 height 21
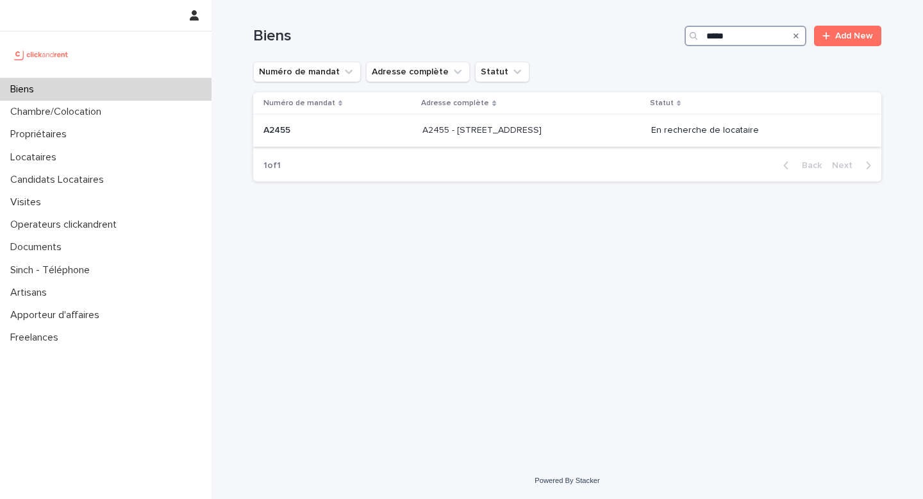
type input "*****"
click at [514, 128] on p "A2455 - [STREET_ADDRESS]" at bounding box center [484, 128] width 122 height 13
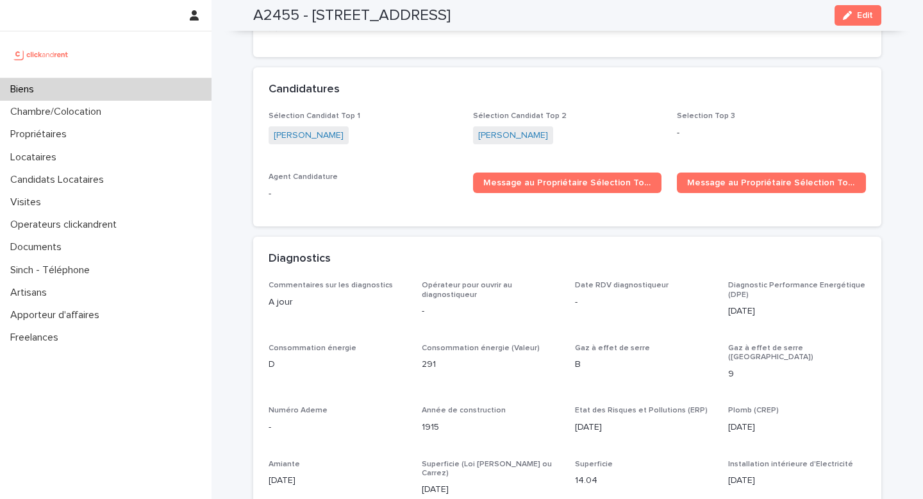
scroll to position [3912, 0]
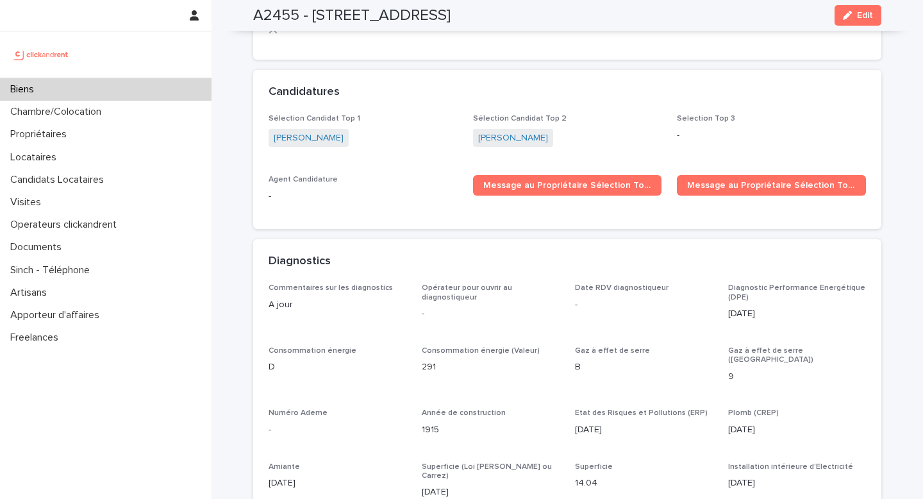
click at [60, 86] on div "Biens" at bounding box center [106, 89] width 212 height 22
